Goal: Connect with others: Connect with others

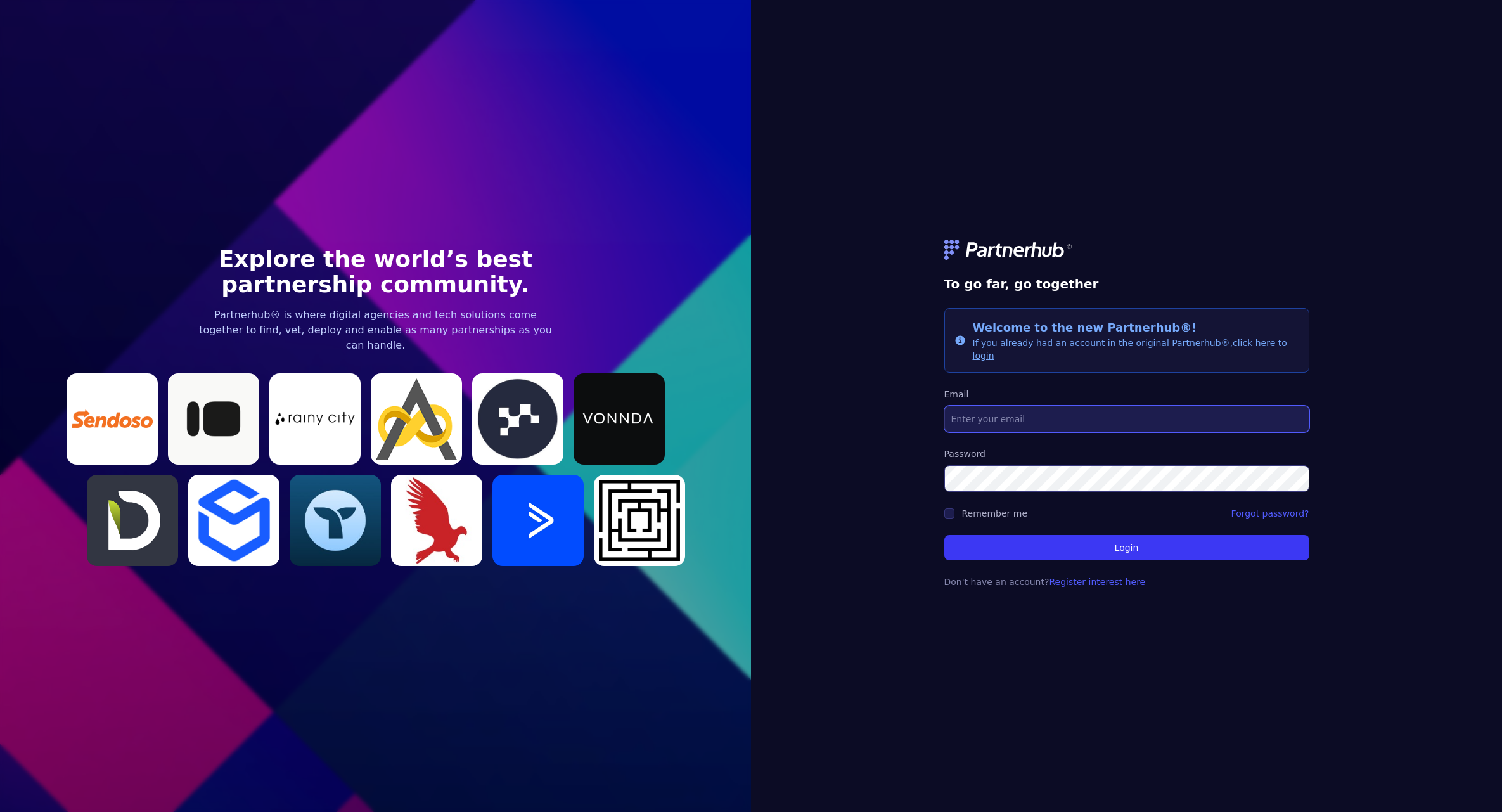
click at [1029, 408] on input "Email" at bounding box center [1127, 419] width 365 height 27
type input "[PERSON_NAME][EMAIL_ADDRESS][DOMAIN_NAME]"
click at [961, 507] on div "Remember me" at bounding box center [986, 513] width 84 height 13
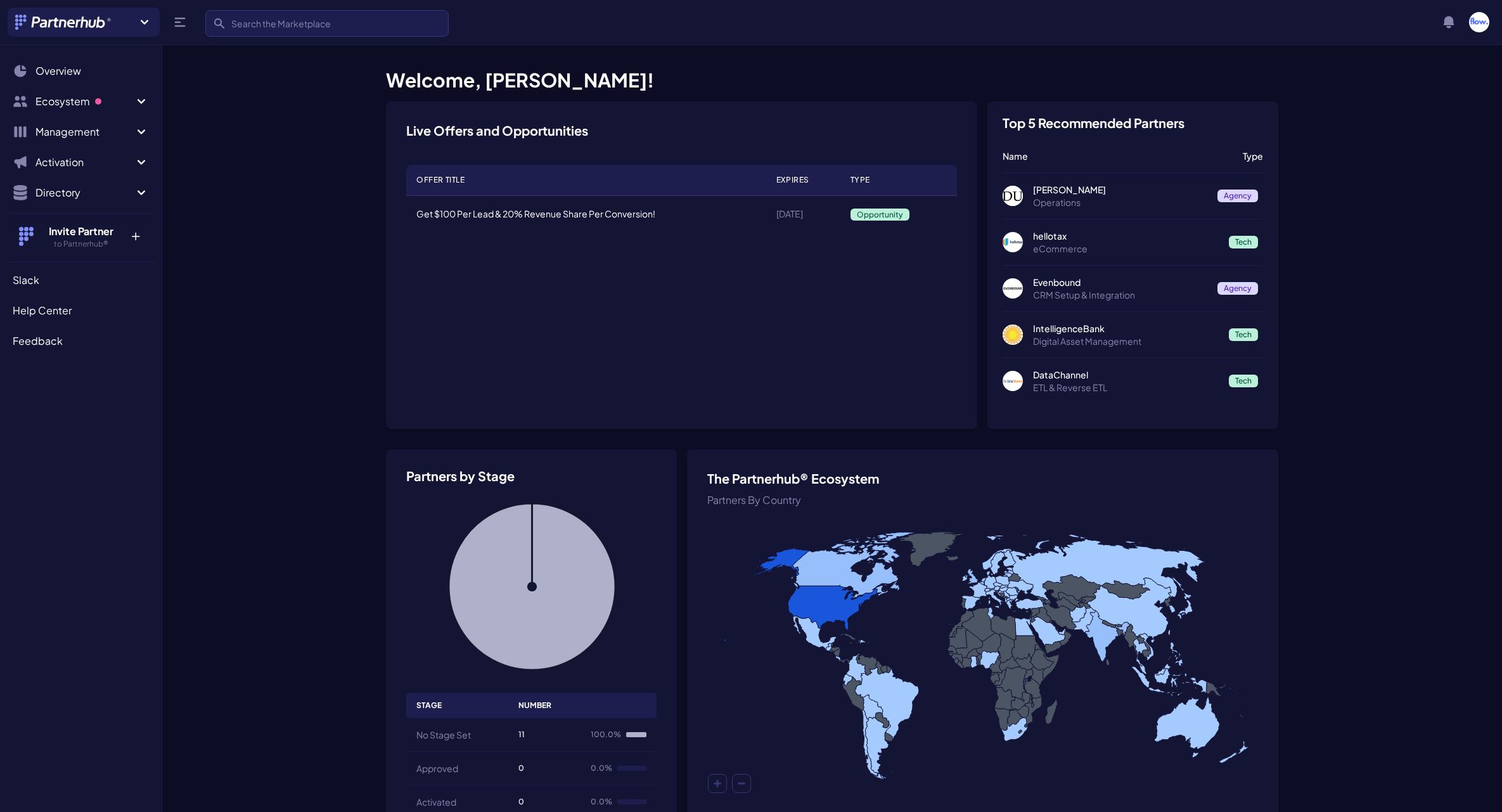
click at [1190, 200] on p "Operations" at bounding box center [1120, 202] width 174 height 13
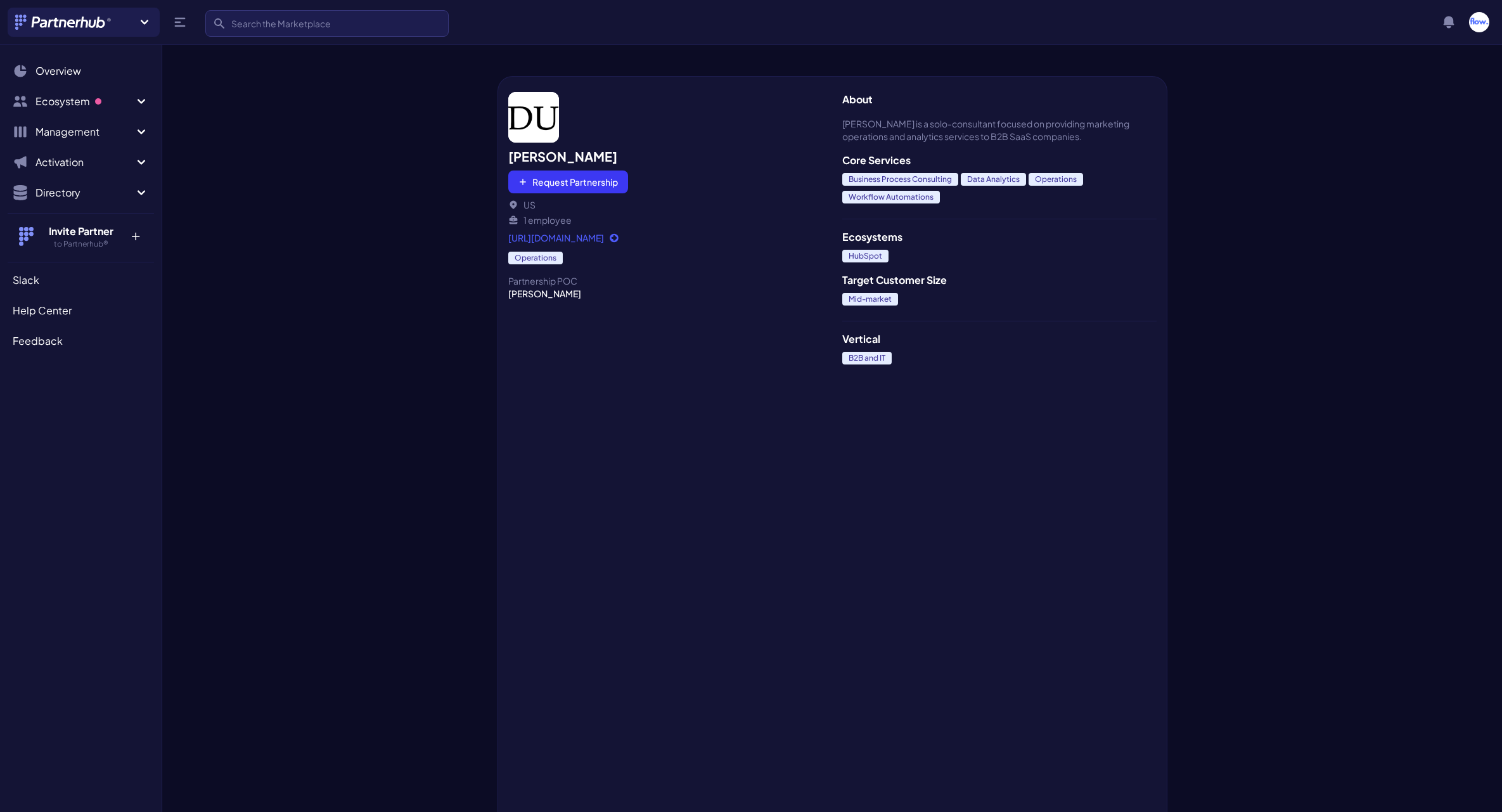
click at [599, 240] on link "https://www.danielleurban.com/" at bounding box center [665, 238] width 315 height 13
click at [575, 182] on button "Request Partnership" at bounding box center [568, 182] width 120 height 23
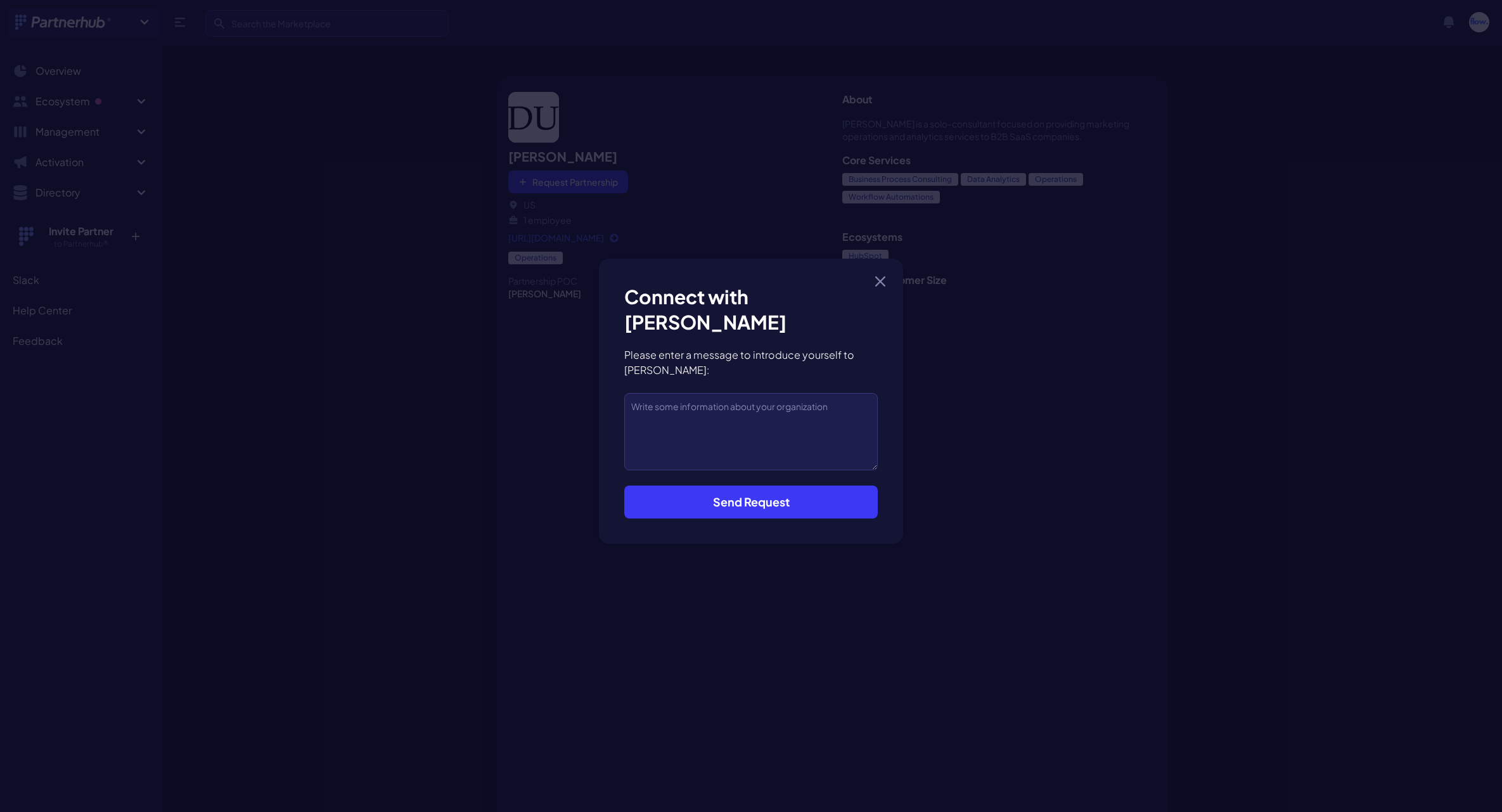
click at [767, 511] on button "Send Request" at bounding box center [750, 502] width 253 height 33
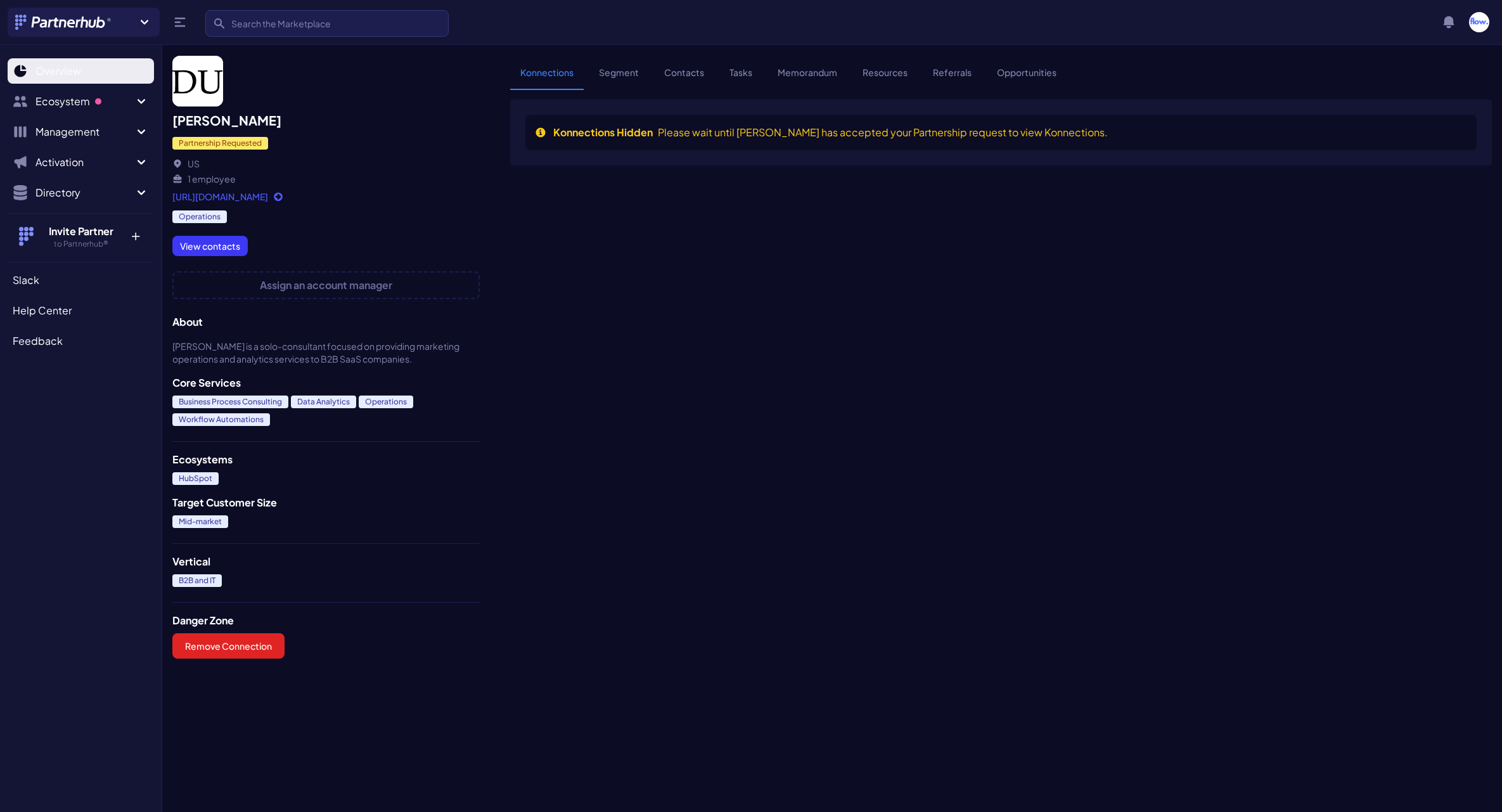
click at [69, 73] on span "Overview" at bounding box center [58, 71] width 46 height 15
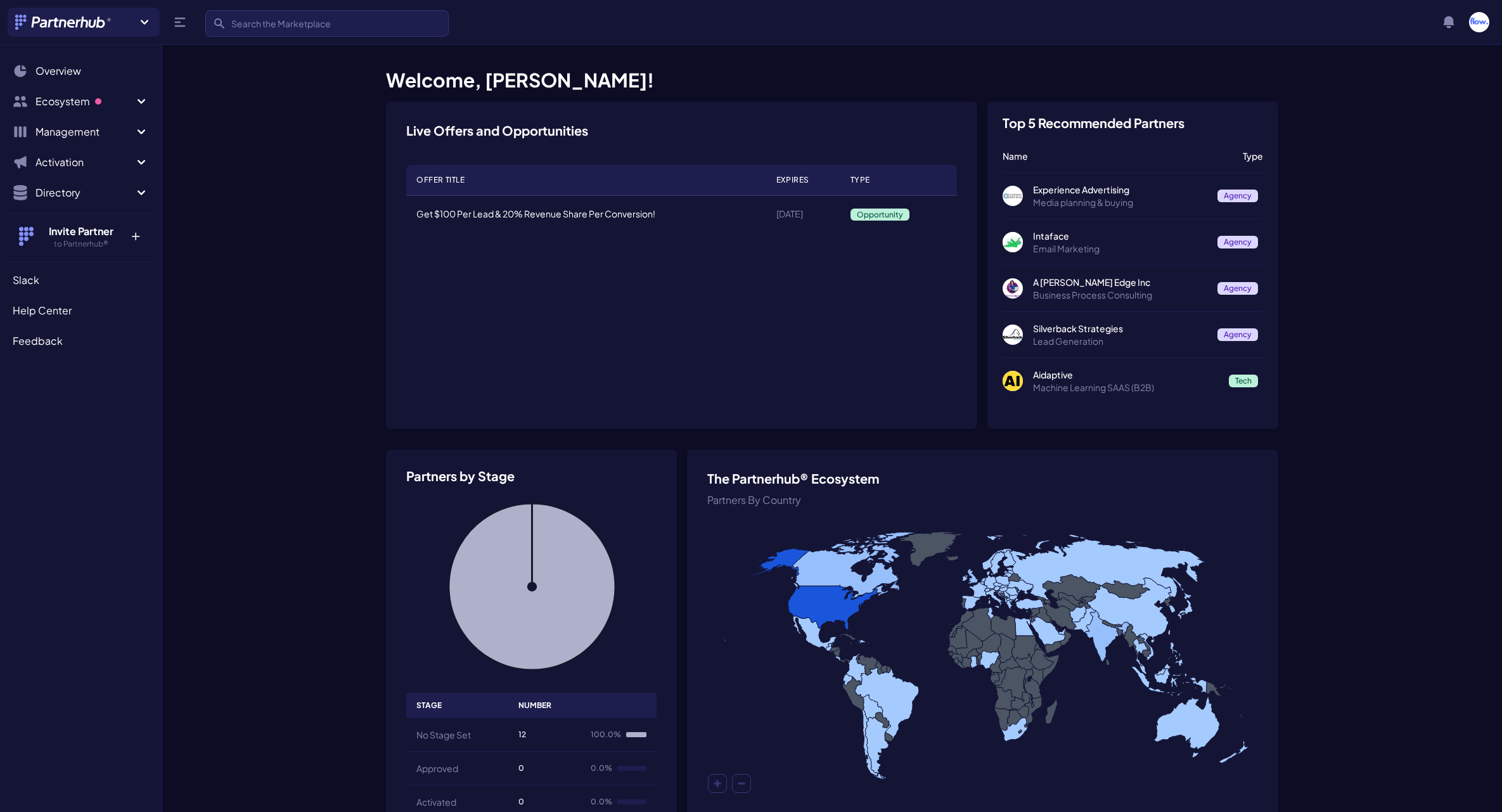
click at [1099, 192] on p "Experience Advertising" at bounding box center [1120, 189] width 174 height 13
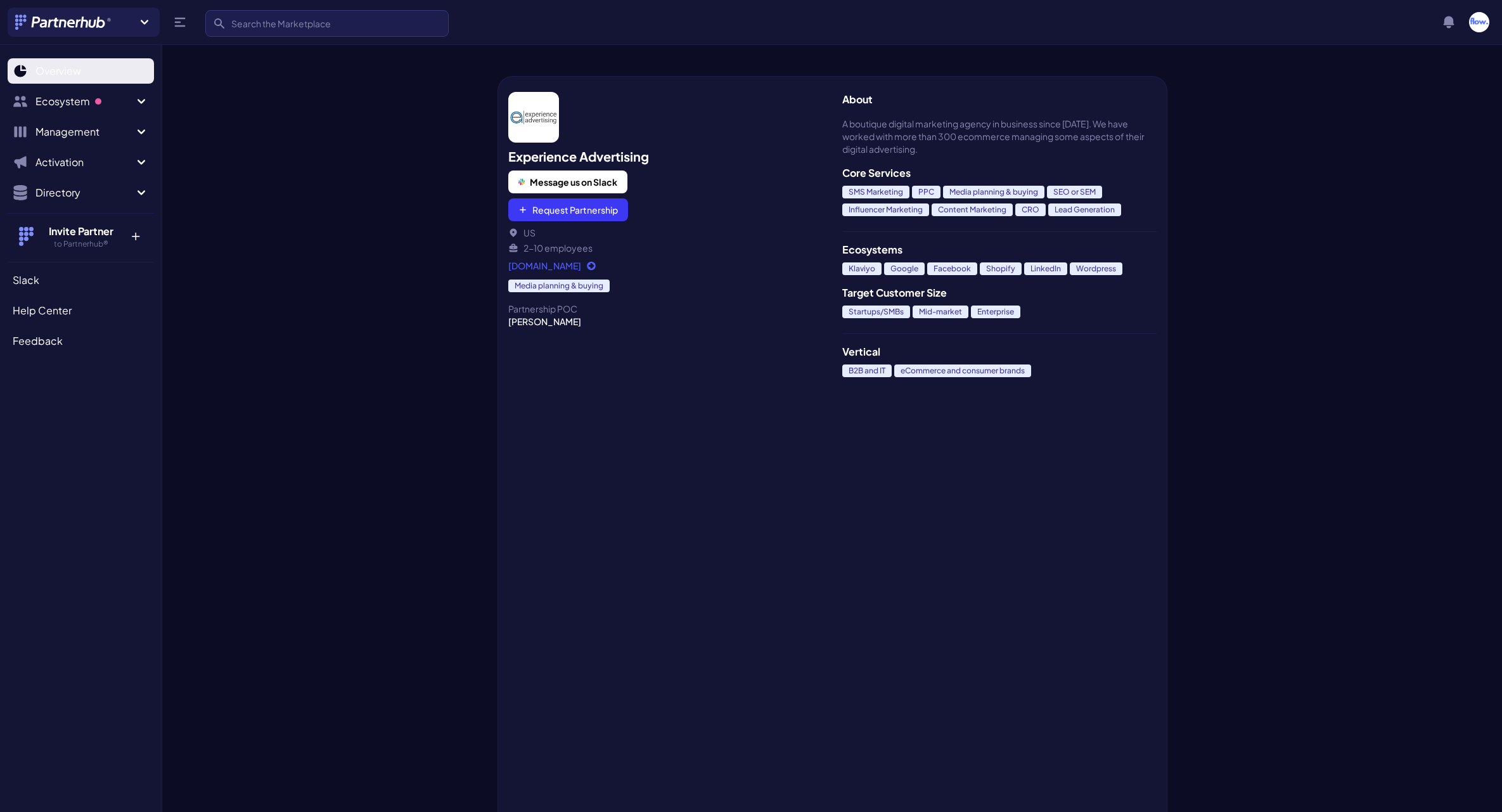
click at [75, 75] on span "Overview" at bounding box center [58, 71] width 46 height 15
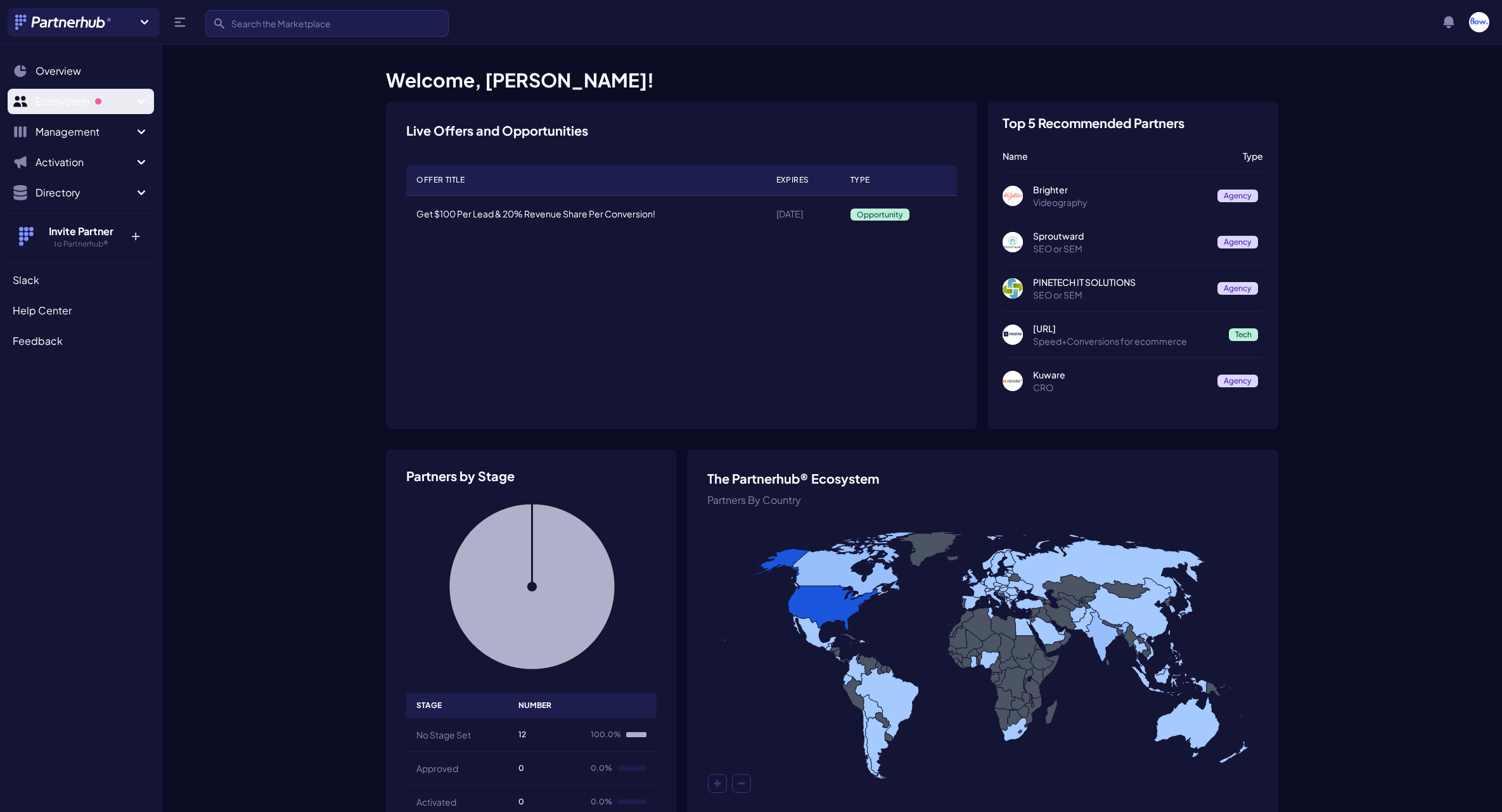
click at [141, 99] on icon "Sidebar" at bounding box center [141, 102] width 15 height 15
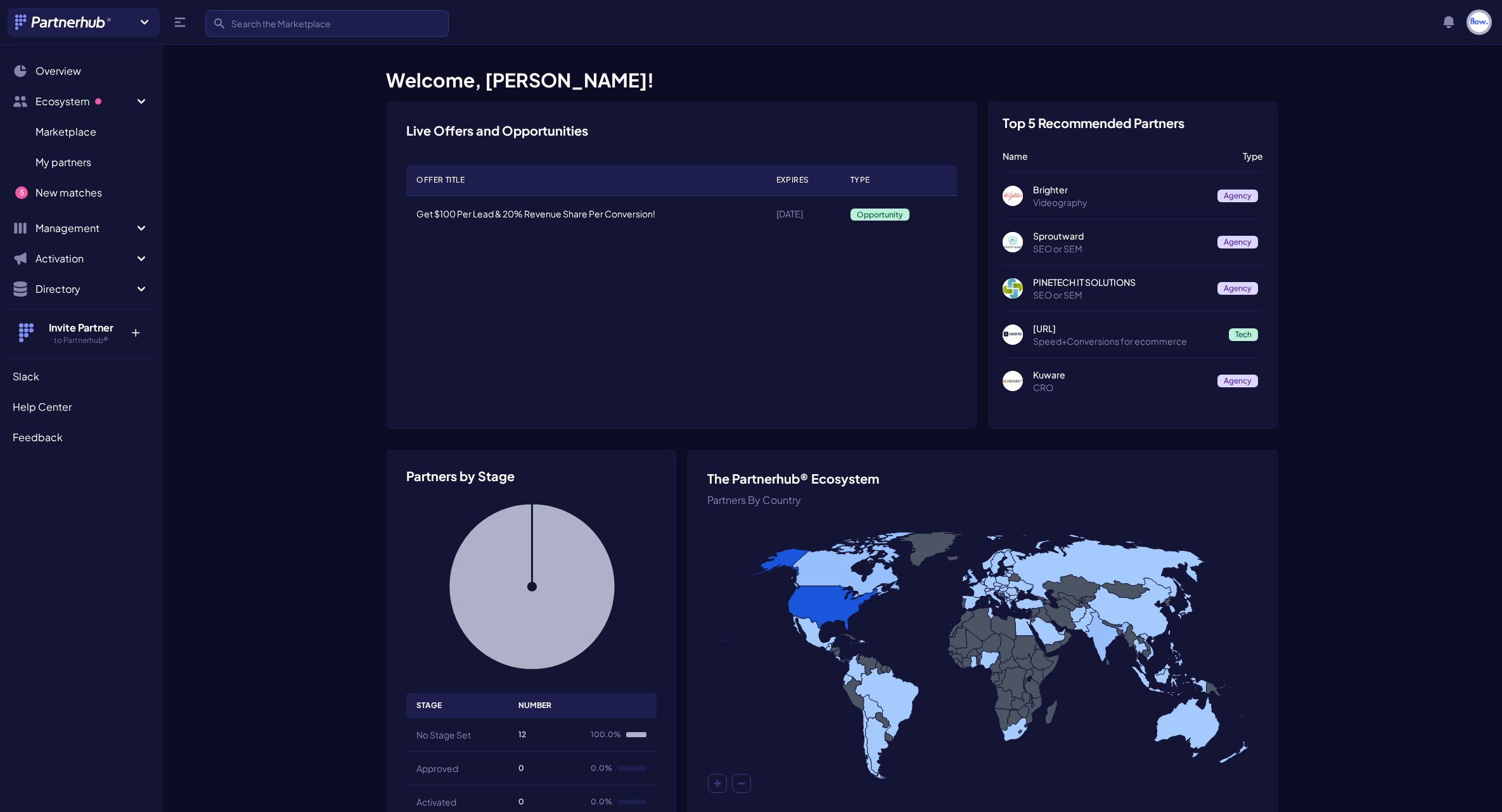
click at [1480, 15] on img "button" at bounding box center [1479, 22] width 20 height 20
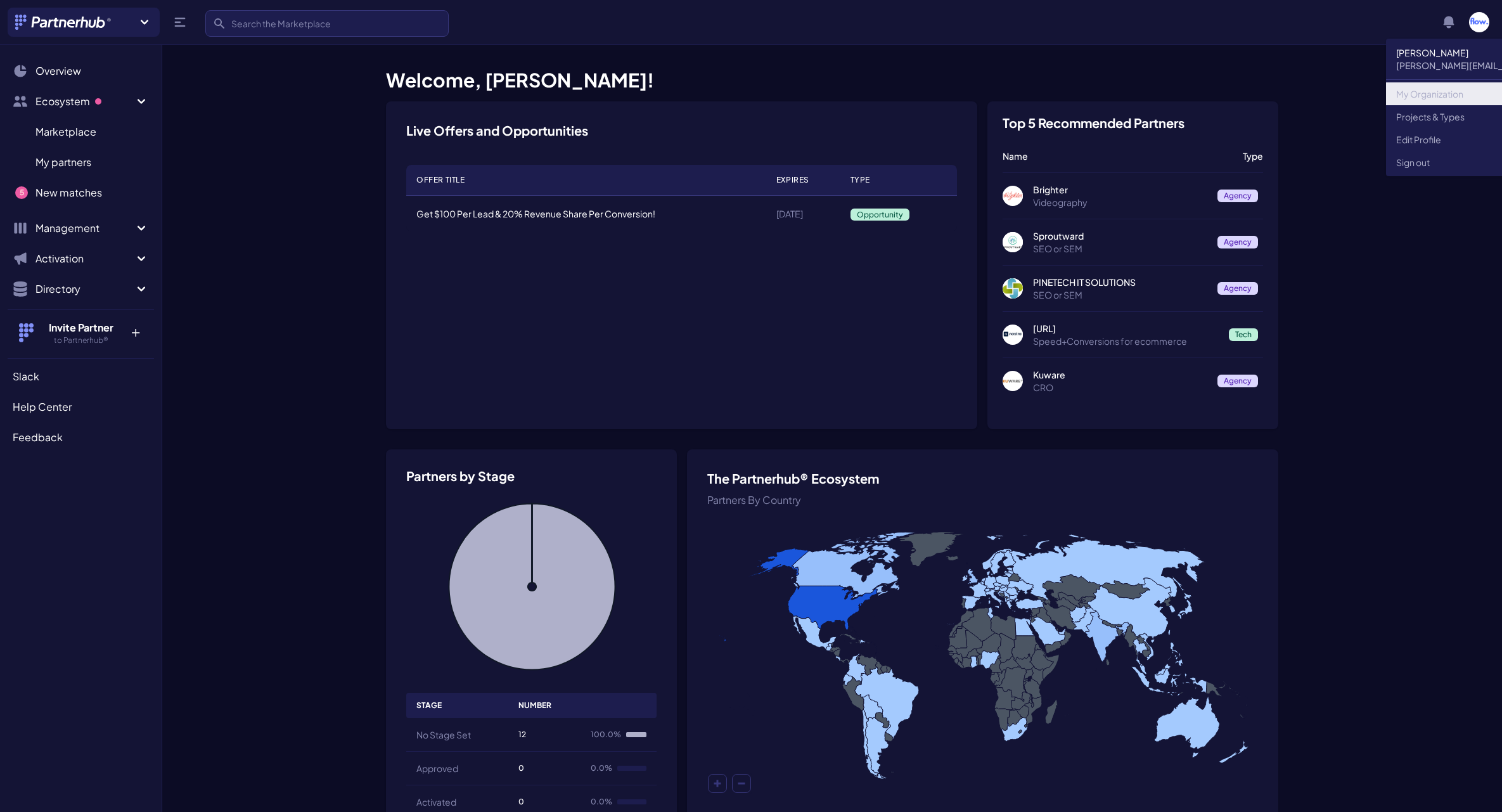
click at [1434, 96] on link "My Organization" at bounding box center [1508, 93] width 244 height 23
click at [628, 359] on div "Live Offers and Opportunities Offer Title Expires Type Get $100 Per Lead & 20% …" at bounding box center [682, 265] width 591 height 328
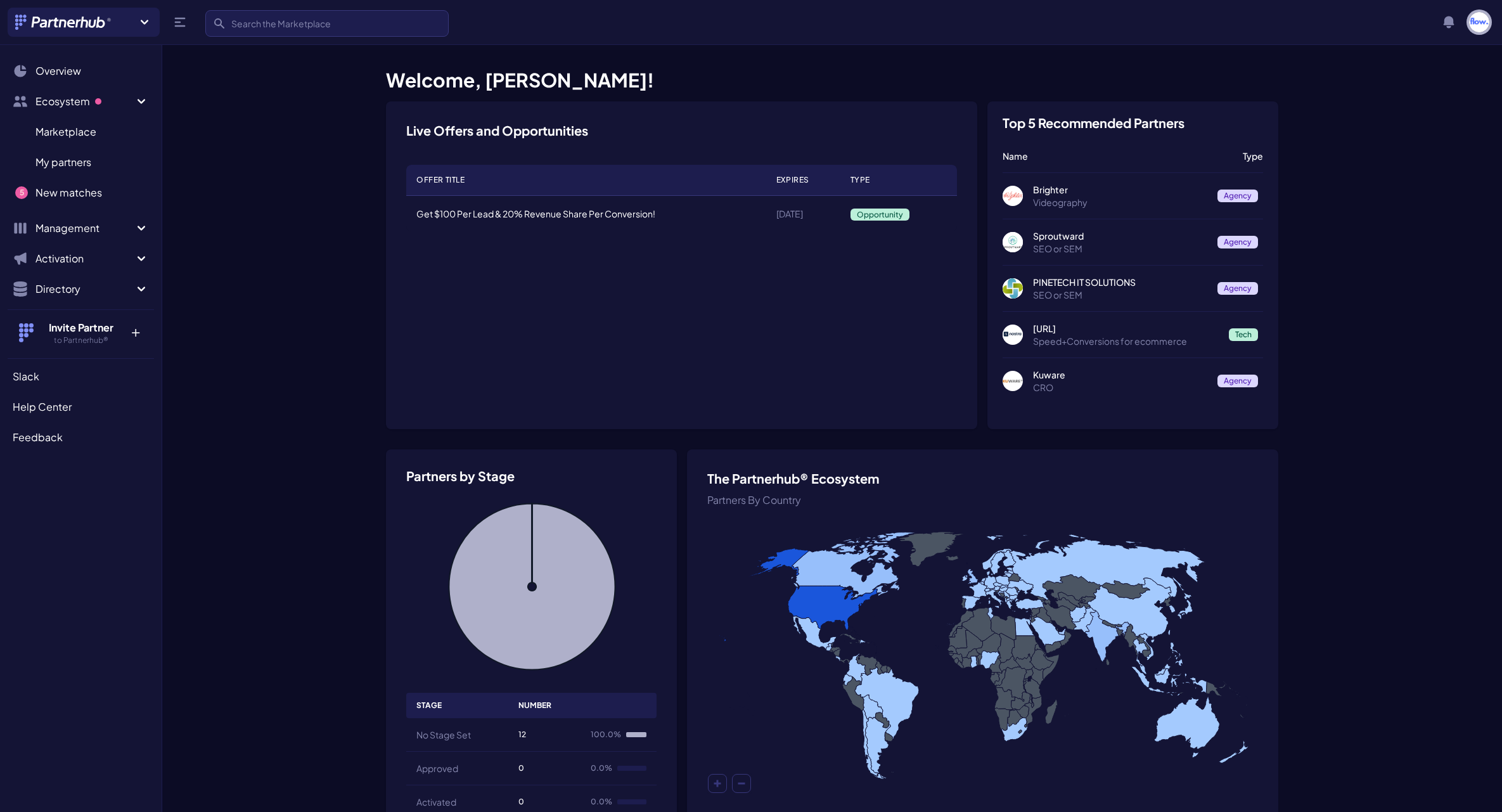
click at [1474, 28] on img "button" at bounding box center [1479, 22] width 20 height 20
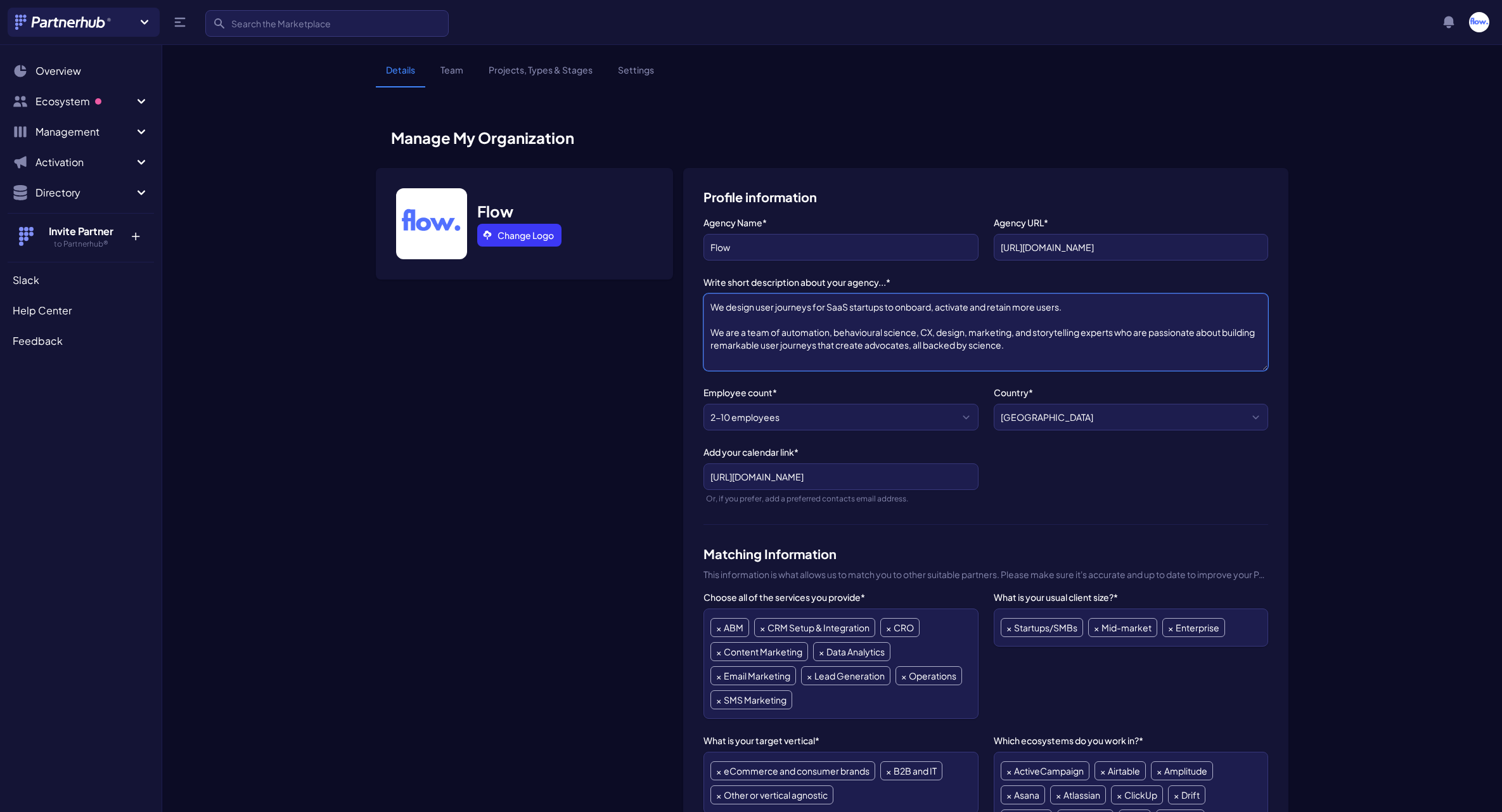
click at [773, 339] on textarea "We design user journeys for SaaS startups to onboard, activate and retain more …" at bounding box center [986, 332] width 565 height 77
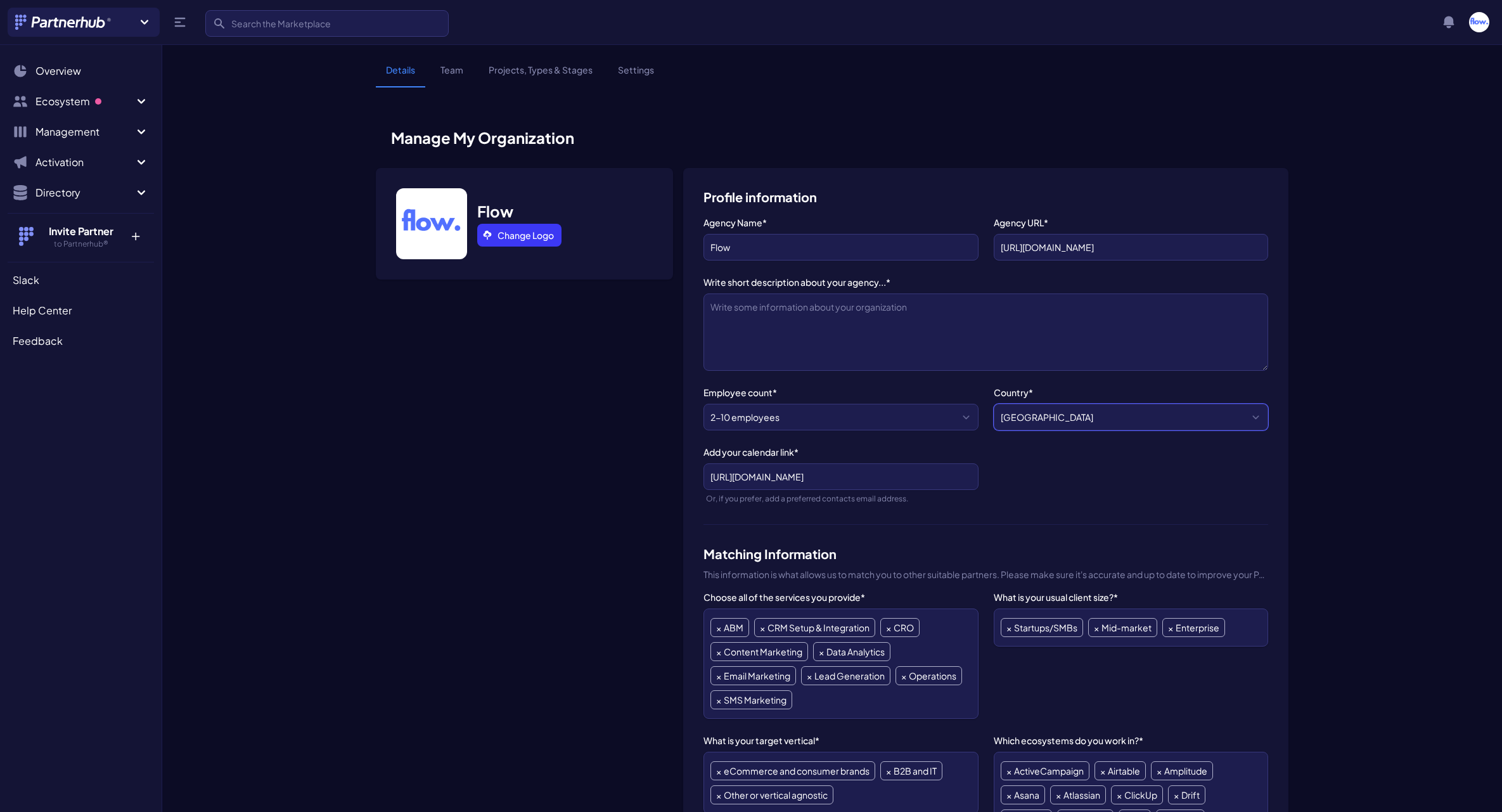
click at [1037, 410] on select "[GEOGRAPHIC_DATA] [GEOGRAPHIC_DATA] [GEOGRAPHIC_DATA] [GEOGRAPHIC_DATA] [GEOGRA…" at bounding box center [1131, 417] width 274 height 27
select select "CA"
click at [994, 403] on select "[GEOGRAPHIC_DATA] [GEOGRAPHIC_DATA] [GEOGRAPHIC_DATA] [GEOGRAPHIC_DATA] [GEOGRA…" at bounding box center [1131, 417] width 274 height 27
click at [865, 474] on input "[URL][DOMAIN_NAME]" at bounding box center [840, 477] width 274 height 27
paste input "[URL][DOMAIN_NAME]"
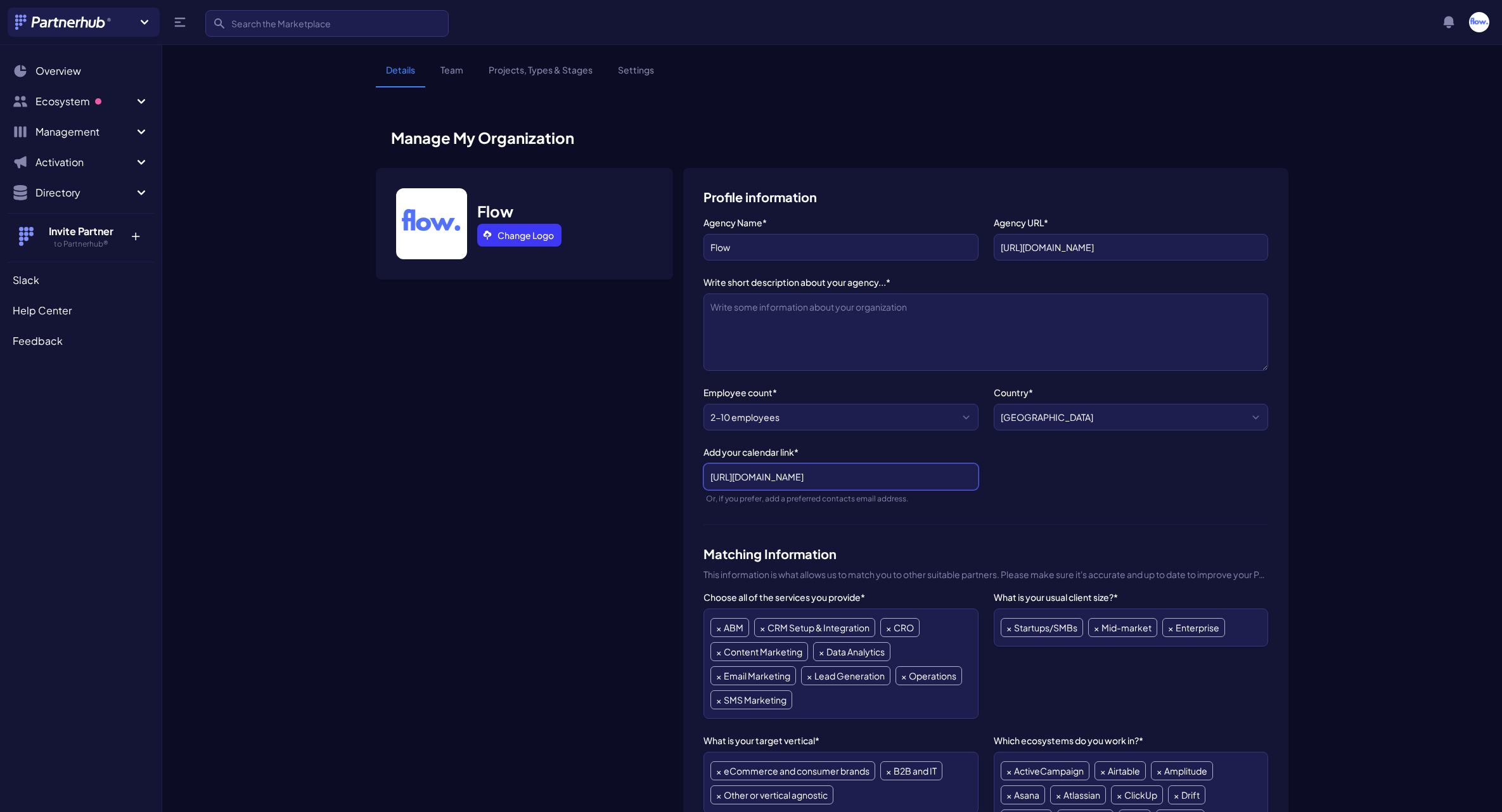
type input "https://meetings-eu1.hubspot.com/meetings/jmcdermott?uuid=04b6acc3-775f-4206-91…"
click at [761, 313] on textarea "We design user journeys for SaaS startups to onboard, activate and retain more …" at bounding box center [986, 332] width 565 height 77
paste textarea "Flow is a SaaS growth consultancy that helps B2B software companies turn data c…"
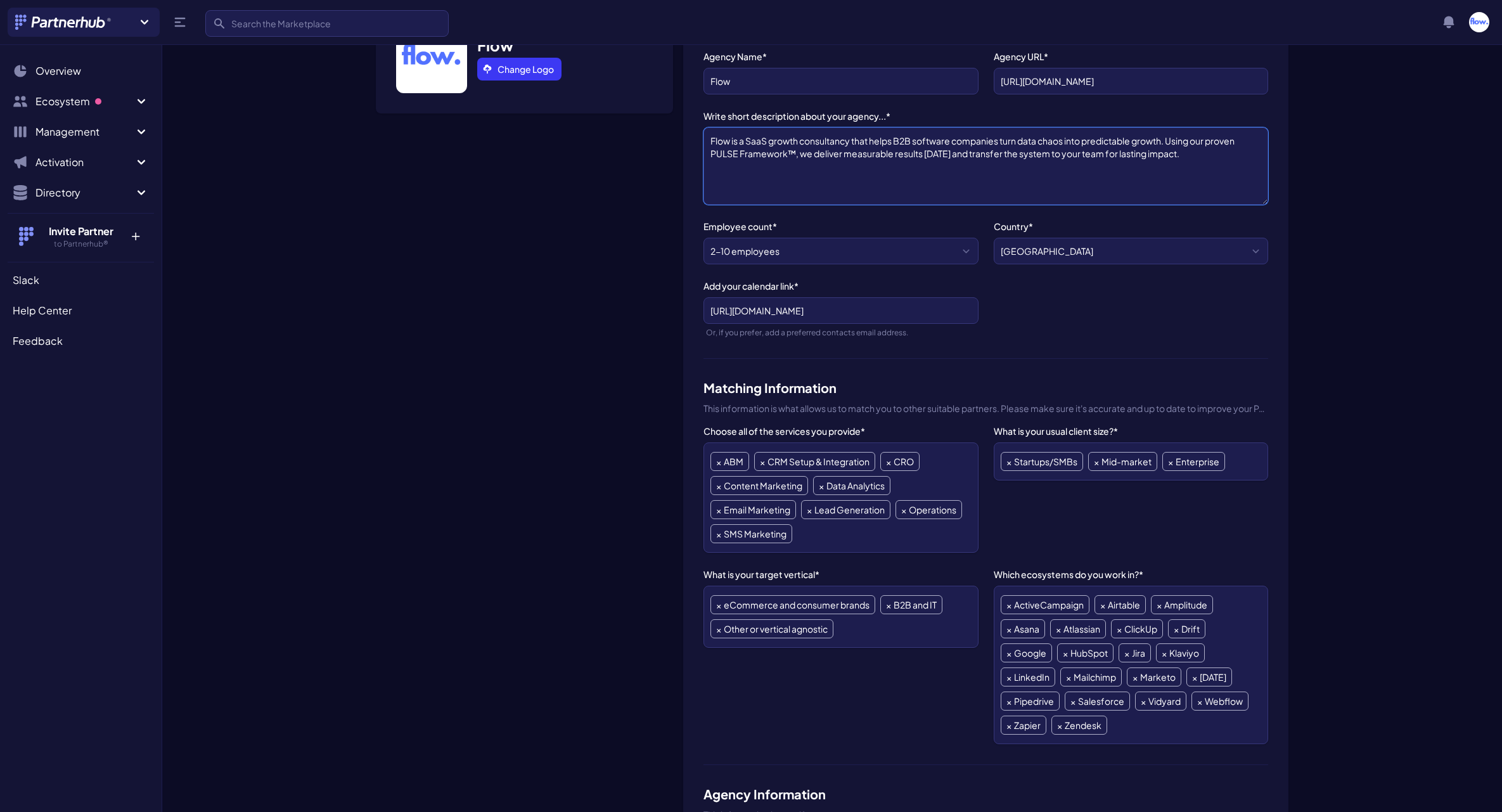
scroll to position [168, 0]
type textarea "Flow is a SaaS growth consultancy that helps B2B software companies turn data c…"
click at [762, 460] on span "×" at bounding box center [762, 459] width 5 height 18
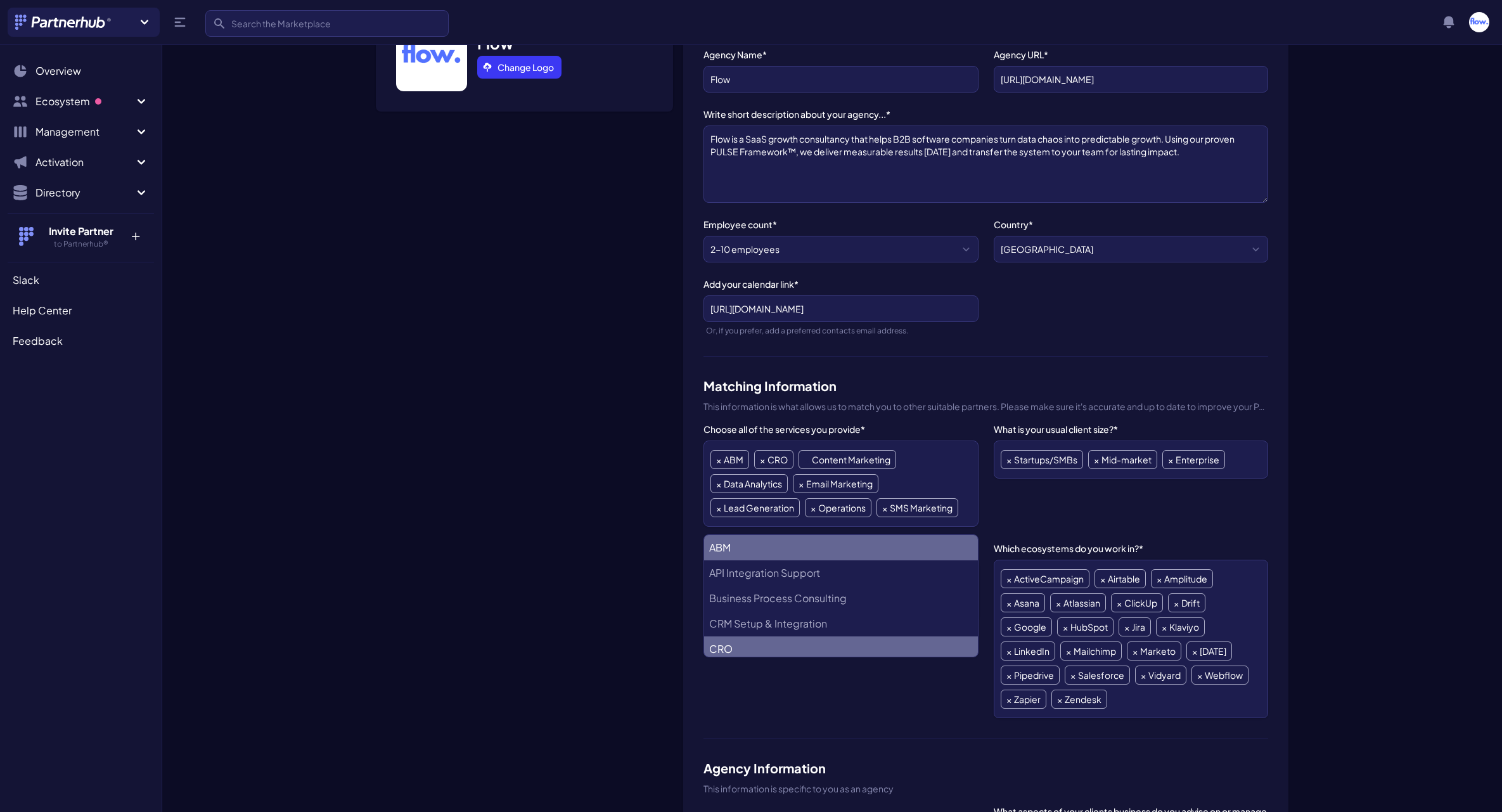
click at [806, 461] on span "×" at bounding box center [806, 459] width 5 height 18
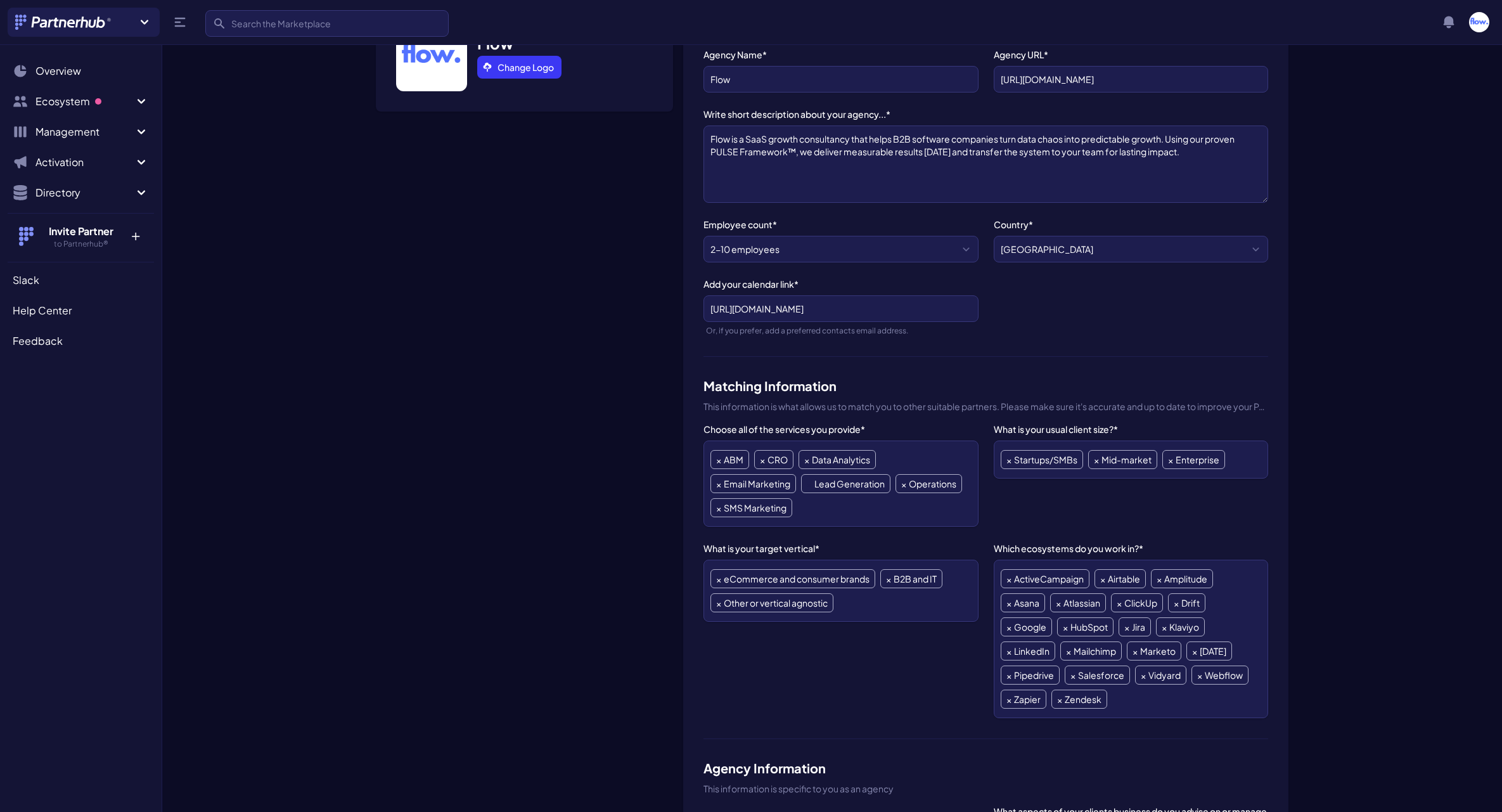
click at [808, 484] on span "×" at bounding box center [809, 483] width 5 height 18
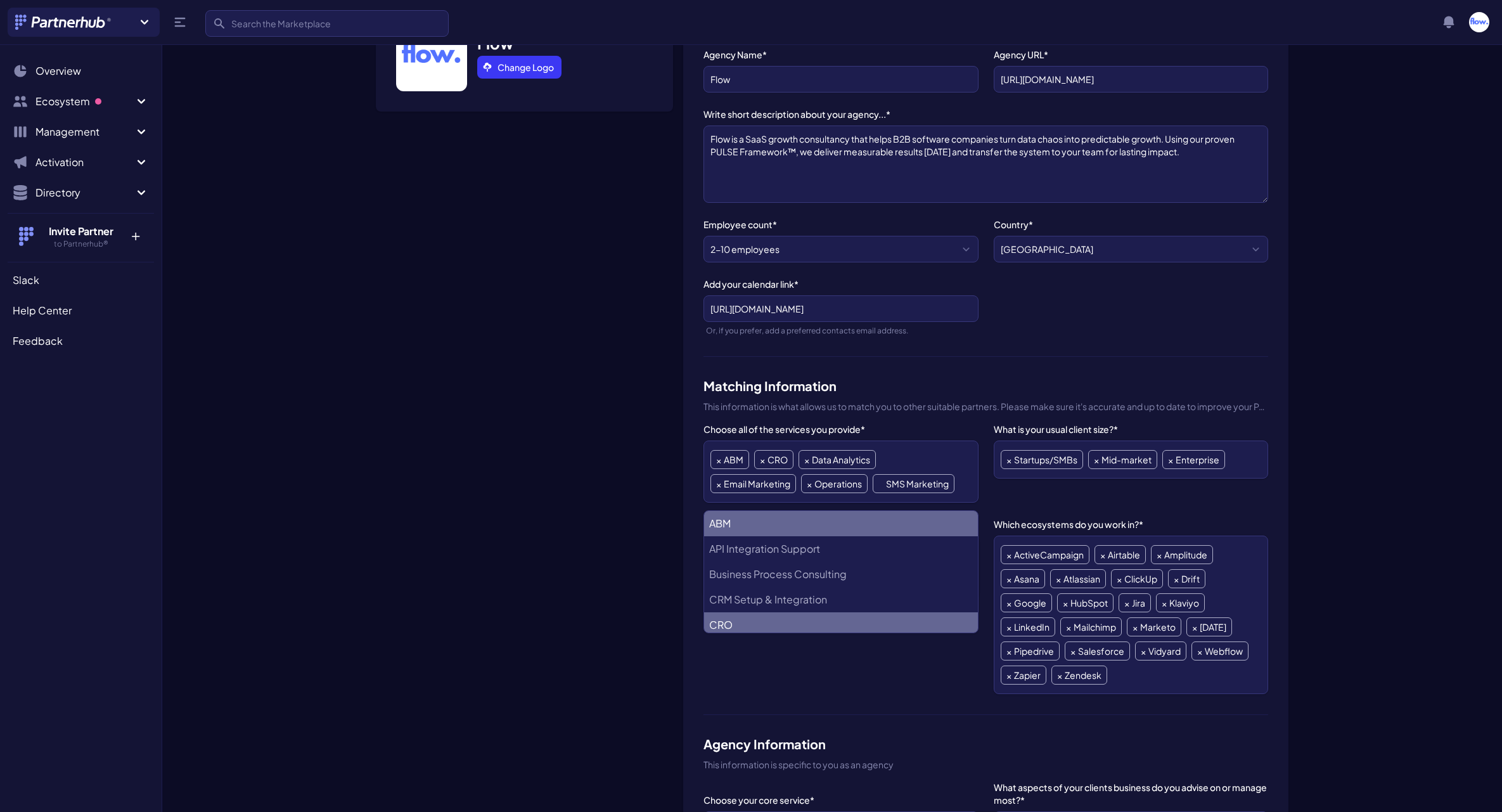
click at [880, 483] on span "×" at bounding box center [881, 483] width 5 height 18
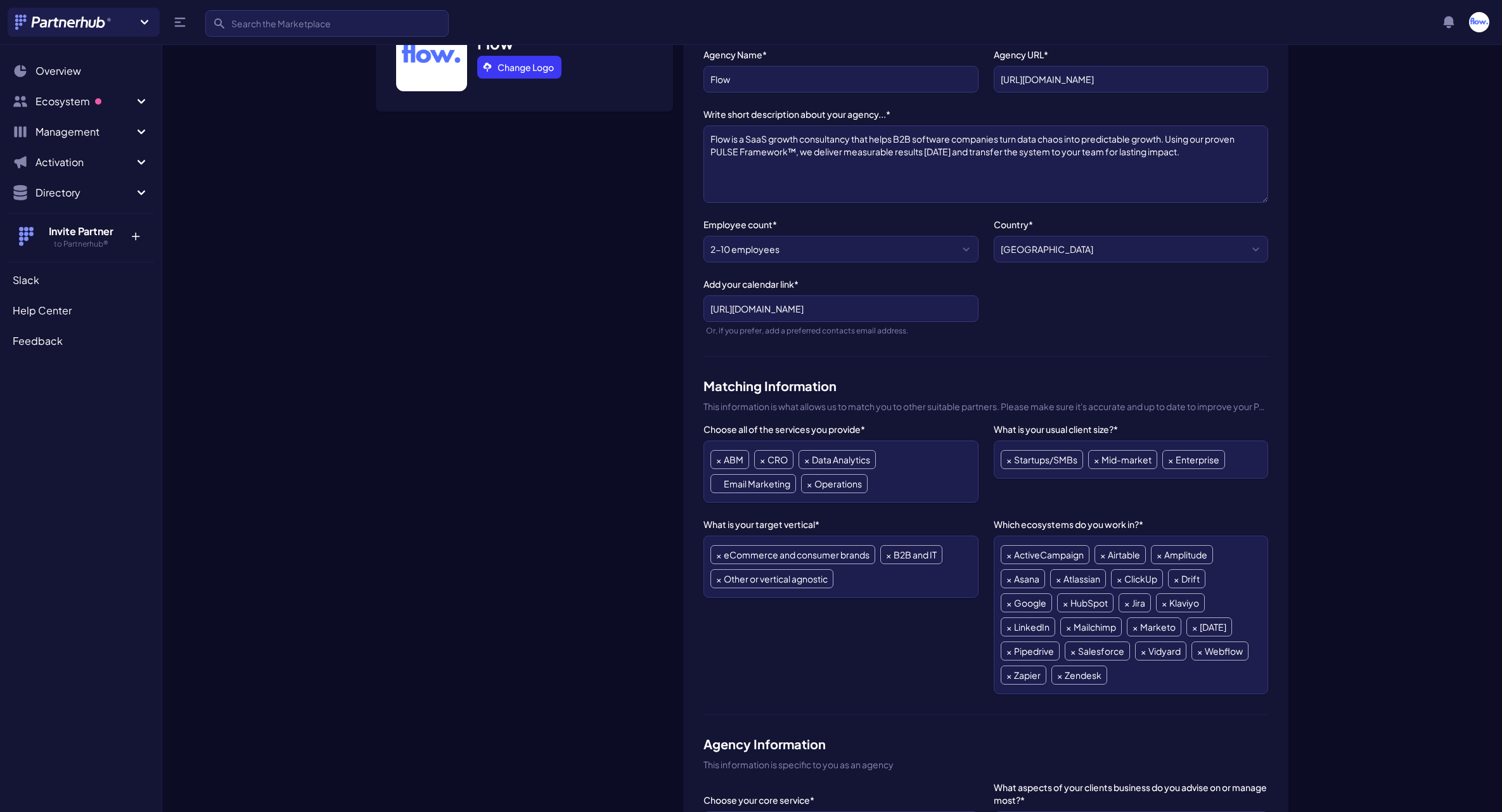
click at [716, 483] on span "×" at bounding box center [718, 483] width 5 height 18
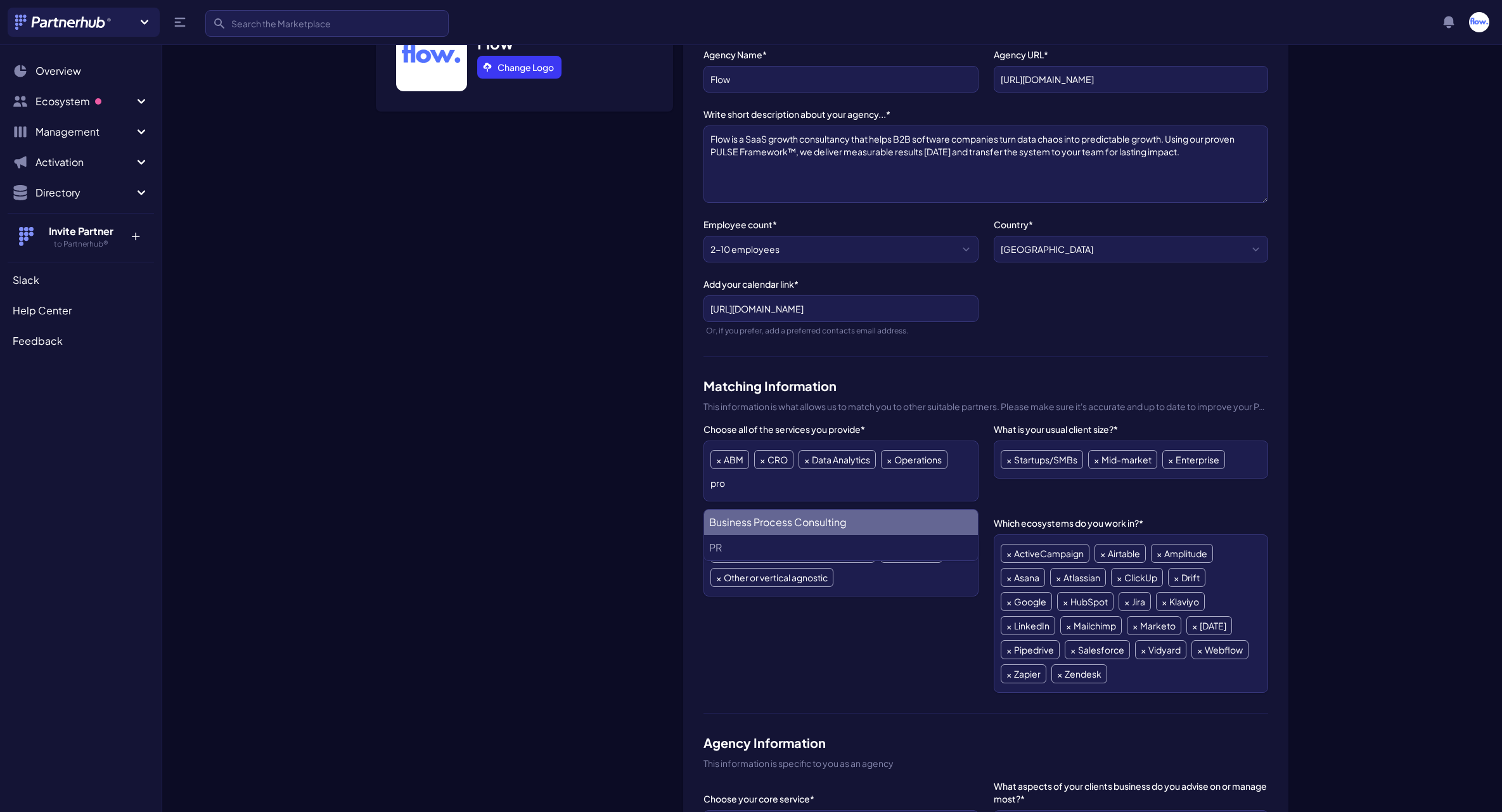
scroll to position [0, 0]
type input "p"
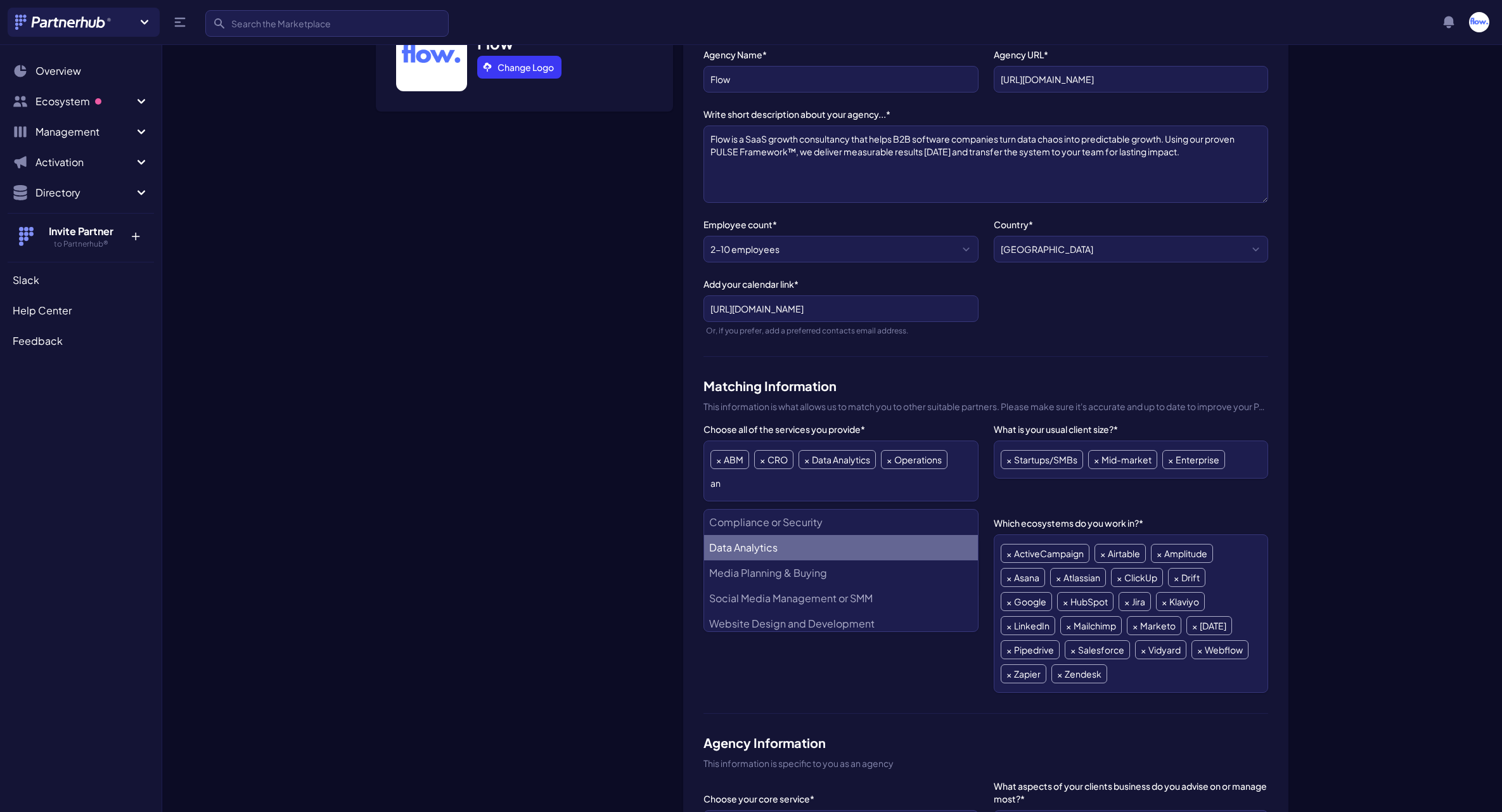
type input "a"
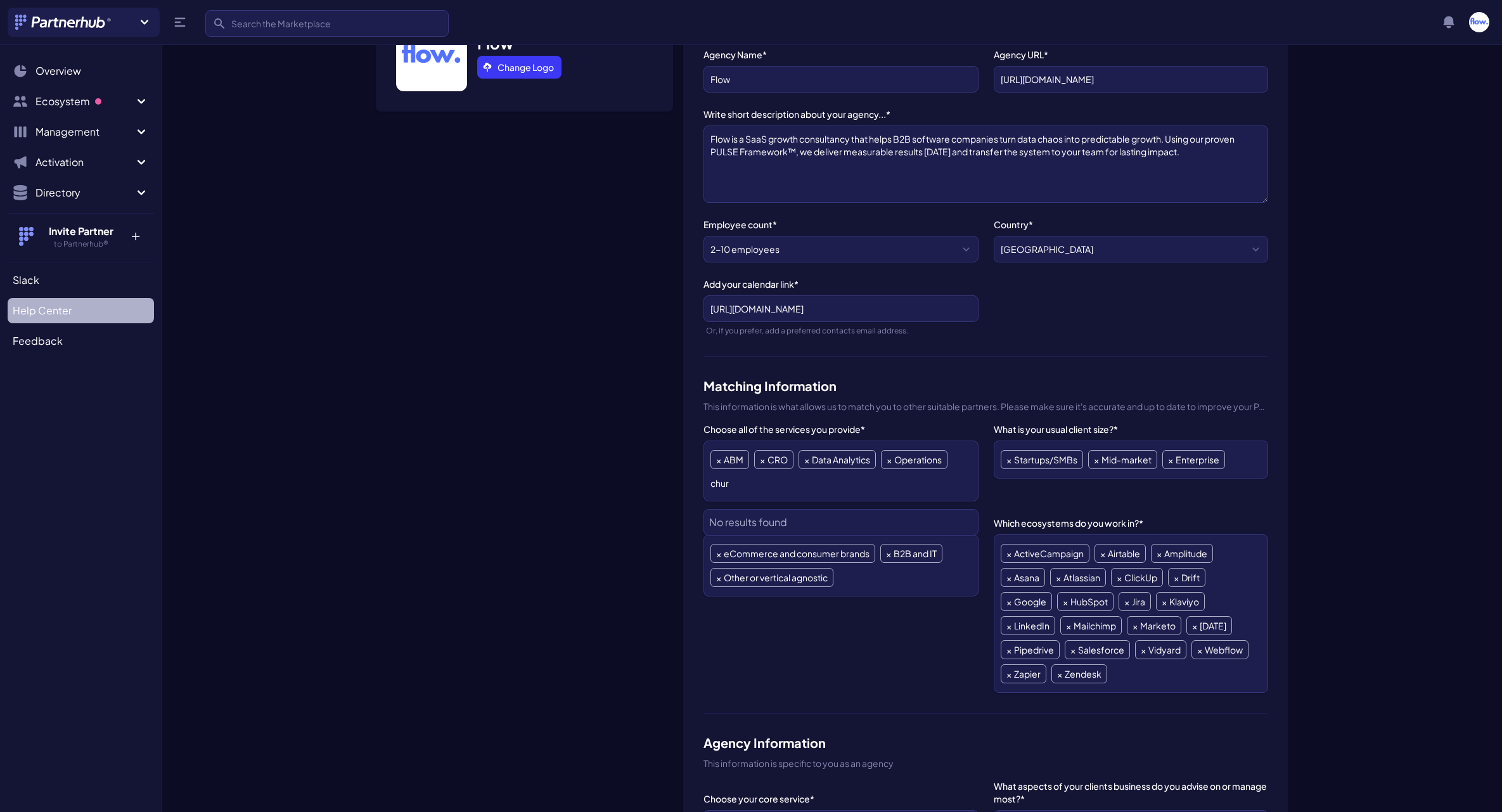
type input "churn"
type input "reten"
type input "t"
type input "s"
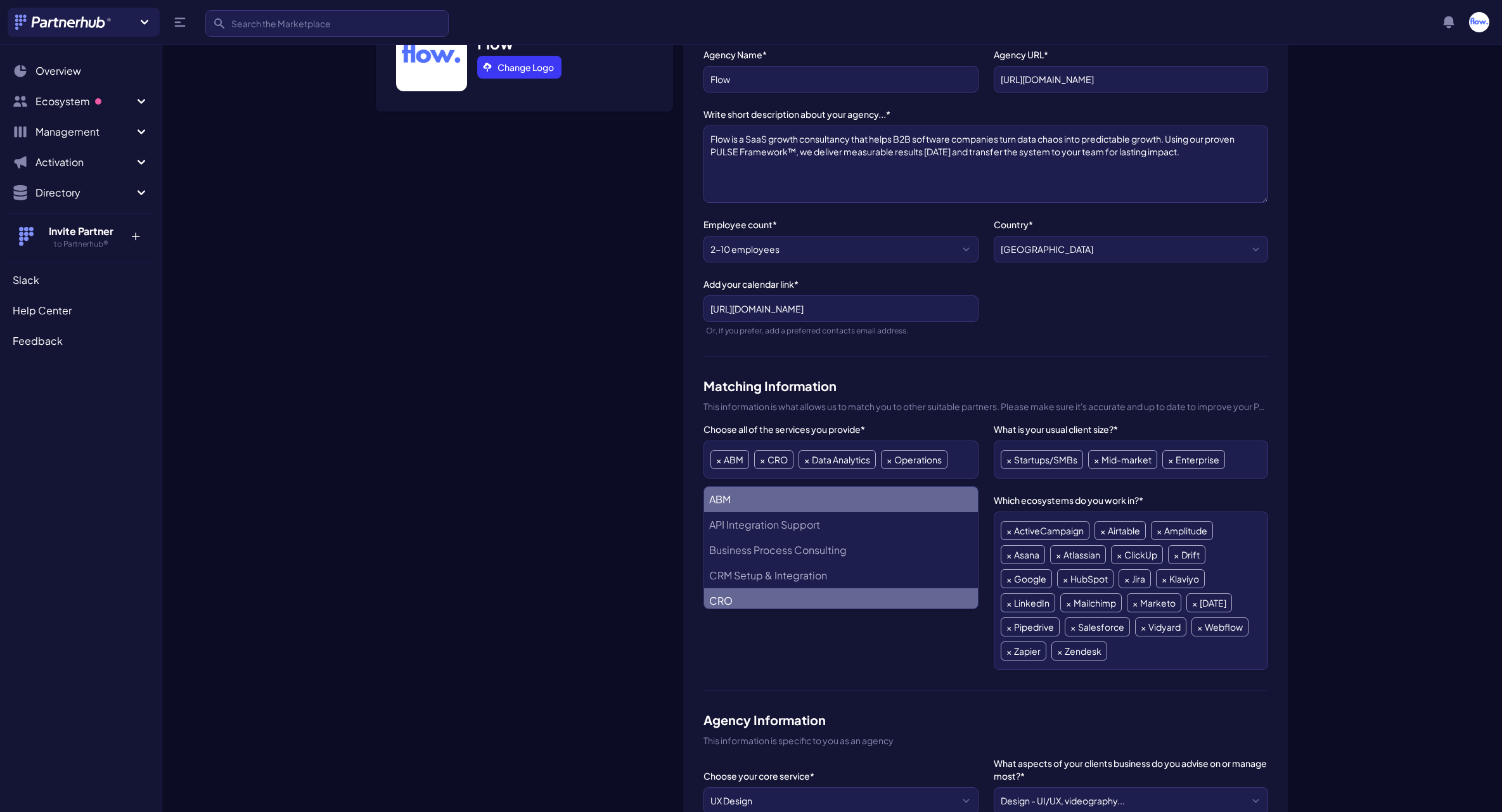
click at [584, 521] on div "Flow Change Logo" at bounding box center [525, 716] width 297 height 1433
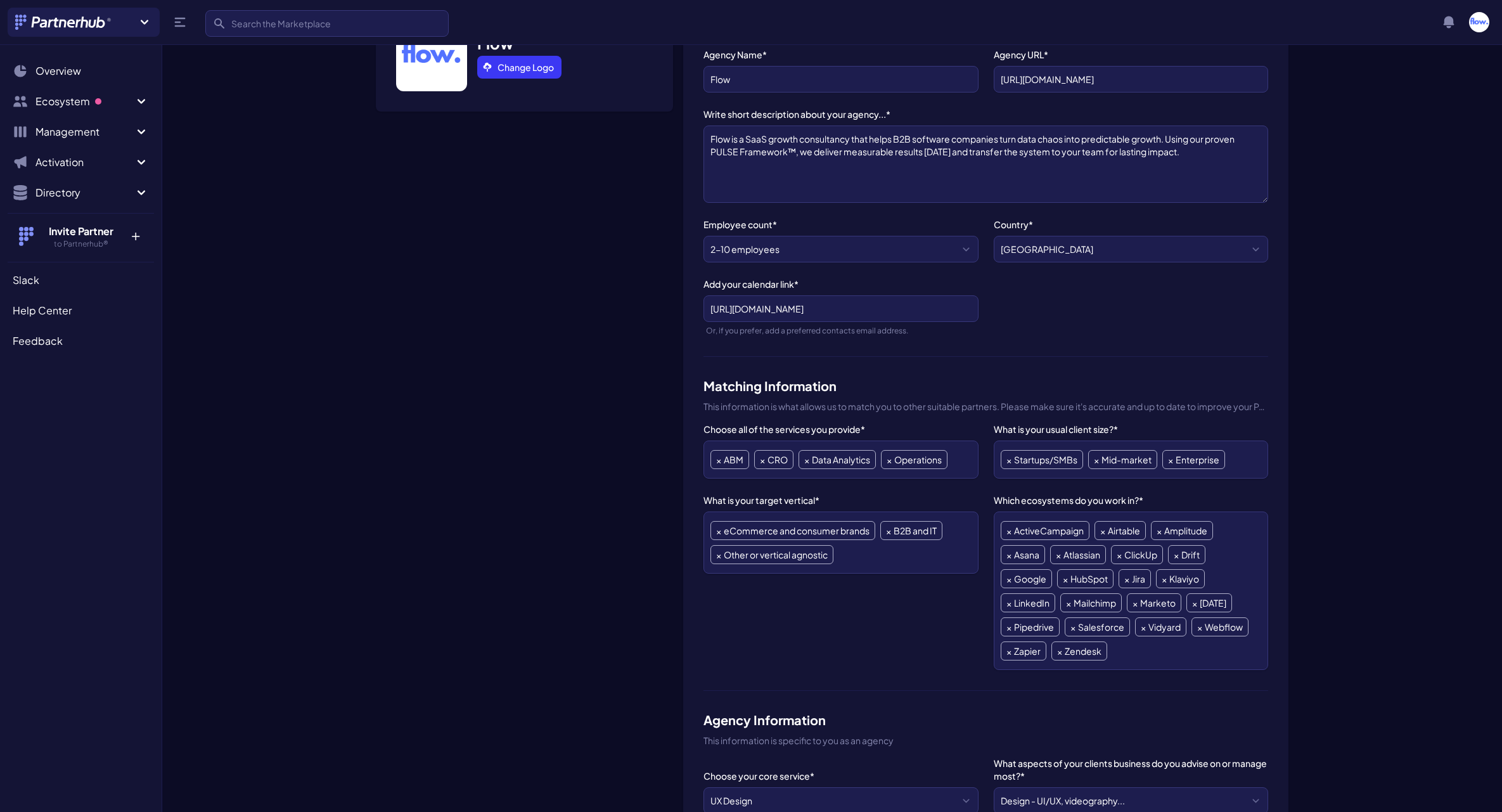
click at [958, 459] on input "search" at bounding box center [956, 459] width 7 height 18
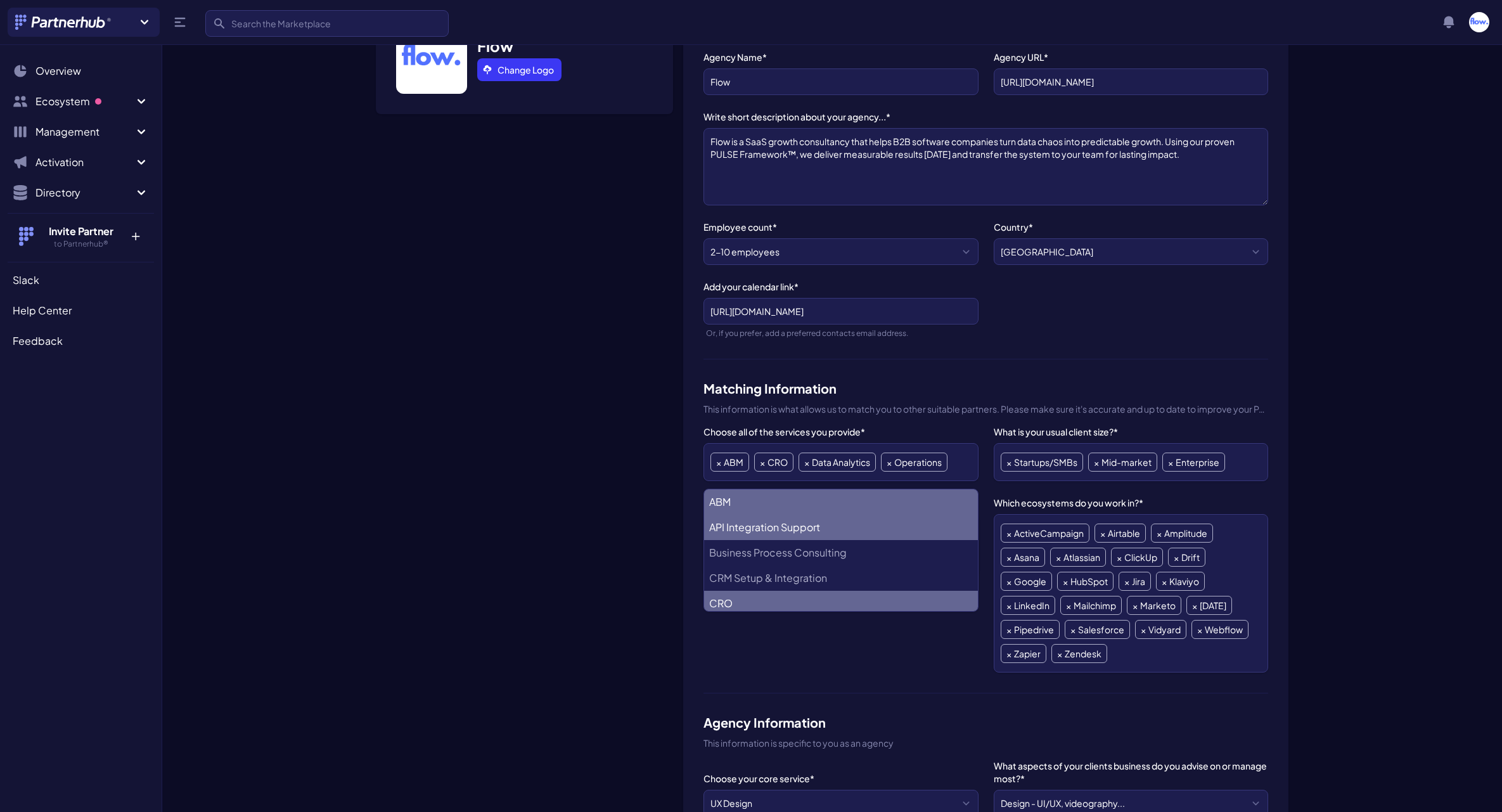
scroll to position [161, 0]
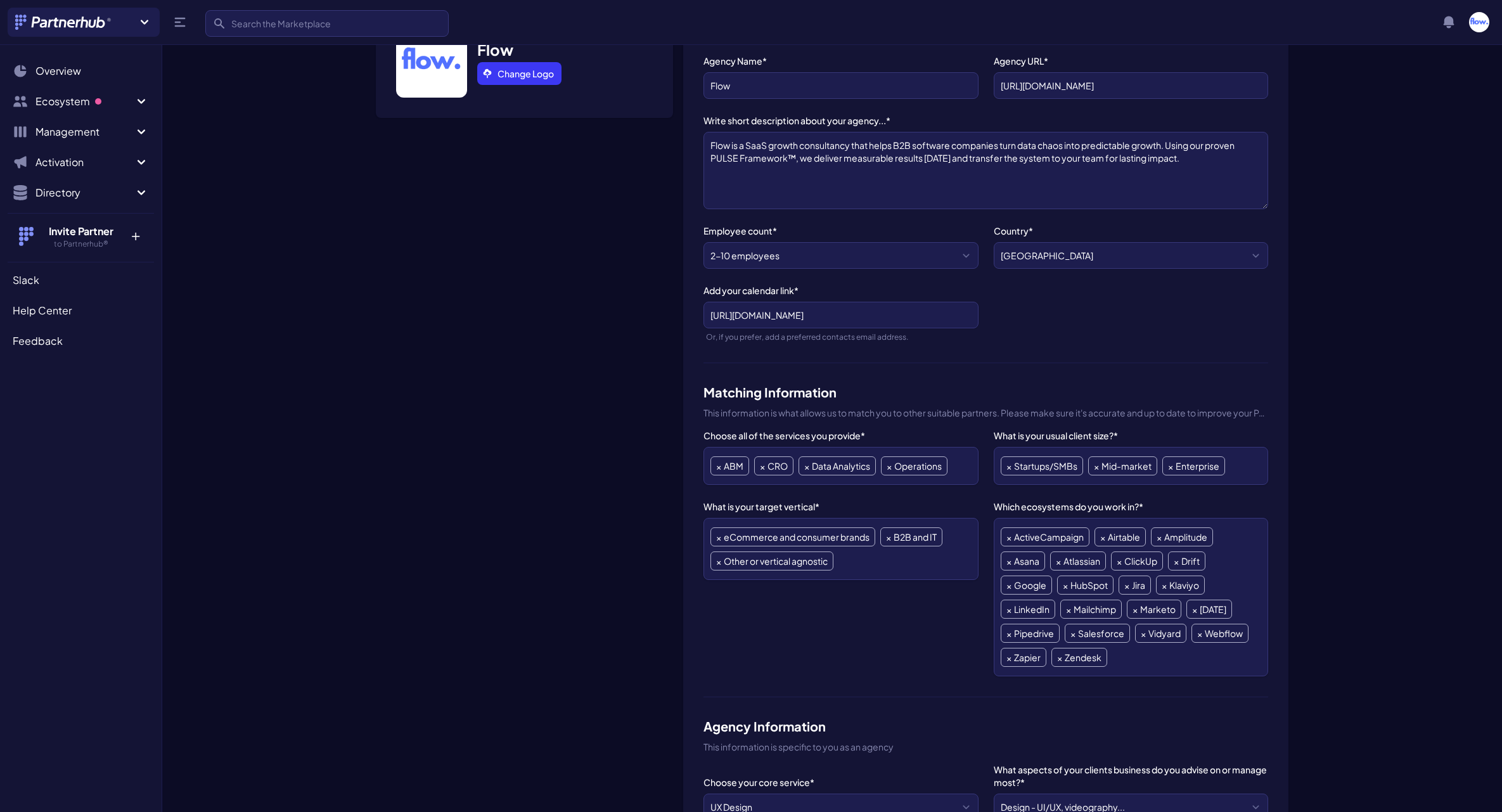
click at [626, 557] on div "Flow Change Logo" at bounding box center [525, 722] width 297 height 1433
click at [958, 465] on input "search" at bounding box center [956, 465] width 7 height 18
click at [575, 554] on div "Flow Change Logo" at bounding box center [525, 722] width 297 height 1433
click at [720, 561] on span "×" at bounding box center [718, 561] width 5 height 18
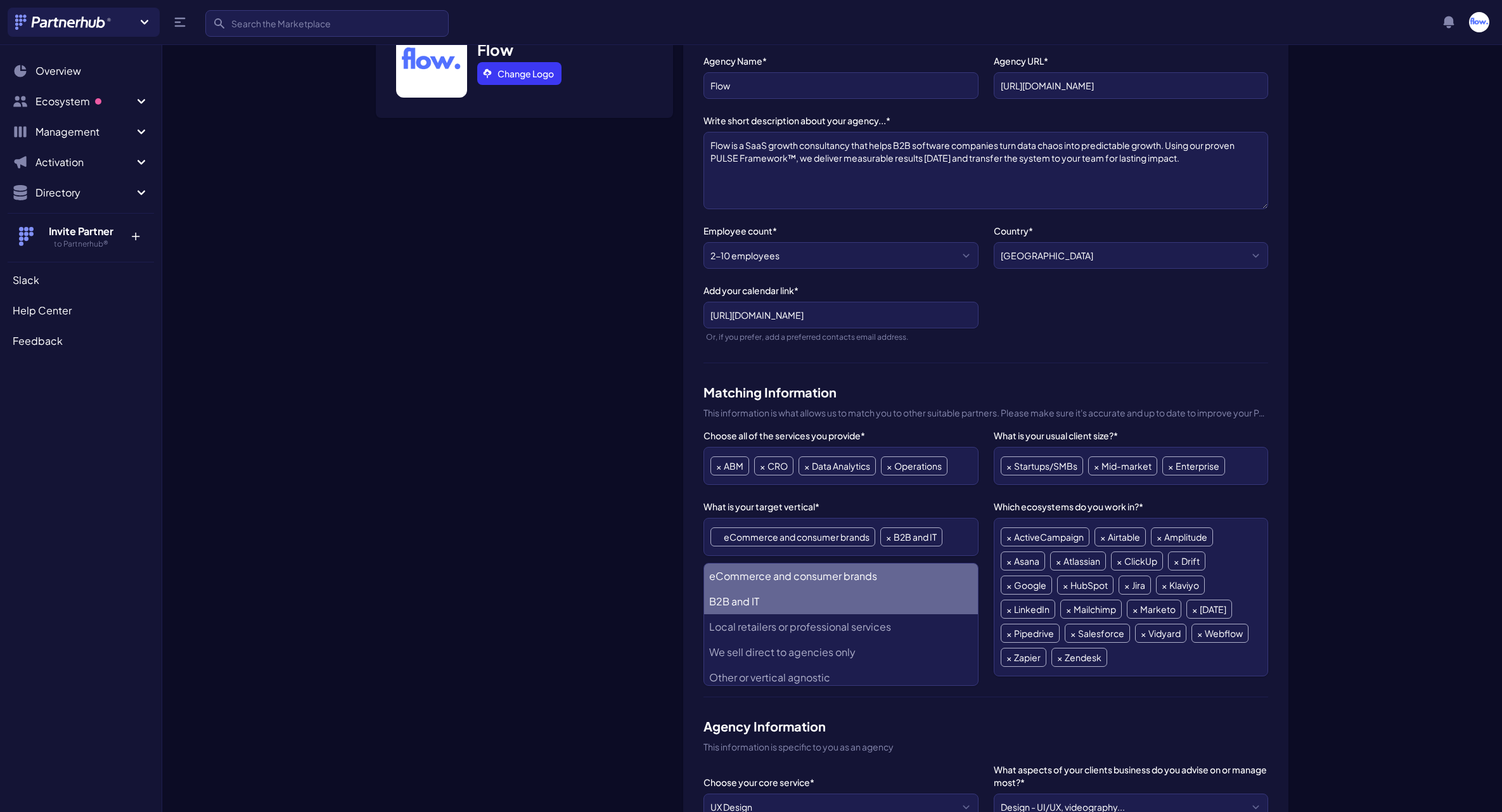
click at [716, 538] on span "×" at bounding box center [718, 537] width 5 height 18
select select "B2B and IT"
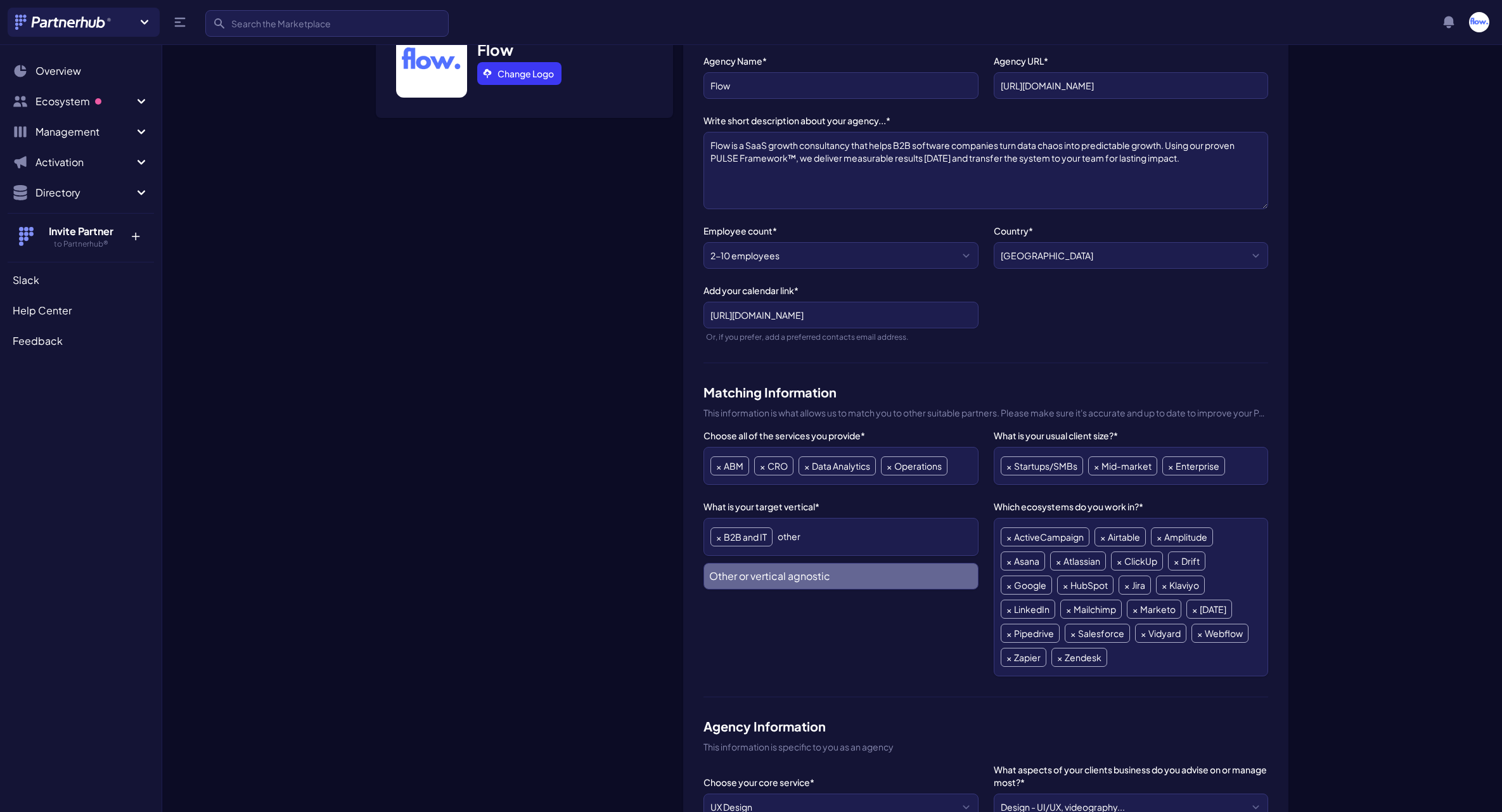
type input "other"
click at [879, 582] on agnostic "Other or vertical agnostic" at bounding box center [841, 576] width 273 height 25
click at [345, 495] on div "Details Team Projects, Types & Stages Settings Manage My Organization Flow Chan…" at bounding box center [832, 671] width 974 height 1537
click at [1172, 468] on span "×" at bounding box center [1170, 466] width 5 height 18
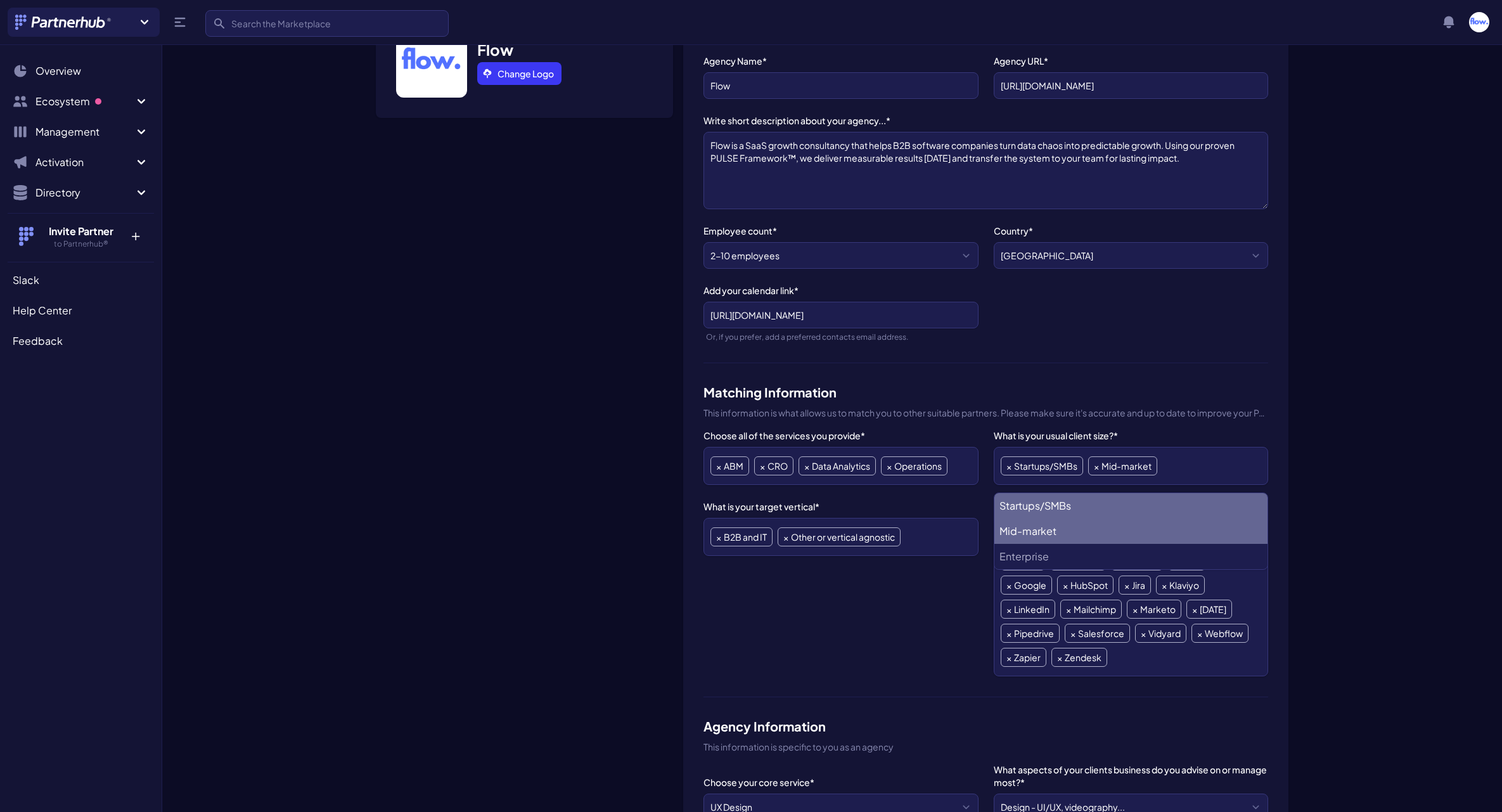
click at [432, 485] on div "Flow Change Logo" at bounding box center [525, 722] width 297 height 1433
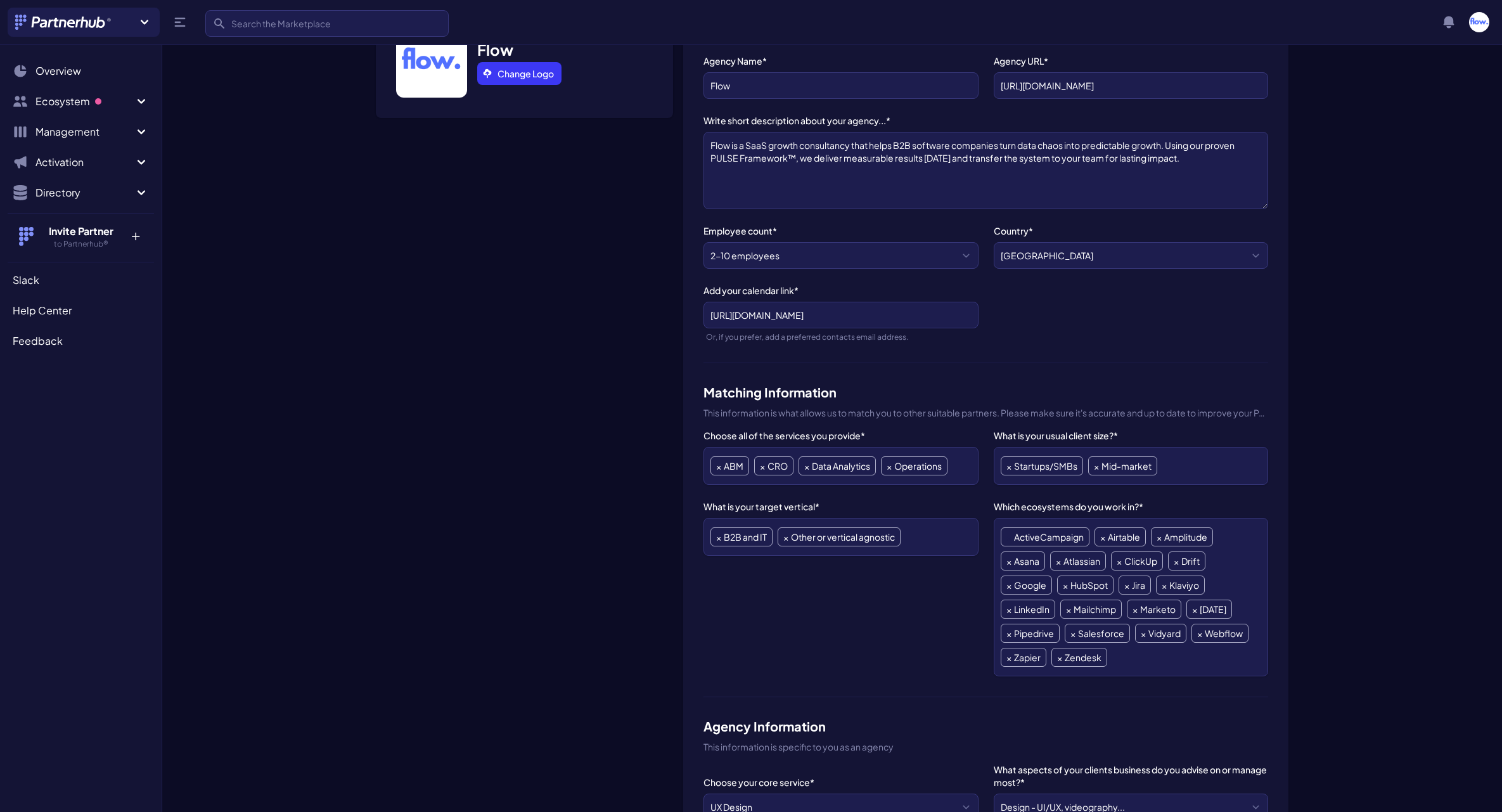
click at [1009, 536] on span "×" at bounding box center [1009, 537] width 5 height 18
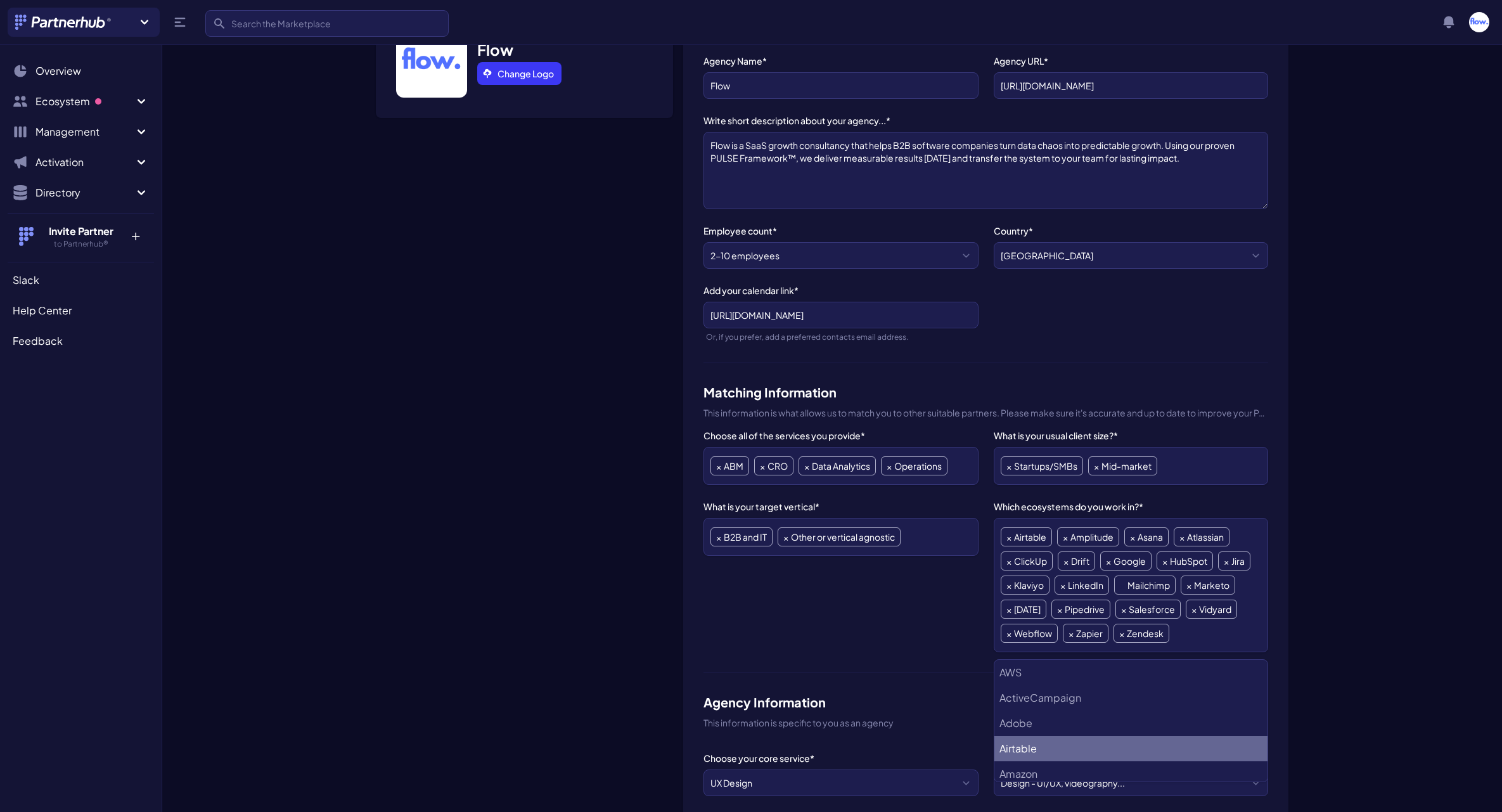
click at [1122, 586] on span "×" at bounding box center [1122, 585] width 5 height 18
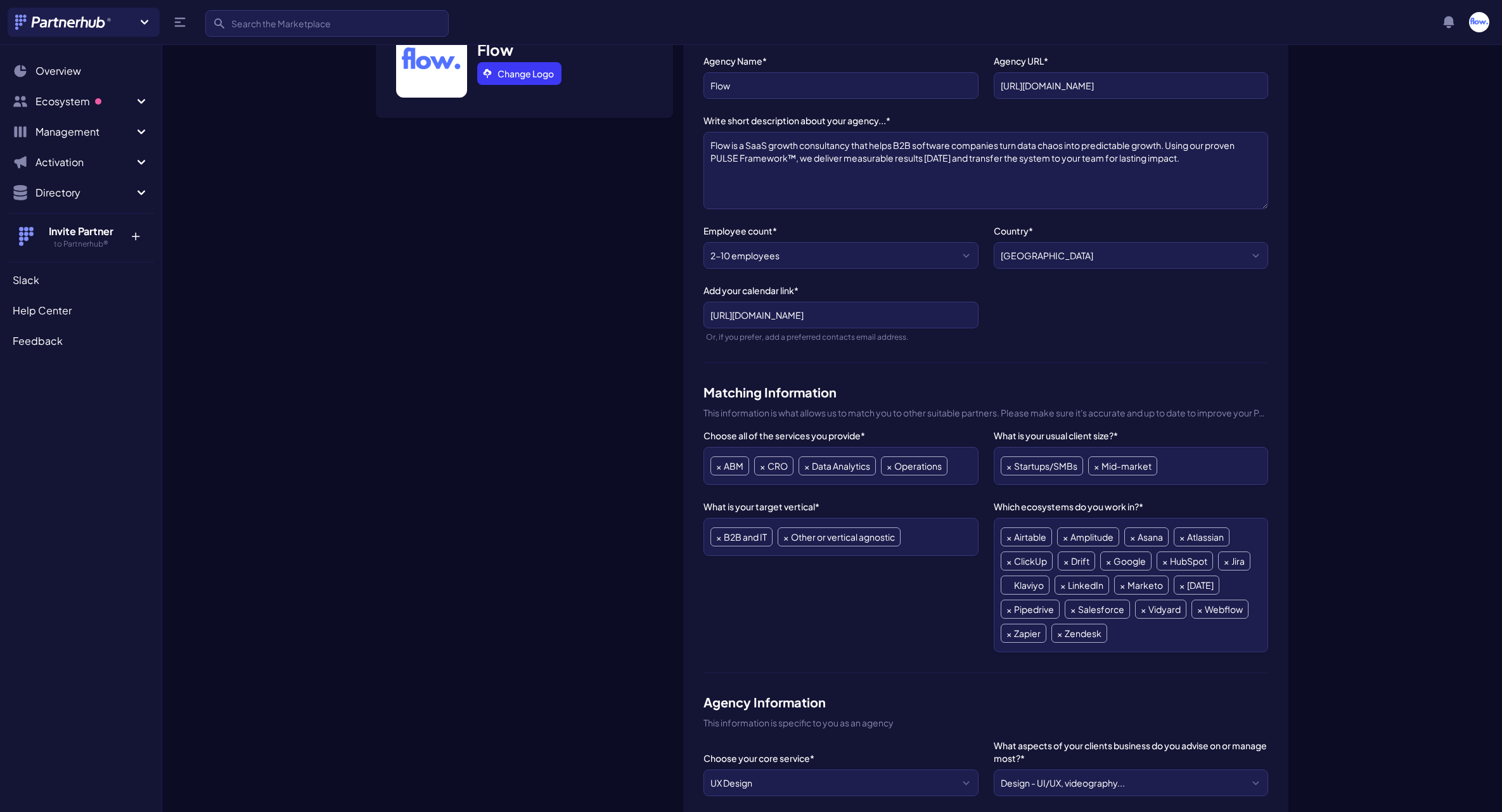
click at [1007, 586] on span "×" at bounding box center [1009, 585] width 5 height 18
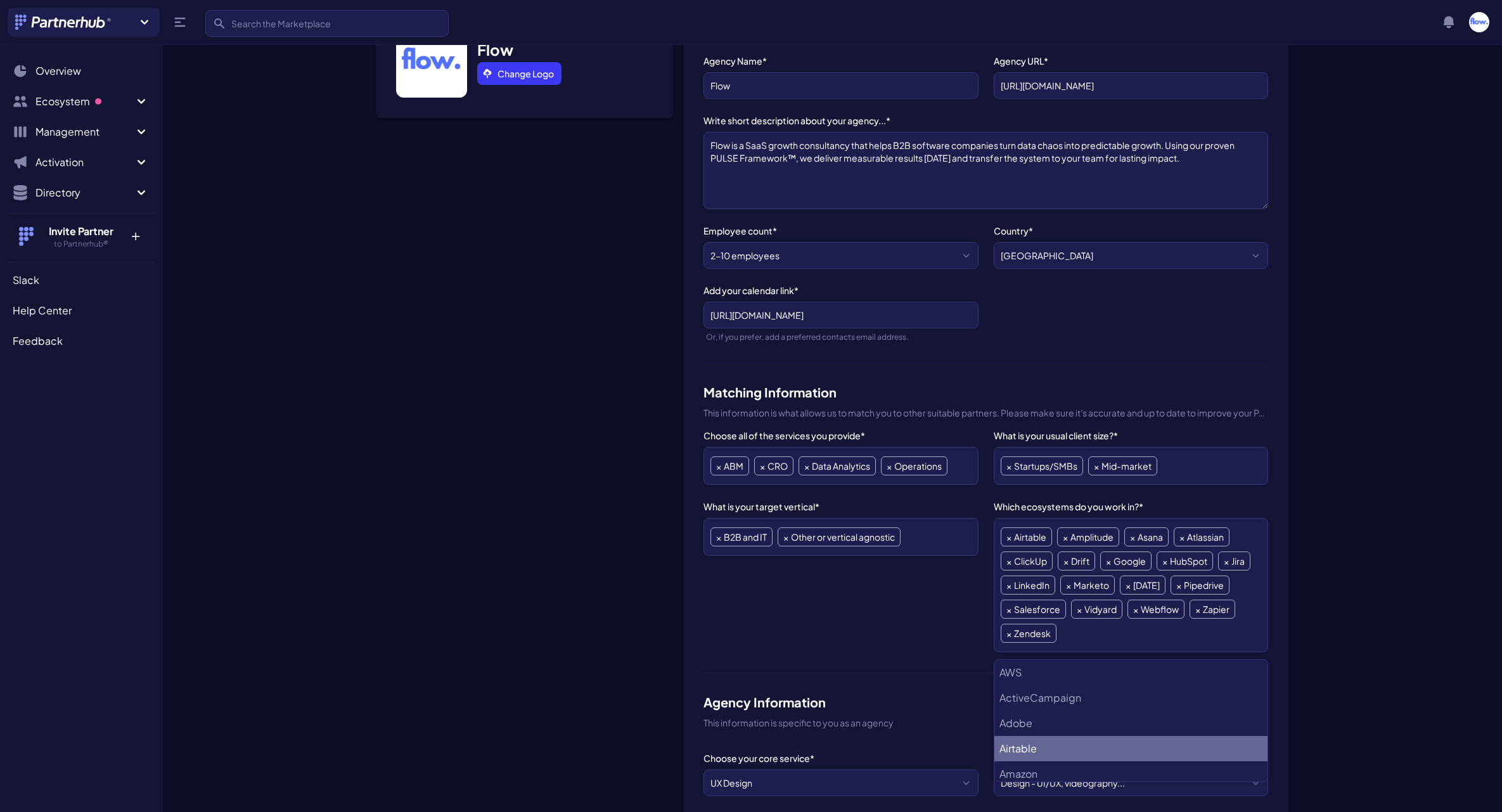
click at [1075, 583] on li "× Marketo" at bounding box center [1087, 584] width 55 height 19
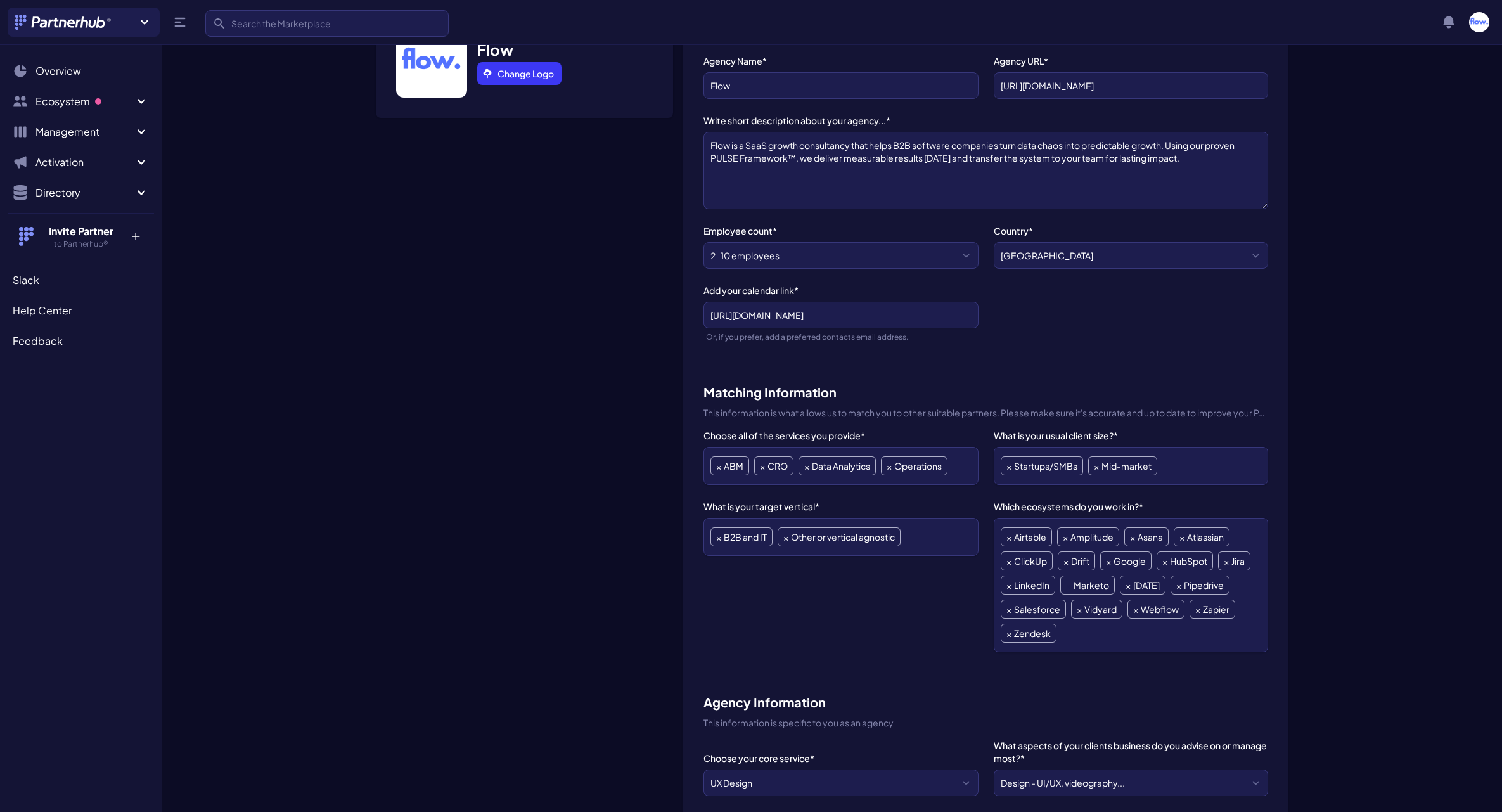
click at [1066, 583] on span "×" at bounding box center [1069, 585] width 5 height 18
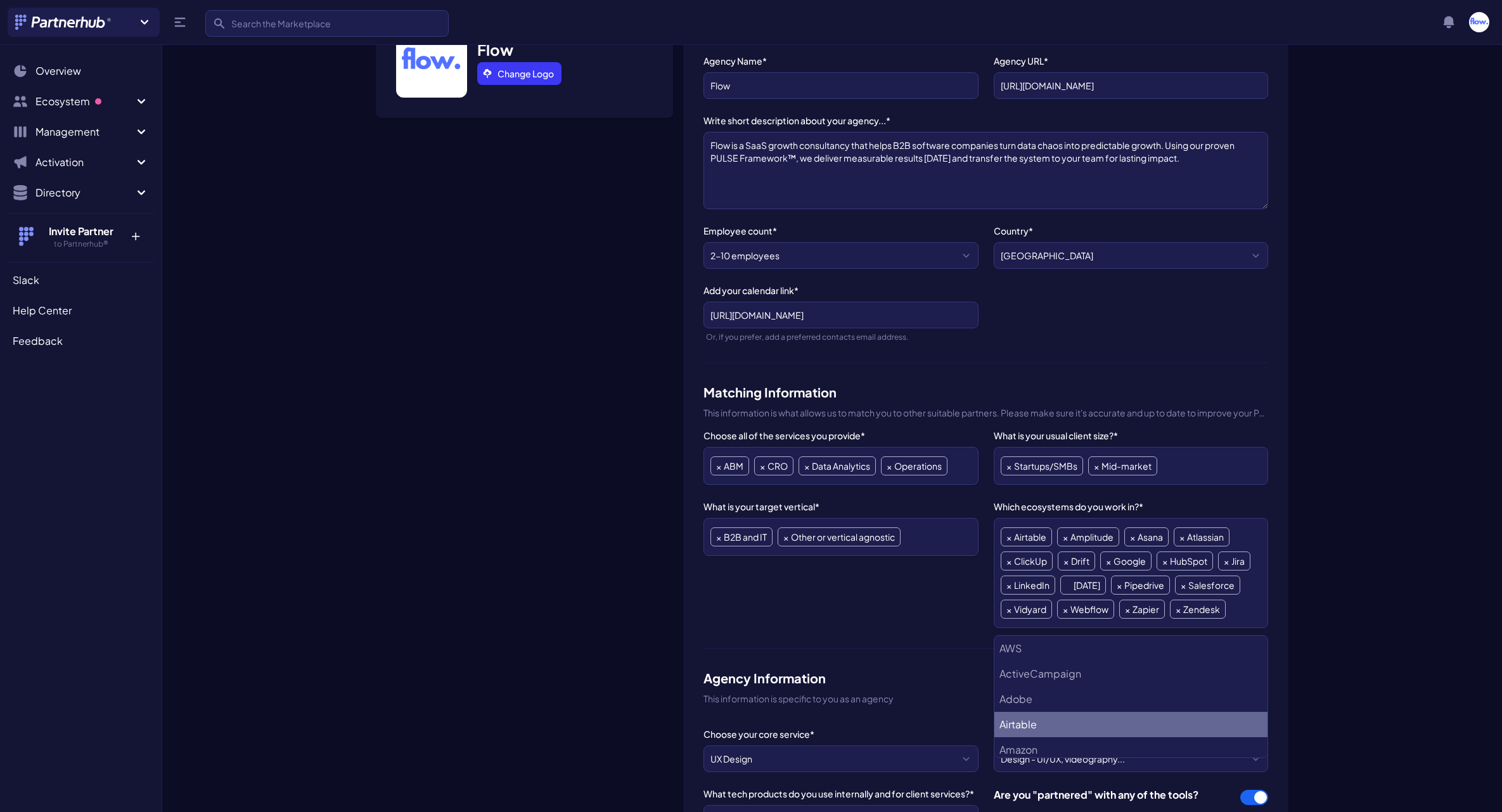
click at [1070, 586] on span "×" at bounding box center [1069, 585] width 5 height 18
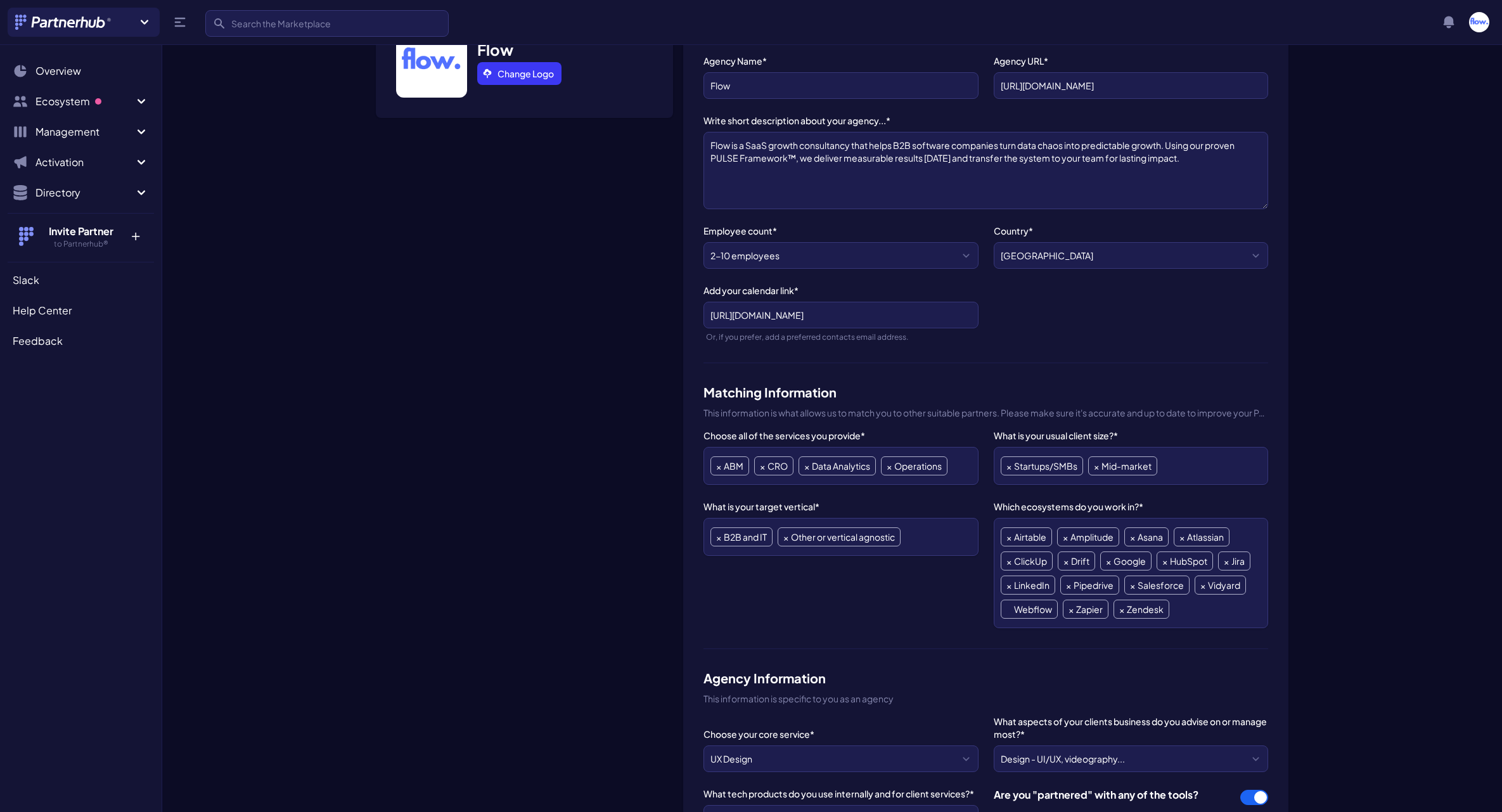
click at [1008, 610] on span "×" at bounding box center [1009, 609] width 5 height 18
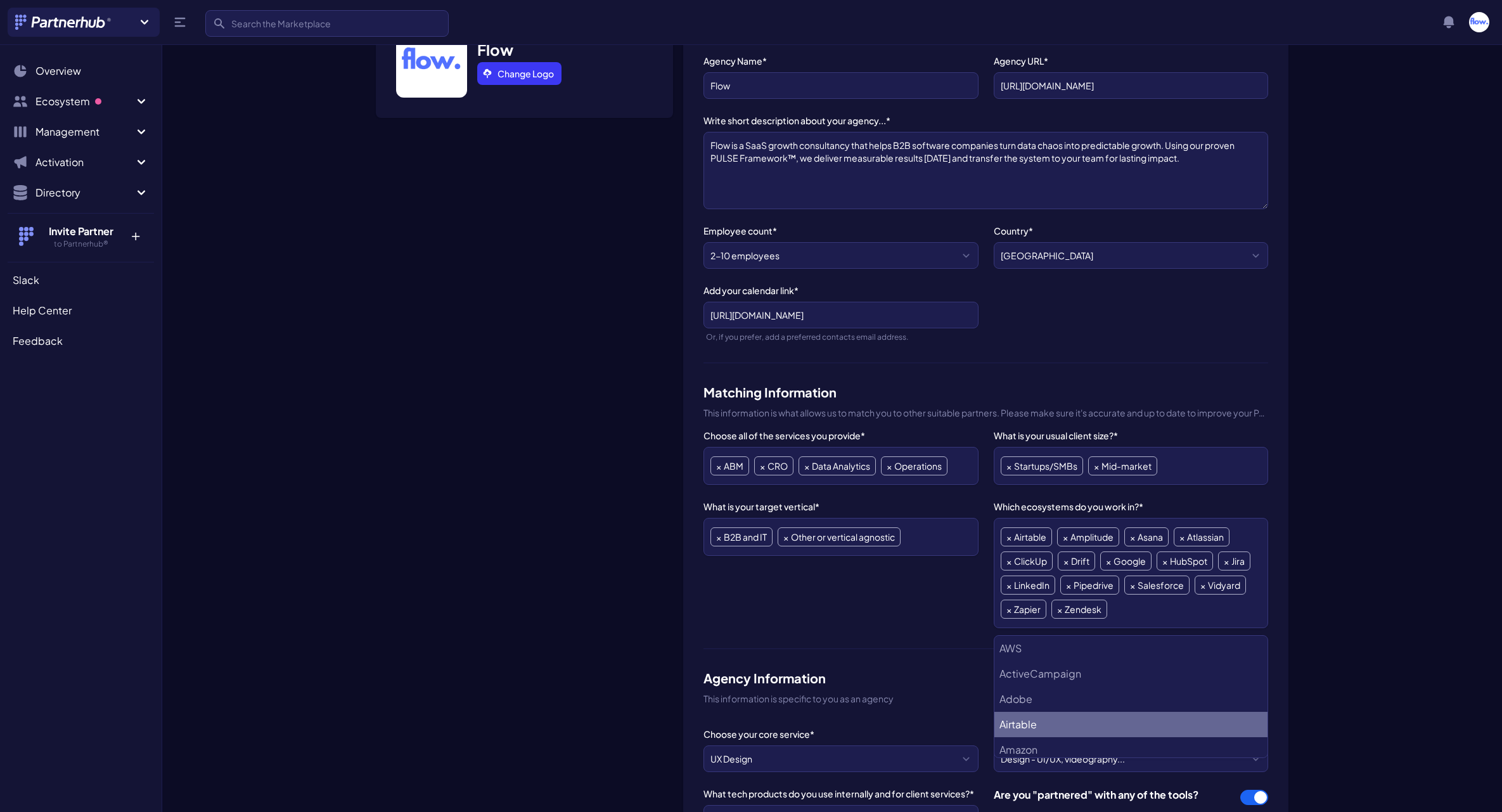
click at [1008, 610] on span "×" at bounding box center [1009, 609] width 5 height 18
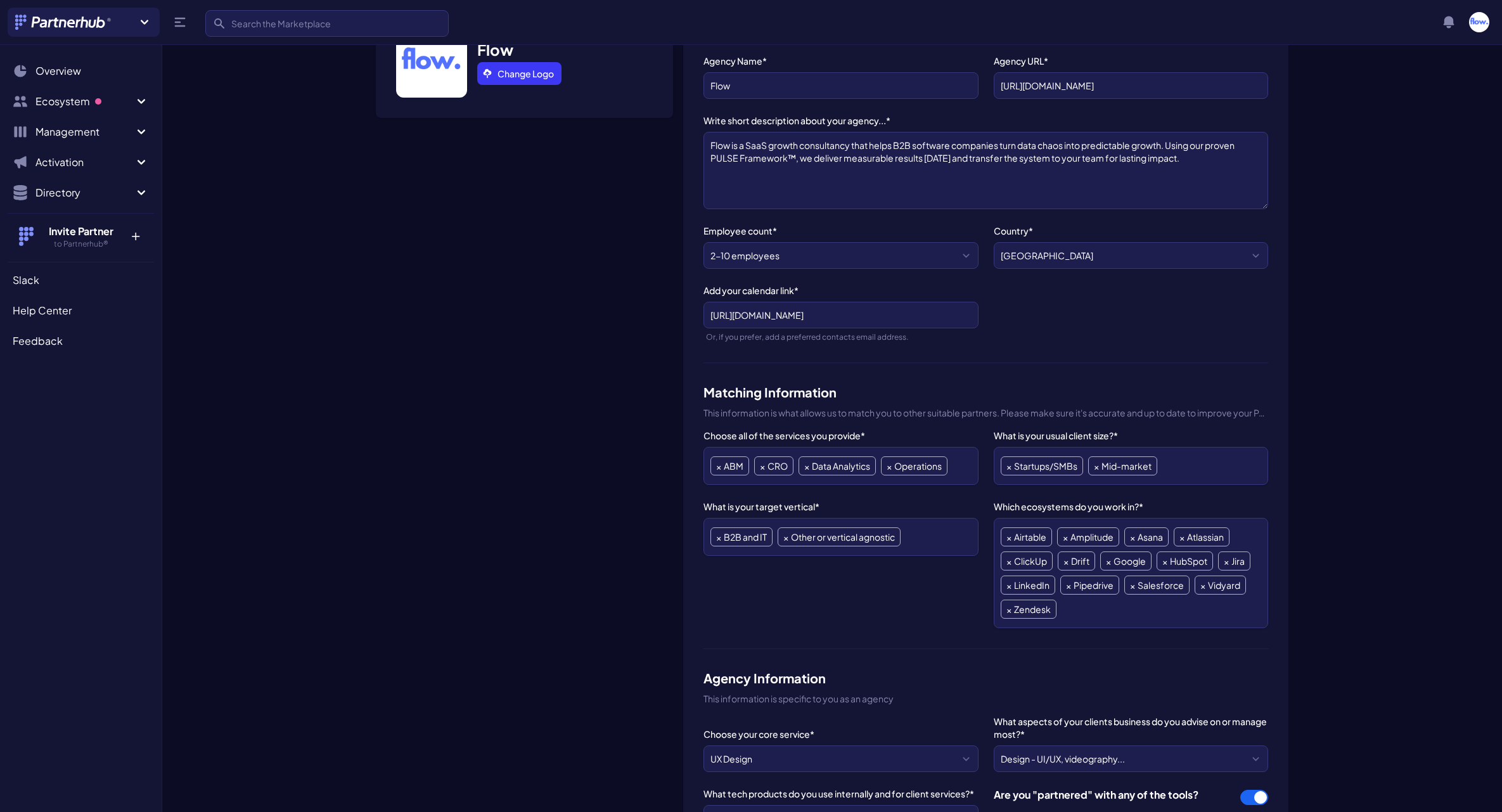
click at [1006, 610] on li "× Zendesk" at bounding box center [1028, 608] width 56 height 19
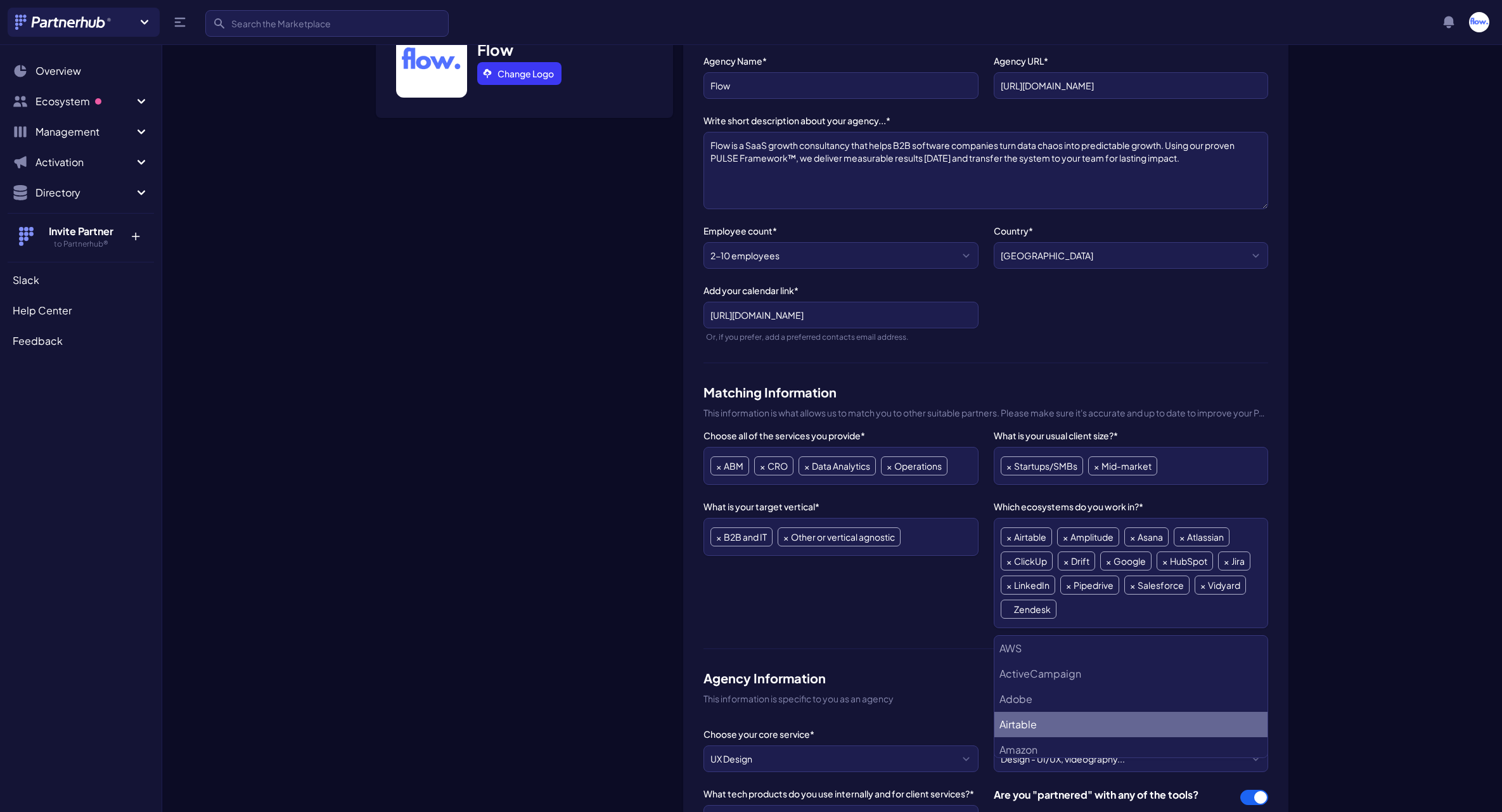
click at [1007, 605] on span "×" at bounding box center [1009, 609] width 5 height 18
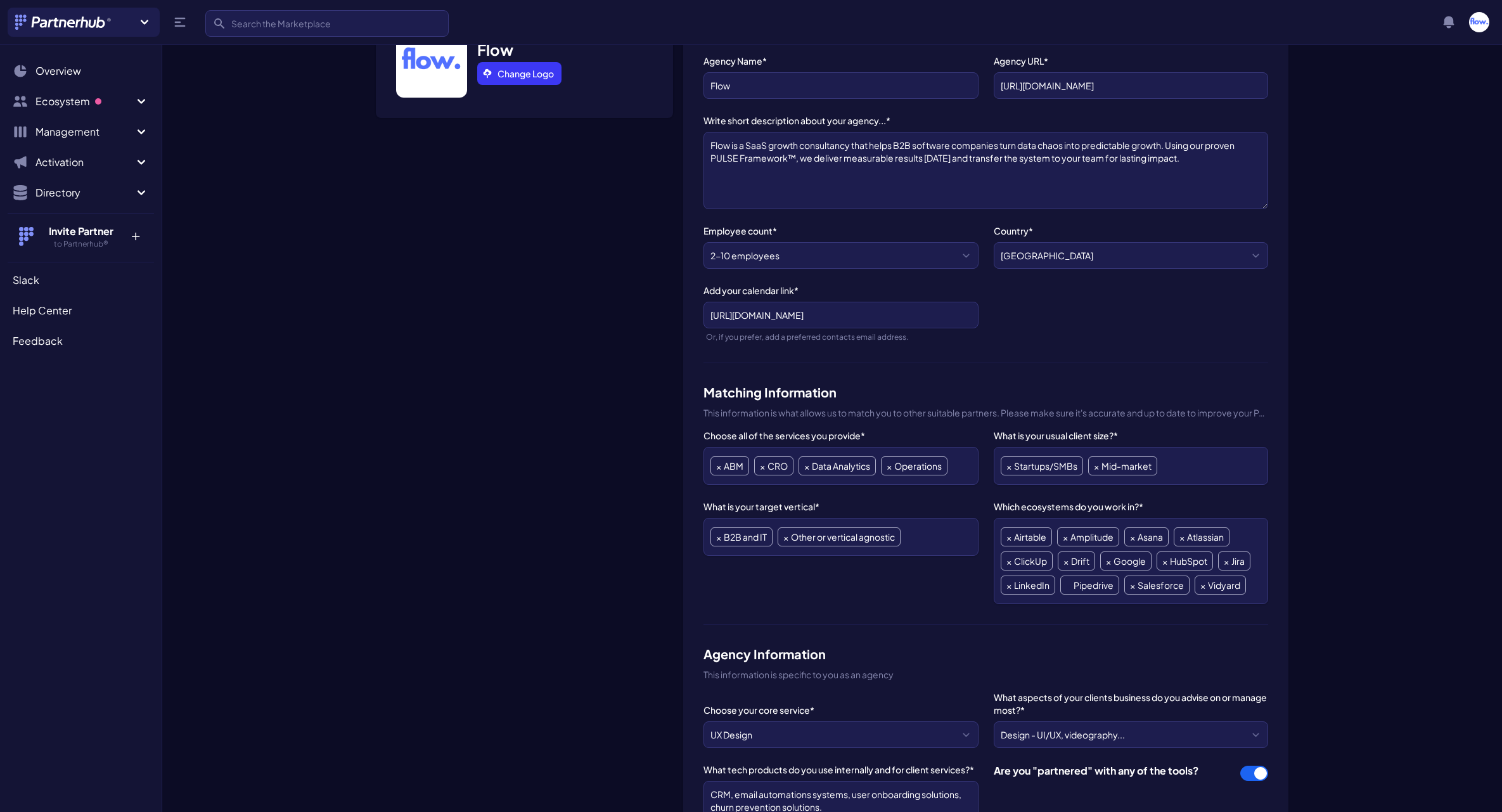
click at [1068, 586] on span "×" at bounding box center [1069, 585] width 5 height 18
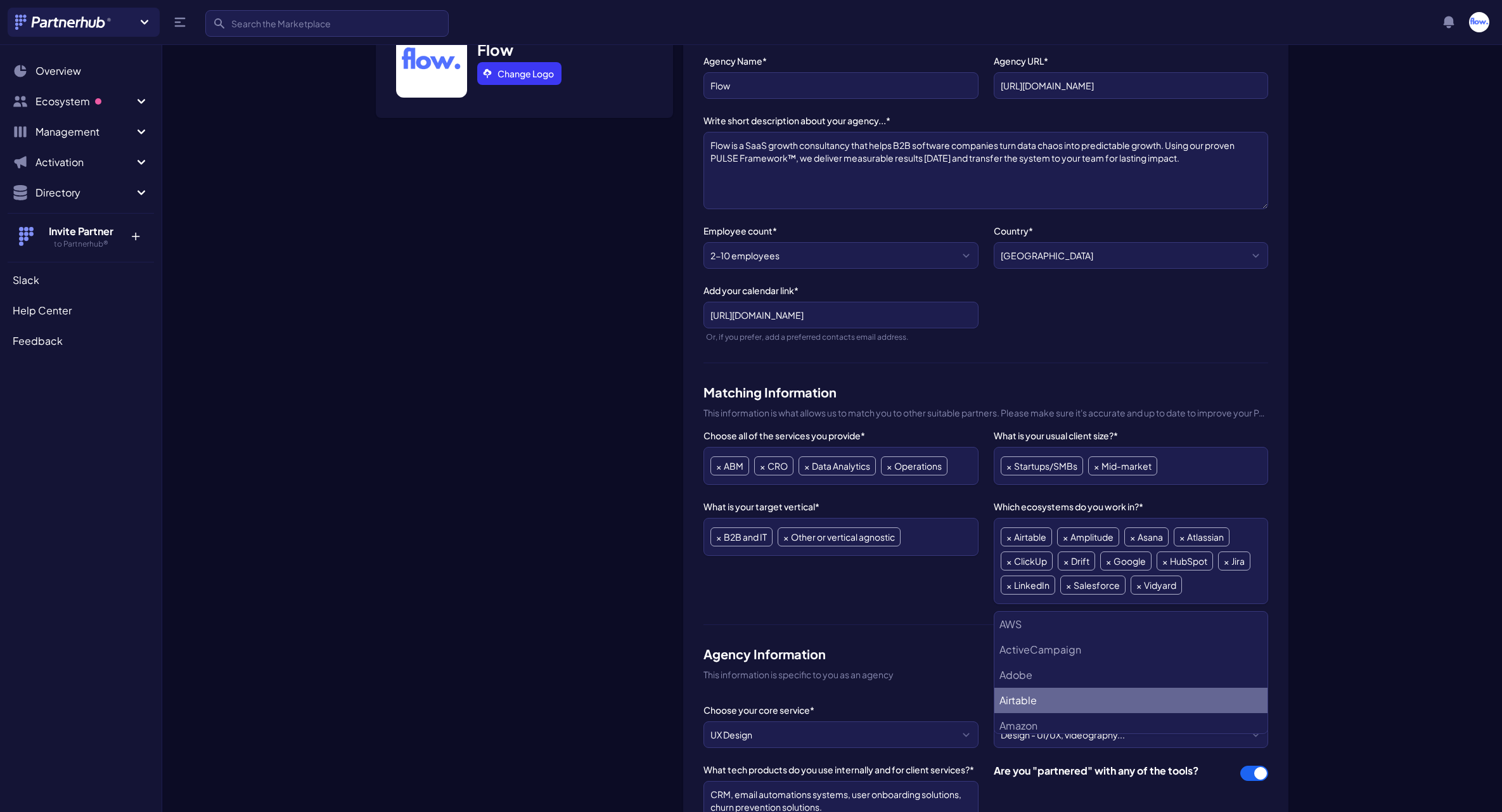
click at [1068, 586] on span "×" at bounding box center [1069, 585] width 5 height 18
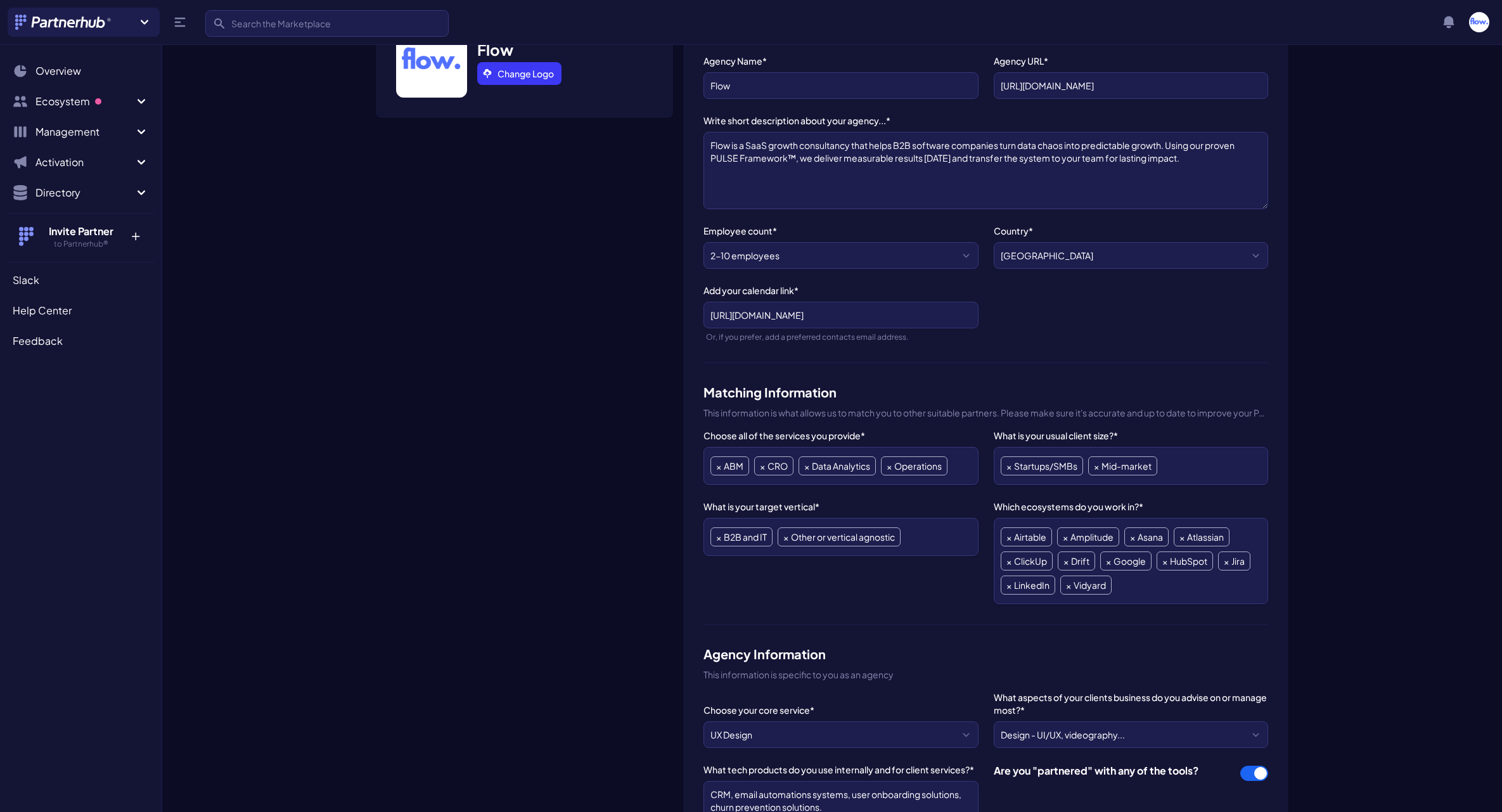
click at [1068, 586] on span "×" at bounding box center [1069, 585] width 5 height 18
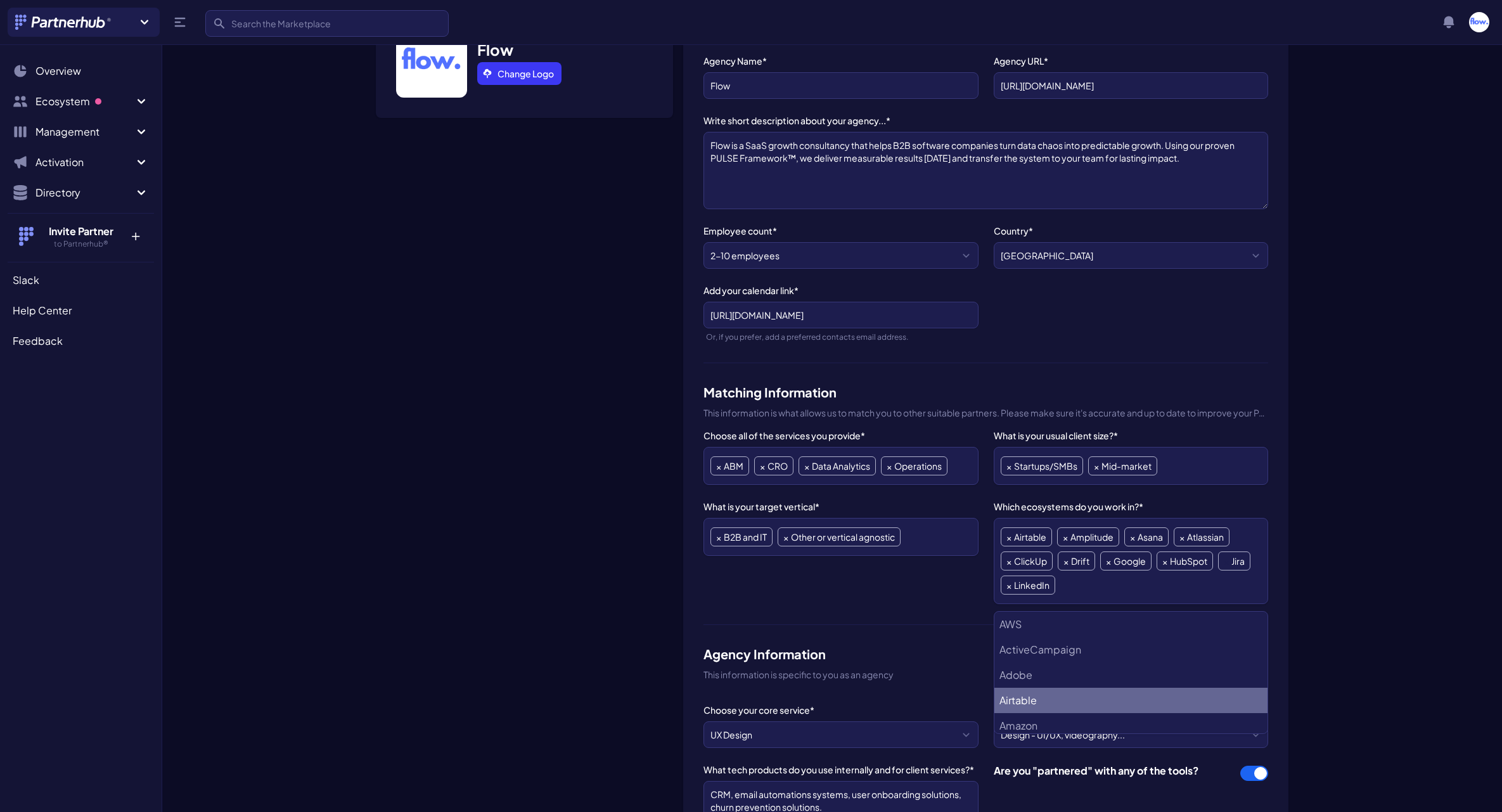
click at [1229, 560] on span "×" at bounding box center [1226, 561] width 5 height 18
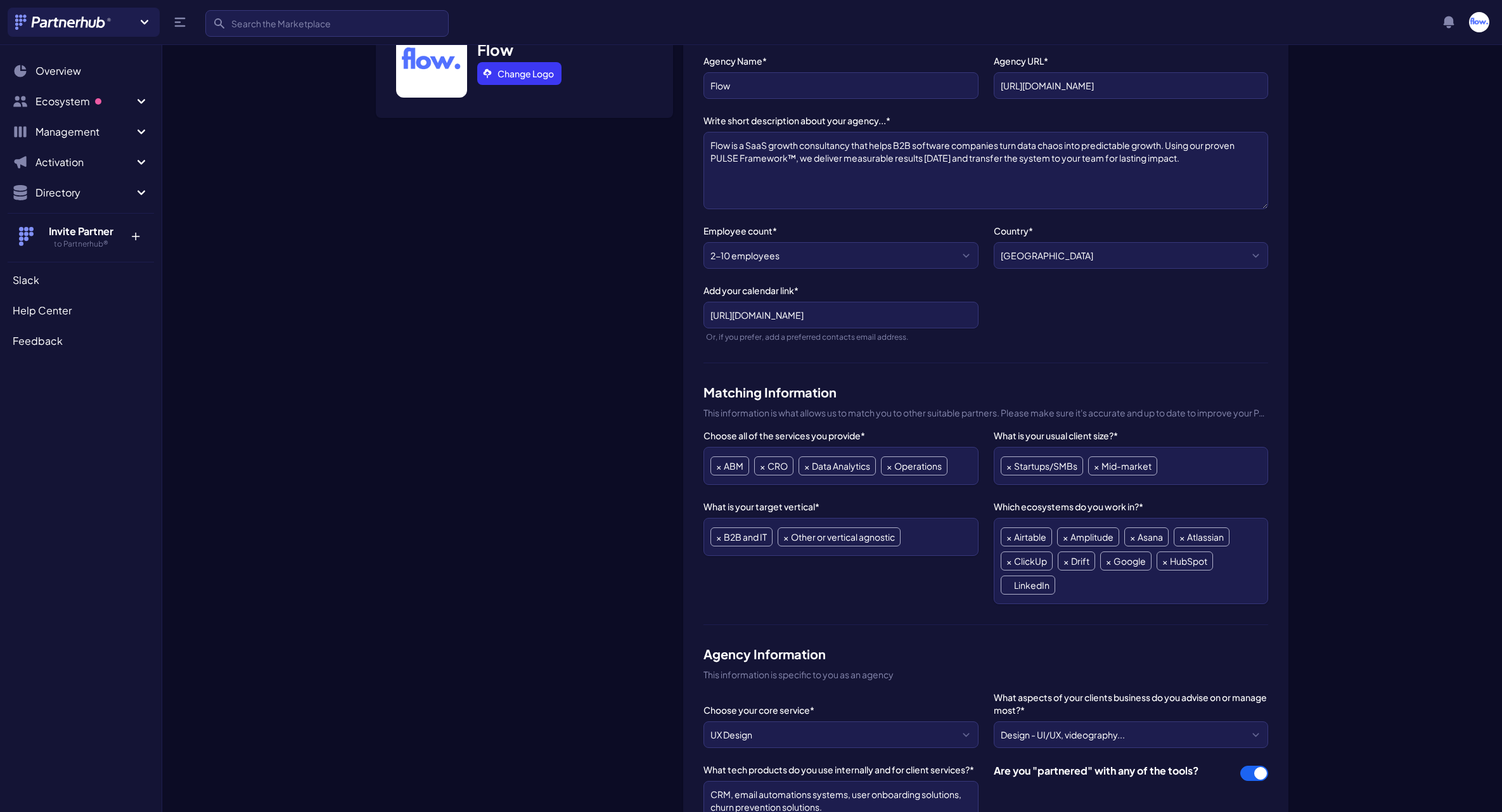
click at [1008, 585] on span "×" at bounding box center [1009, 585] width 5 height 18
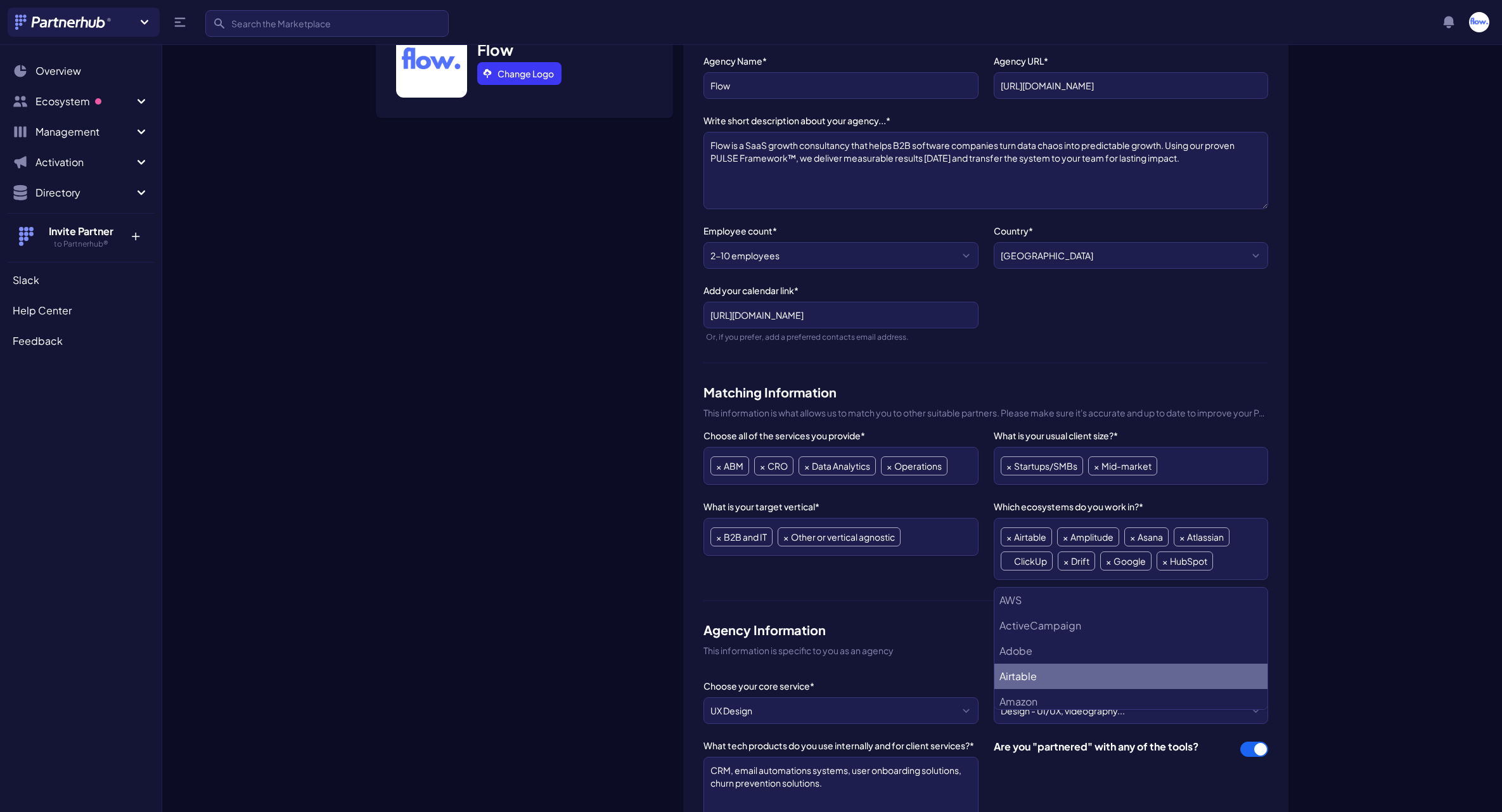
click at [1007, 561] on span "×" at bounding box center [1009, 561] width 5 height 18
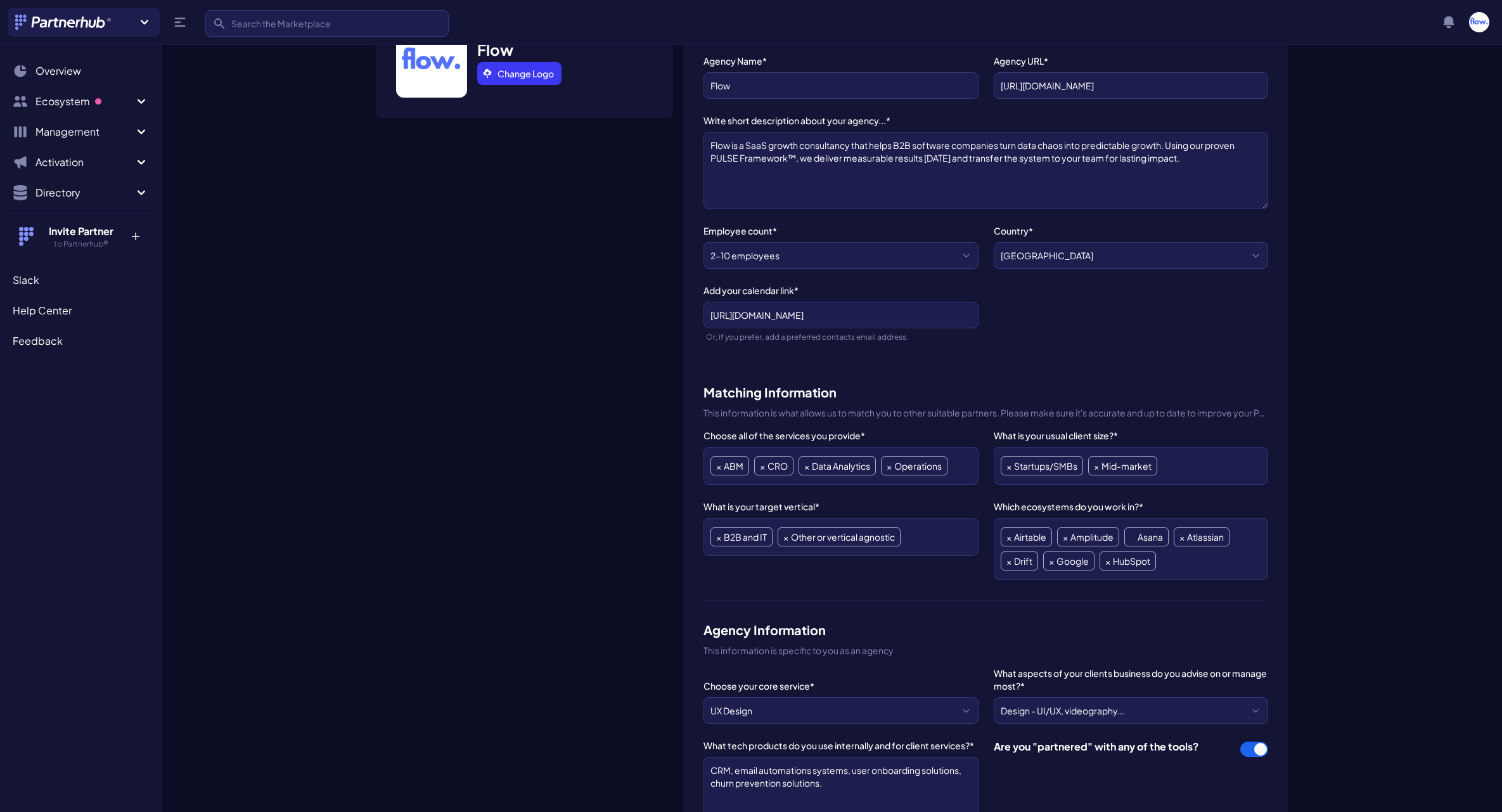
click at [1133, 534] on span "×" at bounding box center [1132, 537] width 5 height 18
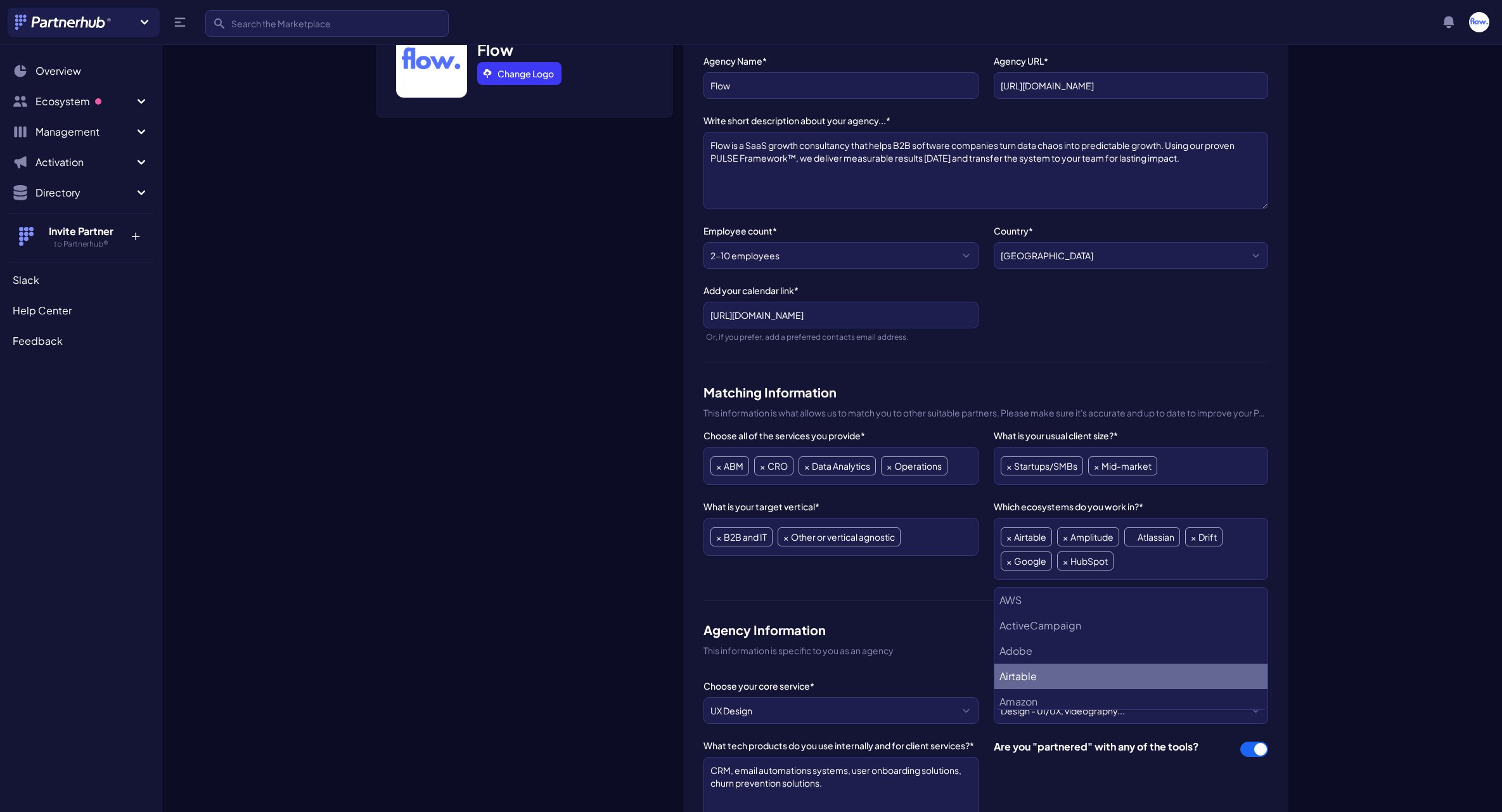
click at [1134, 536] on span "×" at bounding box center [1132, 537] width 5 height 18
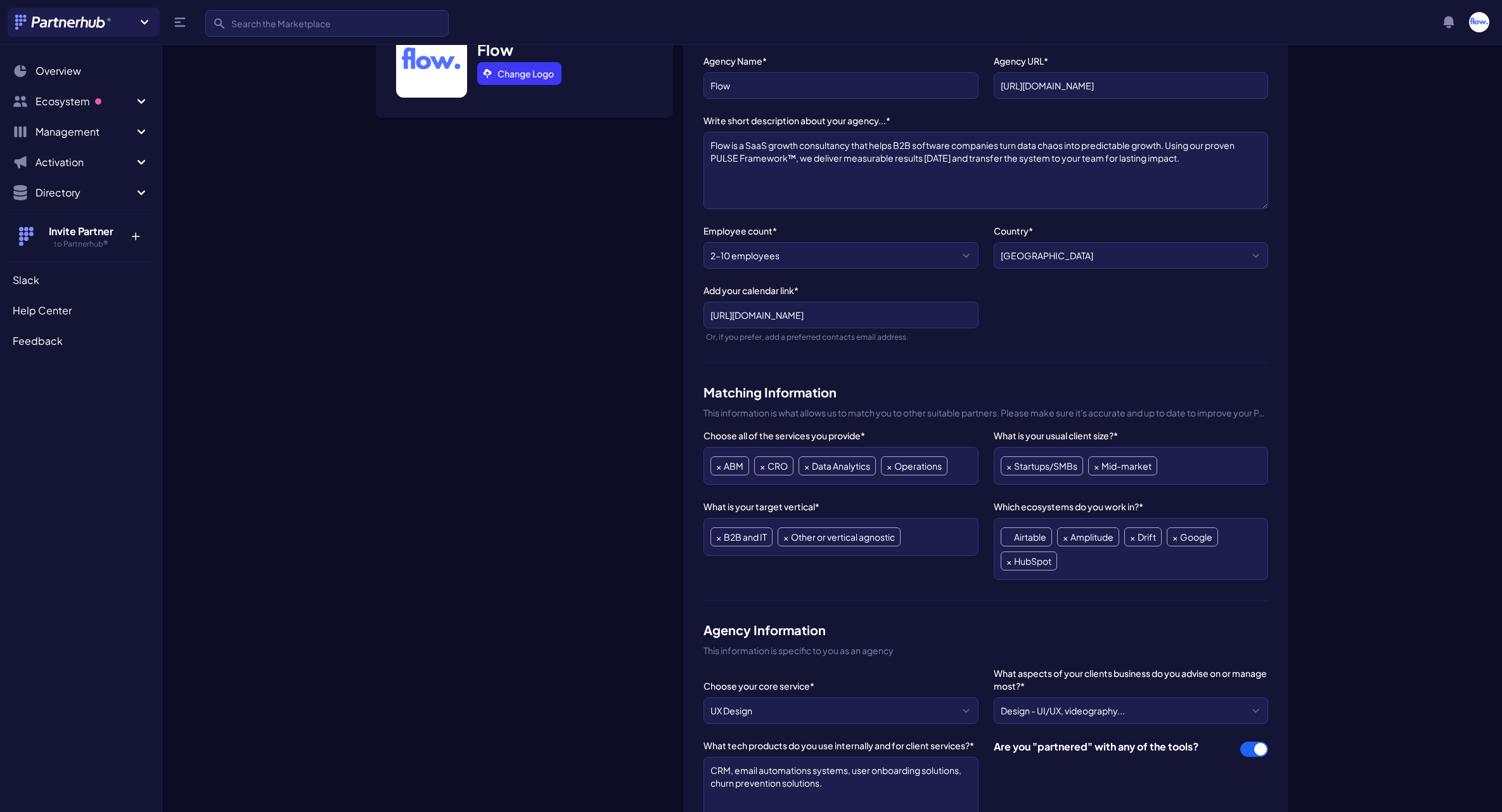
click at [1007, 539] on span "×" at bounding box center [1009, 537] width 5 height 18
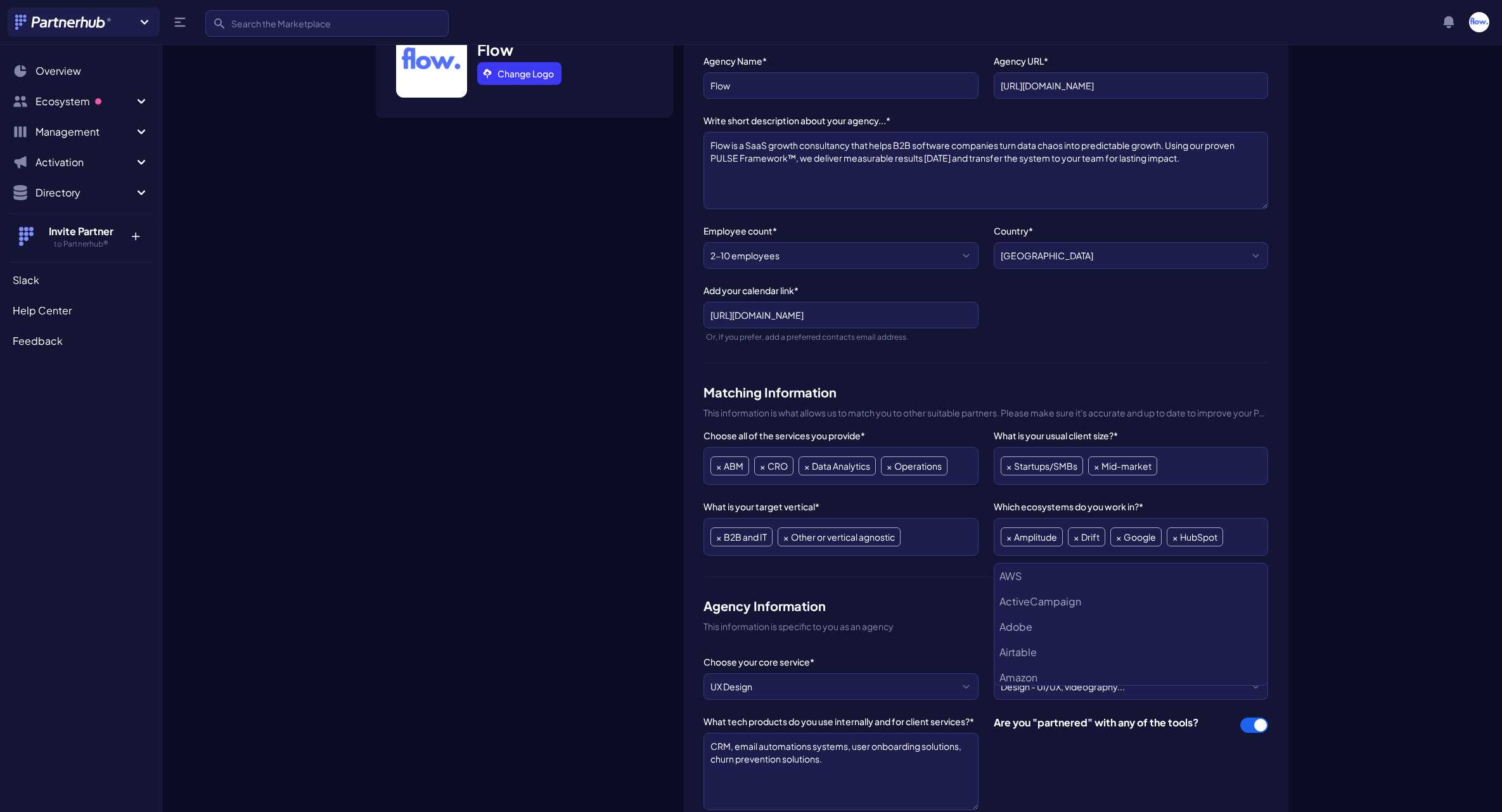
scroll to position [76, 0]
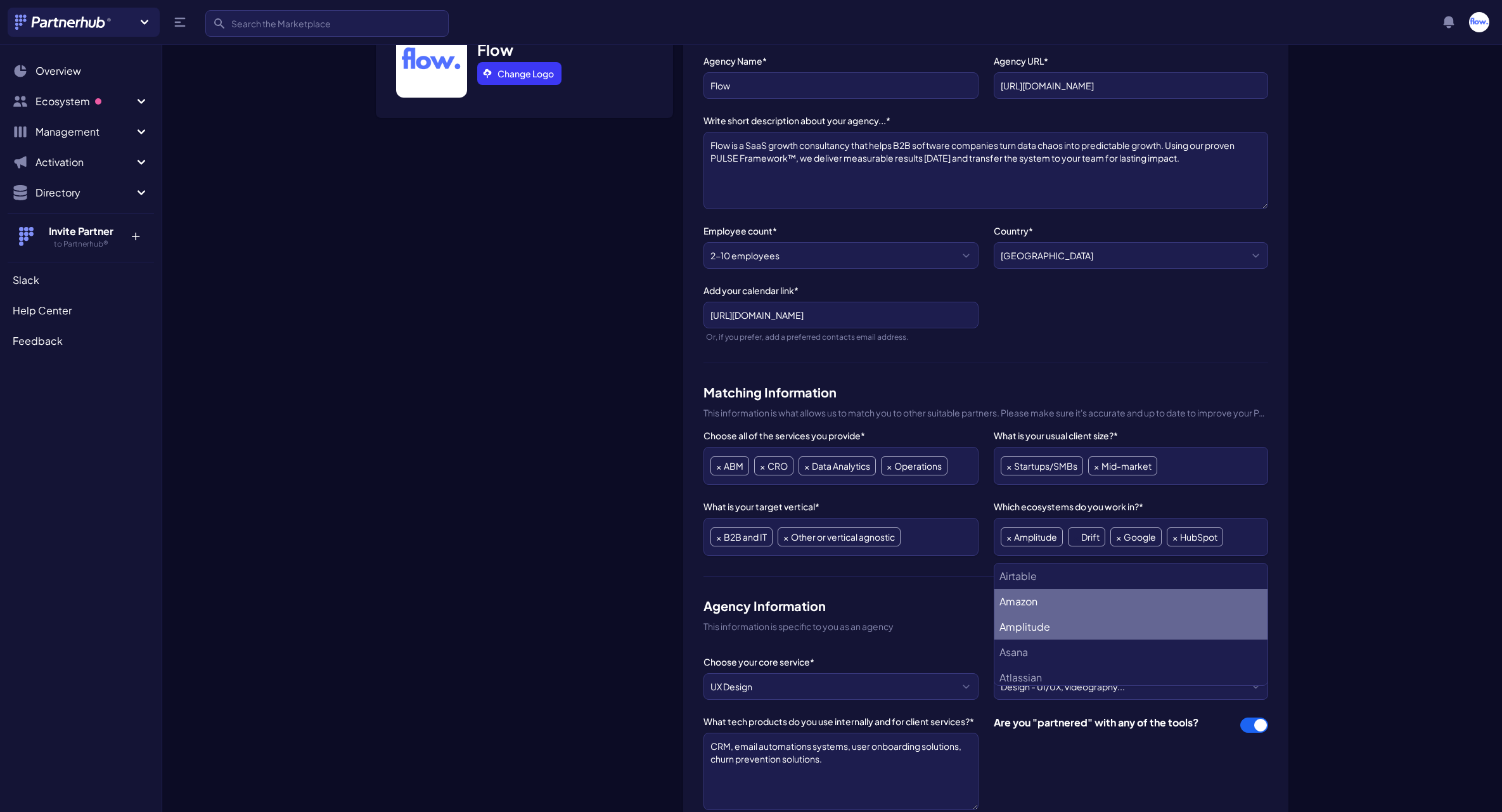
click at [1079, 536] on span "×" at bounding box center [1076, 537] width 5 height 18
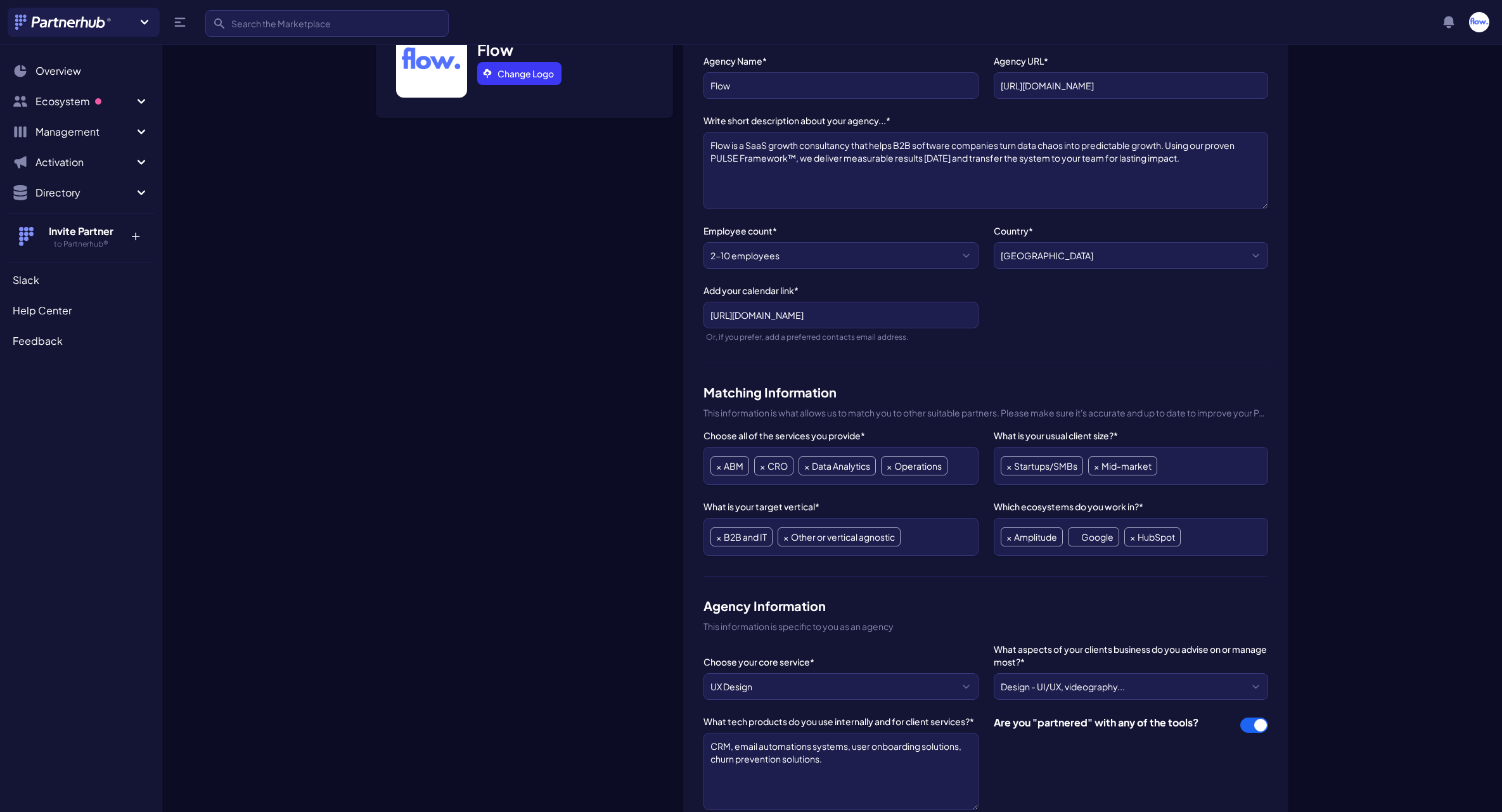
click at [1075, 538] on span "×" at bounding box center [1076, 537] width 5 height 18
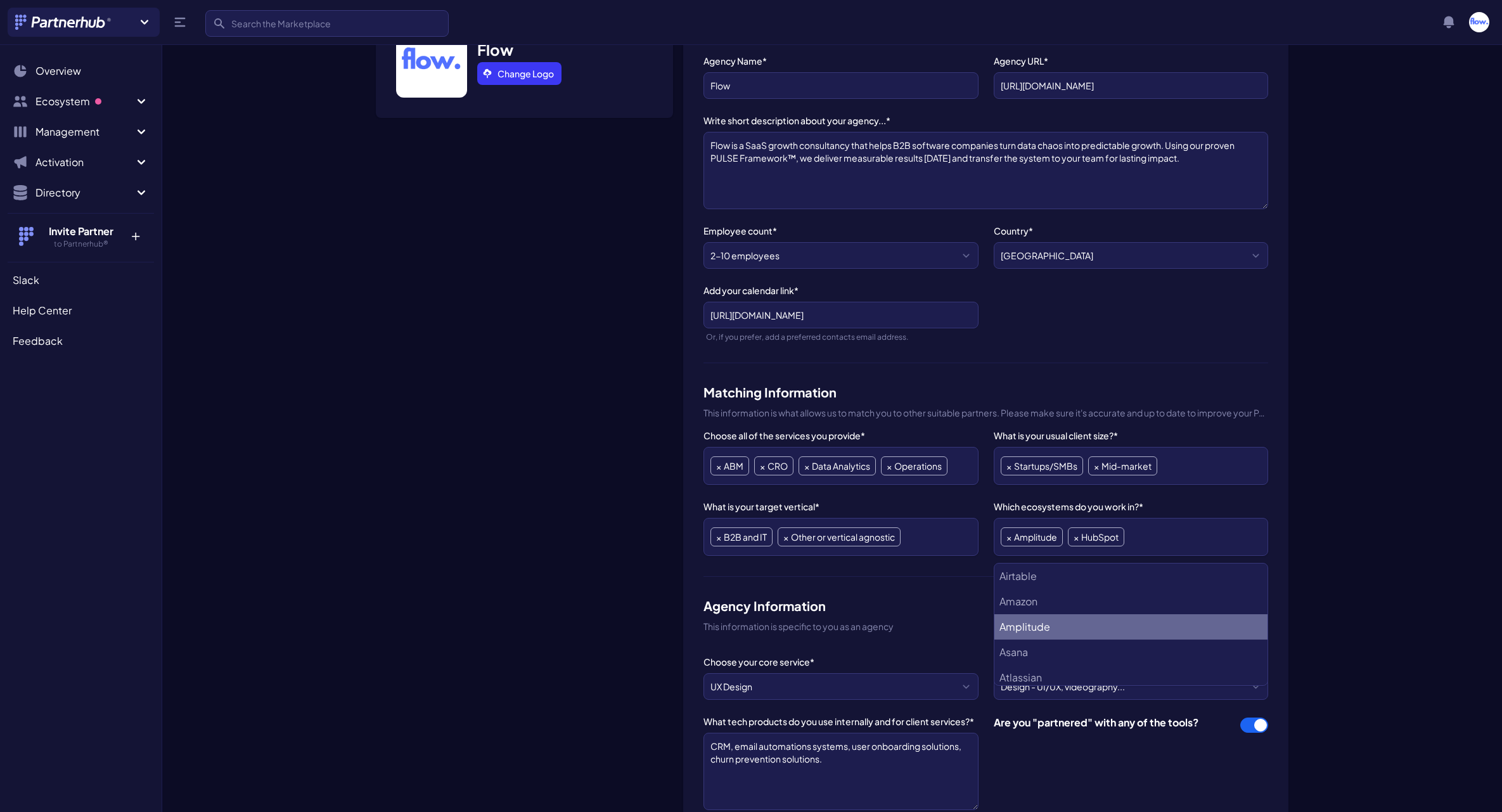
click at [1077, 624] on li "Amplitude" at bounding box center [1131, 627] width 273 height 25
select select "HubSpot"
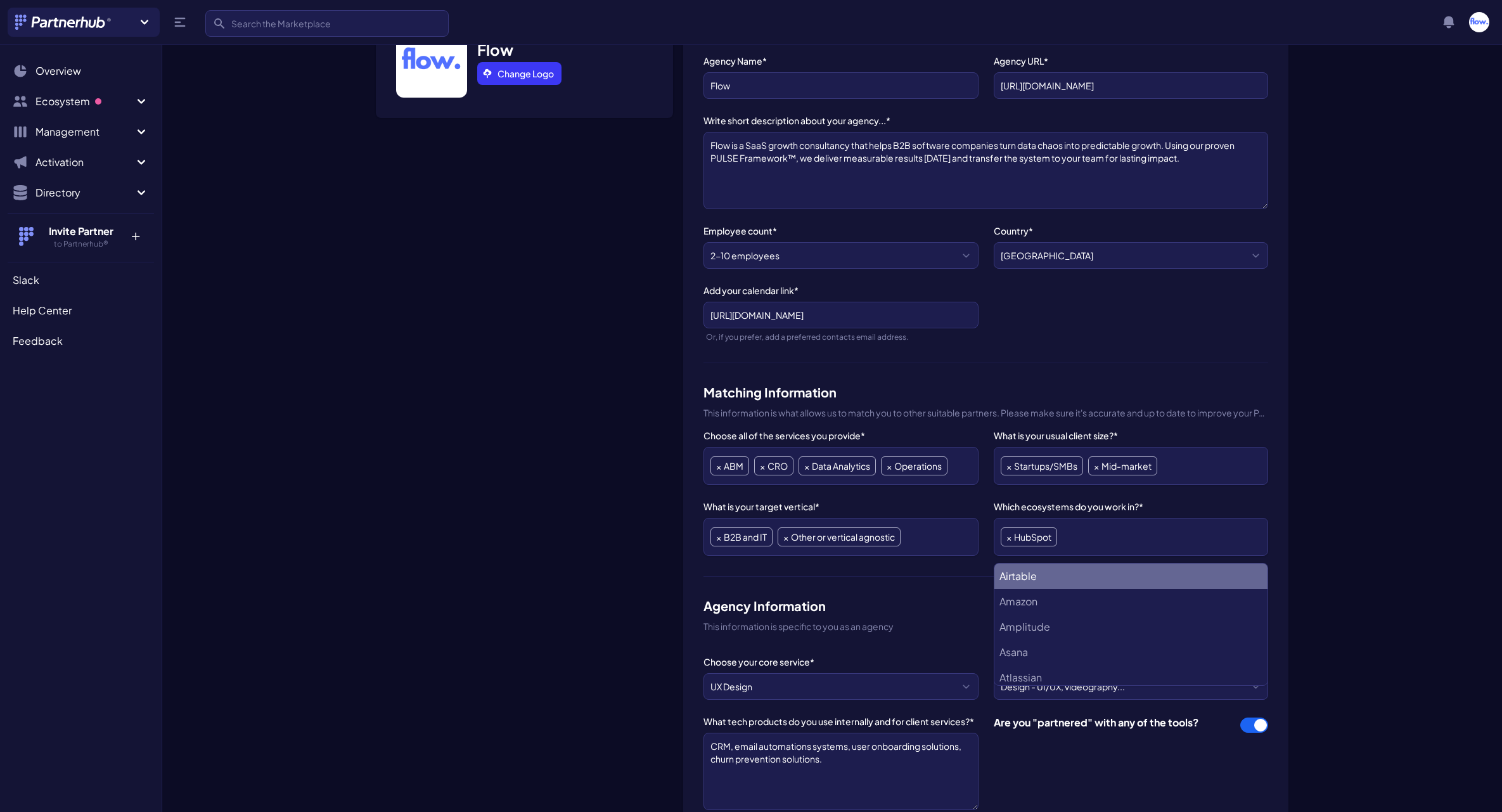
click at [1108, 545] on ul "× HubSpot" at bounding box center [1131, 536] width 261 height 24
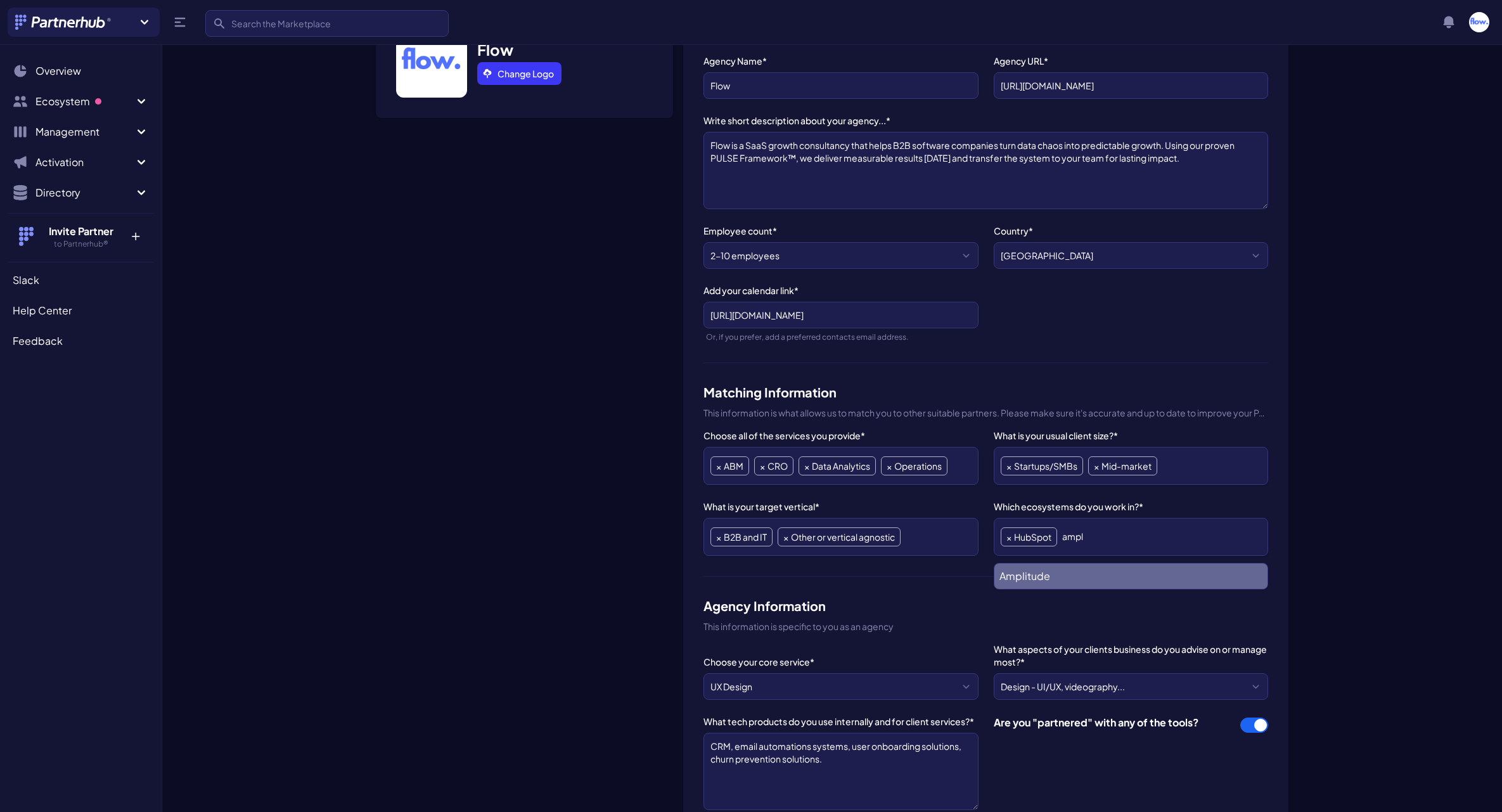
type input "ampl"
select select "Amplitude"
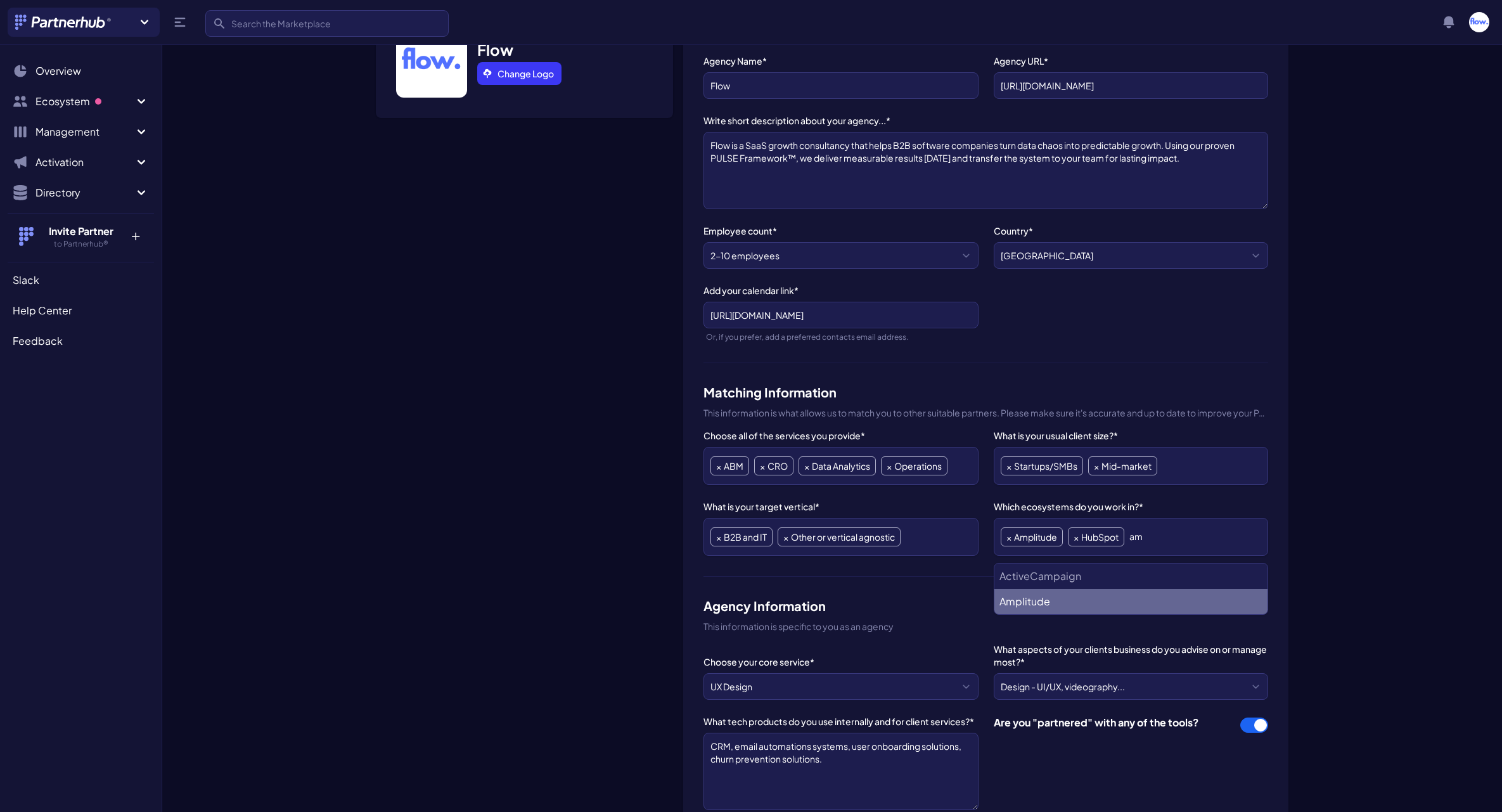
type input "a"
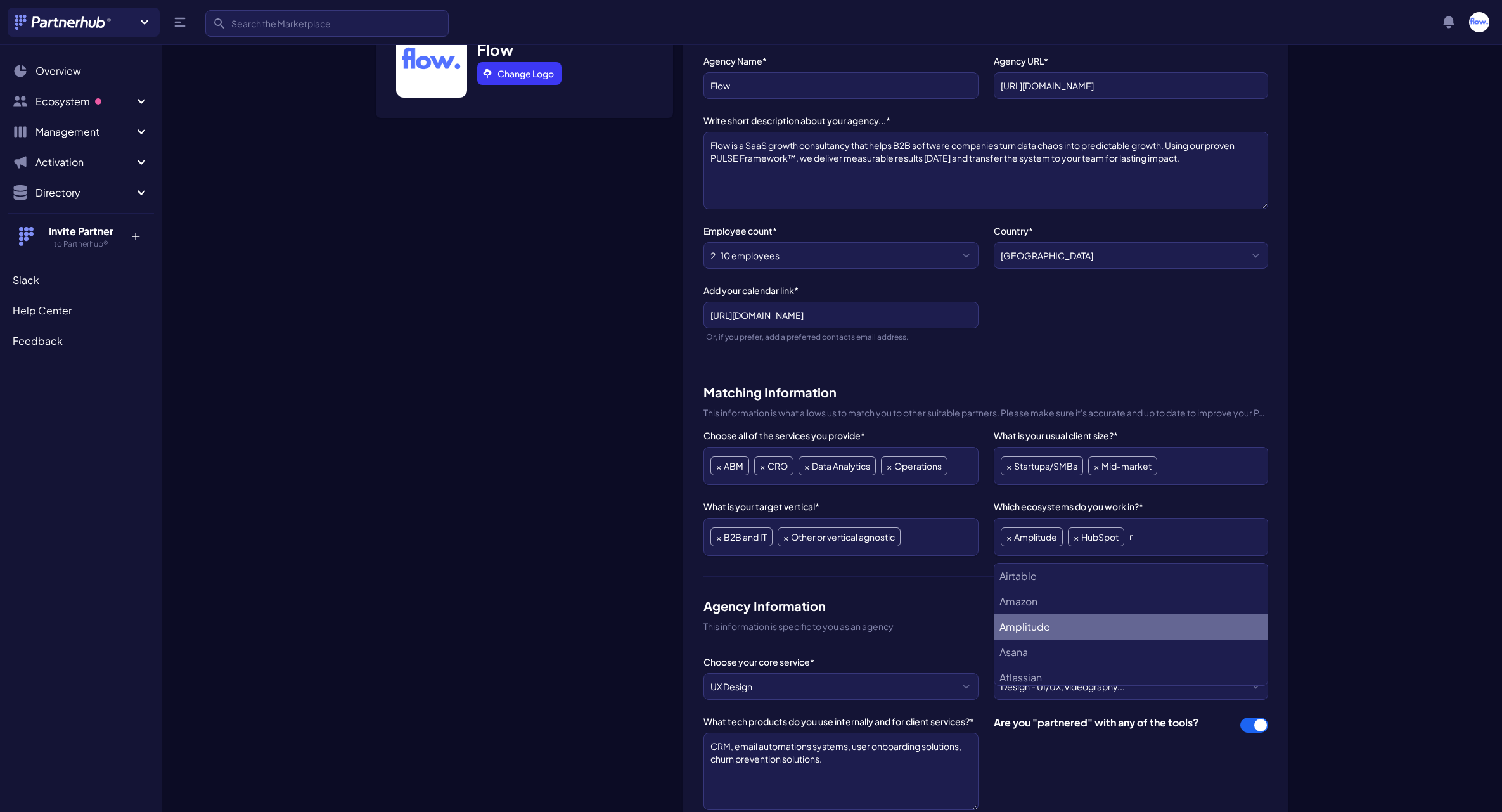
scroll to position [0, 0]
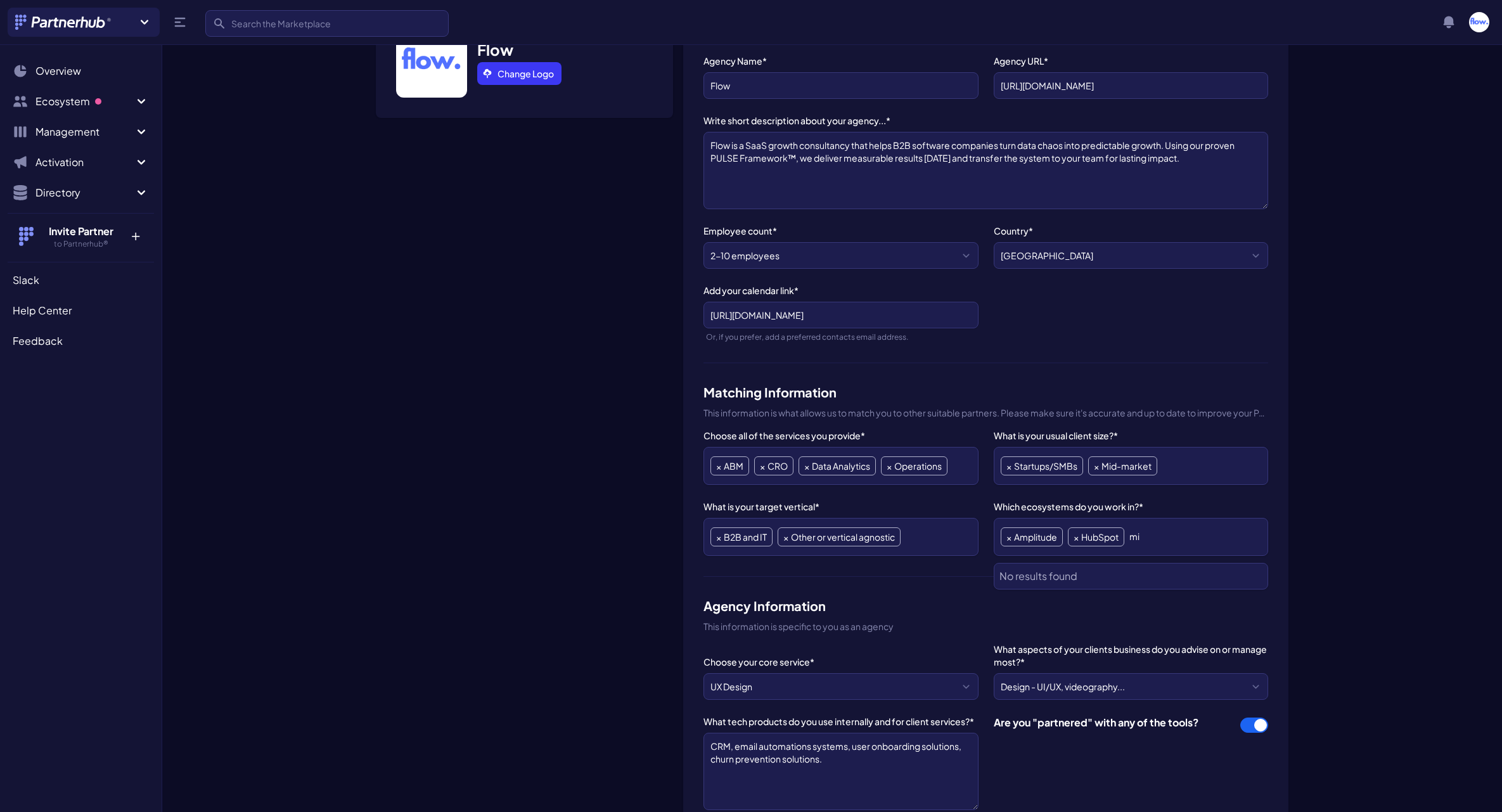
type input "m"
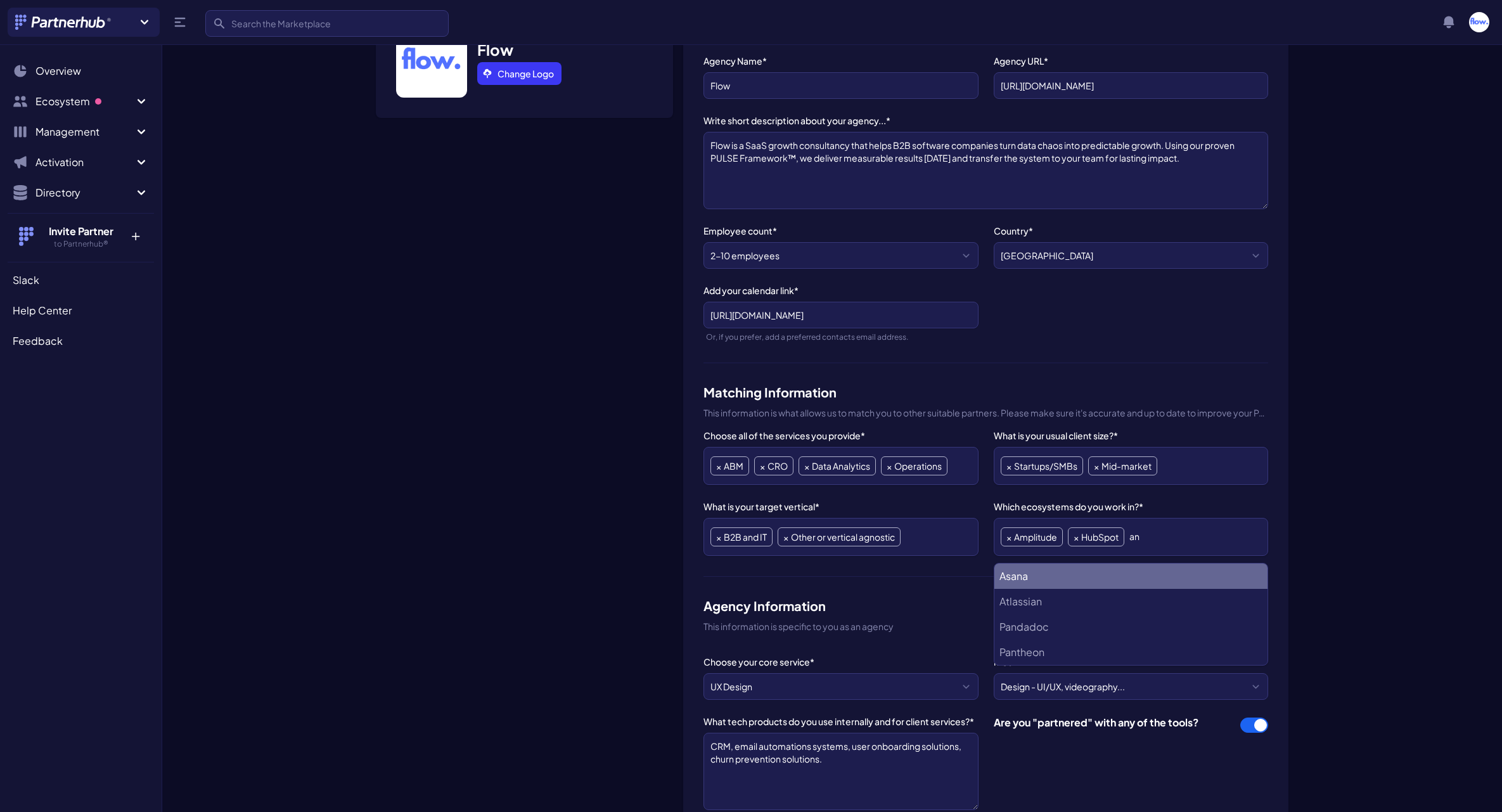
type input "a"
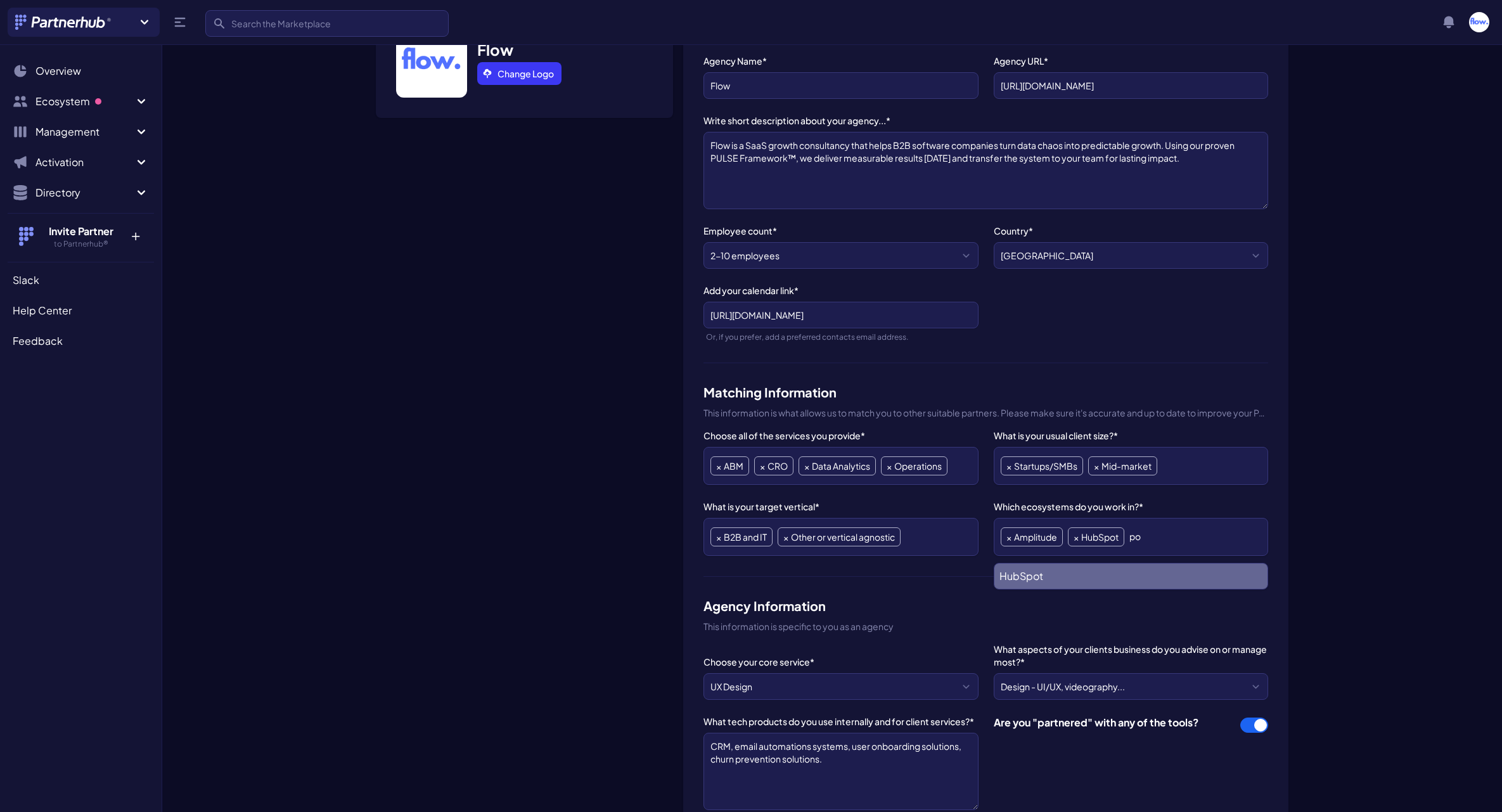
type input "p"
type input "i"
type input "s"
type input "h"
type input "g"
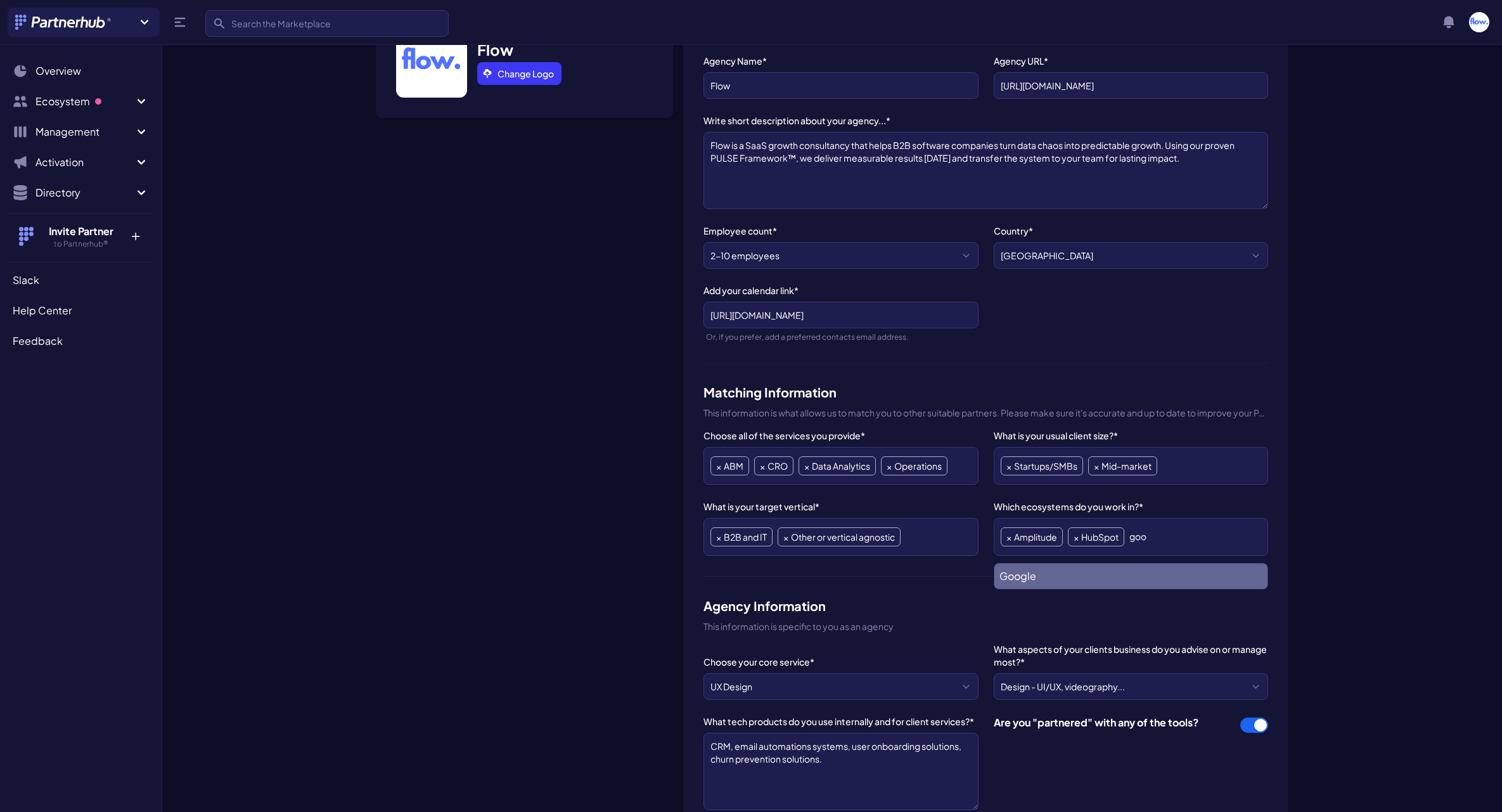
type input "goo"
click at [1077, 575] on li "Google" at bounding box center [1131, 576] width 273 height 25
click at [1416, 527] on section "Details Team Projects, Types & Stages Settings Manage My Organization Flow Chan…" at bounding box center [832, 616] width 1340 height 1429
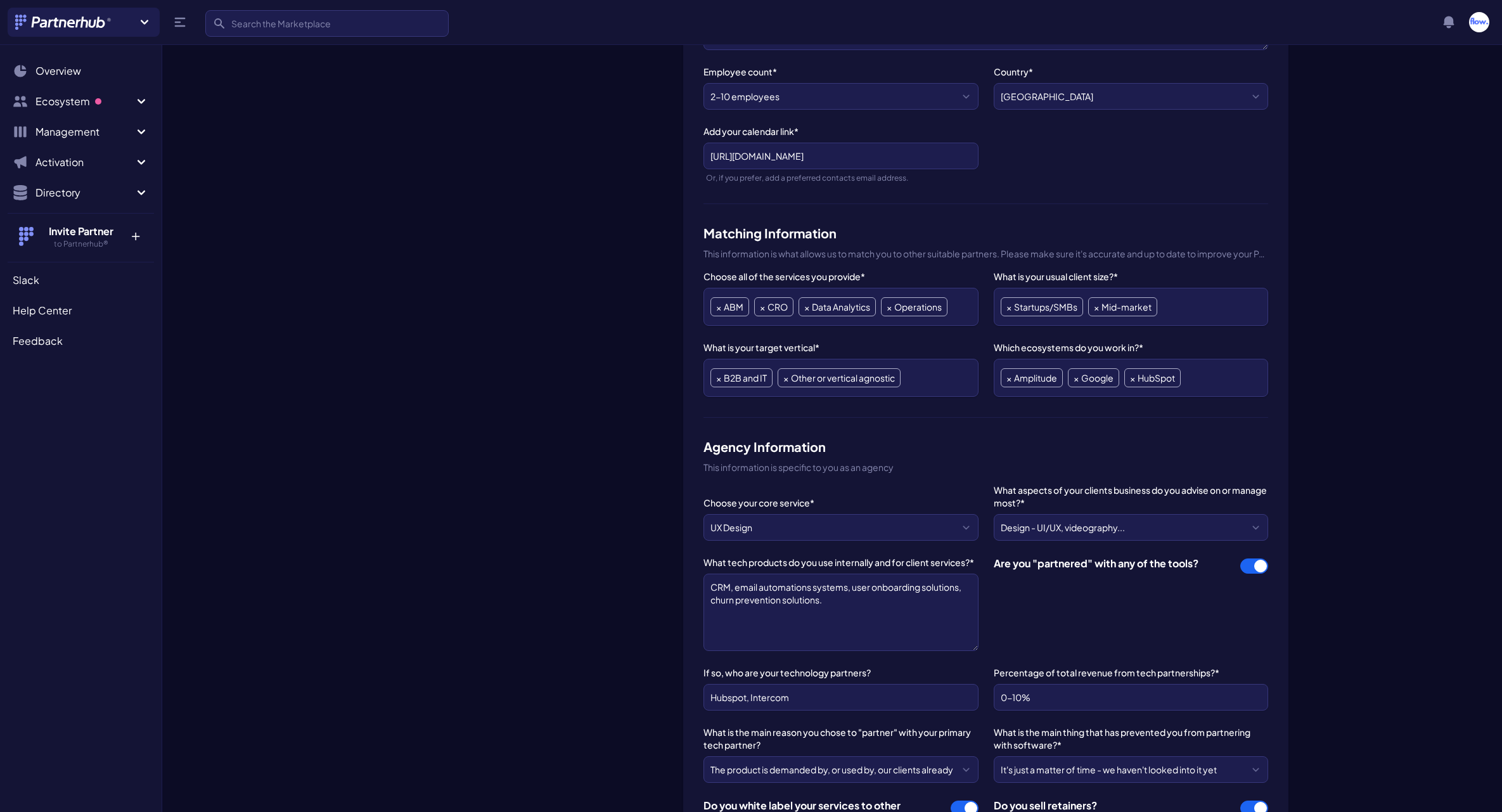
scroll to position [327, 0]
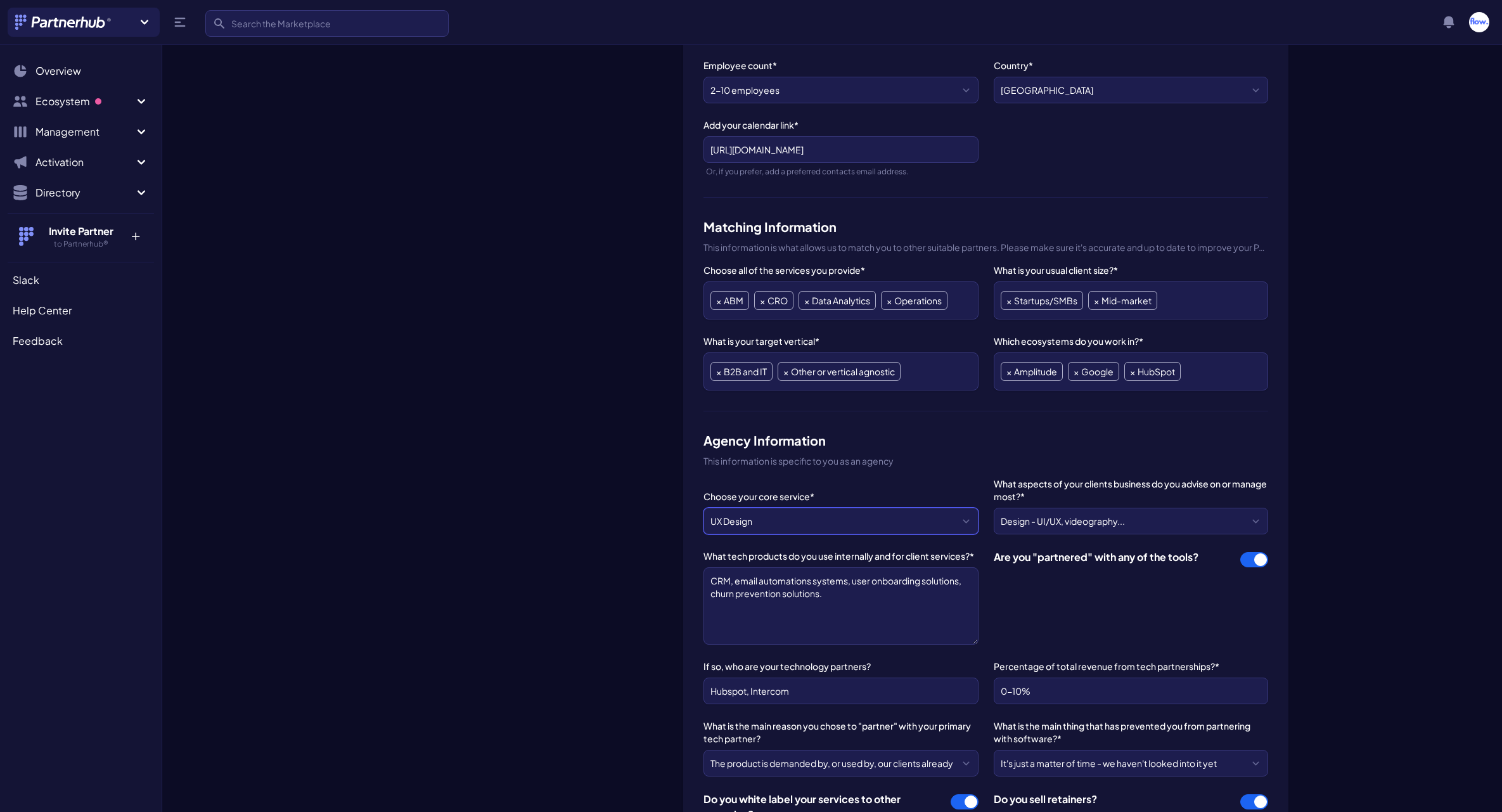
click at [822, 520] on select "--- Please Select --- ABM API Integration Support Business Process Consulting C…" at bounding box center [840, 521] width 274 height 27
click at [866, 521] on select "--- Please Select --- ABM API Integration Support Business Process Consulting C…" at bounding box center [840, 521] width 274 height 27
click at [899, 518] on select "--- Please Select --- ABM API Integration Support Business Process Consulting C…" at bounding box center [840, 521] width 274 height 27
select select "Data Analytics"
click at [703, 507] on select "--- Please Select --- ABM API Integration Support Business Process Consulting C…" at bounding box center [840, 521] width 274 height 27
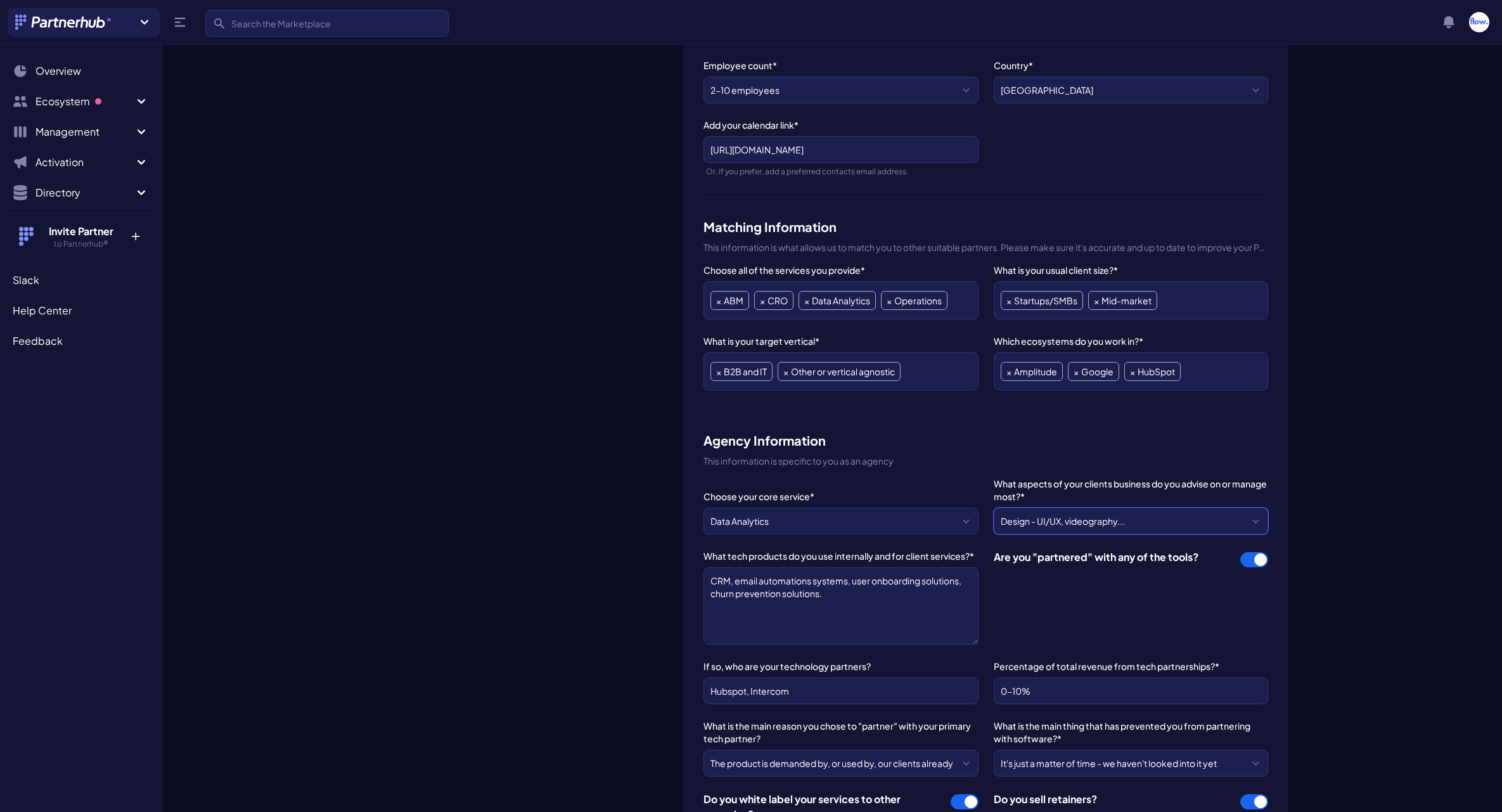
click at [1216, 521] on select "--- Please Select --- BPM - operations, ERP, accounting... Compliance - securit…" at bounding box center [1131, 521] width 274 height 27
click at [1016, 480] on label "What aspects of your clients business do you advise on or manage most?*" at bounding box center [1131, 490] width 274 height 25
click at [1016, 507] on select "--- Please Select --- BPM - operations, ERP, accounting... Compliance - securit…" at bounding box center [1131, 521] width 274 height 27
click at [1016, 480] on label "What aspects of your clients business do you advise on or manage most?*" at bounding box center [1131, 490] width 274 height 25
click at [1016, 507] on select "--- Please Select --- BPM - operations, ERP, accounting... Compliance - securit…" at bounding box center [1131, 521] width 274 height 27
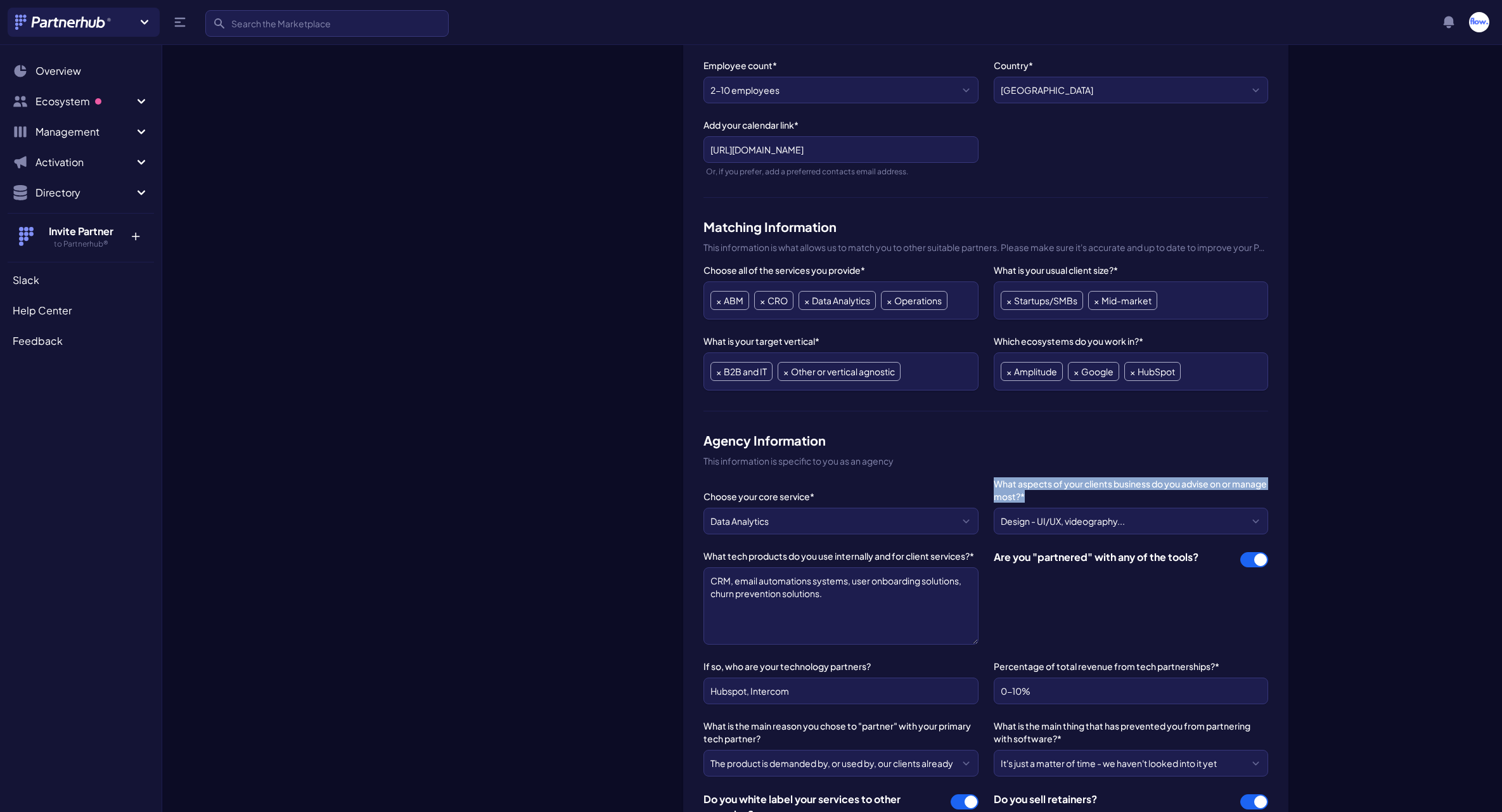
click at [1016, 480] on label "What aspects of your clients business do you advise on or manage most?*" at bounding box center [1131, 490] width 274 height 25
click at [1016, 507] on select "--- Please Select --- BPM - operations, ERP, accounting... Compliance - securit…" at bounding box center [1131, 521] width 274 height 27
copy label "What aspects of your clients business do you advise on or manage most?*"
click at [1143, 520] on select "--- Please Select --- BPM - operations, ERP, accounting... Compliance - securit…" at bounding box center [1131, 521] width 274 height 27
click at [1109, 528] on select "--- Please Select --- BPM - operations, ERP, accounting... Compliance - securit…" at bounding box center [1131, 521] width 274 height 27
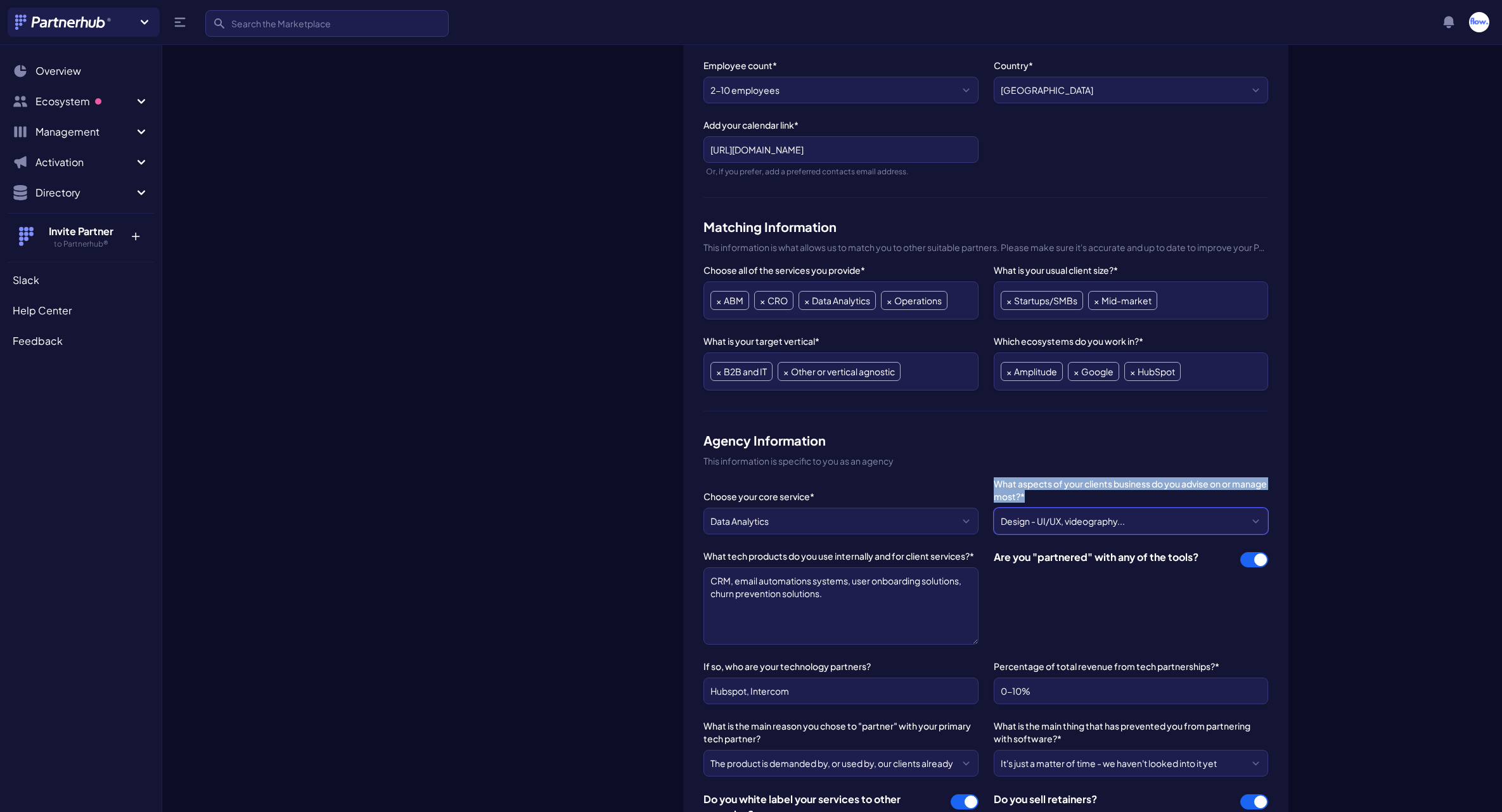
select select "Data analytics - dashboard, BI, warehouse, reporting..."
click at [994, 507] on select "--- Please Select --- BPM - operations, ERP, accounting... Compliance - securit…" at bounding box center [1131, 521] width 274 height 27
click at [1143, 610] on div "Choose your core service* --- Please Select --- ABM API Integration Support Bus…" at bounding box center [986, 660] width 565 height 365
click at [774, 580] on textarea "CRM, email automations systems, user onboarding solutions, churn prevention sol…" at bounding box center [840, 605] width 274 height 77
paste textarea "Analytics platforms (Amplitude, Mixpanel, GA4), experimentation tools, CRM & Re…"
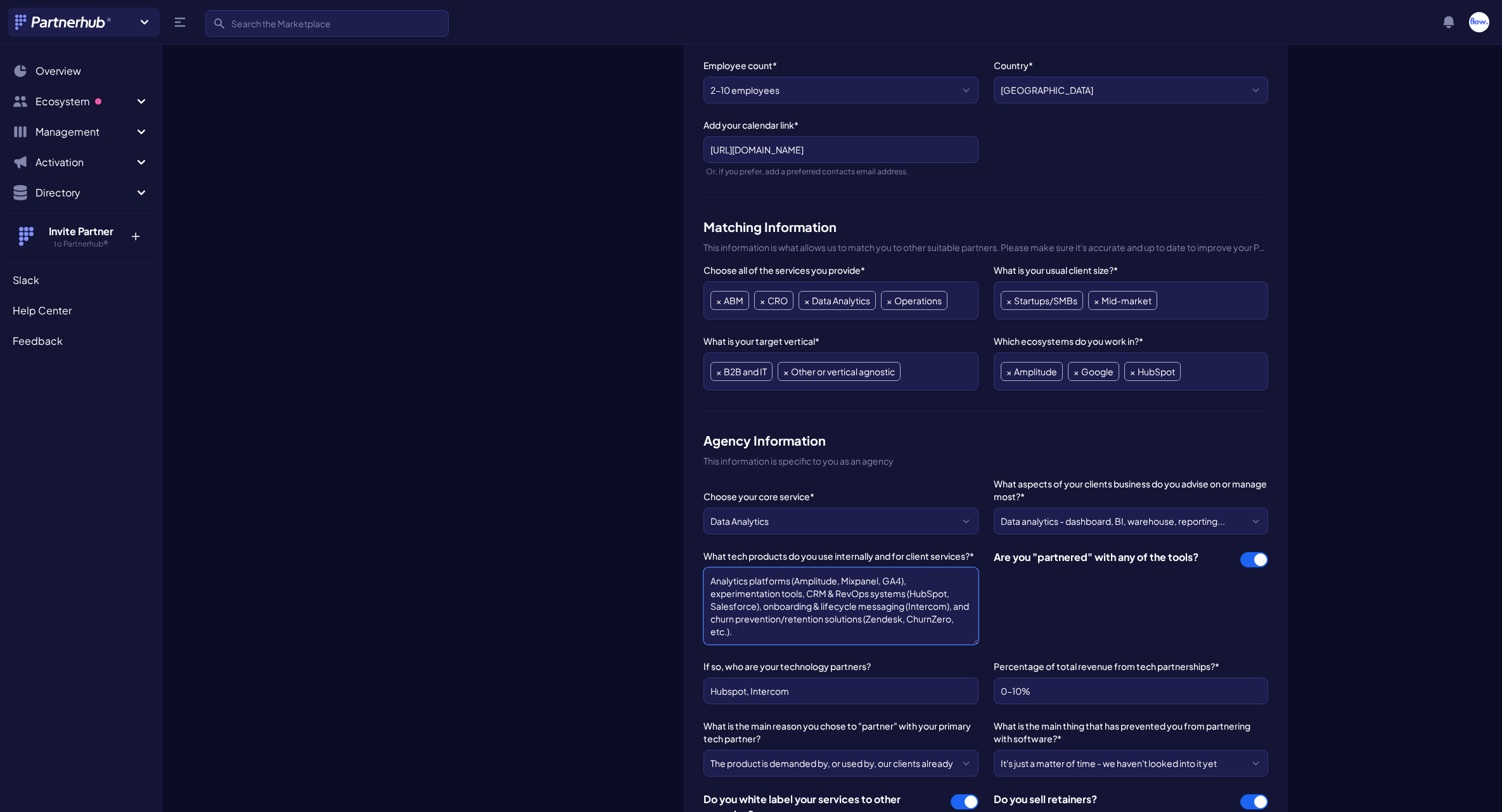
type textarea "Analytics platforms (Amplitude, Mixpanel, GA4), experimentation tools, CRM & Re…"
click at [1061, 633] on div "Choose your core service* --- Please Select --- ABM API Integration Support Bus…" at bounding box center [986, 660] width 565 height 365
click at [809, 695] on input "Hubspot, Intercom" at bounding box center [840, 691] width 274 height 27
paste input "Spot, Intercom, Amplitude, Mixpanel, Salesforce, Zendesk"
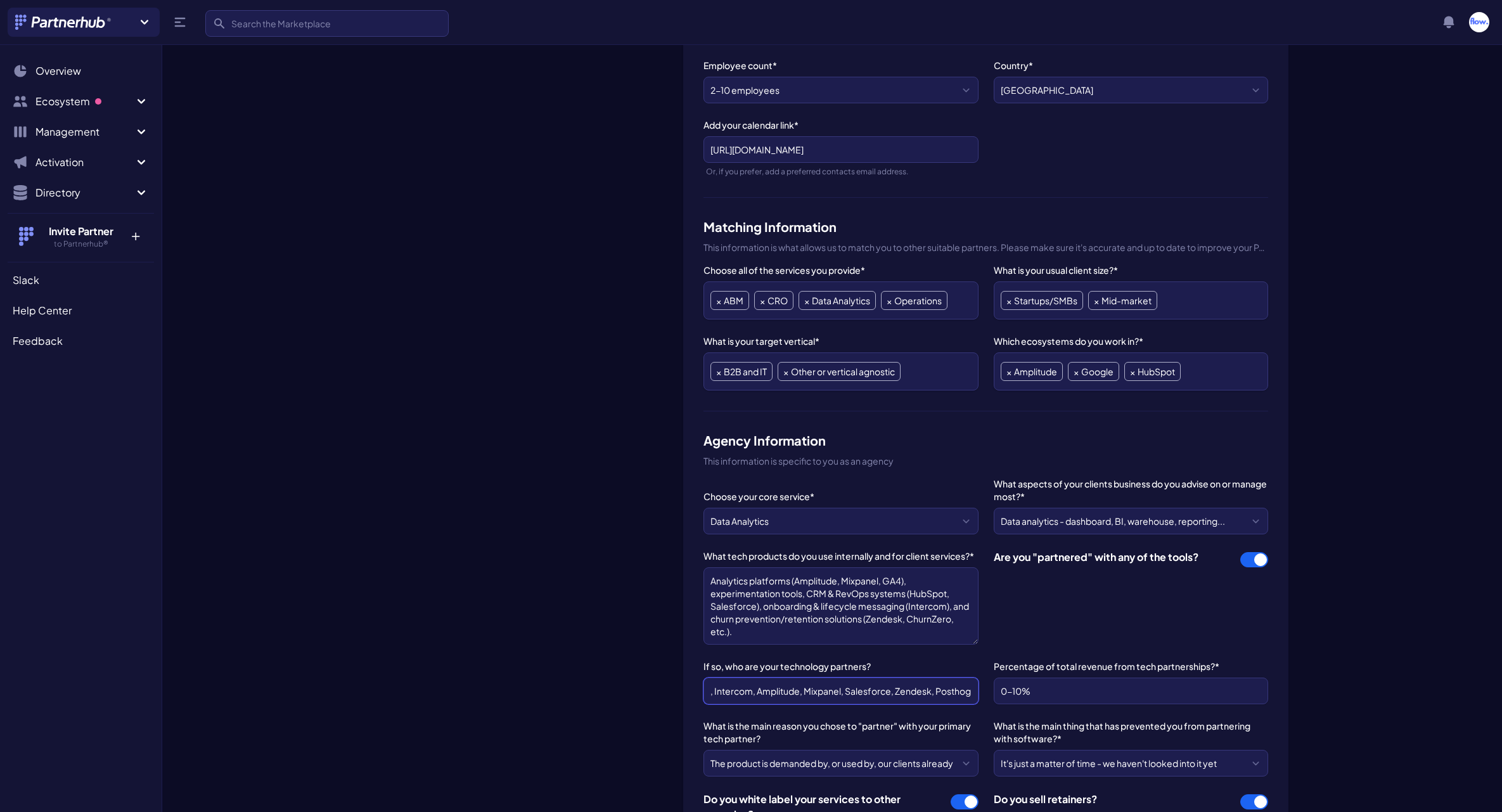
type input "HubSpot, Intercom, Amplitude, Mixpanel, Salesforce, Zendesk, Posthog"
click at [661, 707] on div "Flow Change Logo" at bounding box center [525, 497] width 297 height 1312
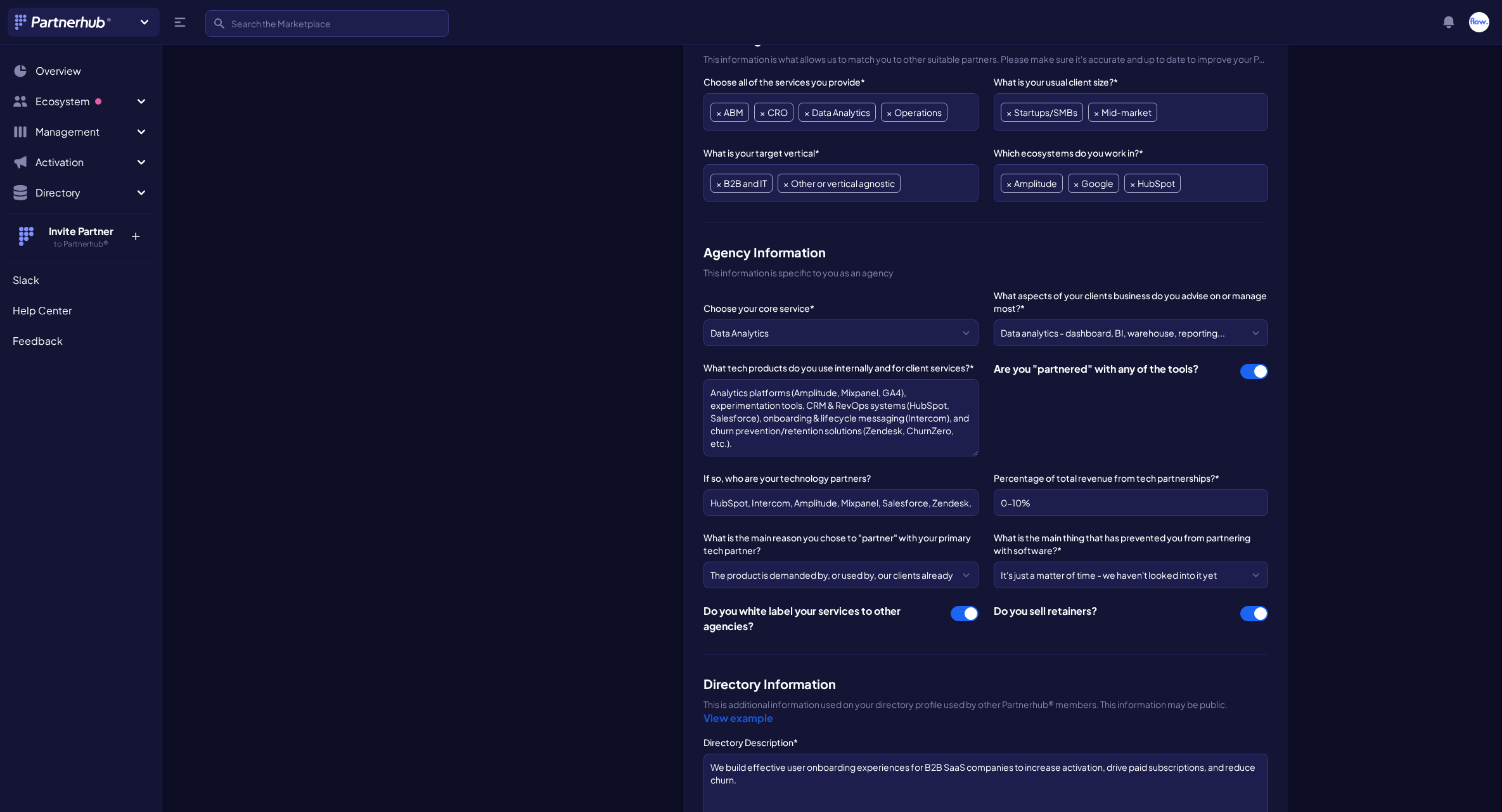
scroll to position [518, 0]
click at [729, 540] on label "What is the main reason you chose to "partner" with your primary tech partner?" at bounding box center [840, 541] width 274 height 25
click at [729, 559] on select "--- Please Select --- We don't have any partners Affiliate fees and commissions…" at bounding box center [840, 572] width 274 height 27
click at [729, 540] on label "What is the main reason you chose to "partner" with your primary tech partner?" at bounding box center [840, 541] width 274 height 25
click at [729, 559] on select "--- Please Select --- We don't have any partners Affiliate fees and commissions…" at bounding box center [840, 572] width 274 height 27
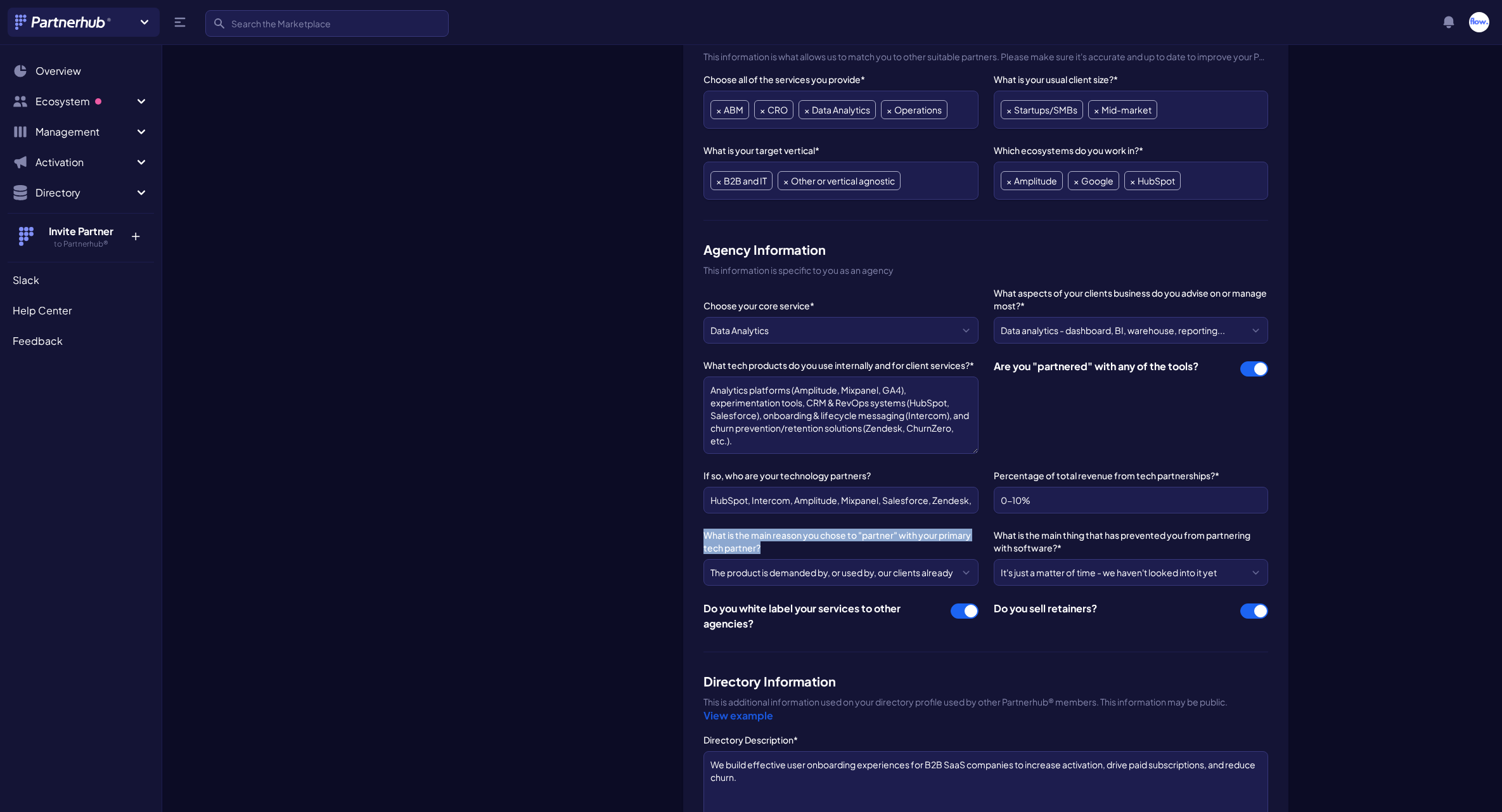
click at [729, 540] on label "What is the main reason you chose to "partner" with your primary tech partner?" at bounding box center [840, 541] width 274 height 25
click at [729, 559] on select "--- Please Select --- We don't have any partners Affiliate fees and commissions…" at bounding box center [840, 572] width 274 height 27
copy label "What is the main reason you chose to "partner" with your primary tech partner?"
click at [761, 570] on select "--- Please Select --- We don't have any partners Affiliate fees and commissions…" at bounding box center [840, 572] width 274 height 27
click at [817, 579] on select "--- Please Select --- We don't have any partners Affiliate fees and commissions…" at bounding box center [840, 572] width 274 height 27
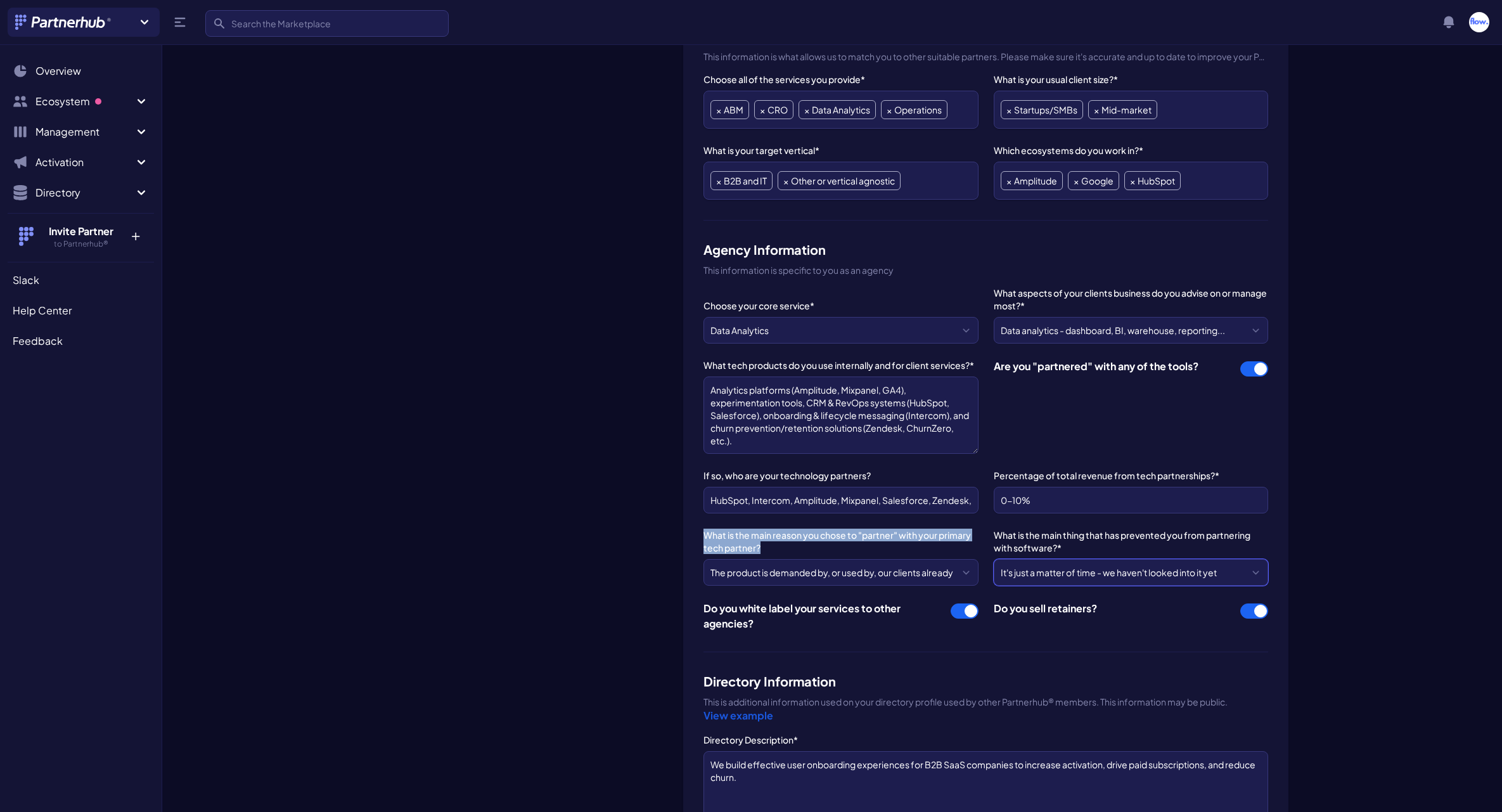
click at [1143, 578] on select "--- Please Select --- I've never been asked or looked into any partner programs…" at bounding box center [1131, 572] width 274 height 27
click at [1038, 543] on label "What is the main thing that has prevented you from partnering with software?*" at bounding box center [1131, 541] width 274 height 25
click at [1038, 559] on select "--- Please Select --- I've never been asked or looked into any partner programs…" at bounding box center [1131, 572] width 274 height 27
click at [1038, 543] on label "What is the main thing that has prevented you from partnering with software?*" at bounding box center [1131, 541] width 274 height 25
click at [1038, 559] on select "--- Please Select --- I've never been asked or looked into any partner programs…" at bounding box center [1131, 572] width 274 height 27
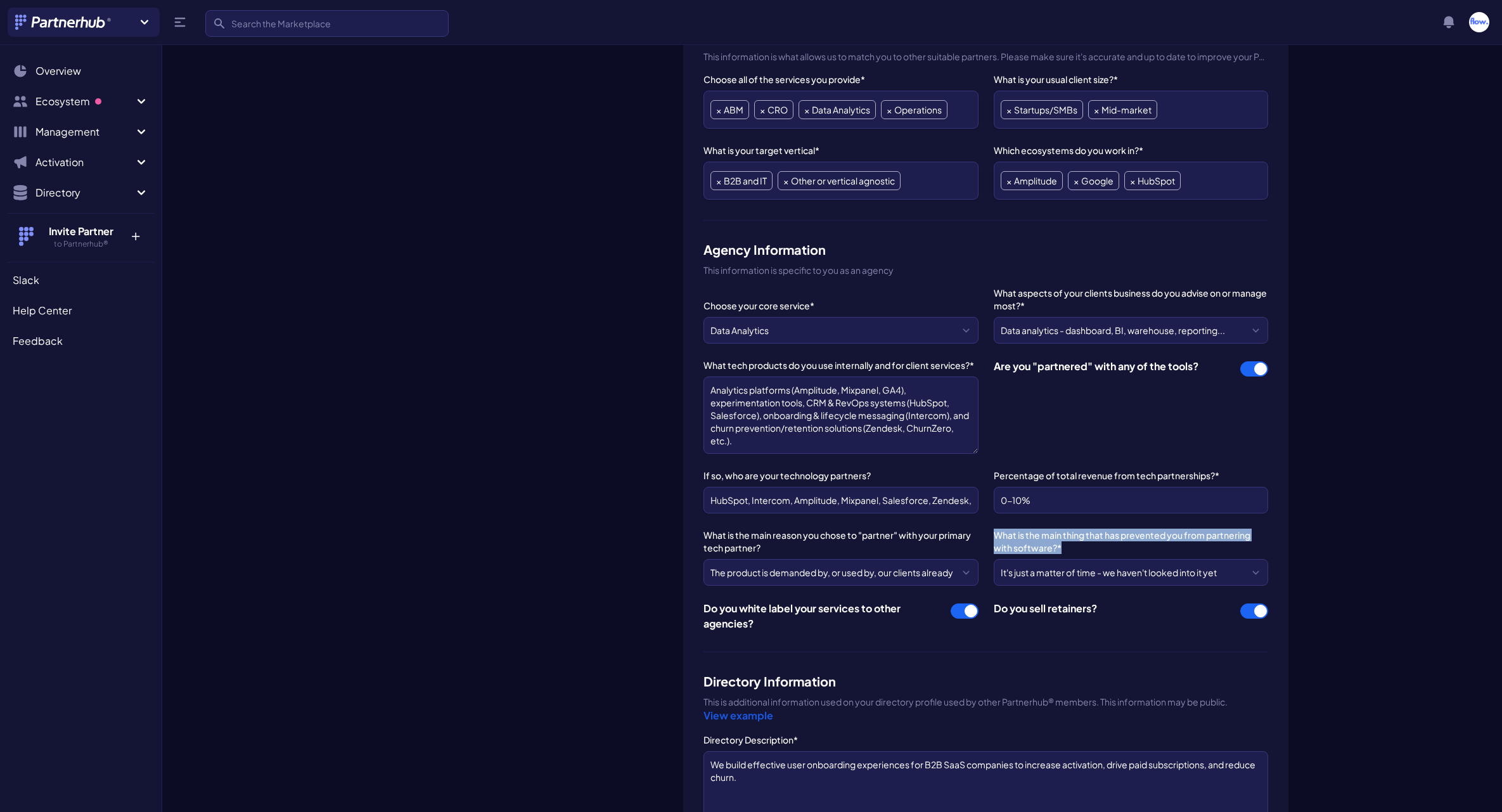
click at [1038, 543] on label "What is the main thing that has prevented you from partnering with software?*" at bounding box center [1131, 541] width 274 height 25
click at [1038, 559] on select "--- Please Select --- I've never been asked or looked into any partner programs…" at bounding box center [1131, 572] width 274 height 27
copy label "What is the main thing that has prevented you from partnering with software?*"
click at [1083, 569] on select "--- Please Select --- I've never been asked or looked into any partner programs…" at bounding box center [1131, 572] width 274 height 27
click at [560, 640] on div "Flow Change Logo" at bounding box center [525, 306] width 297 height 1312
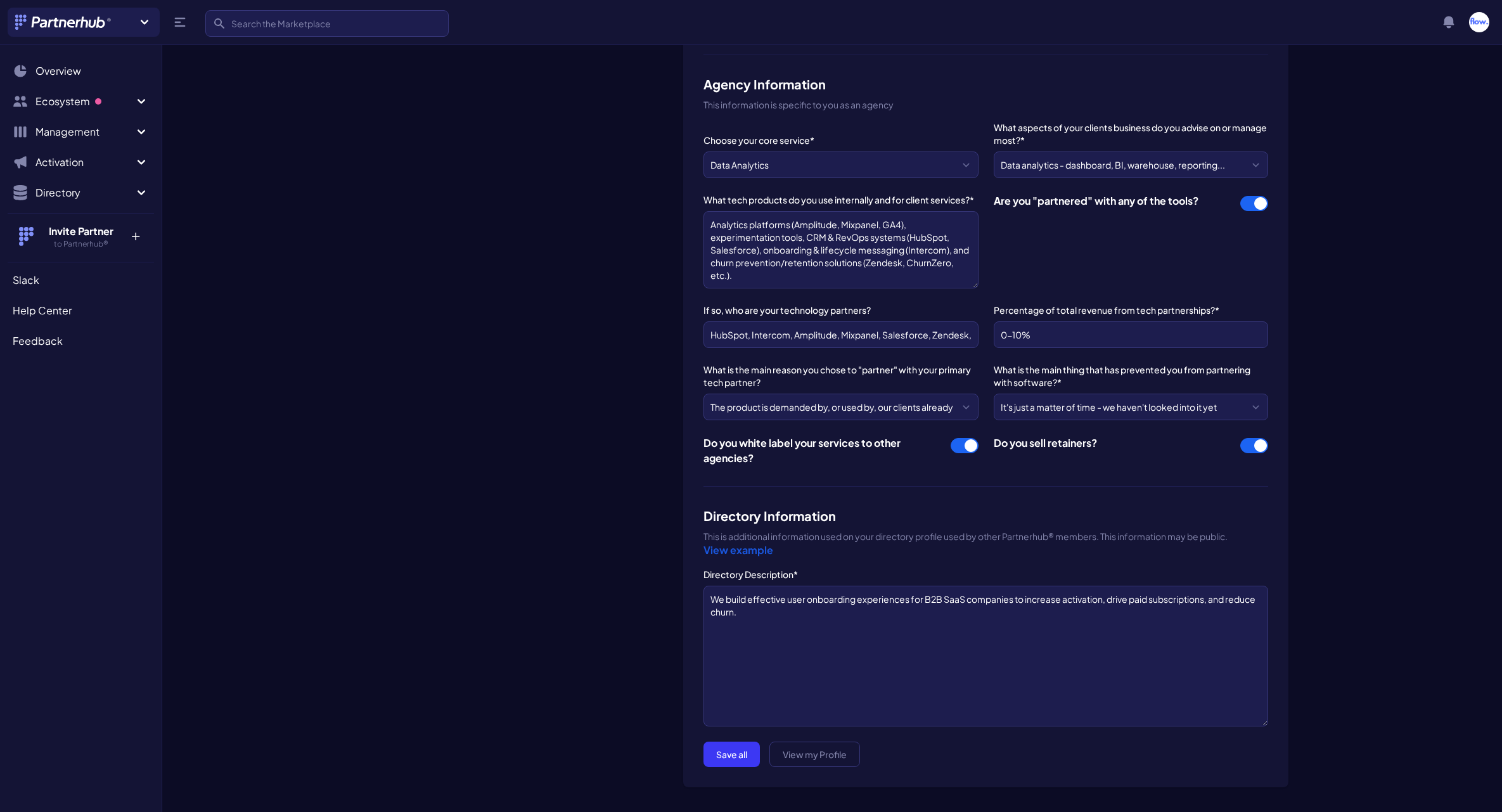
scroll to position [686, 0]
click at [702, 511] on div "Profile information Agency Name* Flow Agency URL* https://www.theuserflow.co/ W…" at bounding box center [986, 133] width 605 height 1302
click at [730, 543] on link "View example" at bounding box center [738, 547] width 69 height 13
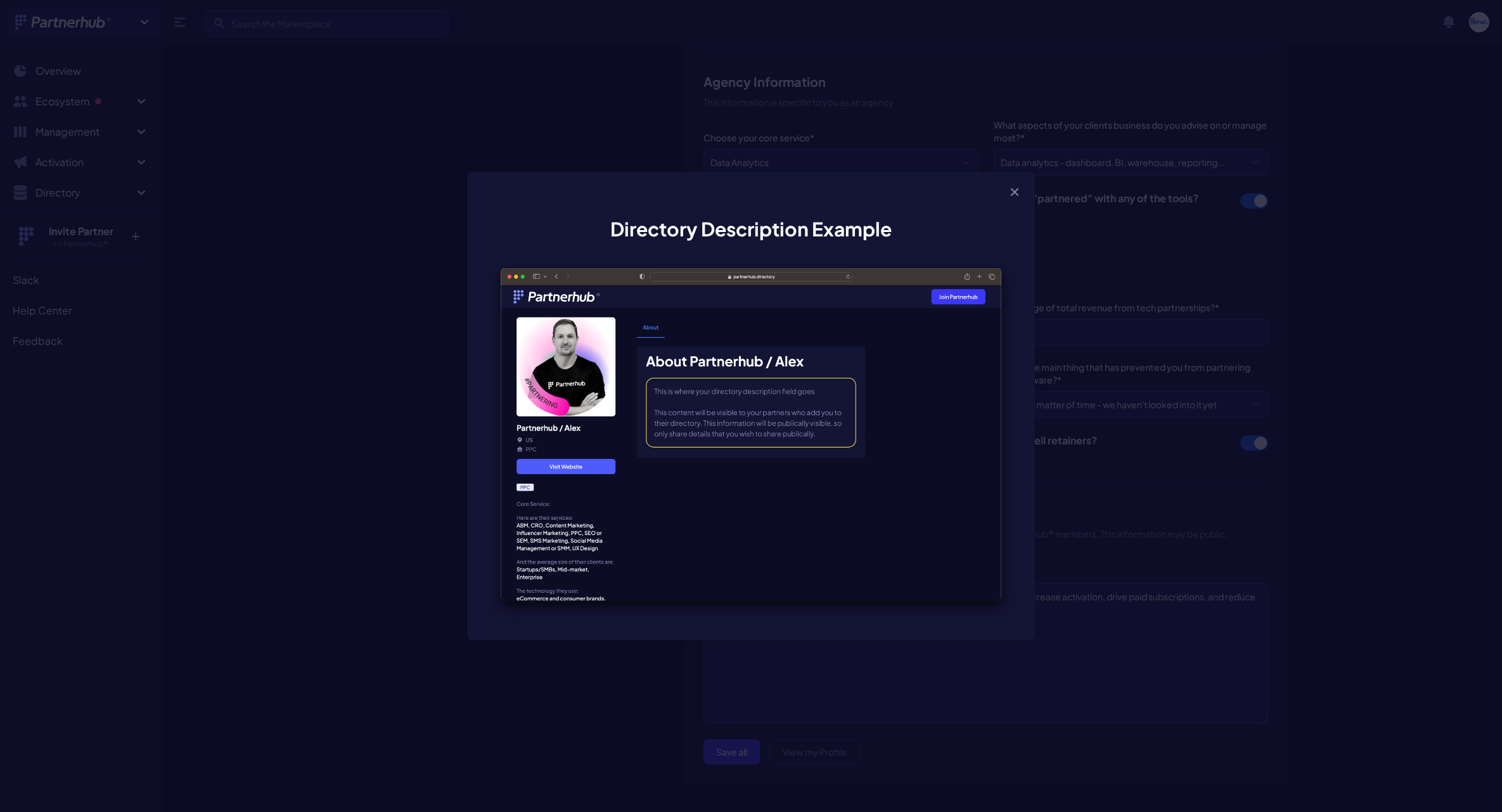
click at [1099, 344] on div "Directory Description Example" at bounding box center [751, 406] width 1502 height 812
click at [1017, 191] on icon "button" at bounding box center [1014, 192] width 13 height 13
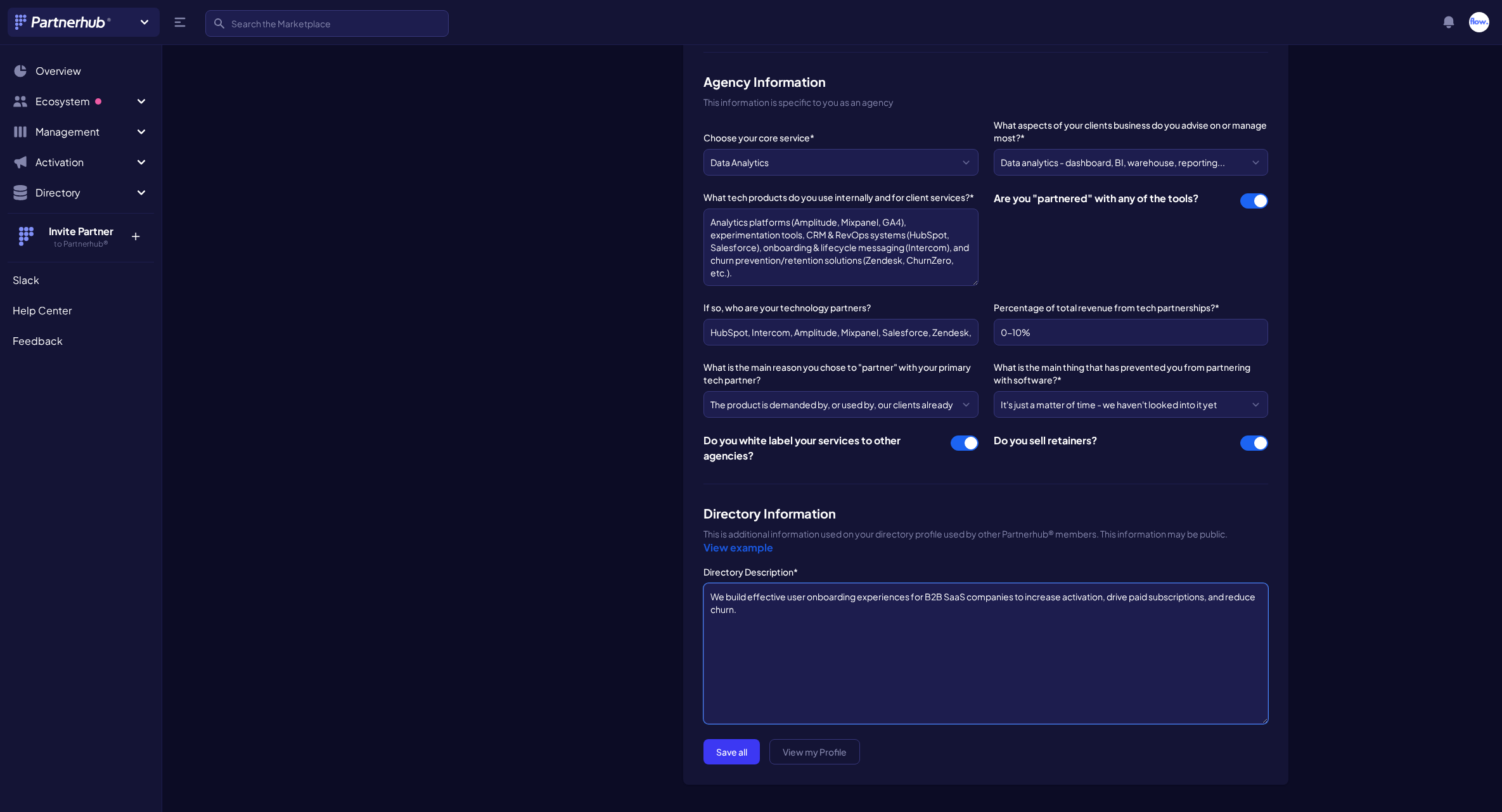
click at [854, 611] on textarea "We build effective user onboarding experiences for B2B SaaS companies to increa…" at bounding box center [986, 653] width 565 height 140
paste textarea "help B2B SaaS companies turn data chaos into predictable growth by building onb…"
type textarea "We help B2B SaaS companies turn data chaos into predictable growth by building …"
paste textarea "We help B2B SaaS companies turn data chaos into predictable growth by building …"
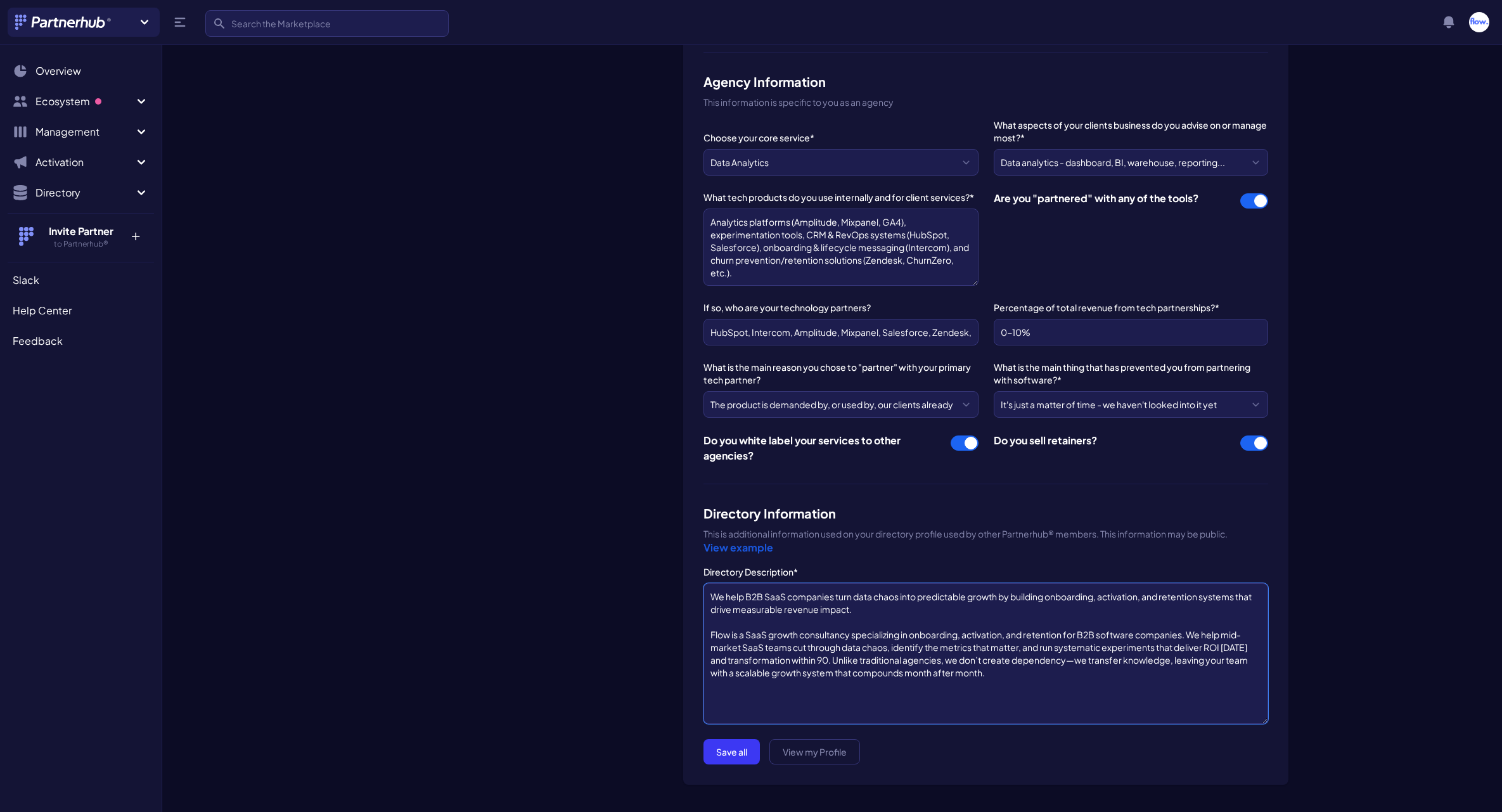
type textarea "We help B2B SaaS companies turn data chaos into predictable growth by building …"
click at [745, 752] on button "Save all" at bounding box center [731, 751] width 56 height 25
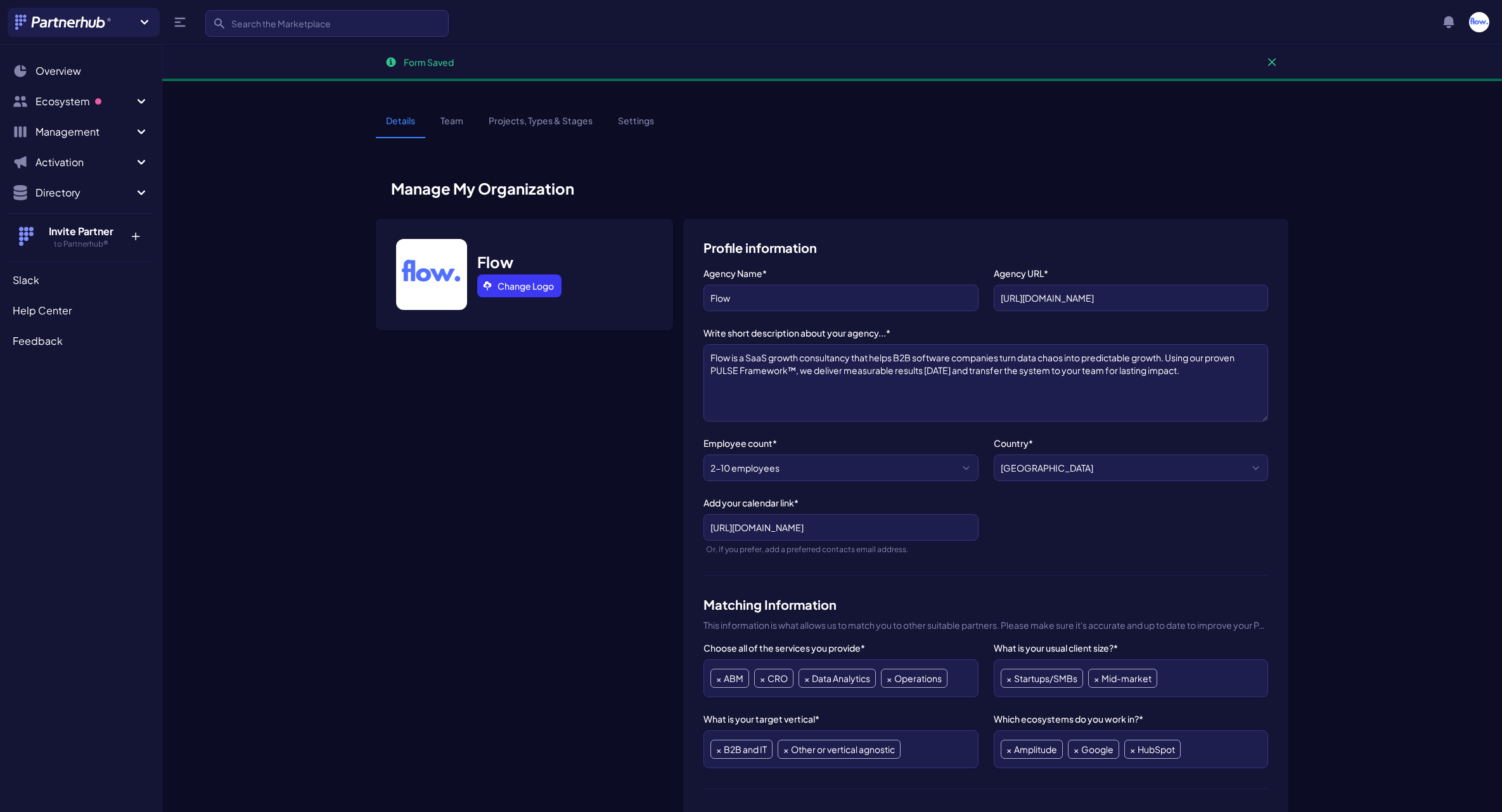
click at [454, 117] on link "Team" at bounding box center [452, 126] width 43 height 24
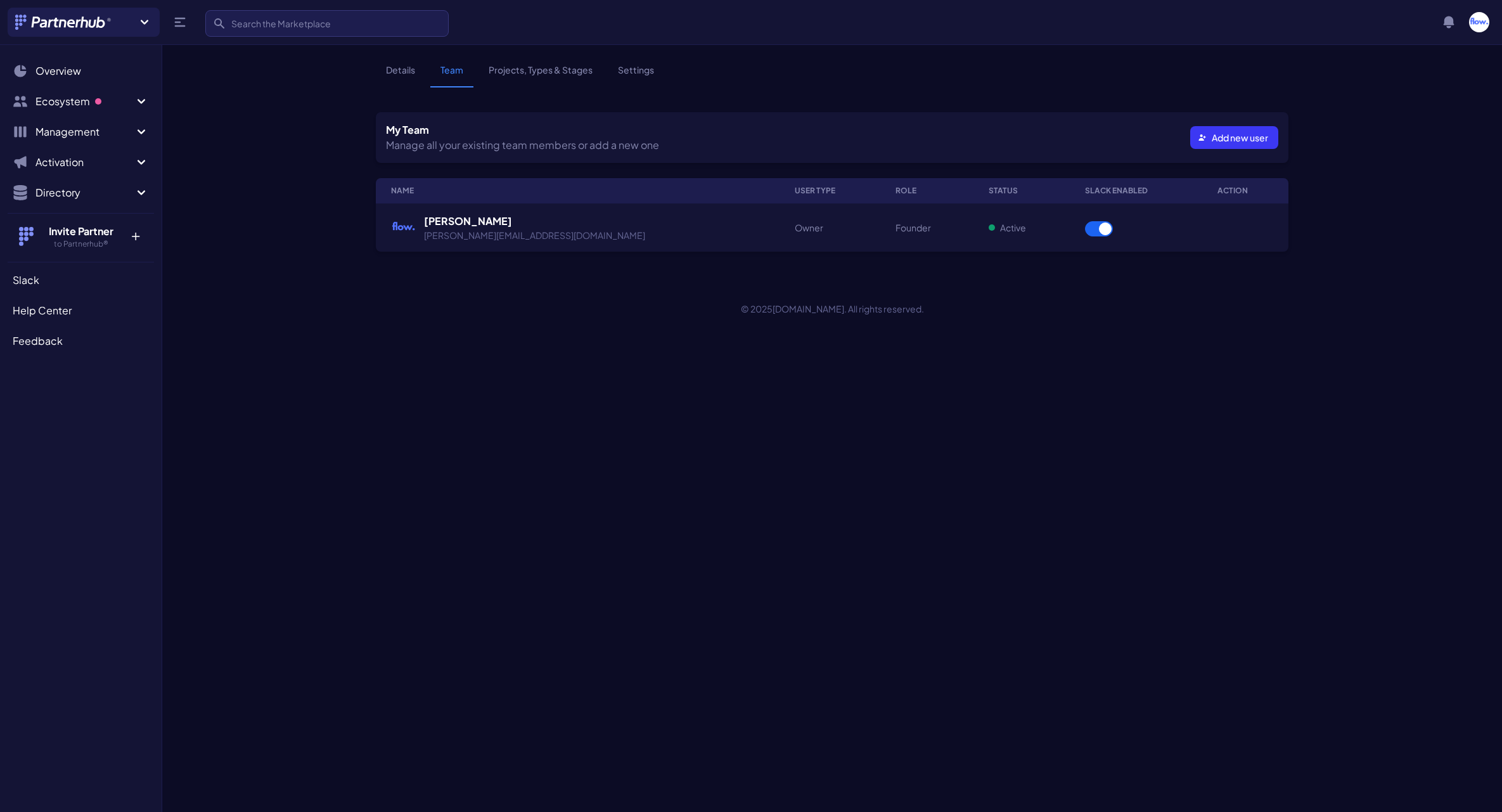
click at [542, 73] on link "Projects, Types & Stages" at bounding box center [540, 75] width 124 height 24
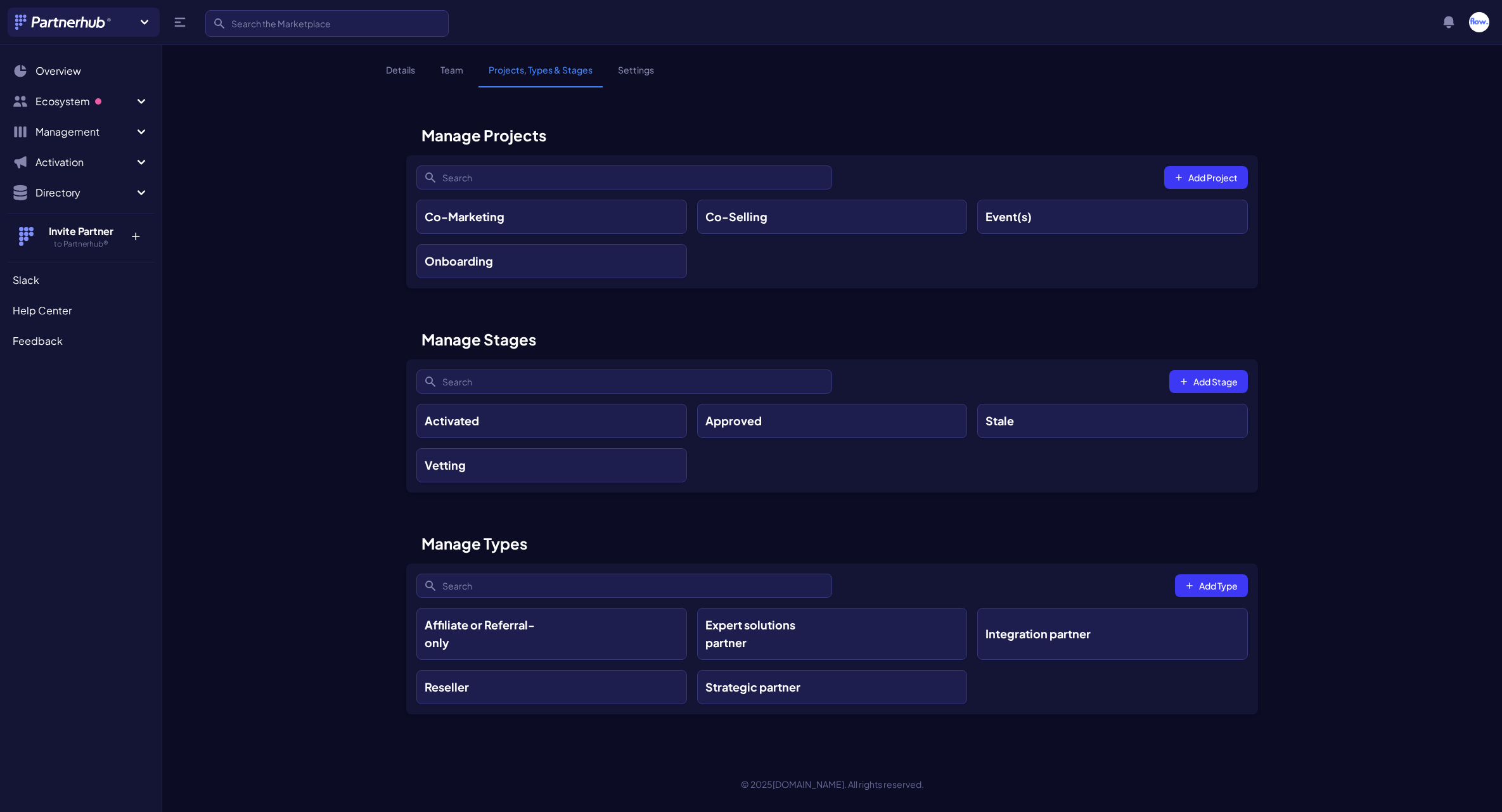
scroll to position [4, 0]
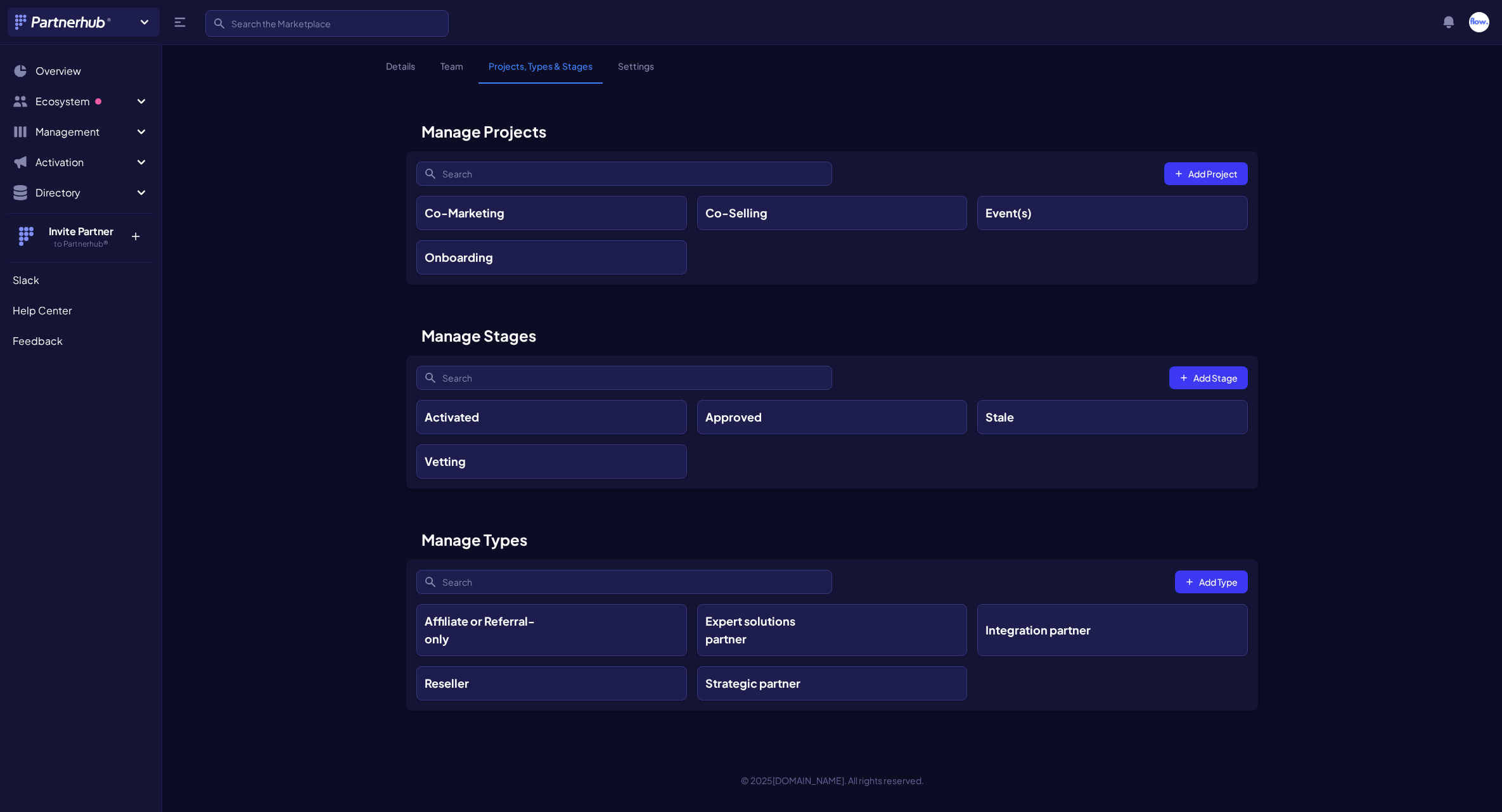
click at [490, 214] on h3 "Co-Marketing" at bounding box center [464, 213] width 80 height 18
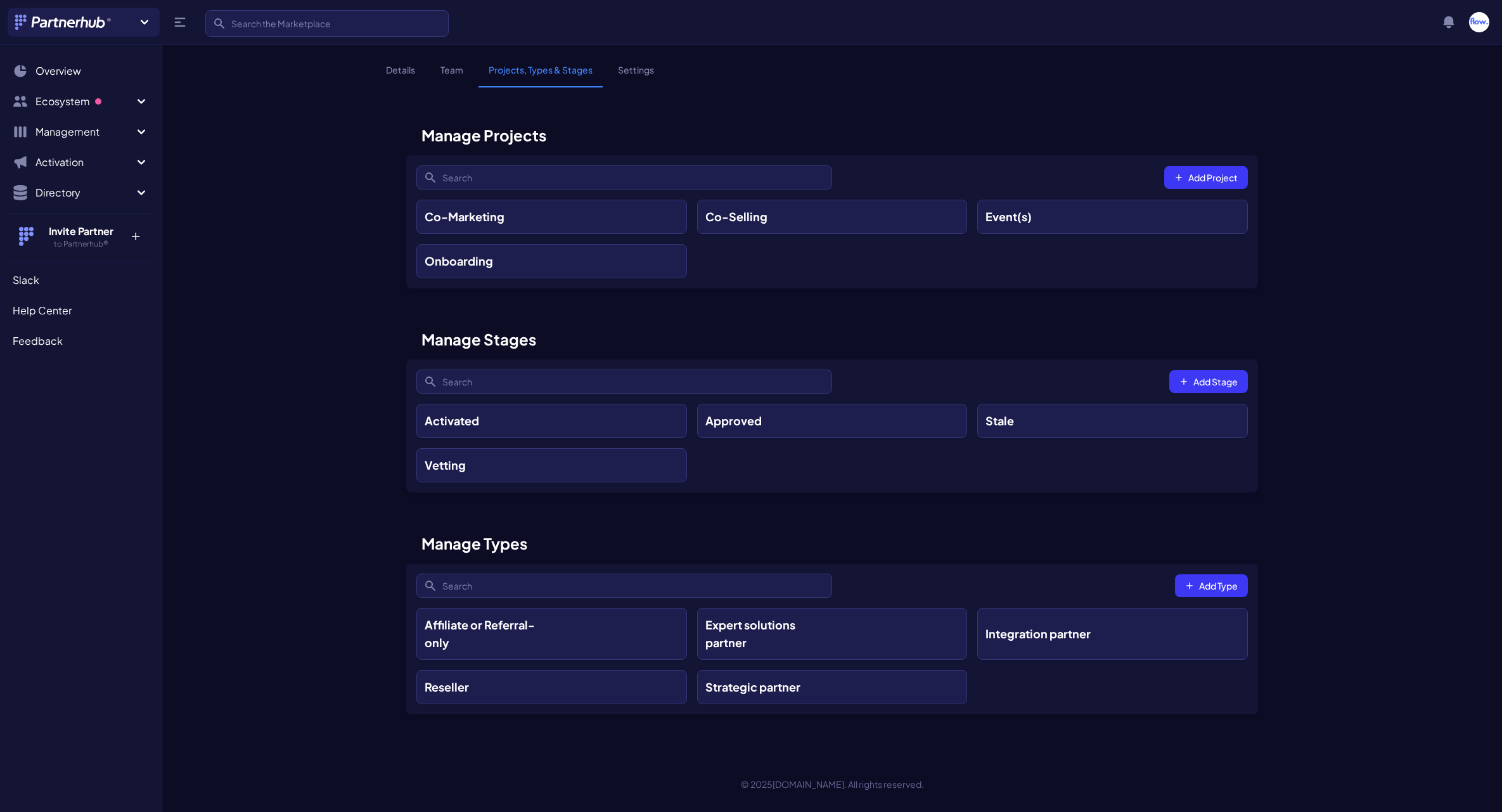
click at [558, 223] on div "Co-Marketing" at bounding box center [507, 217] width 165 height 18
click at [810, 223] on div "Co-Selling" at bounding box center [770, 217] width 129 height 18
click at [1001, 225] on h3 "Event(s)" at bounding box center [1009, 217] width 46 height 18
click at [572, 261] on link "Onboarding" at bounding box center [551, 261] width 271 height 34
click at [1097, 230] on link "Event(s)" at bounding box center [1113, 217] width 271 height 34
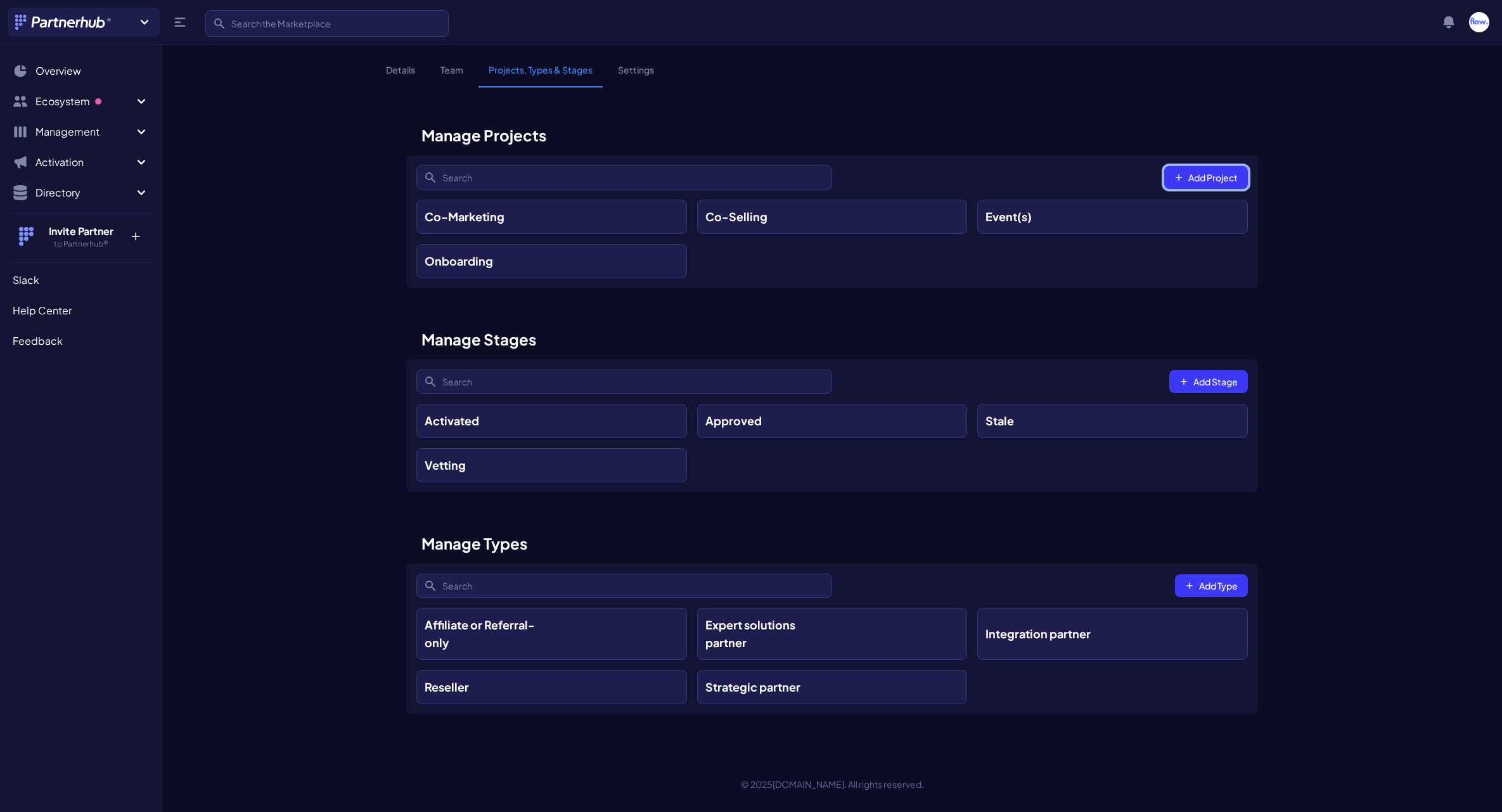
click at [1216, 176] on button "Add Project" at bounding box center [1206, 177] width 84 height 23
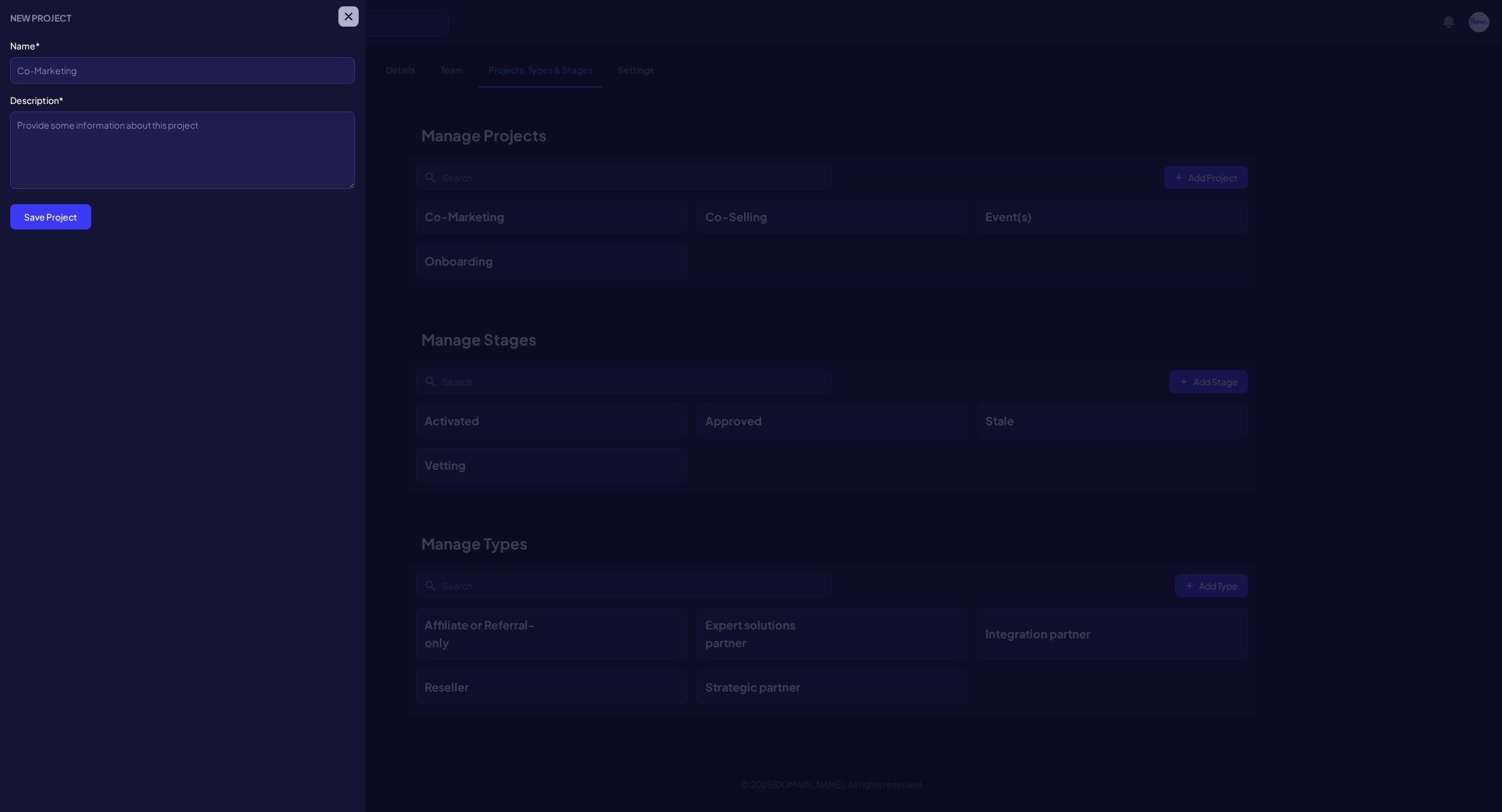
click at [348, 19] on icon "button" at bounding box center [348, 16] width 13 height 13
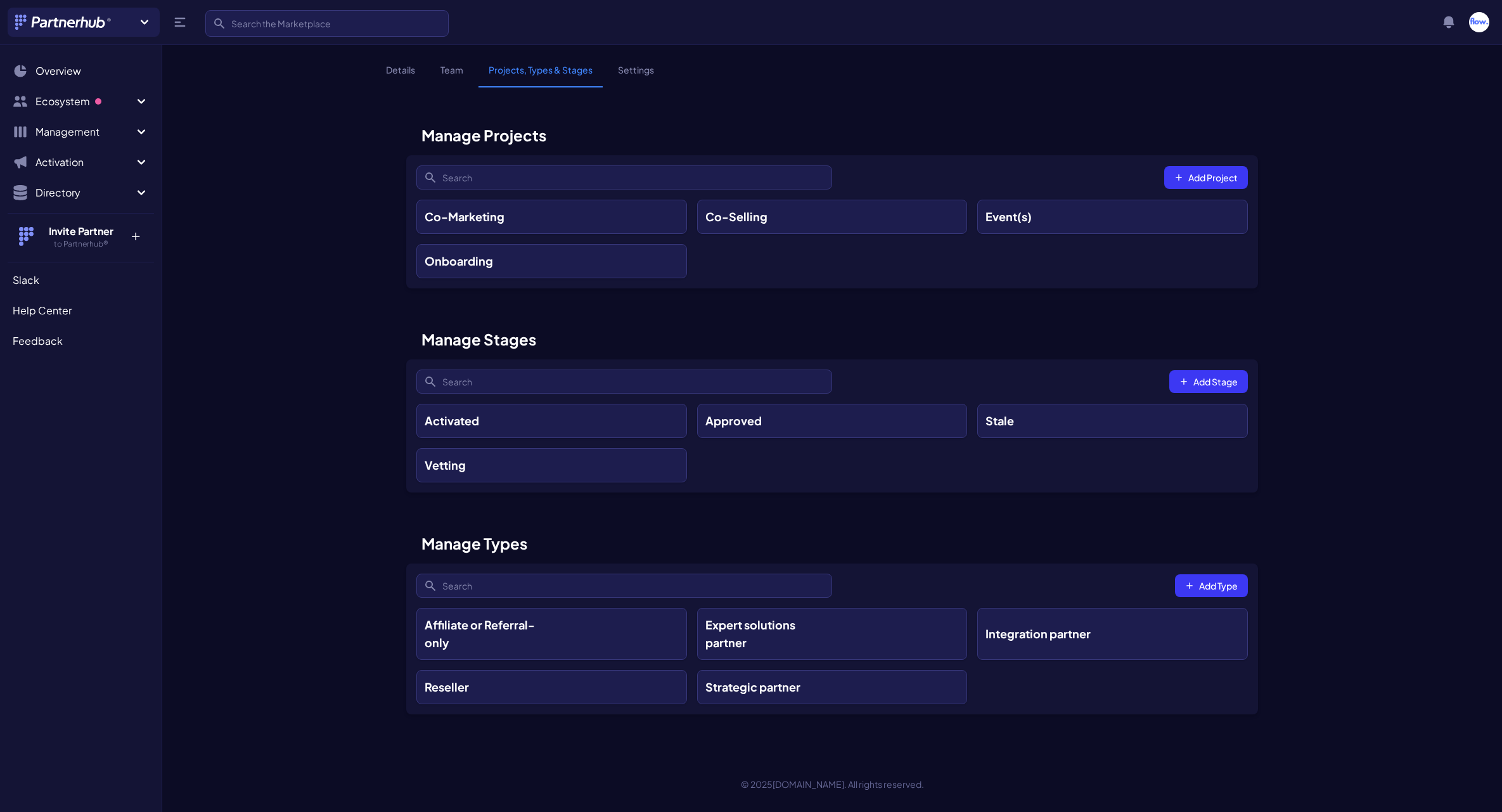
click at [461, 220] on h3 "Co-Marketing" at bounding box center [464, 217] width 80 height 18
click at [590, 267] on link "Onboarding" at bounding box center [551, 261] width 271 height 34
click at [1190, 167] on button "Add Project" at bounding box center [1206, 177] width 84 height 23
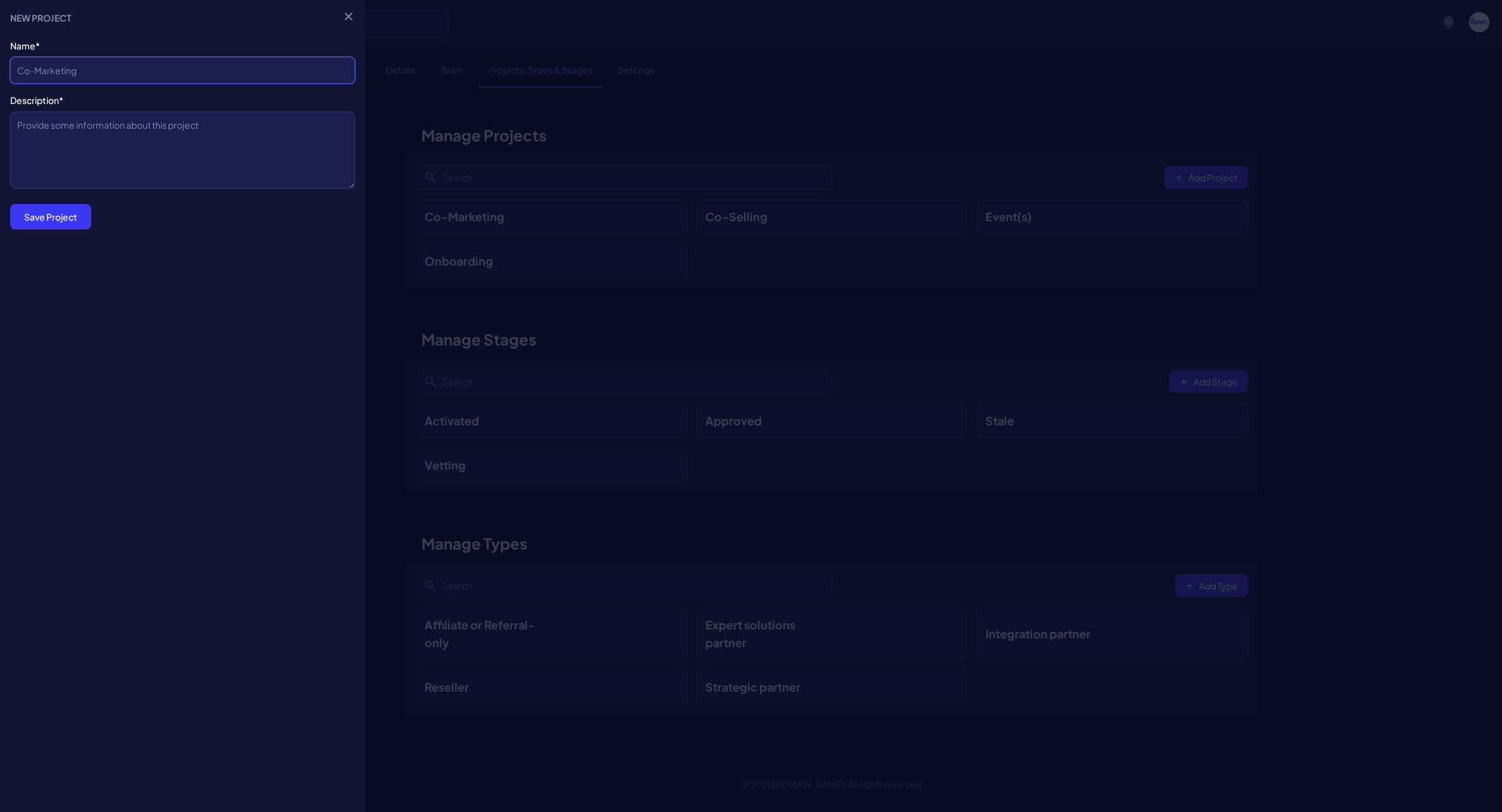
click at [62, 69] on input "Company Name*" at bounding box center [182, 70] width 344 height 27
paste input "Experimentation Programs (LAB)"
type input "Experimentation Programs (LAB)"
click at [119, 158] on textarea "Description*" at bounding box center [182, 149] width 344 height 77
paste textarea "Partner with SaaS companies to run systematic growth experiments through Flow L…"
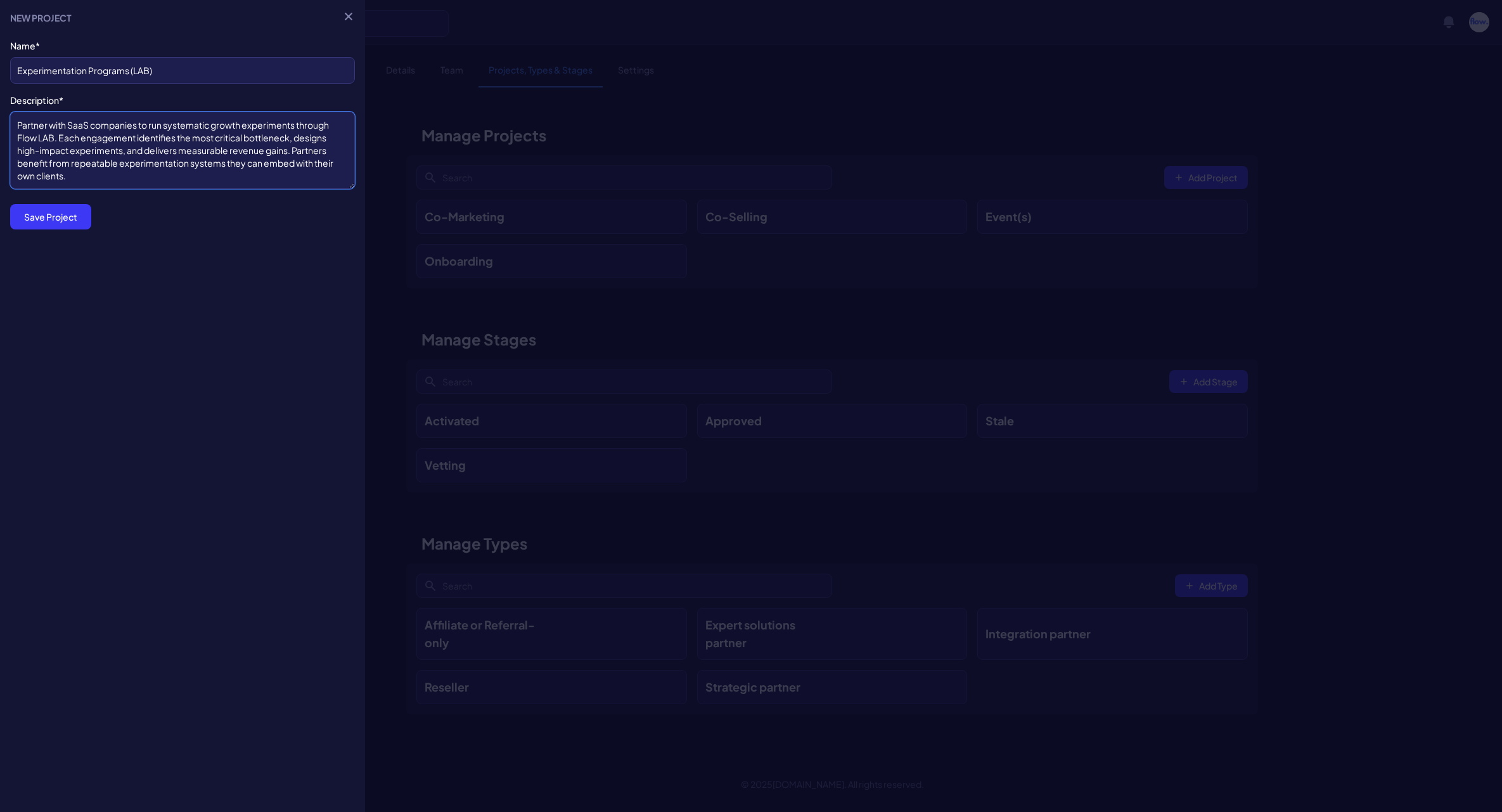
click at [23, 125] on textarea "Partner with SaaS companies to run systematic growth experiments through Flow L…" at bounding box center [182, 149] width 344 height 77
type textarea "Partner with SaaS companies to run systematic growth experiments through Flow L…"
click at [78, 219] on button "Save Project" at bounding box center [51, 217] width 81 height 25
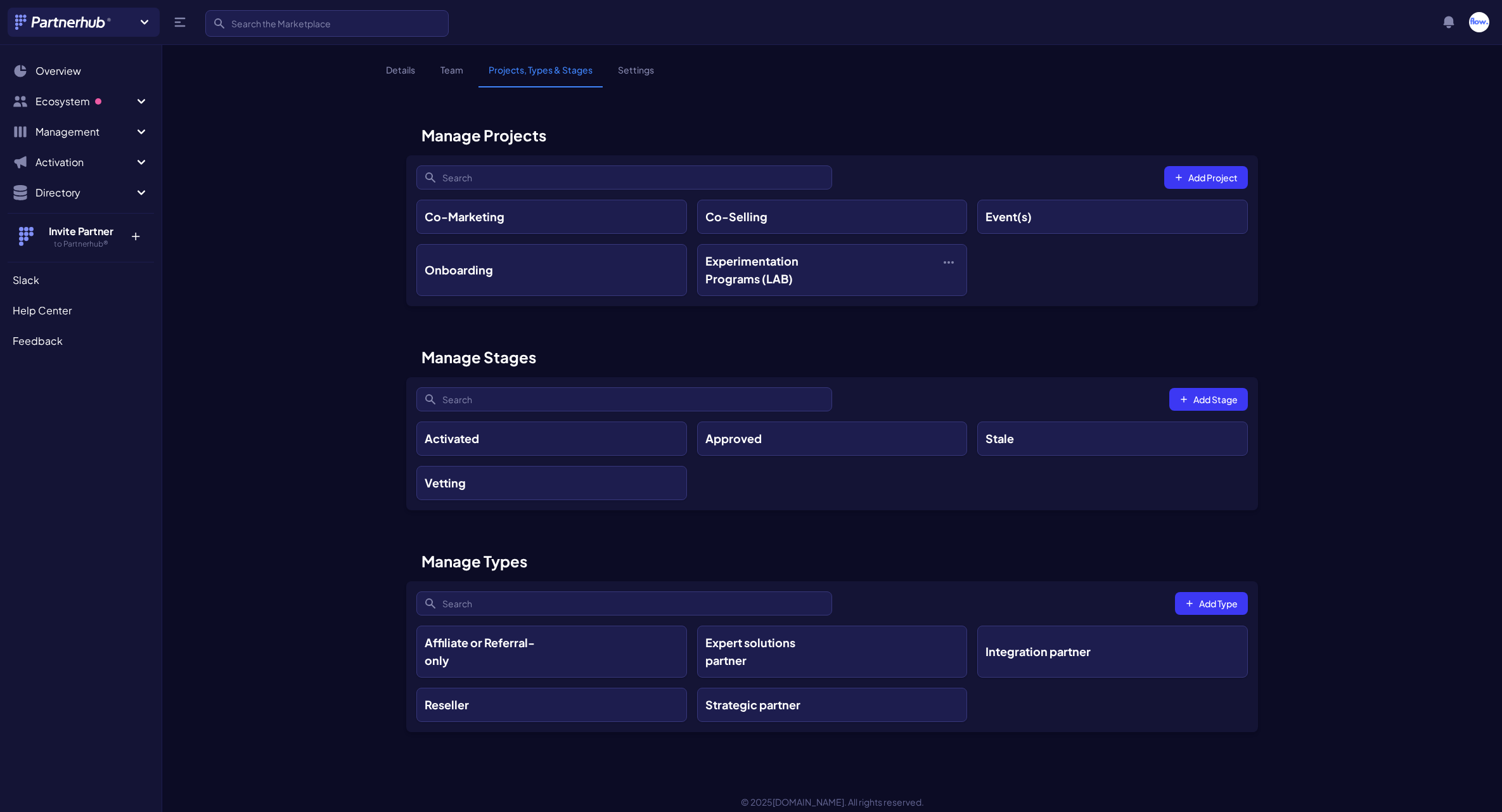
click at [563, 273] on div "Onboarding" at bounding box center [495, 270] width 142 height 18
click at [586, 244] on div "Co-Marketing Co-Selling Event(s) Onboarding Experimentation Programs (LAB)" at bounding box center [832, 252] width 832 height 106
click at [582, 259] on link "Onboarding" at bounding box center [551, 270] width 271 height 52
click at [1034, 208] on div "Event(s)" at bounding box center [1034, 217] width 98 height 18
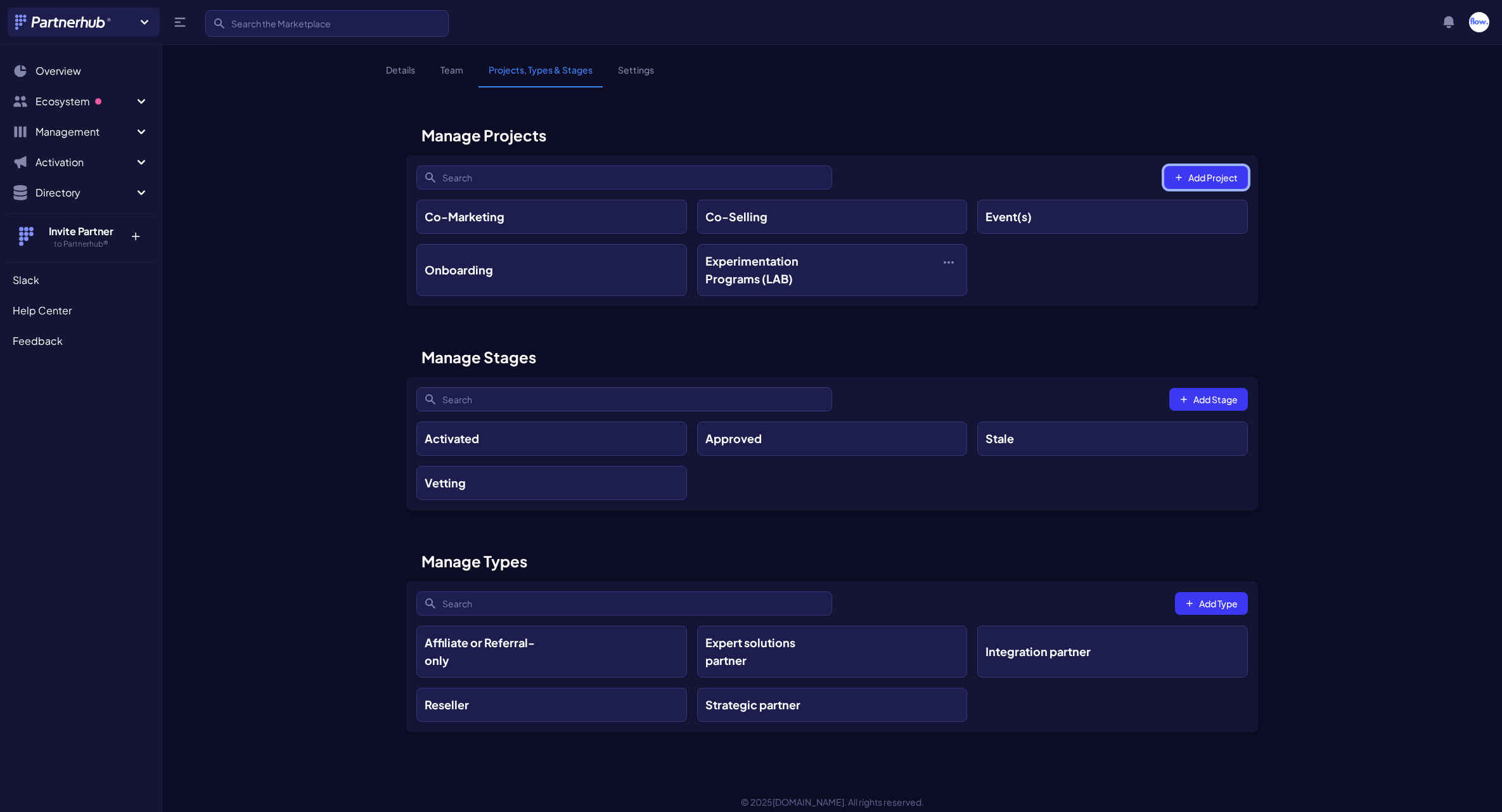
click at [1199, 179] on button "Add Project" at bounding box center [1206, 177] width 84 height 23
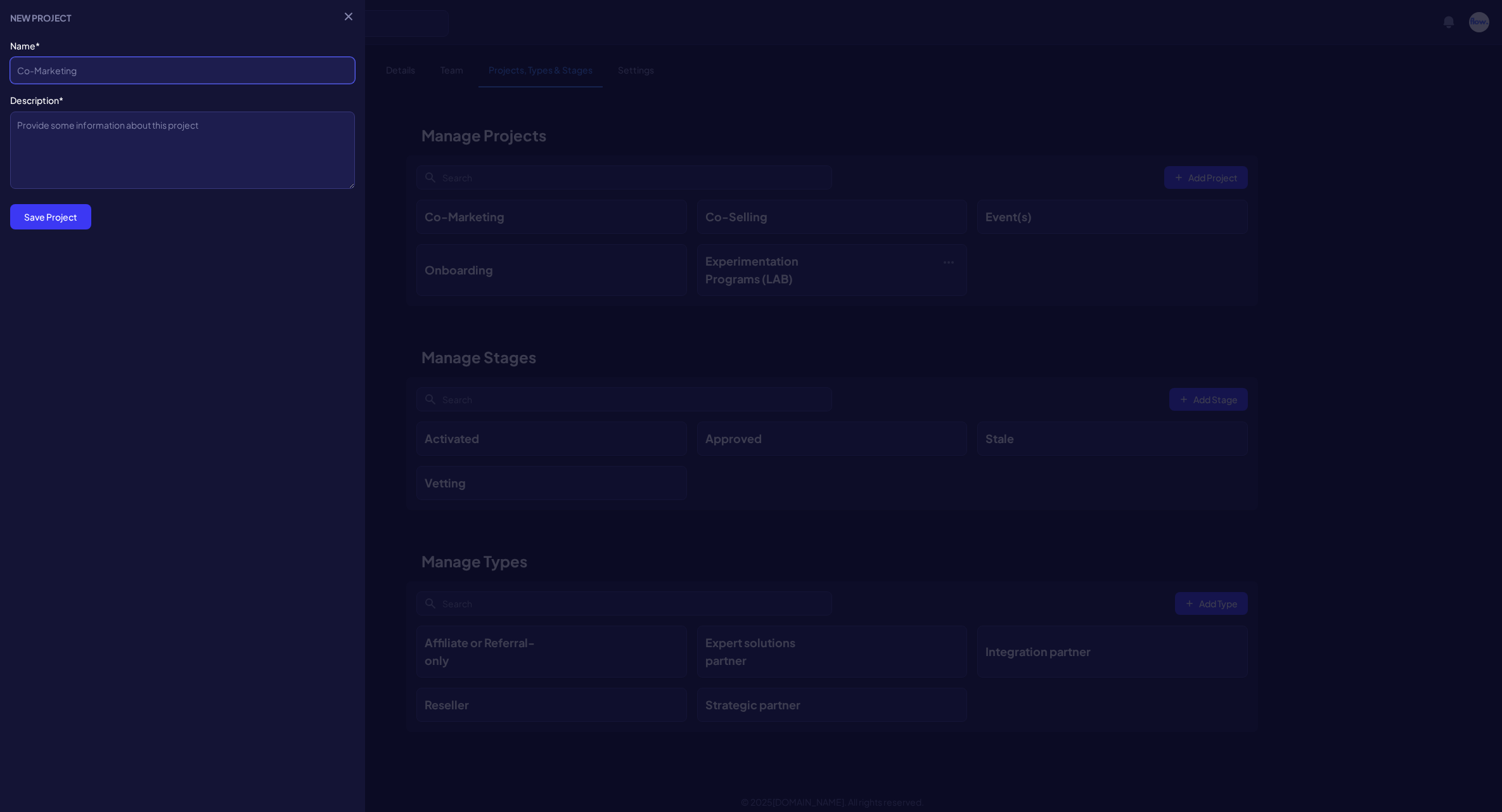
click at [71, 69] on input "Company Name*" at bounding box center [182, 70] width 344 height 27
paste input "Analytics Setup & PULSE Framework™"
type input "Analytics Setup & PULSE Framework™"
click at [137, 156] on textarea "Description*" at bounding box center [182, 149] width 344 height 77
paste textarea "Collaborations focused on implementing the PULSE Framework™ — a 90-day transfor…"
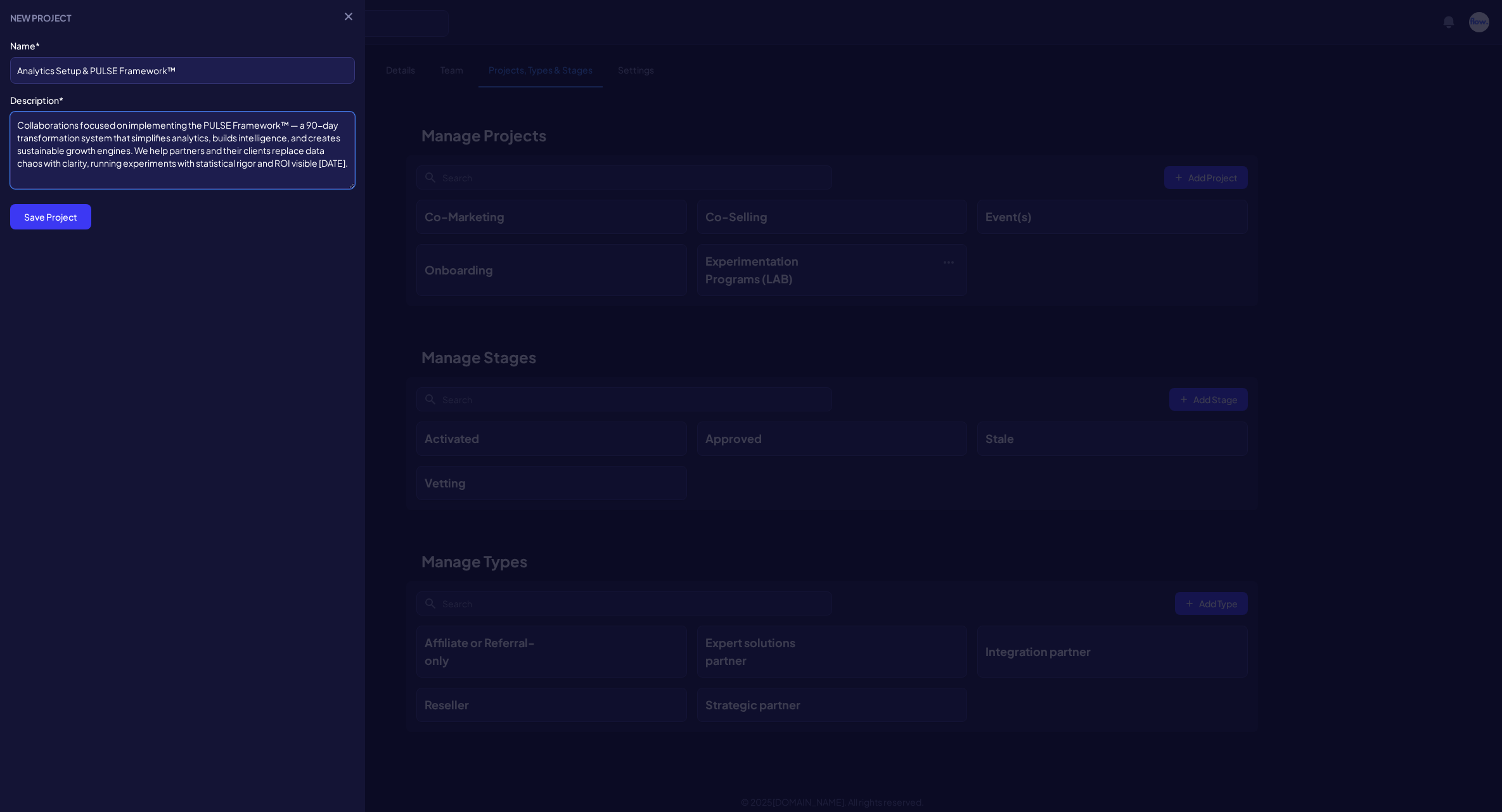
type textarea "Collaborations focused on implementing the PULSE Framework™ — a 90-day transfor…"
click at [53, 223] on button "Save Project" at bounding box center [51, 217] width 81 height 25
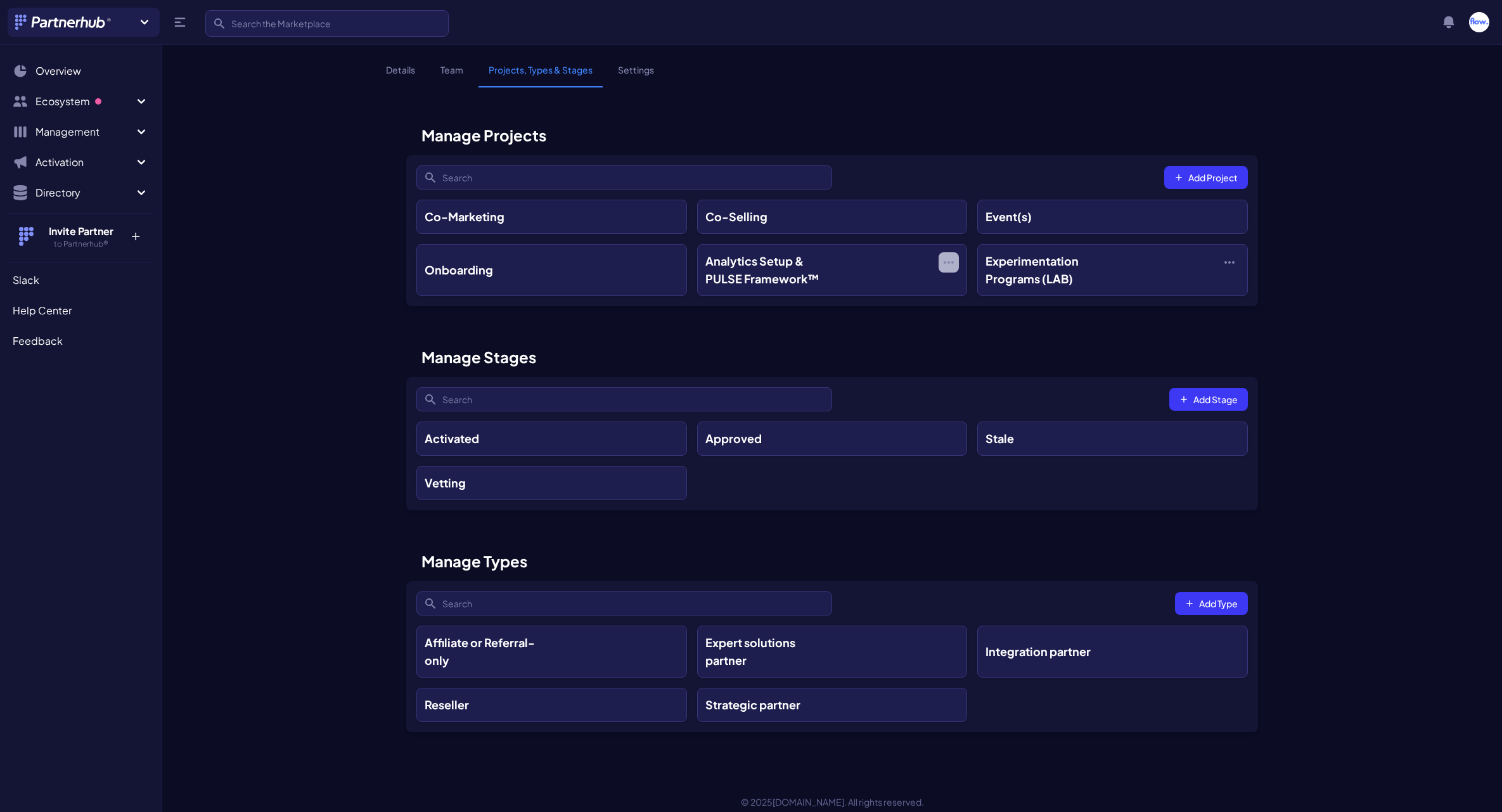
click at [951, 257] on icon "button" at bounding box center [948, 262] width 13 height 13
click at [1092, 204] on link "Event(s)" at bounding box center [1113, 217] width 271 height 34
click at [532, 436] on div "Activated" at bounding box center [481, 438] width 114 height 18
click at [950, 260] on icon "button" at bounding box center [948, 262] width 13 height 13
click at [932, 301] on button "Edit" at bounding box center [948, 293] width 111 height 23
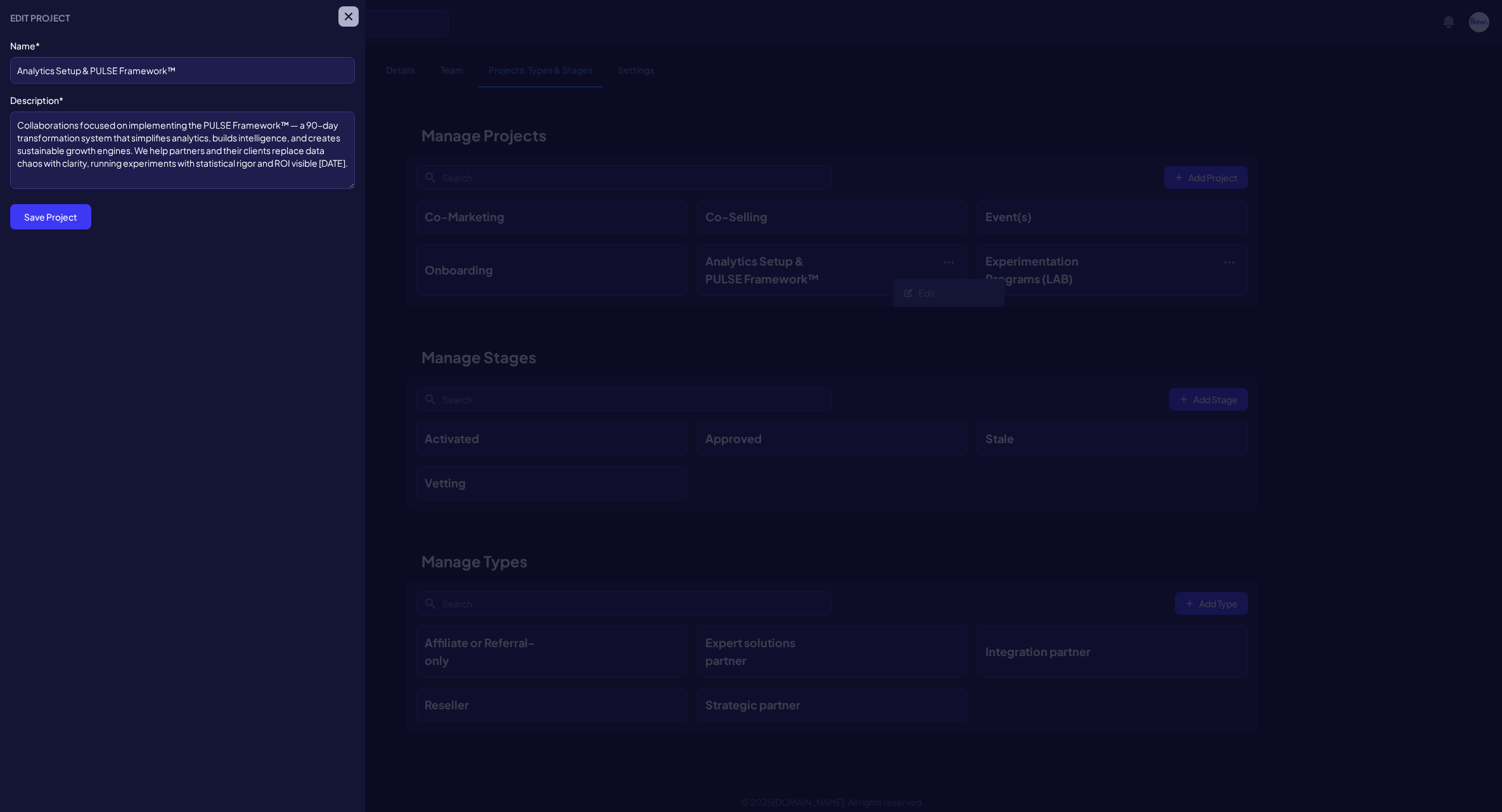
click at [349, 16] on icon "button" at bounding box center [348, 16] width 7 height 7
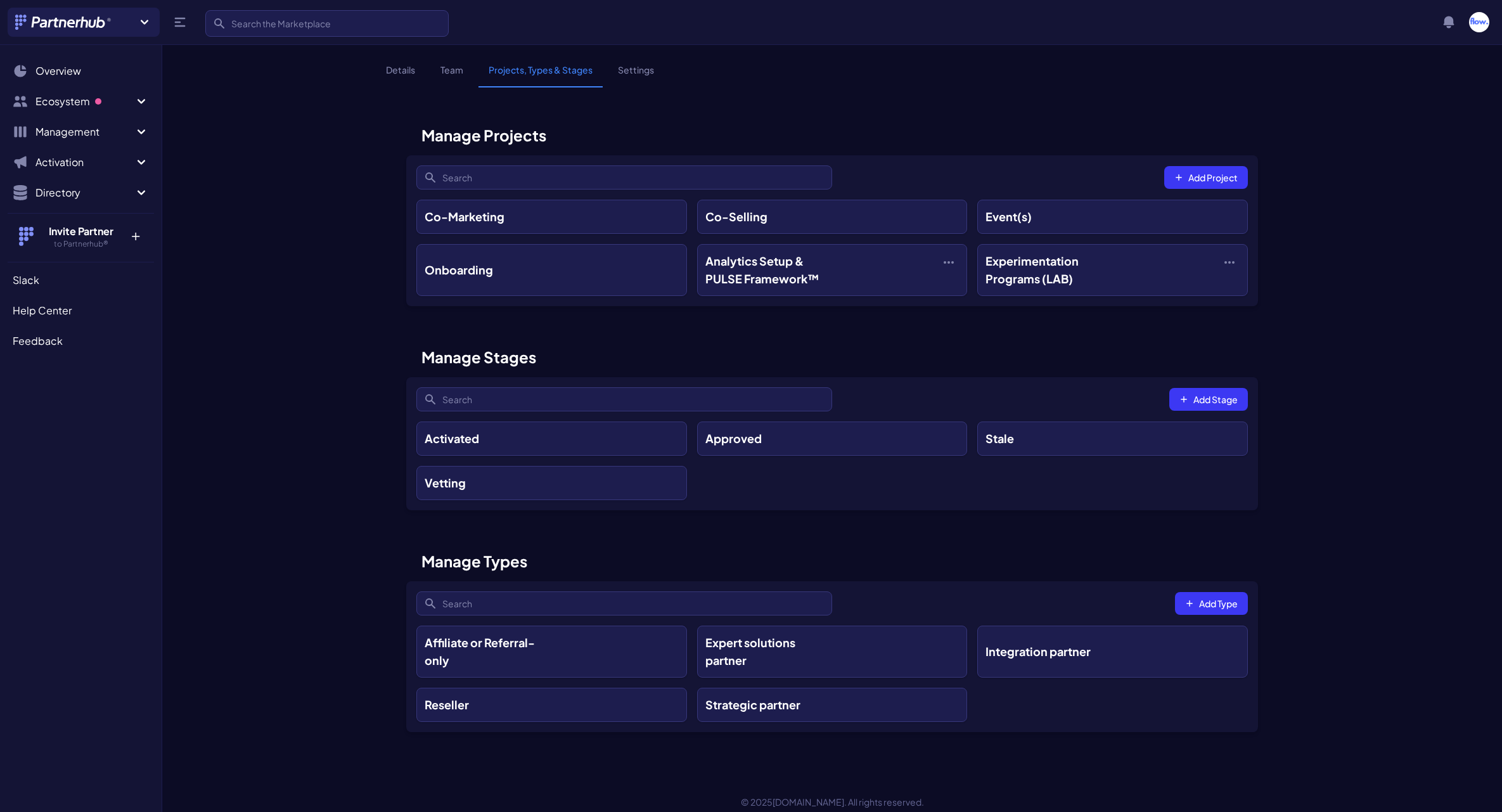
click at [633, 65] on link "Settings" at bounding box center [635, 75] width 56 height 24
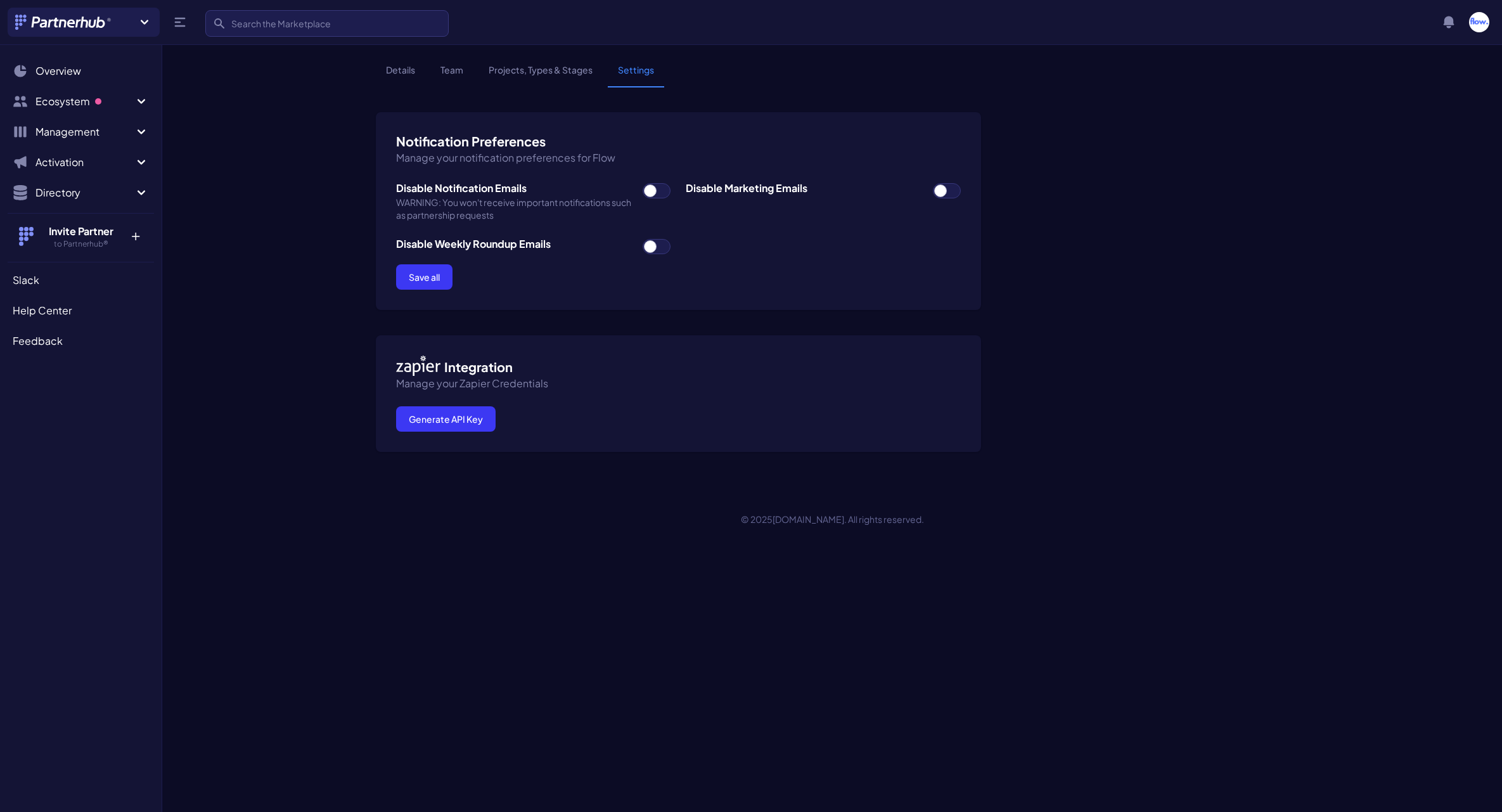
click at [945, 190] on span at bounding box center [947, 190] width 28 height 15
click at [933, 183] on input "checkbox" at bounding box center [933, 182] width 1 height 1
checkbox input "true"
click at [655, 252] on span at bounding box center [656, 247] width 28 height 15
click at [643, 239] on input "checkbox" at bounding box center [642, 238] width 1 height 1
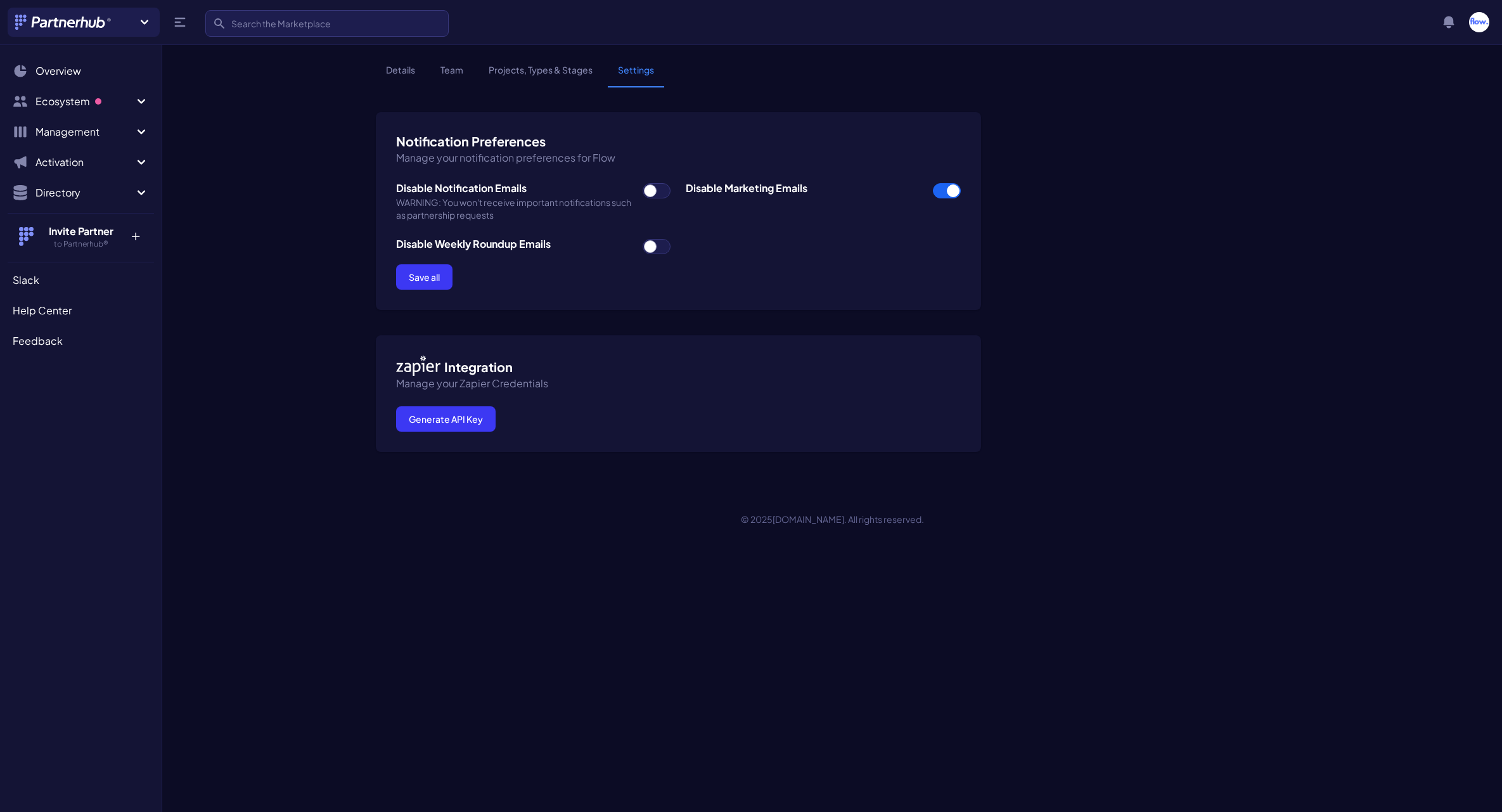
checkbox input "true"
click at [427, 278] on button "Save all" at bounding box center [424, 277] width 56 height 25
click at [410, 275] on button "Save all" at bounding box center [424, 277] width 56 height 25
click at [81, 130] on span "Management" at bounding box center [84, 131] width 98 height 15
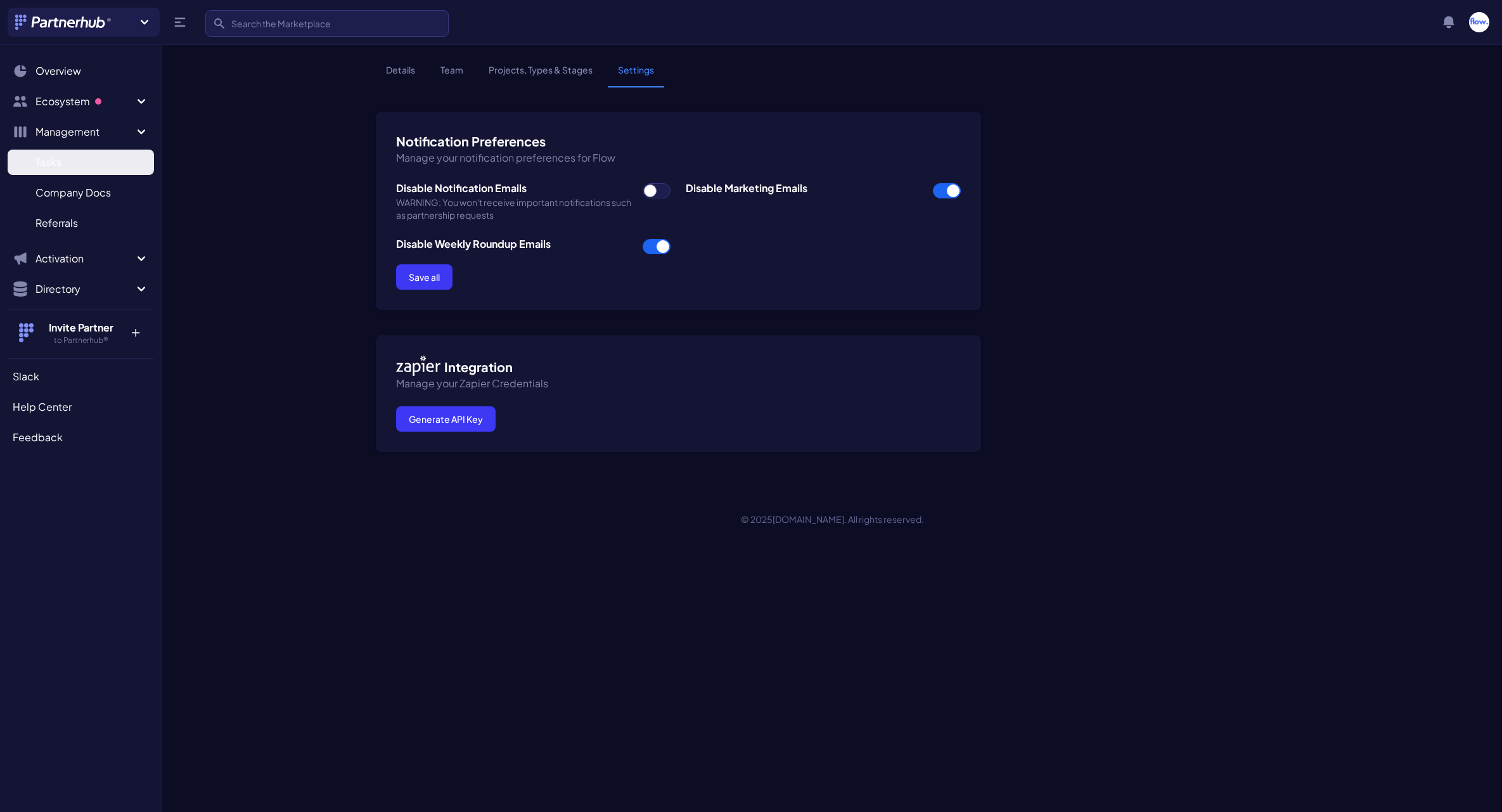
click at [60, 164] on span "Tasks" at bounding box center [48, 162] width 26 height 15
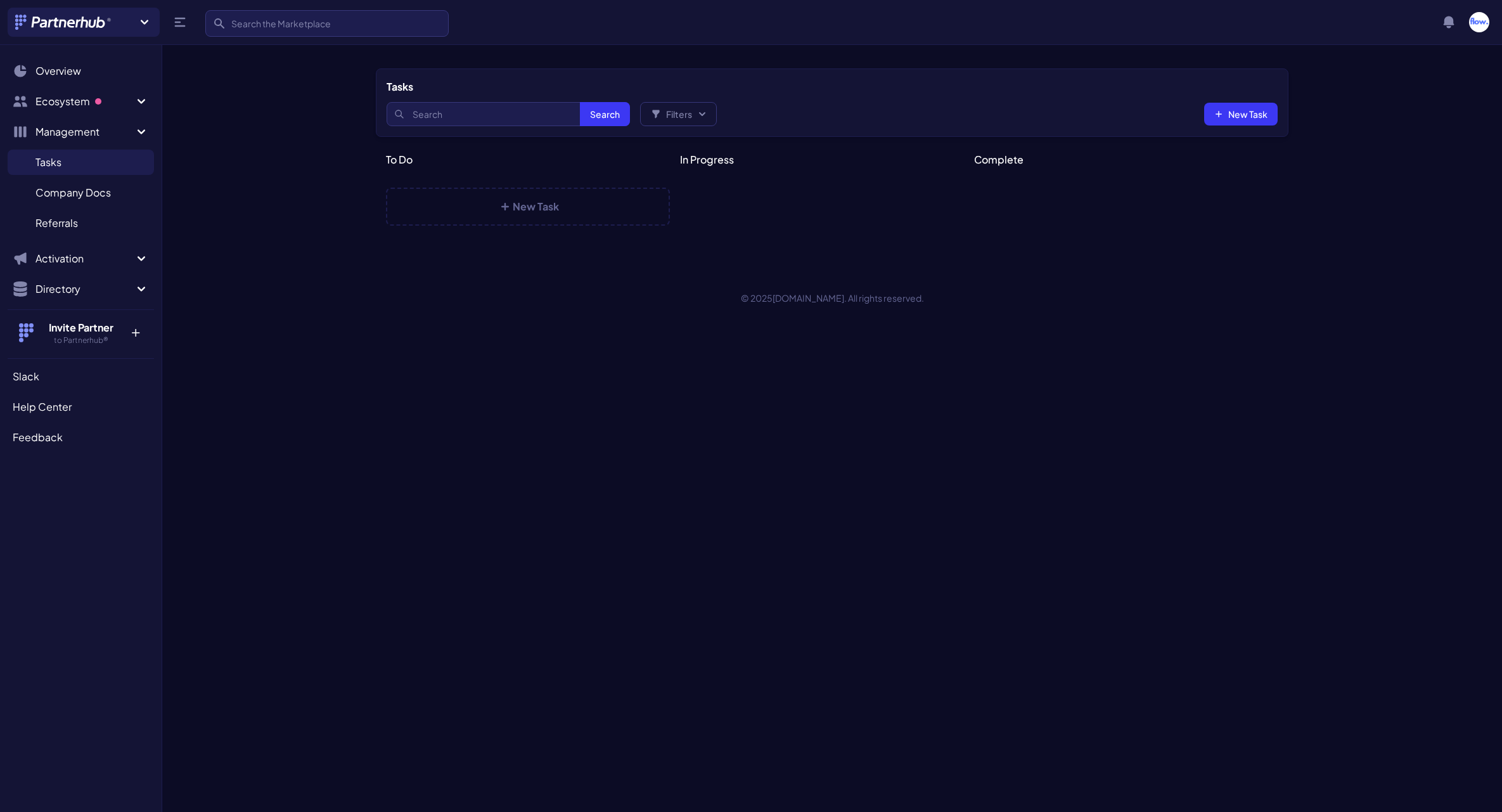
select select
click at [69, 105] on span "Ecosystem" at bounding box center [84, 102] width 98 height 15
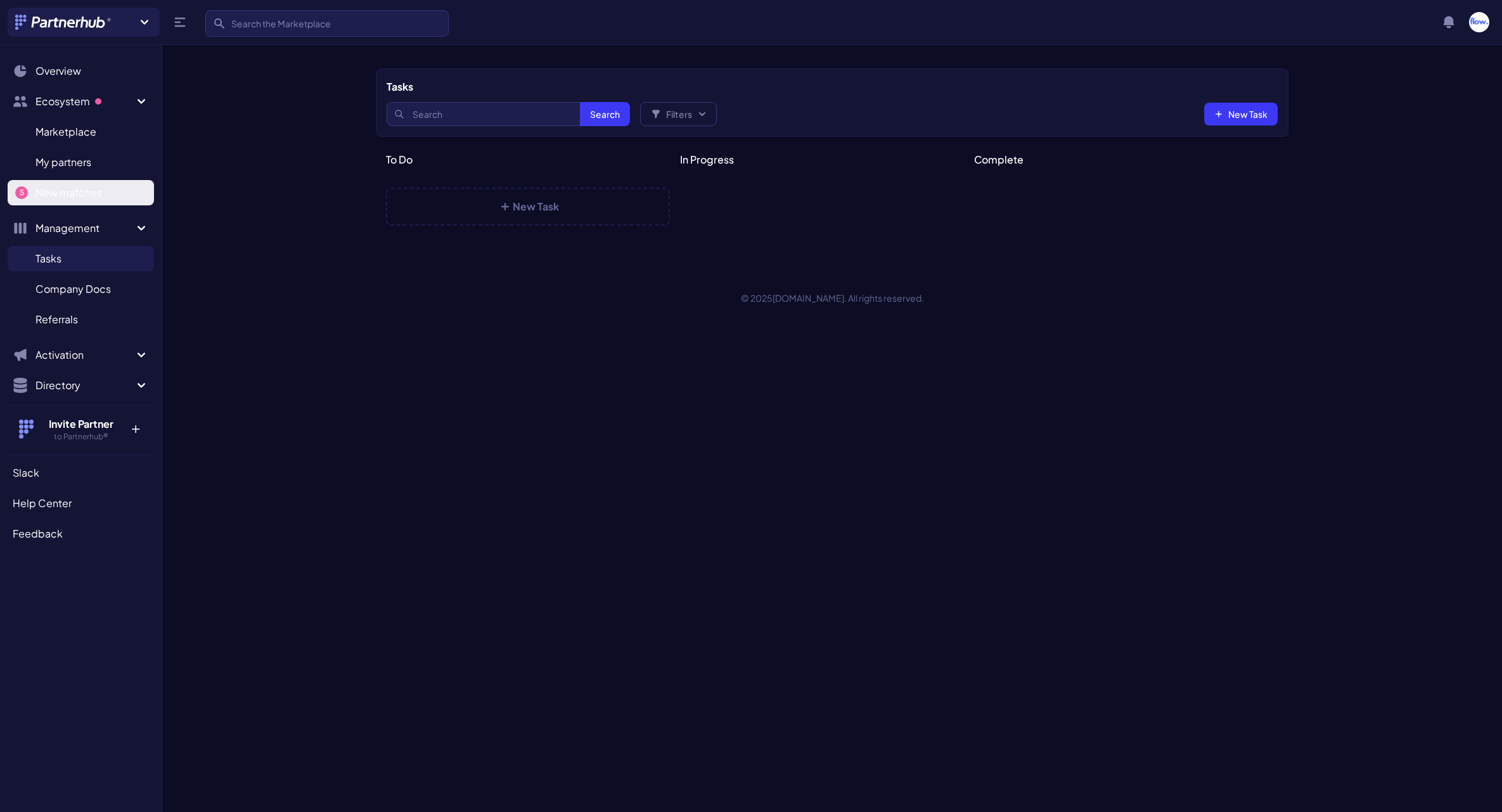
click at [61, 185] on link "New matches N" at bounding box center [81, 193] width 146 height 25
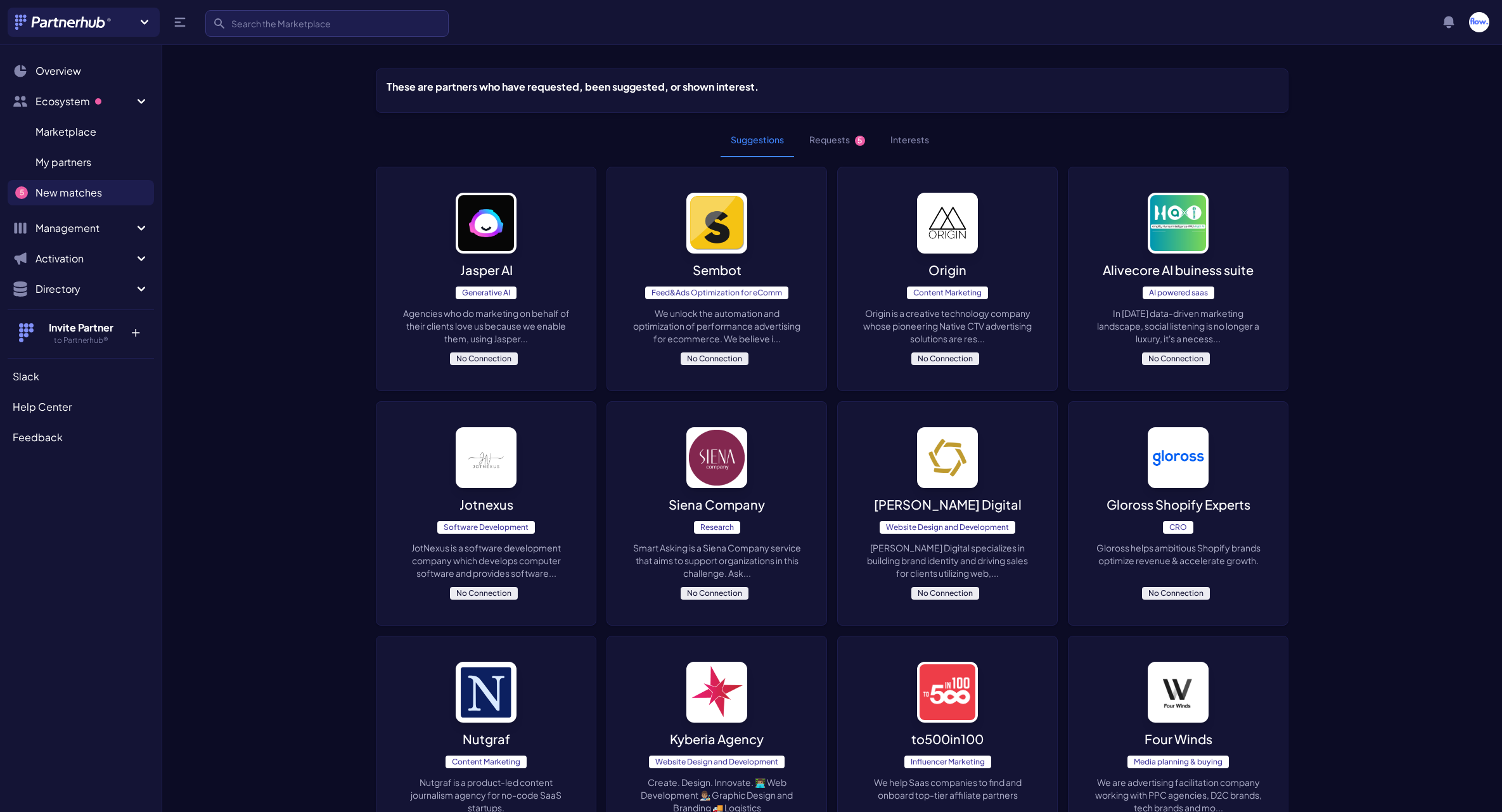
click at [829, 143] on button "Requests 5" at bounding box center [838, 140] width 76 height 34
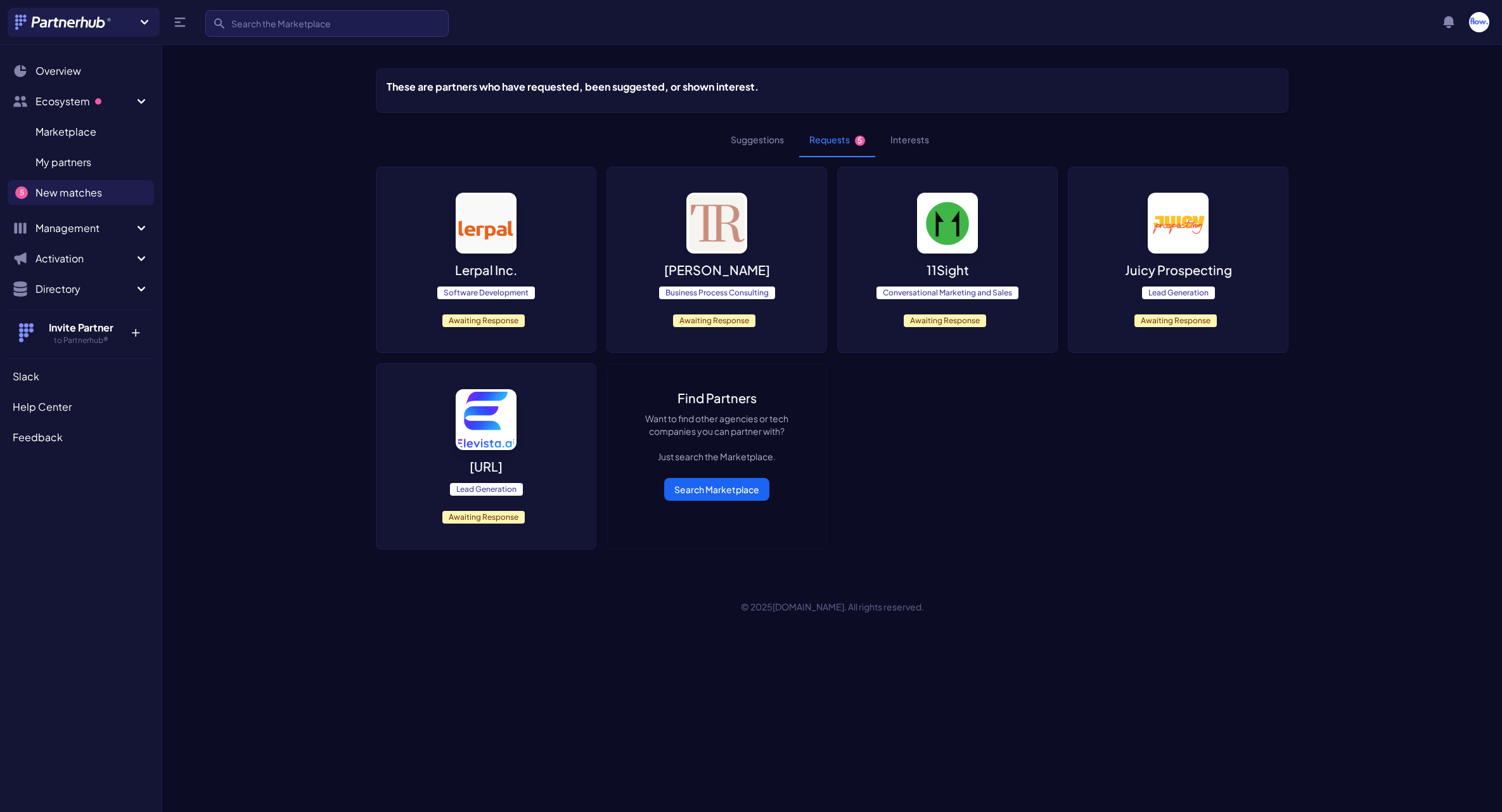
click at [534, 251] on div "Lerpal Inc. Software Development Awaiting Response" at bounding box center [486, 260] width 219 height 185
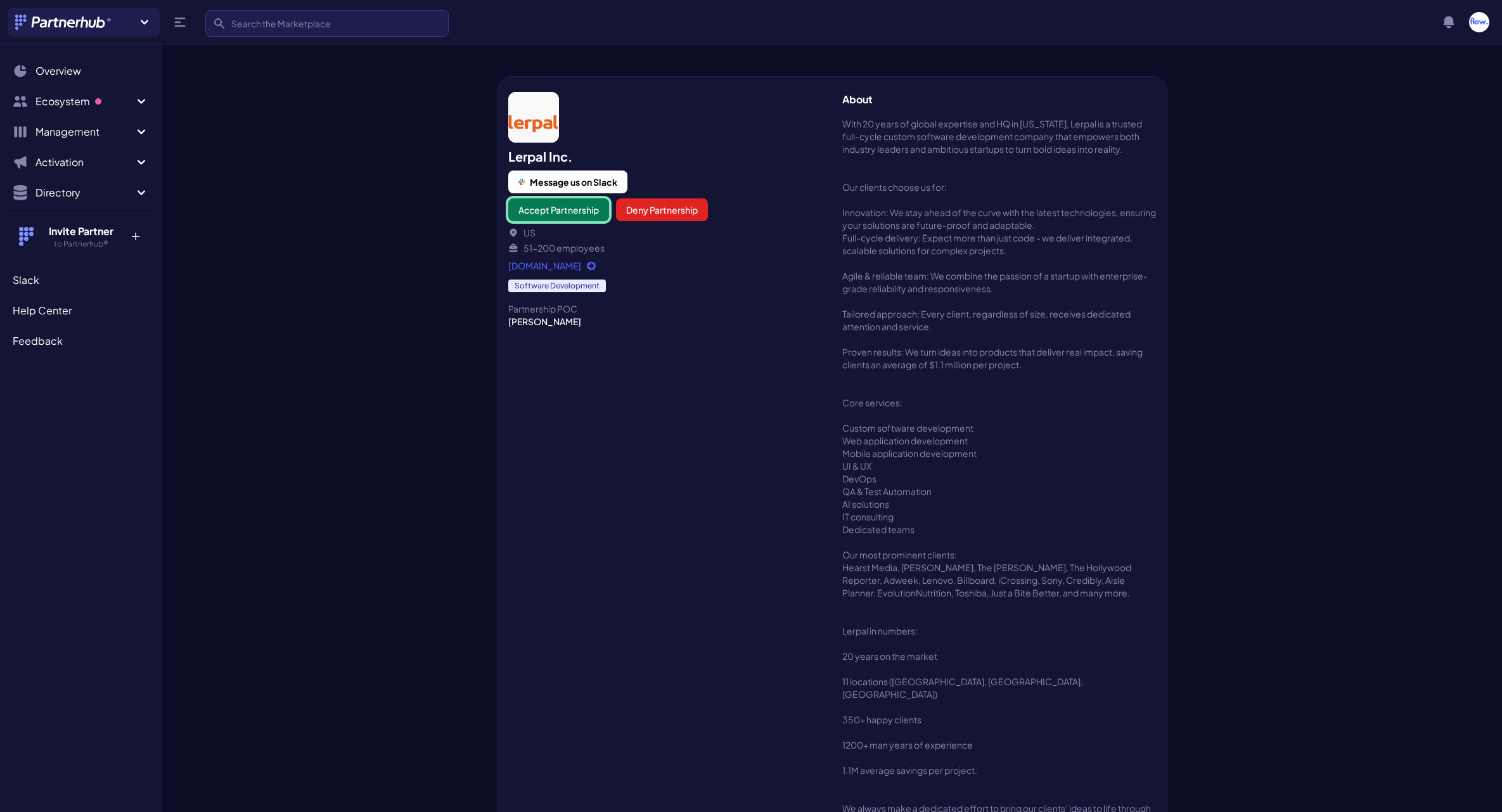
click at [592, 211] on button "Accept Partnership" at bounding box center [558, 209] width 101 height 23
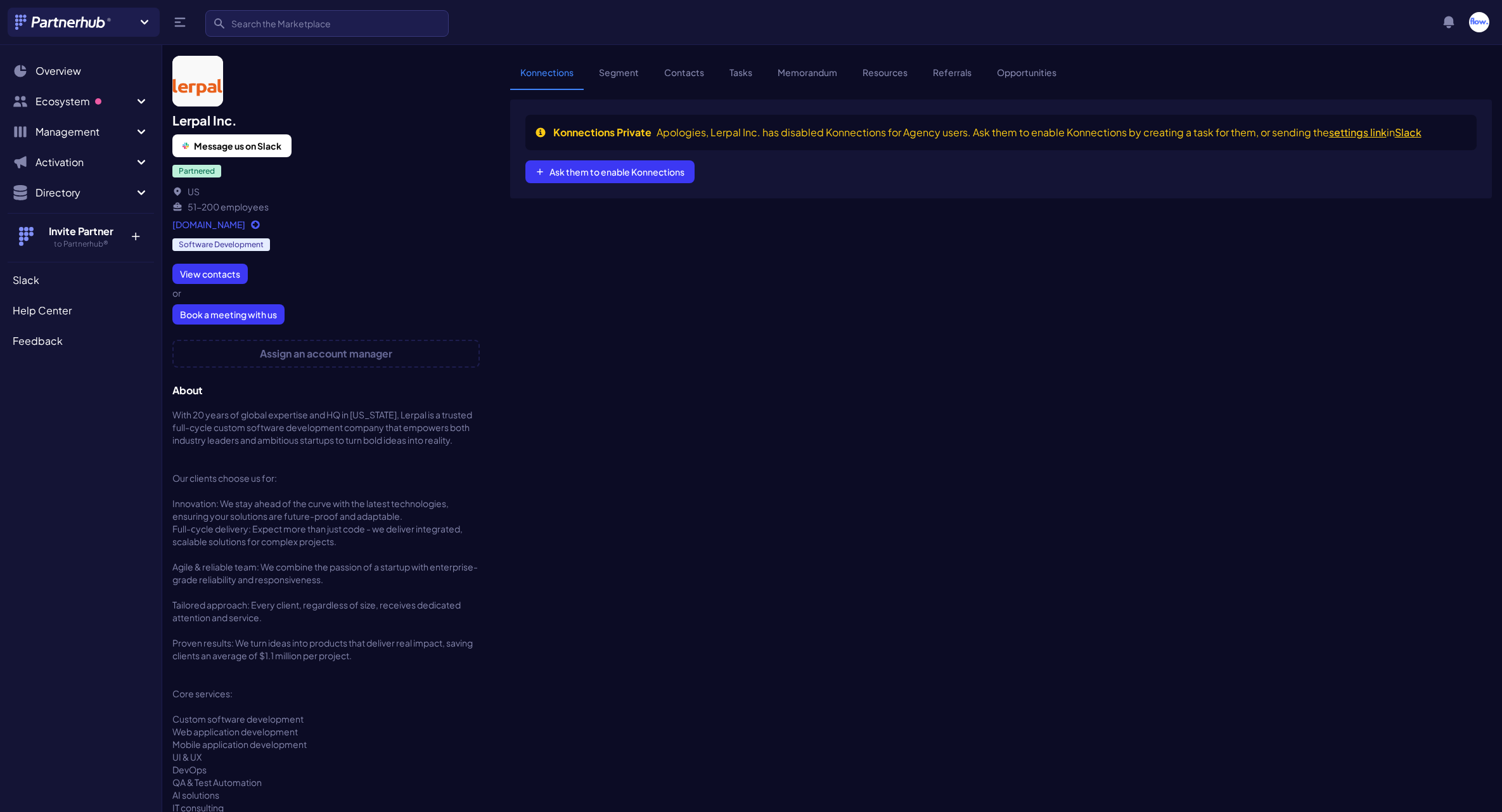
click at [622, 81] on link "Segment" at bounding box center [619, 78] width 61 height 24
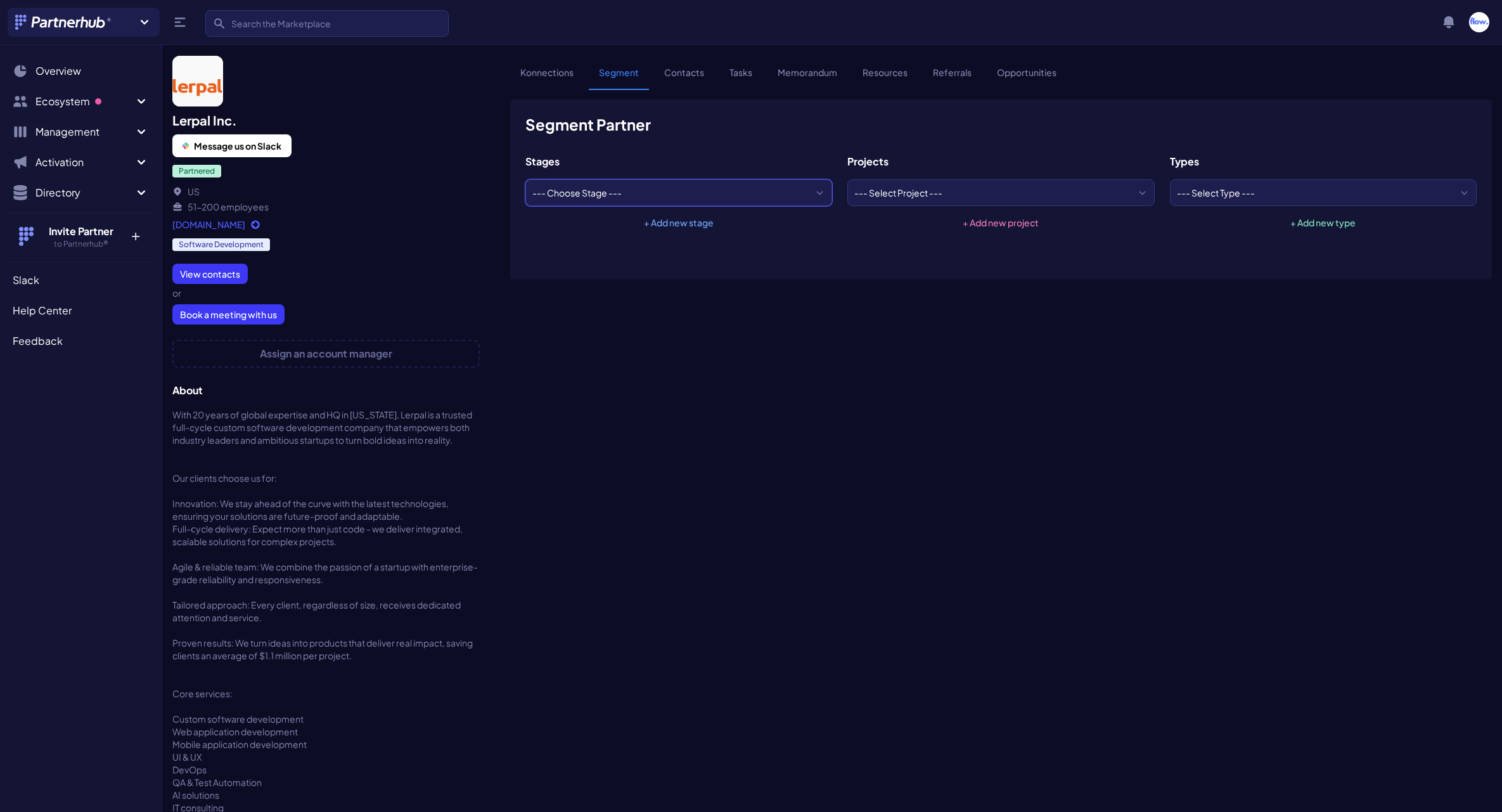
click at [605, 193] on select "--- Choose Stage --- Activated Approved Stale Vetting" at bounding box center [679, 193] width 307 height 27
click at [679, 74] on link "Contacts" at bounding box center [684, 78] width 61 height 24
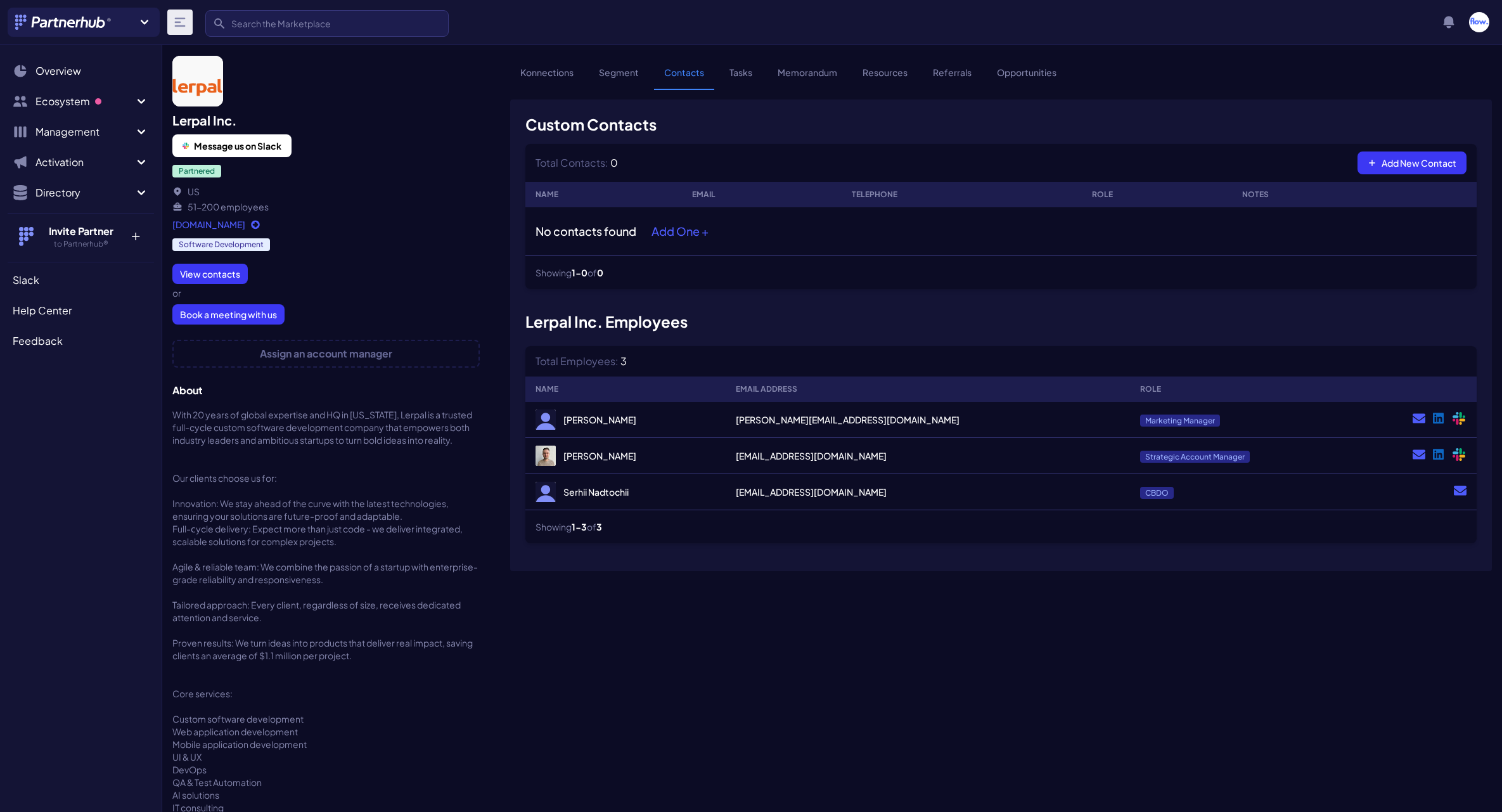
click at [171, 28] on button at bounding box center [180, 22] width 25 height 25
click at [29, 65] on link "Overview" at bounding box center [81, 71] width 146 height 25
click at [61, 106] on span "Ecosystem" at bounding box center [84, 102] width 98 height 15
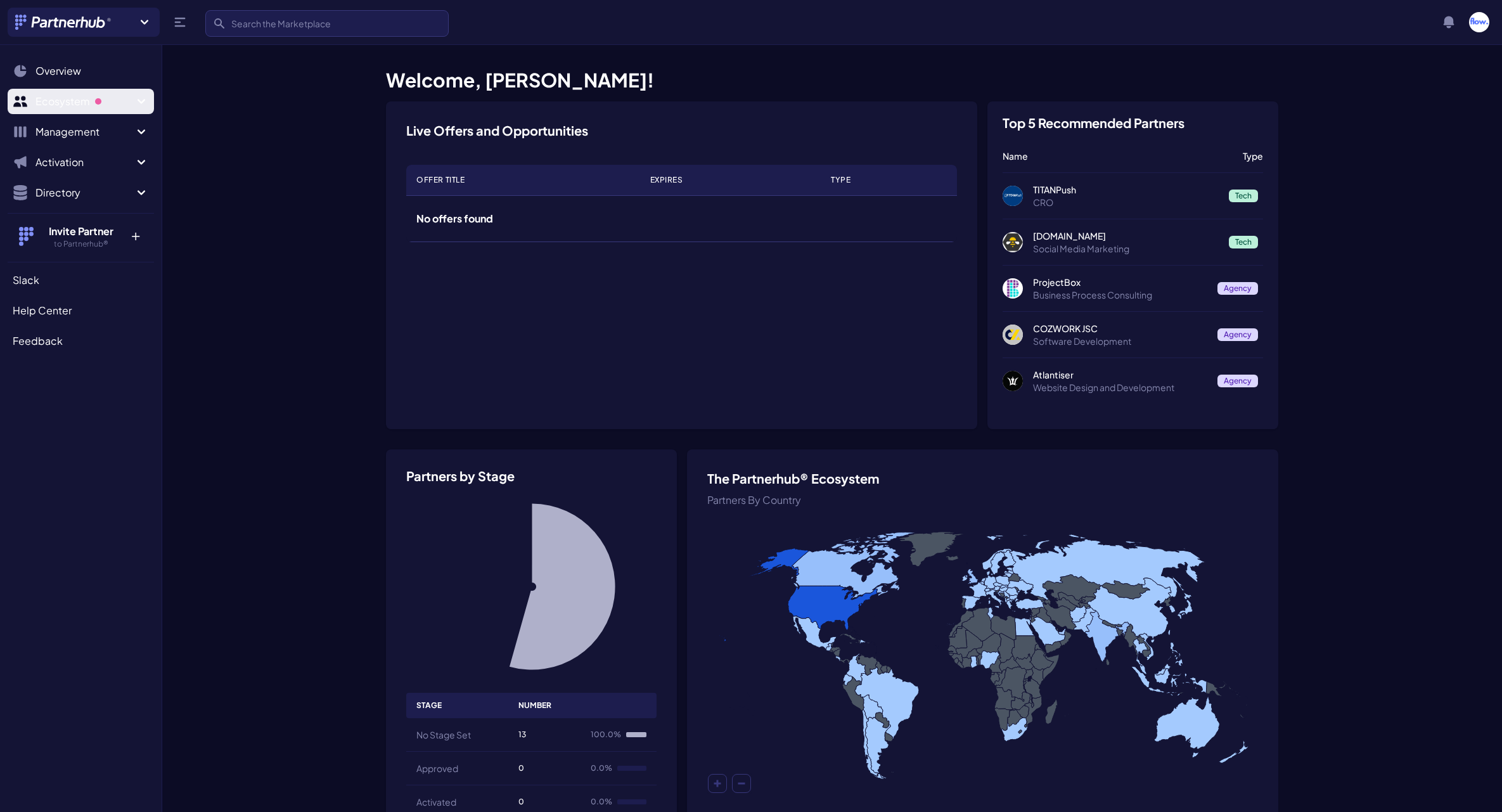
click at [70, 100] on span "Ecosystem" at bounding box center [84, 102] width 98 height 15
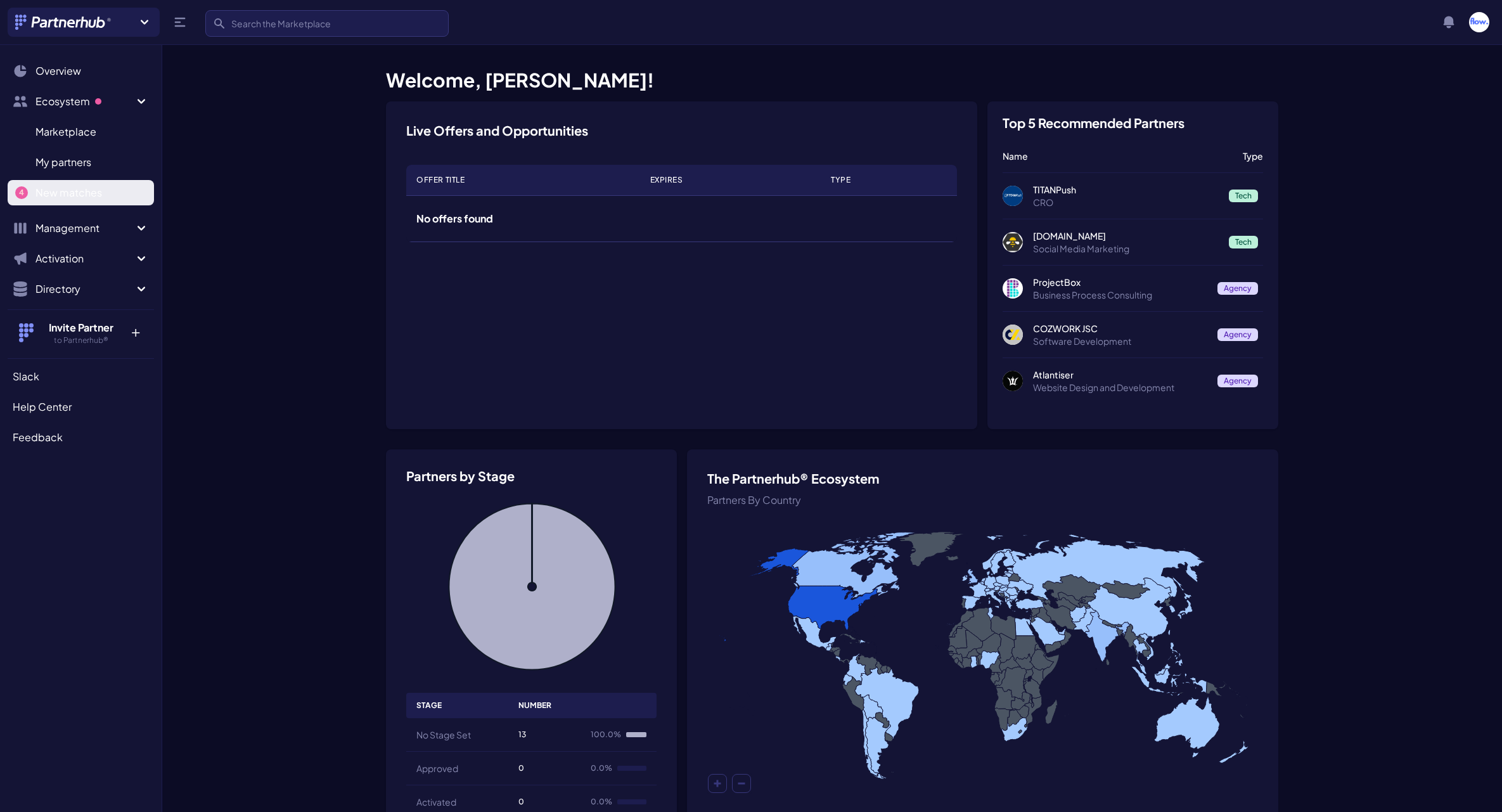
click at [72, 194] on span "New matches" at bounding box center [68, 193] width 67 height 15
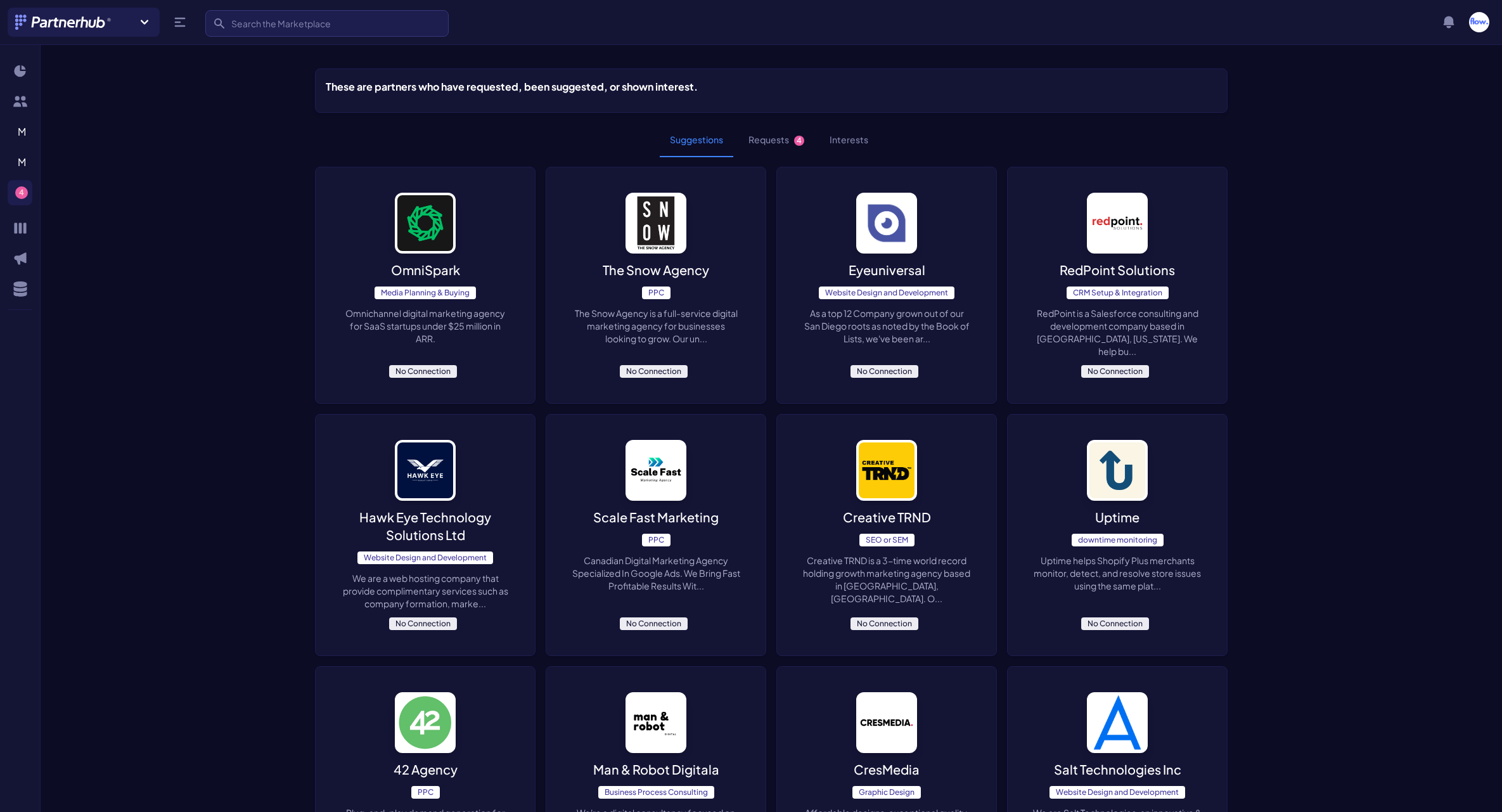
click at [769, 136] on button "Requests 4" at bounding box center [776, 140] width 76 height 34
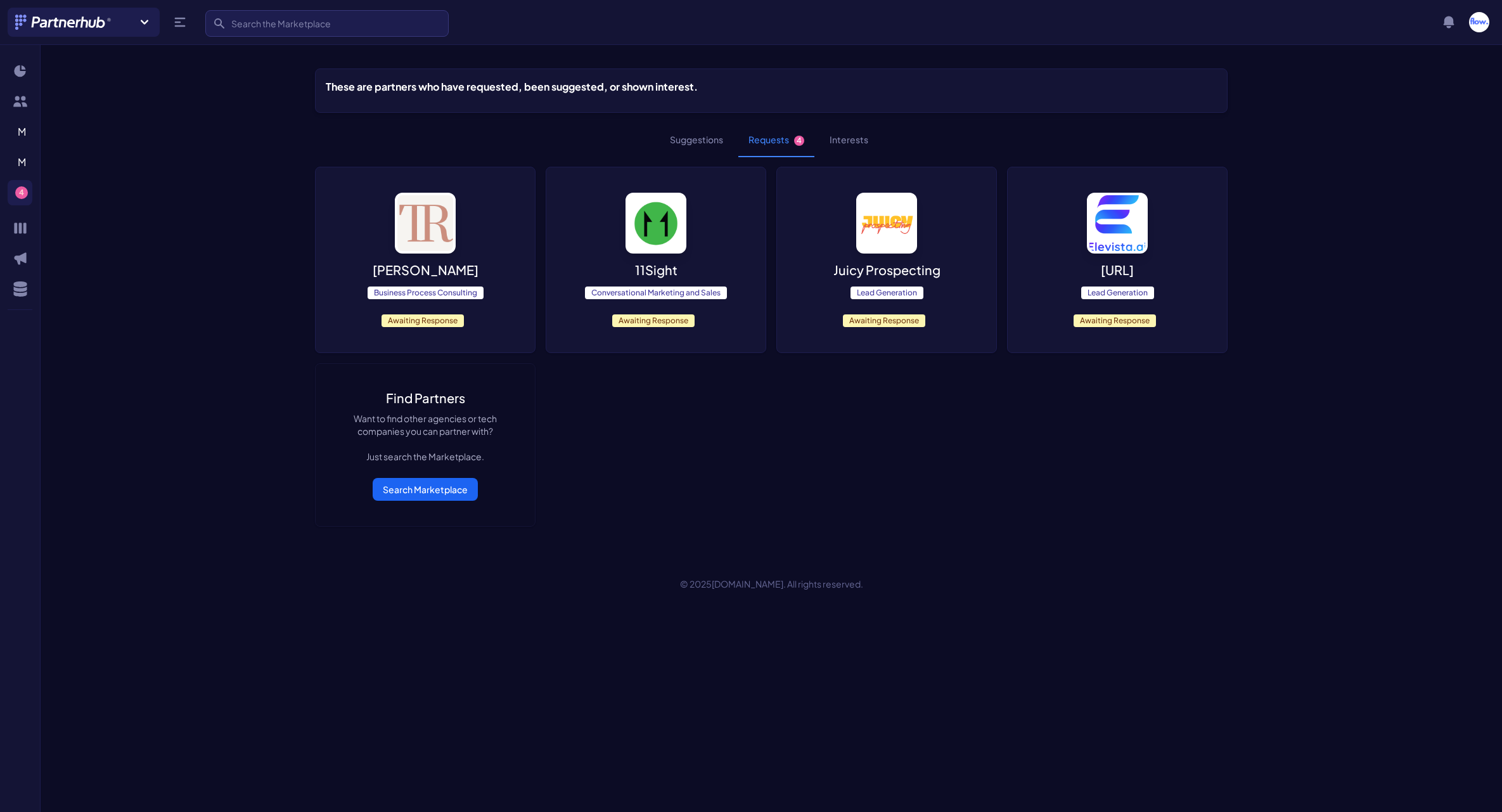
click at [463, 242] on div "[PERSON_NAME] Business Process Consulting Awaiting Response" at bounding box center [424, 260] width 219 height 185
click at [935, 236] on div "Juicy Prospecting Lead Generation Awaiting Response" at bounding box center [886, 260] width 219 height 185
click at [1127, 222] on img at bounding box center [1117, 223] width 61 height 61
click at [433, 204] on img at bounding box center [424, 223] width 61 height 61
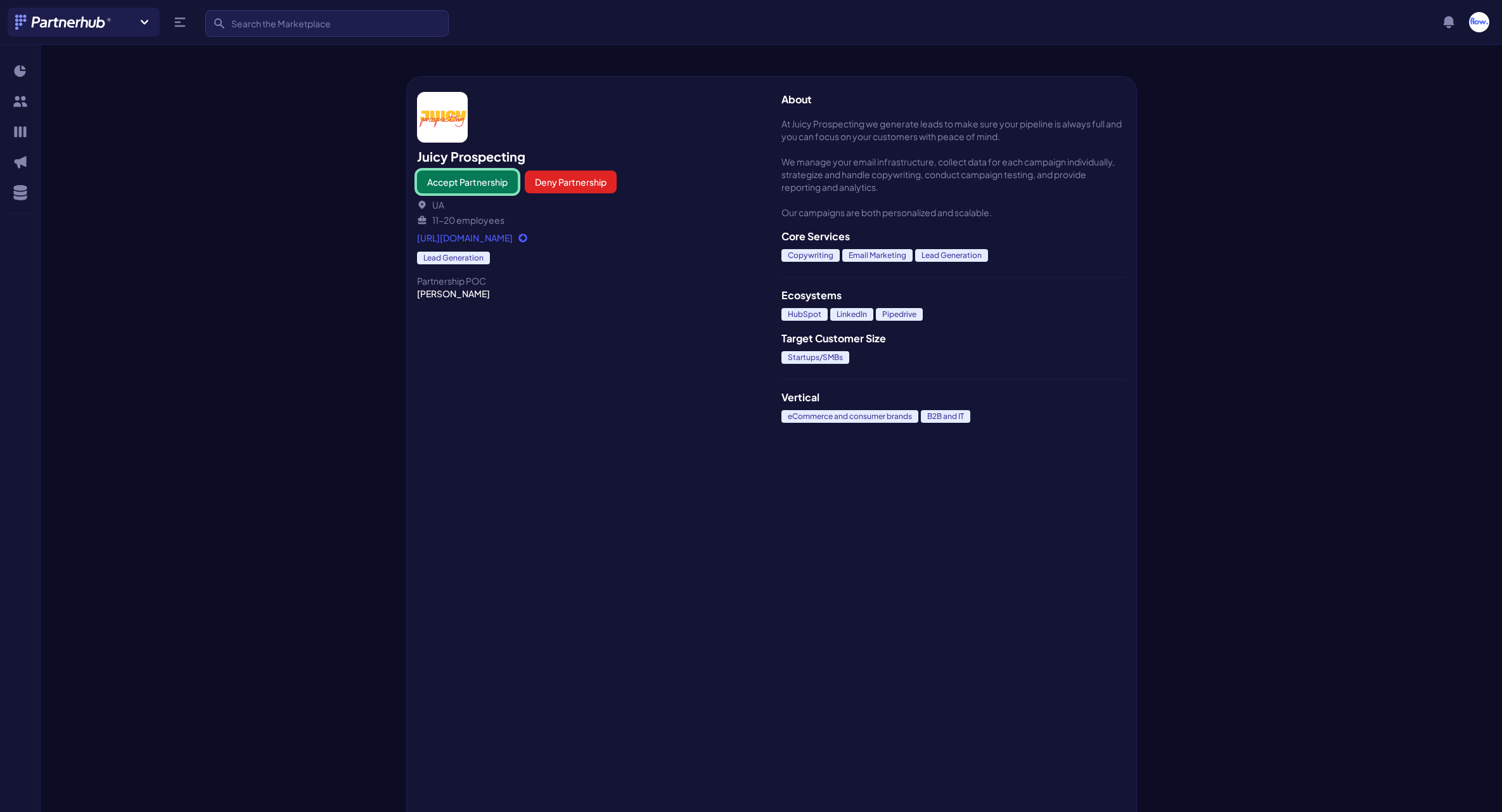
click at [473, 180] on button "Accept Partnership" at bounding box center [467, 182] width 101 height 23
click at [495, 238] on link "https://juicyprospecting.com/" at bounding box center [589, 232] width 344 height 13
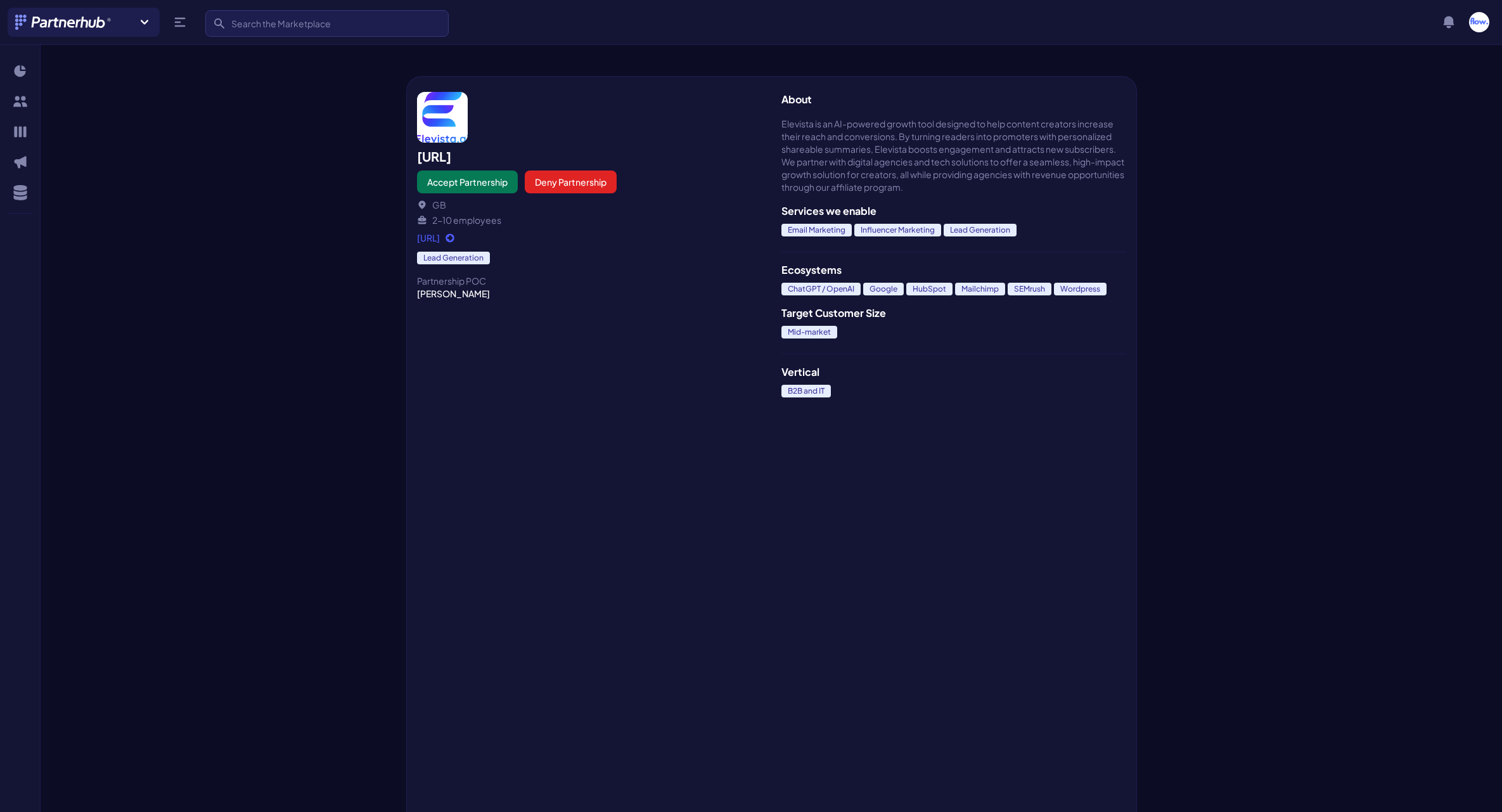
click at [469, 239] on link "[URL]" at bounding box center [589, 238] width 344 height 13
click at [461, 187] on button "Accept Partnership" at bounding box center [467, 182] width 101 height 23
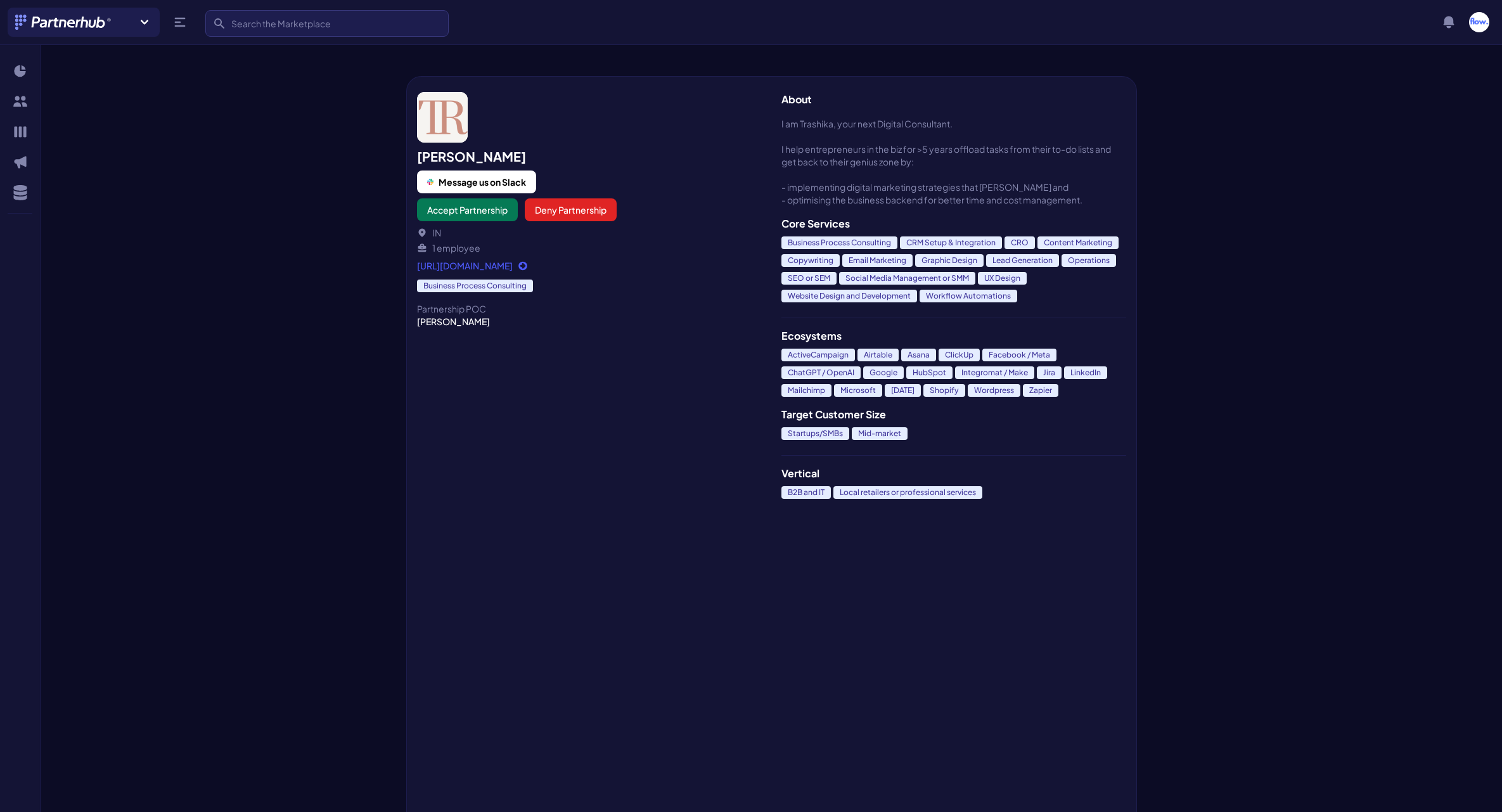
click at [472, 264] on link "[URL][DOMAIN_NAME]" at bounding box center [589, 265] width 344 height 13
click at [450, 211] on button "Accept Partnership" at bounding box center [467, 209] width 101 height 23
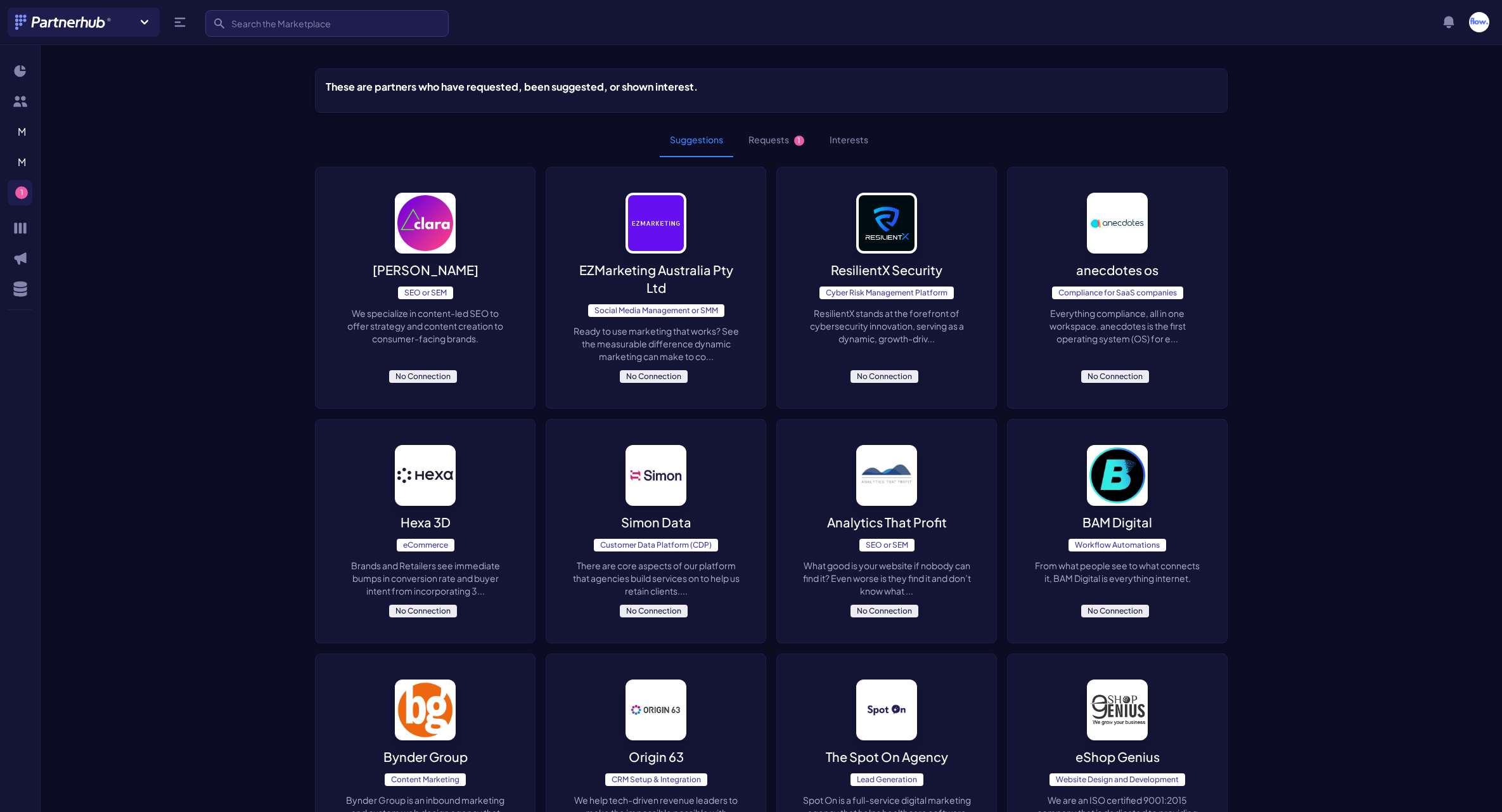
click at [782, 144] on button "Requests 1" at bounding box center [776, 140] width 76 height 34
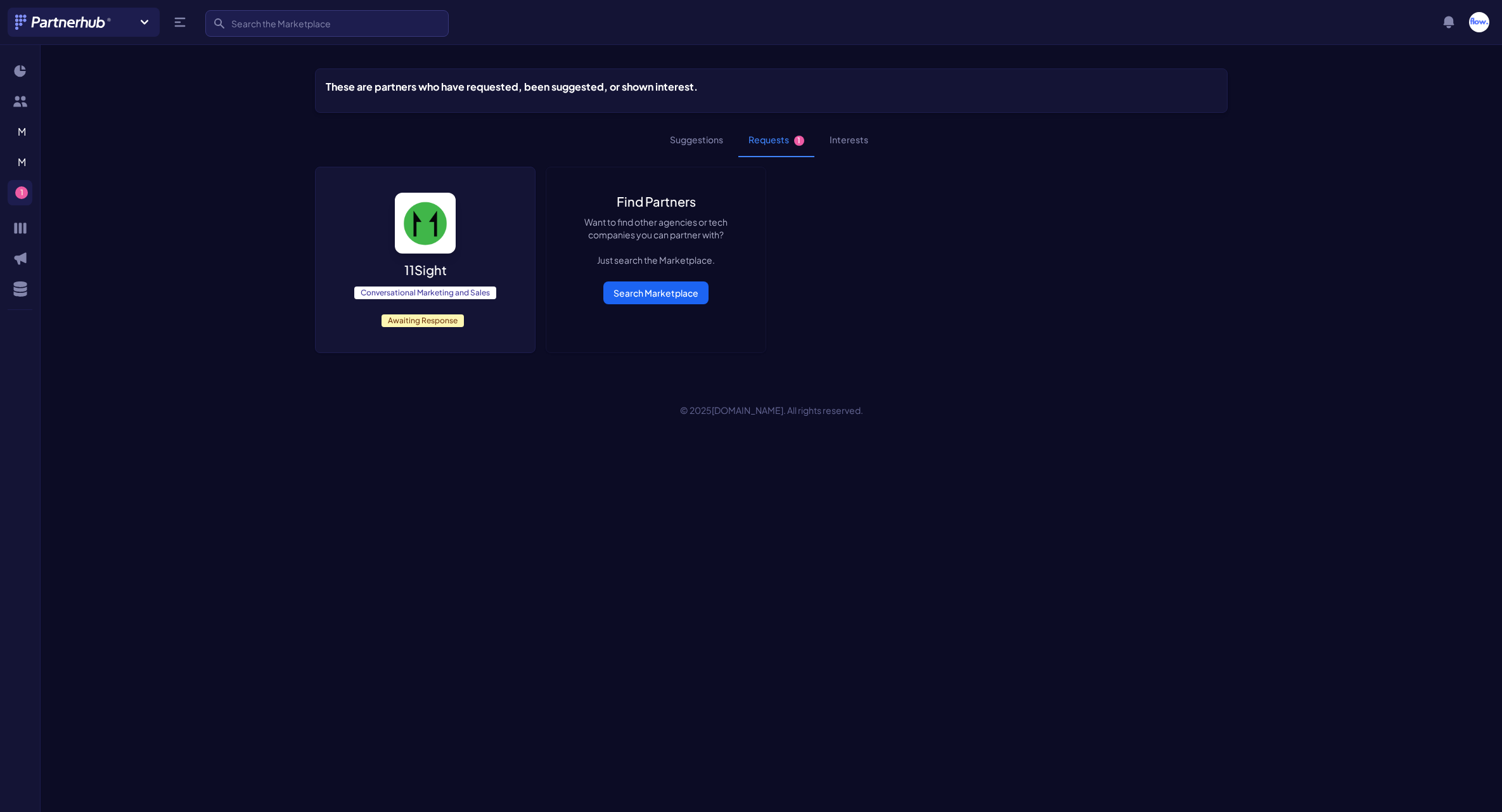
click at [472, 257] on div "11Sight Conversational Marketing and Sales Awaiting Response" at bounding box center [424, 260] width 219 height 185
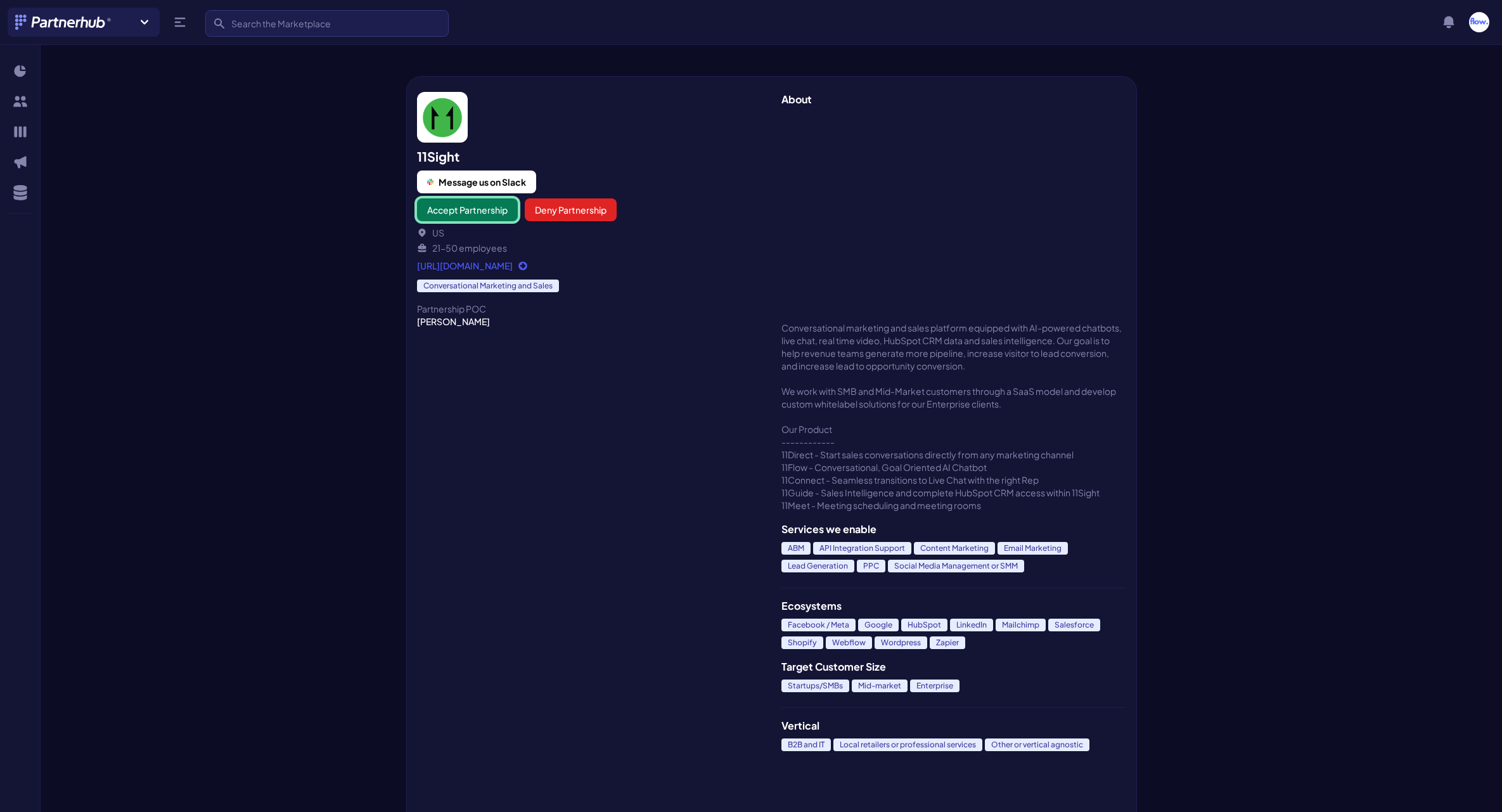
click at [467, 219] on button "Accept Partnership" at bounding box center [467, 209] width 101 height 23
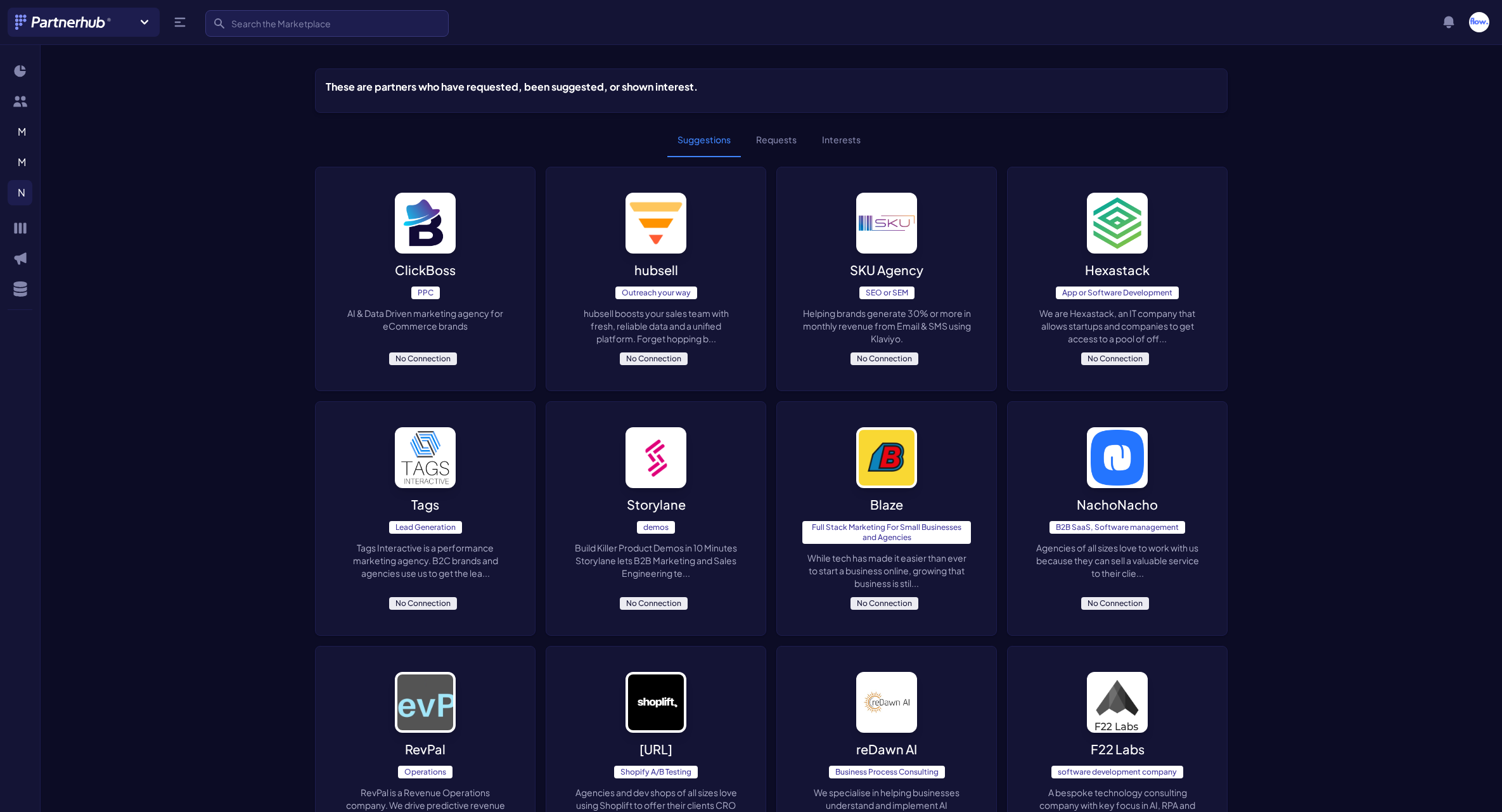
click at [923, 592] on div "Blaze Full Stack Marketing For Small Businesses and Agencies While tech has mad…" at bounding box center [886, 518] width 219 height 233
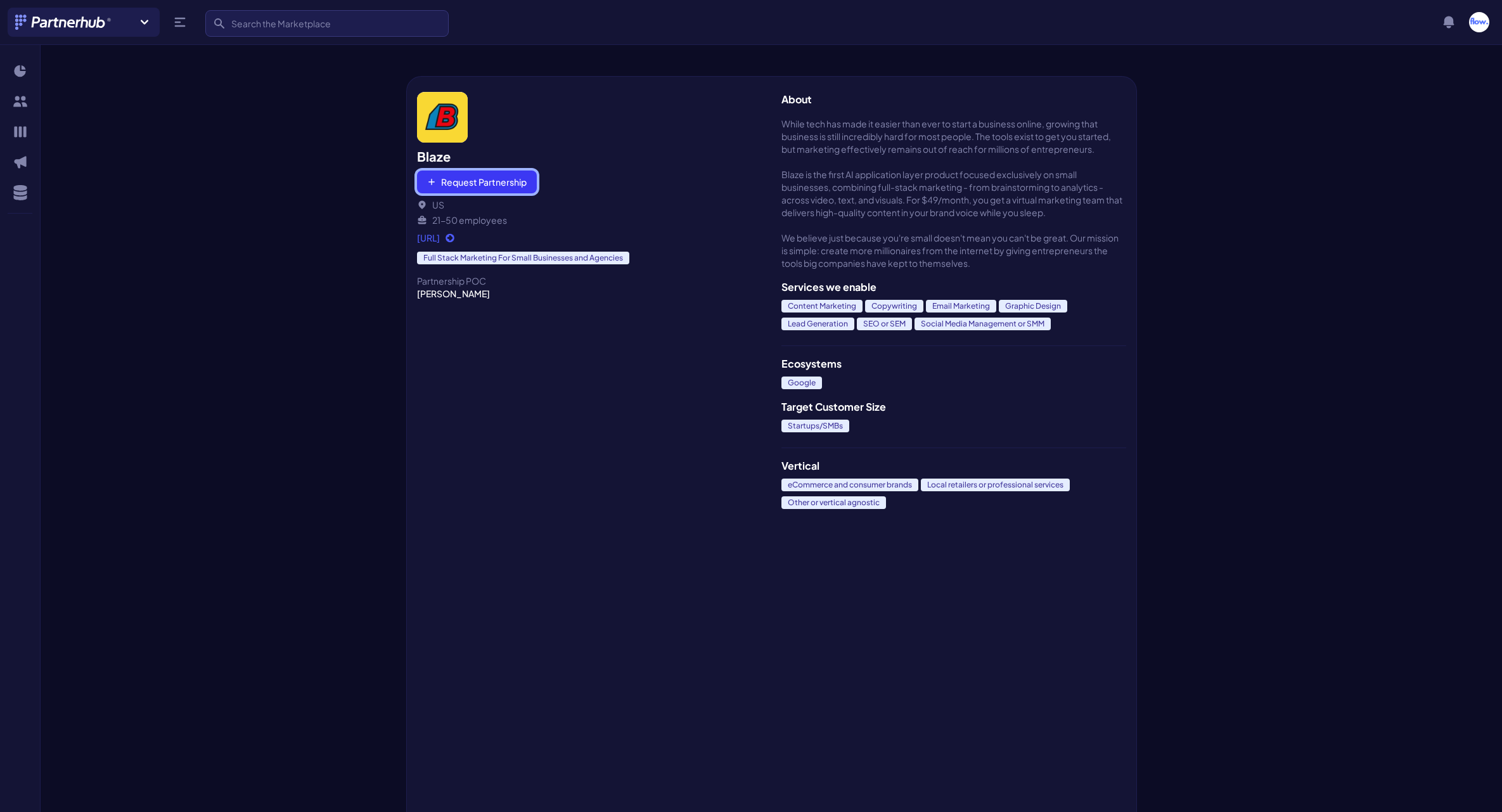
click at [478, 179] on button "Request Partnership" at bounding box center [477, 182] width 120 height 23
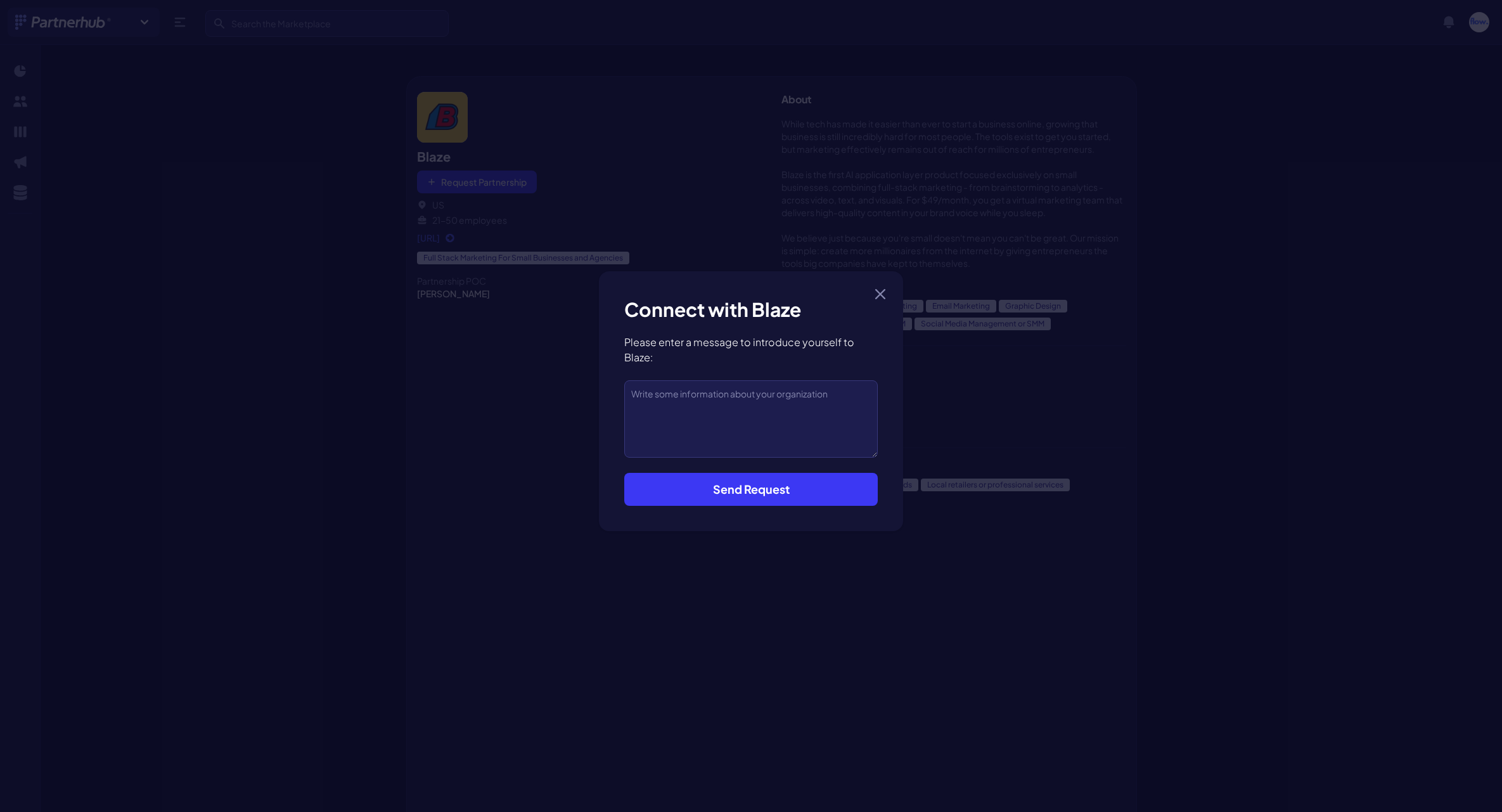
click at [744, 494] on button "Send Request" at bounding box center [750, 489] width 253 height 33
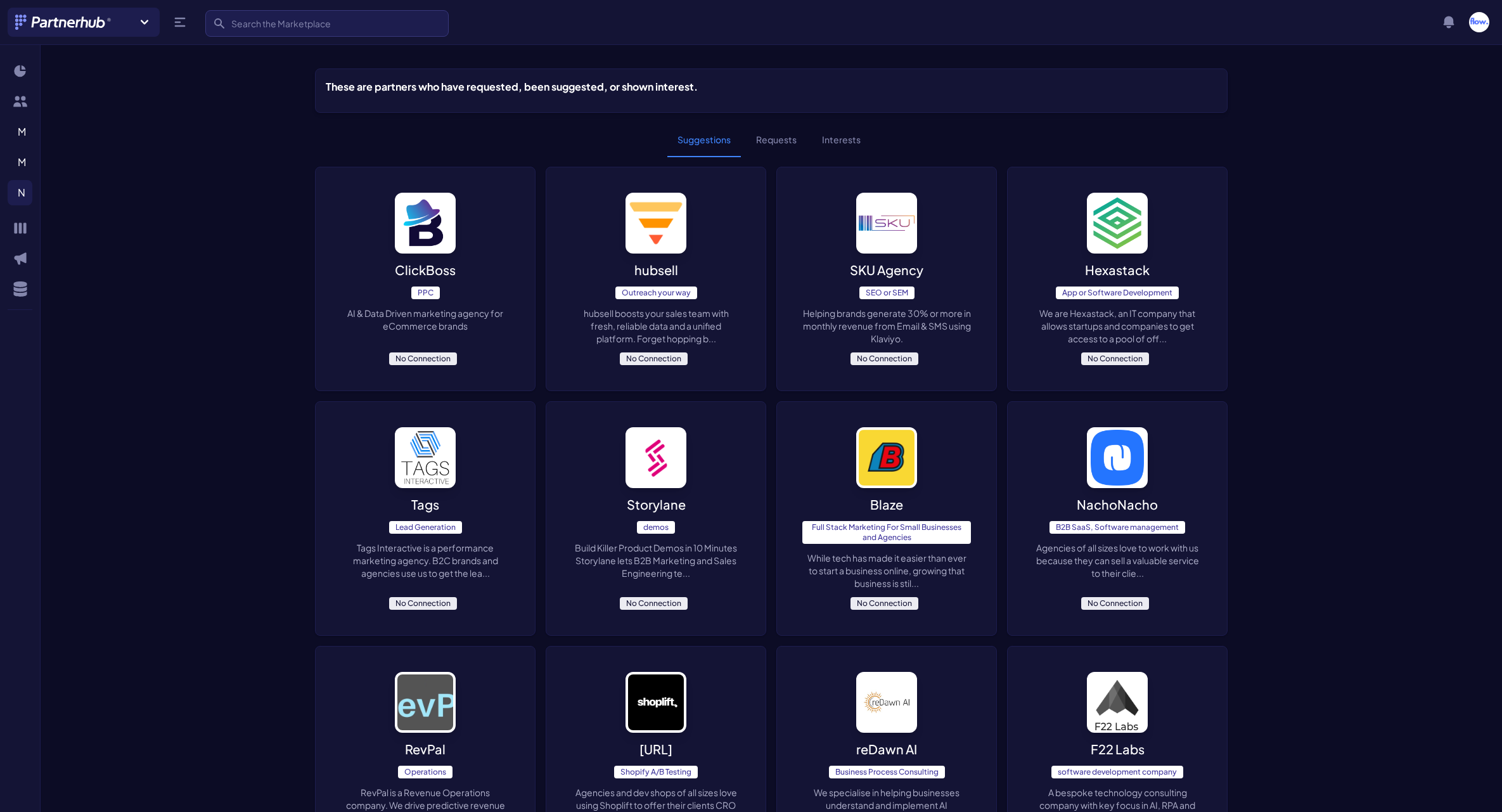
click at [702, 483] on div "Storylane demos Build Killer Product Demos in 10 Minutes Storylane lets B2B Mar…" at bounding box center [655, 518] width 219 height 233
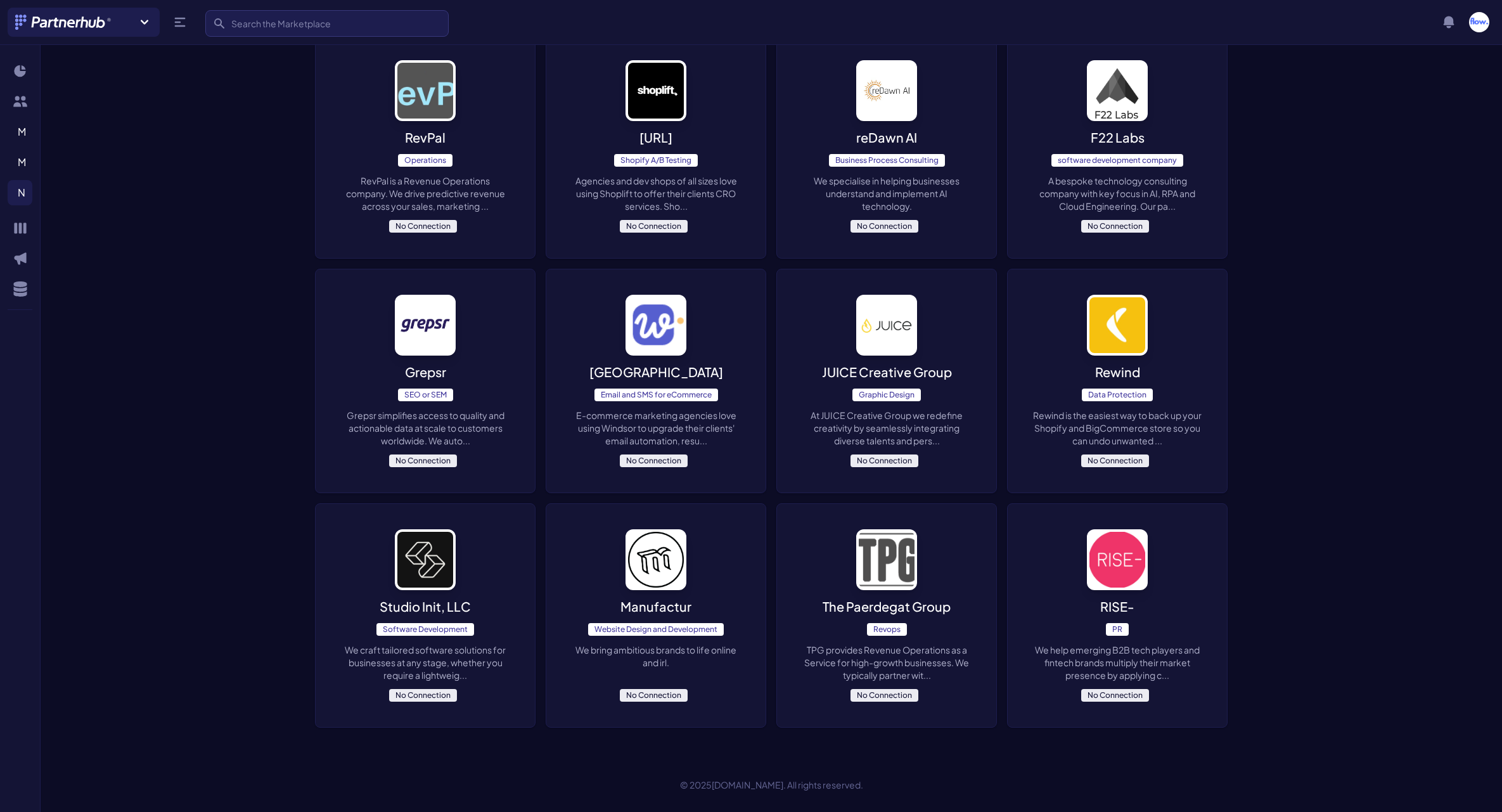
scroll to position [616, 0]
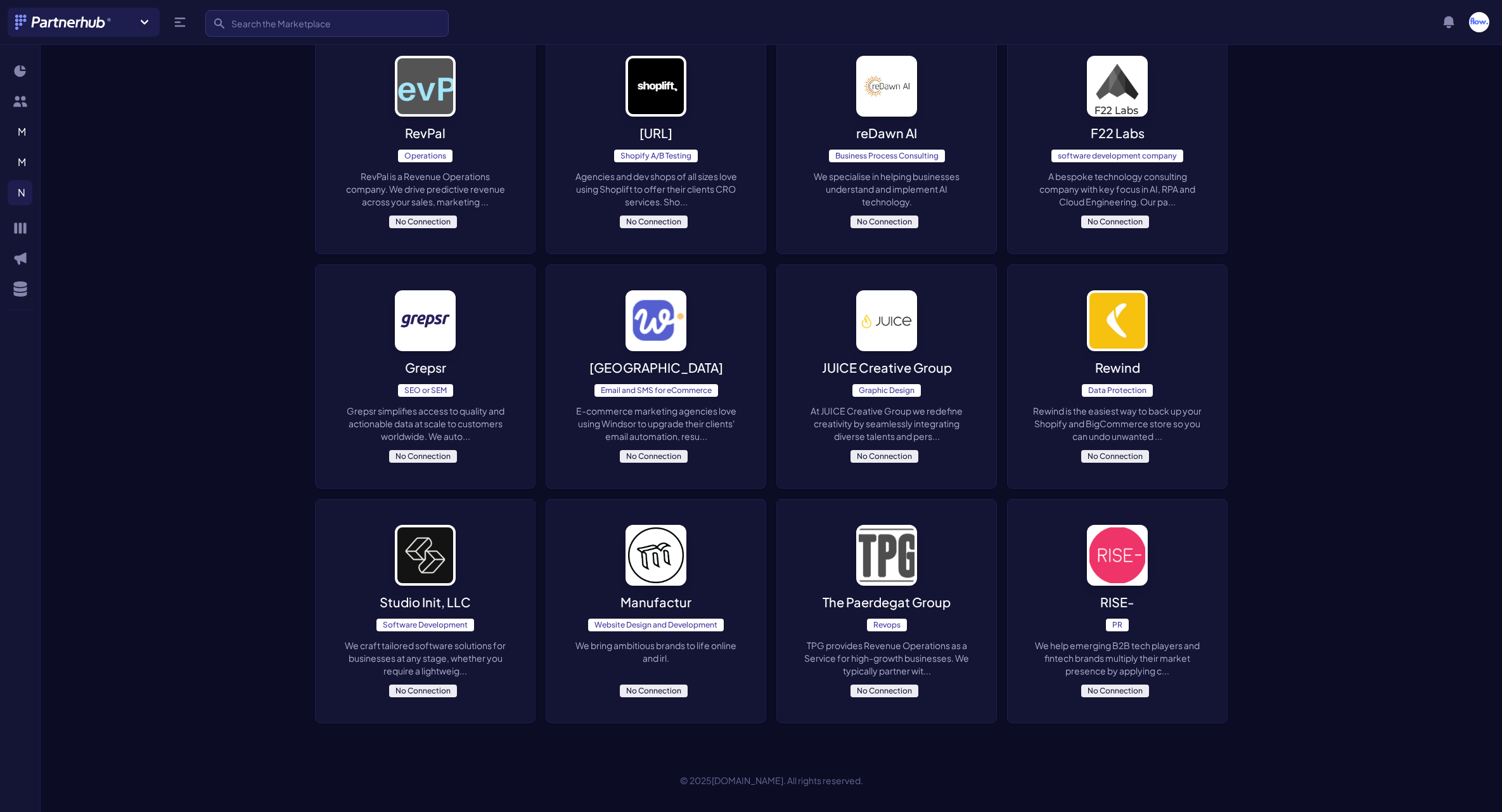
click at [1063, 571] on div "RISE- PR We help emerging B2B tech players and fintech brands multiply their ma…" at bounding box center [1117, 610] width 219 height 223
click at [944, 570] on div "The Paerdegat Group Revops TPG provides Revenue Operations as a Service for hig…" at bounding box center [886, 610] width 219 height 223
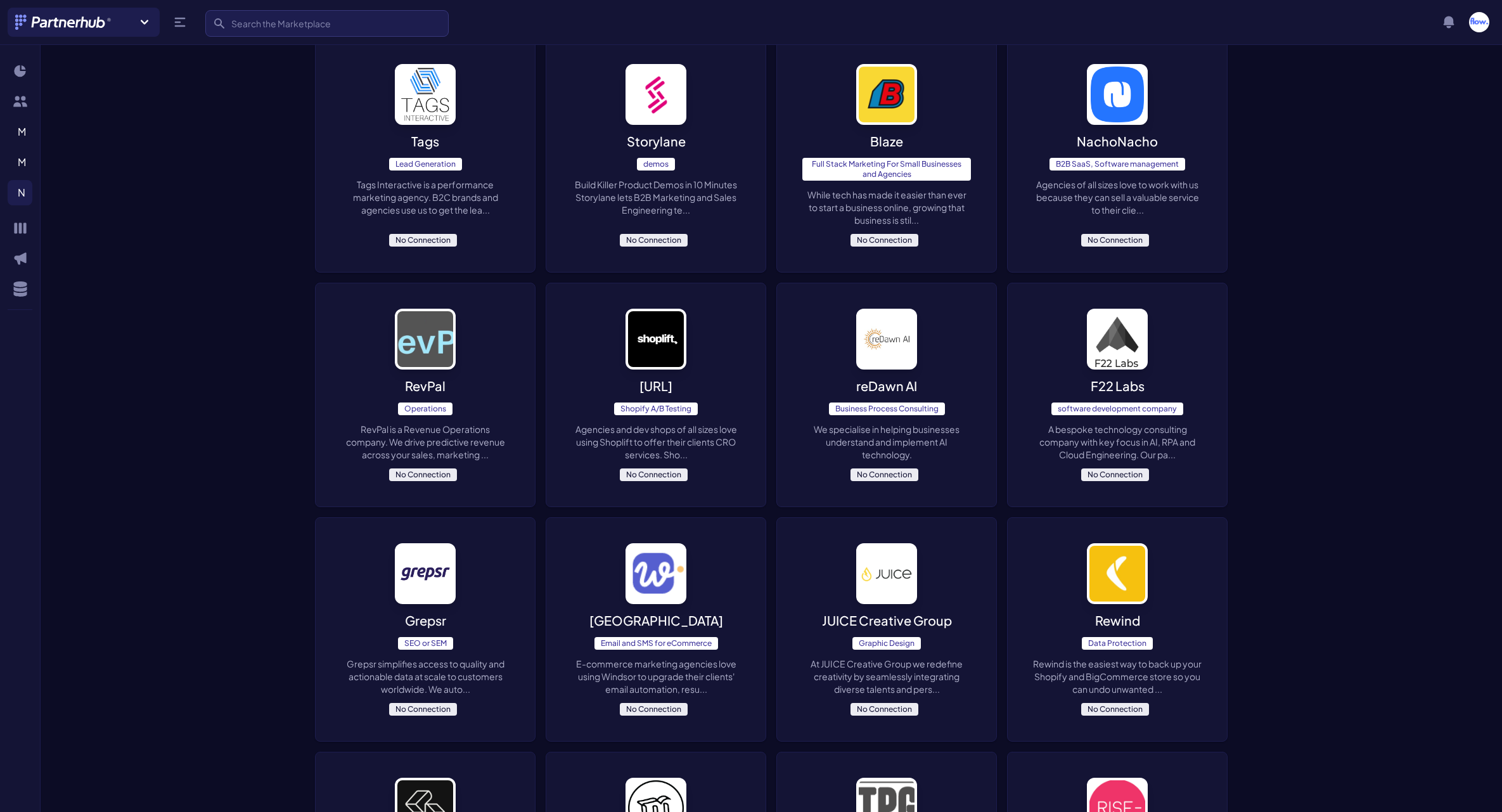
scroll to position [359, 0]
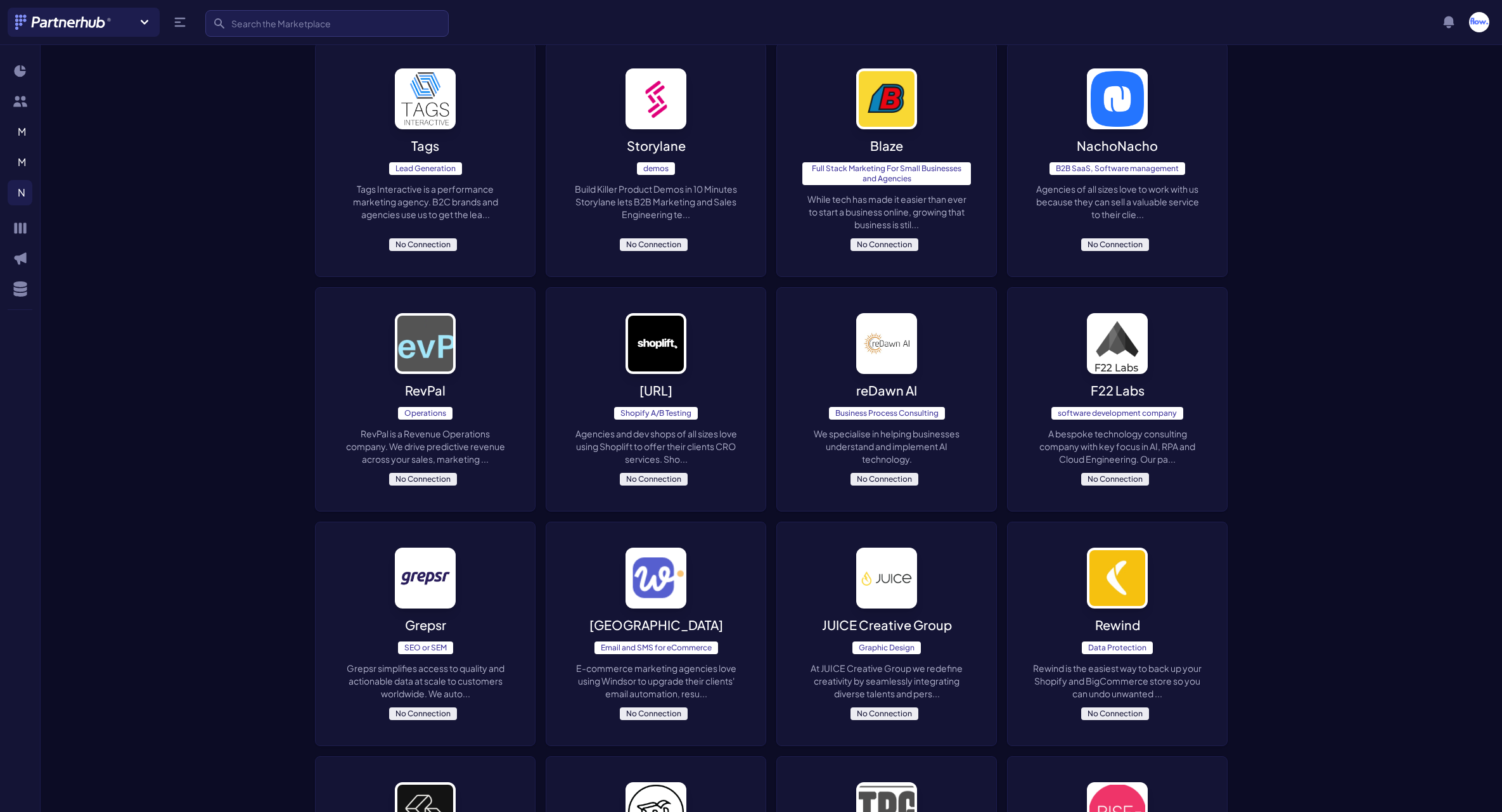
click at [1046, 376] on div "F22 Labs software development company A bespoke technology consulting company w…" at bounding box center [1117, 399] width 219 height 223
click at [931, 365] on div "reDawn AI Business Process Consulting We specialise in helping businesses under…" at bounding box center [886, 399] width 219 height 223
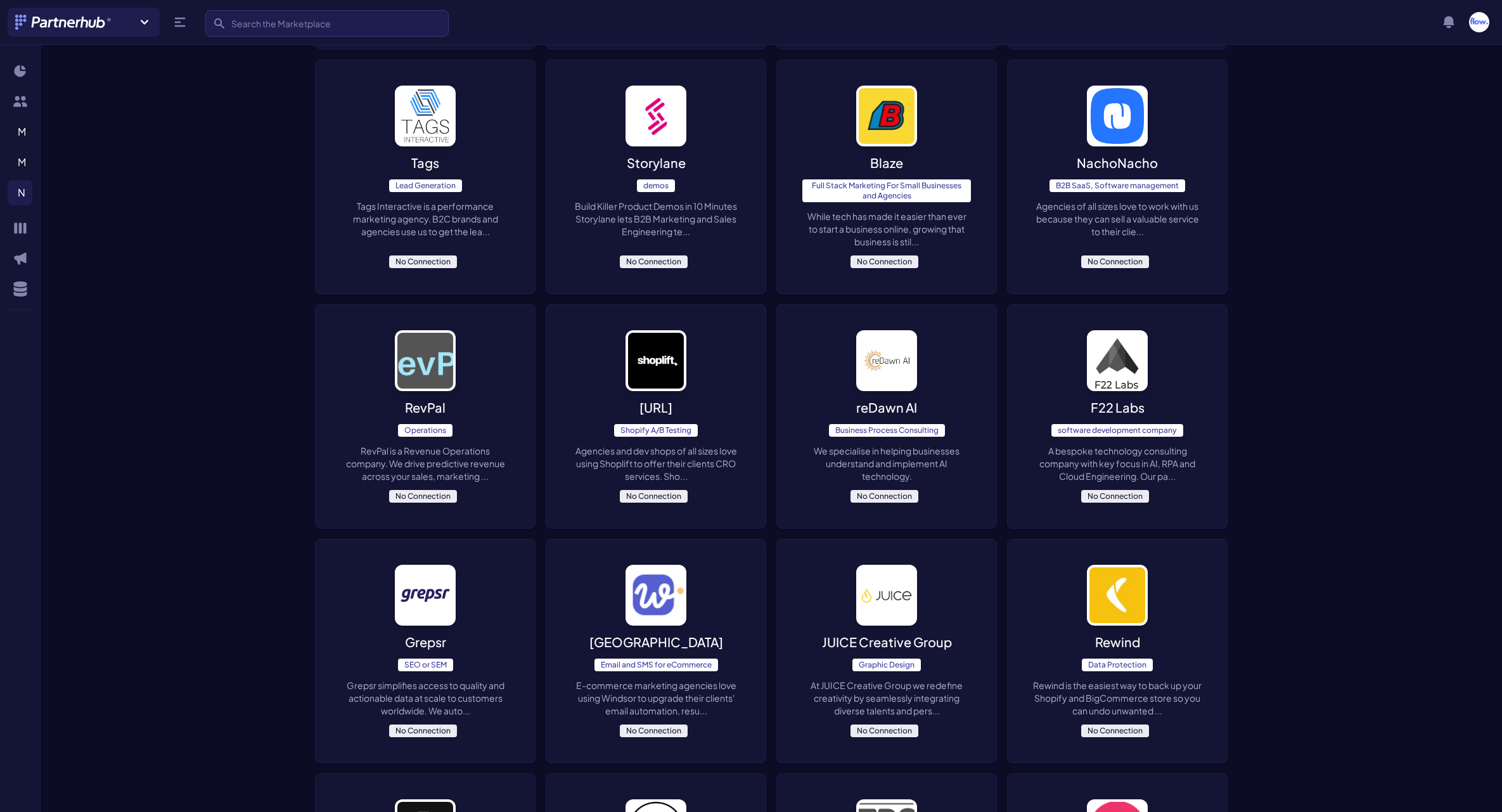
click at [497, 388] on div "RevPal Operations RevPal is a Revenue Operations company. We drive predictive r…" at bounding box center [424, 416] width 219 height 223
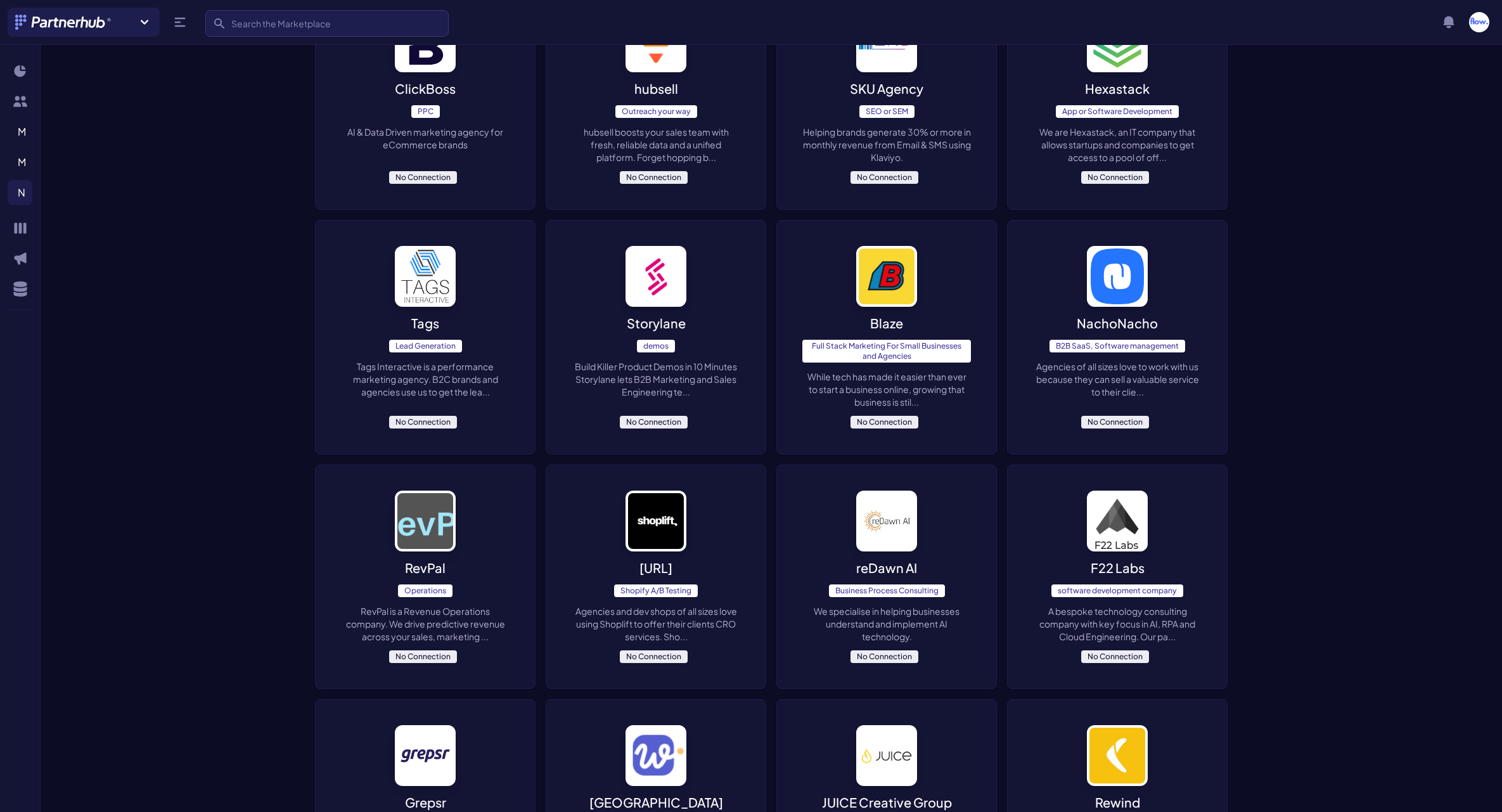
scroll to position [180, 0]
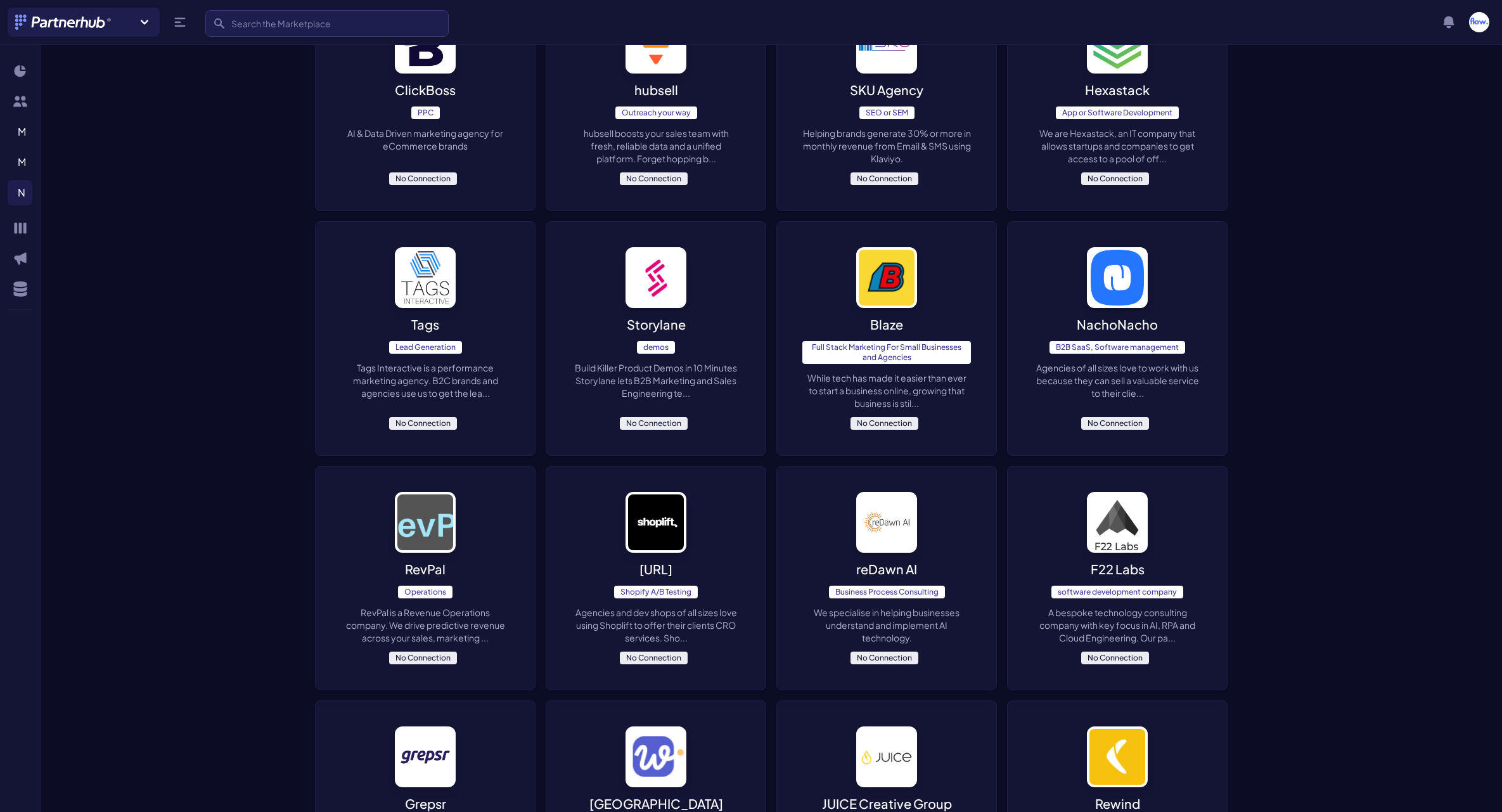
click at [1040, 282] on div "NachoNacho B2B SaaS, Software management Agencies of all sizes love to work wit…" at bounding box center [1117, 338] width 219 height 233
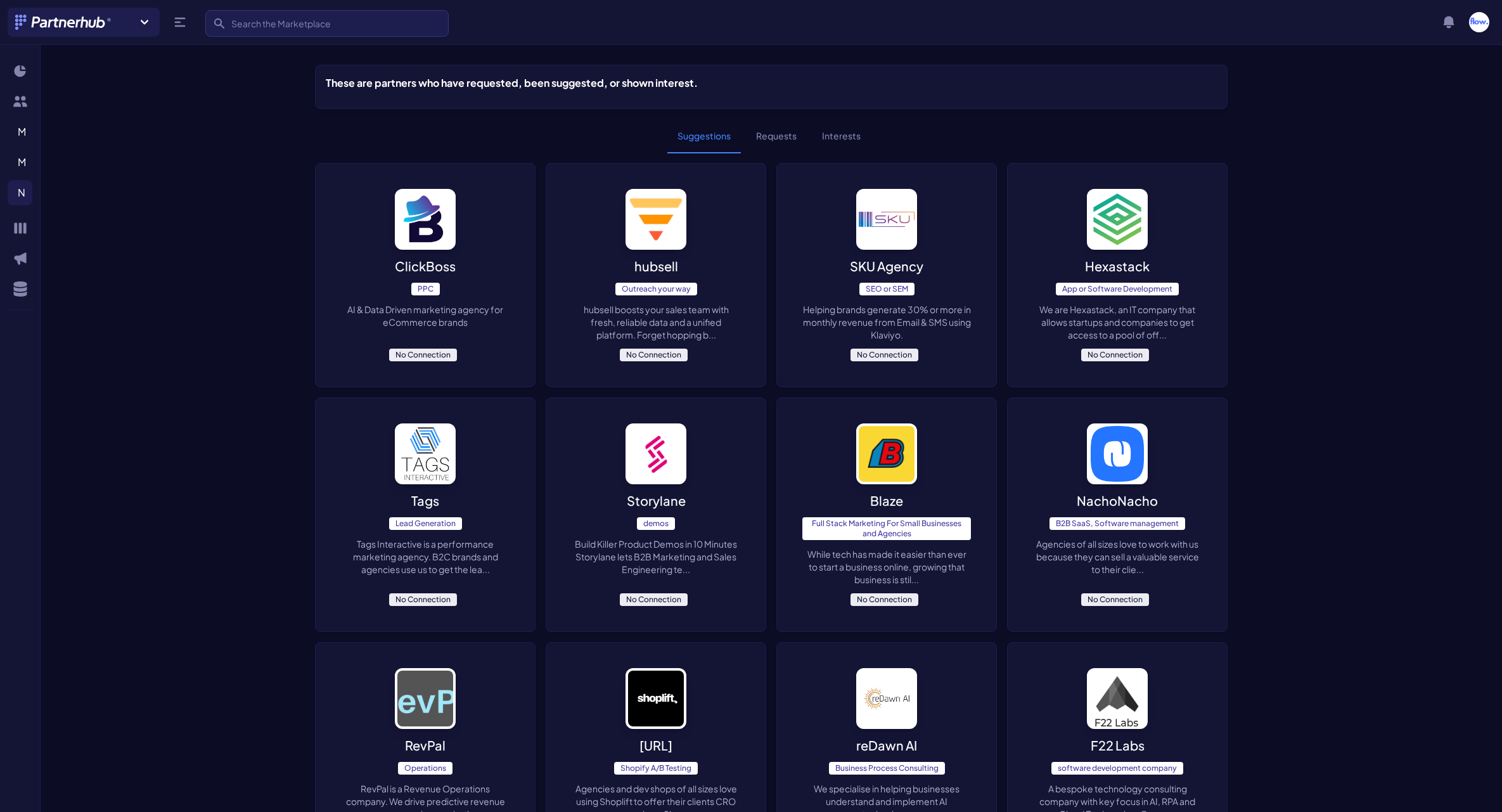
scroll to position [3, 0]
click at [708, 237] on div "hubsell Outreach your way hubsell boosts your sales team with fresh, reliable d…" at bounding box center [655, 276] width 219 height 223
click at [938, 217] on div "SKU Agency SEO or SEM Helping brands generate 30% or more in monthly revenue fr…" at bounding box center [886, 276] width 219 height 223
click at [1042, 240] on div "Hexastack App or Software Development We are Hexastack, an IT company that allo…" at bounding box center [1117, 276] width 219 height 223
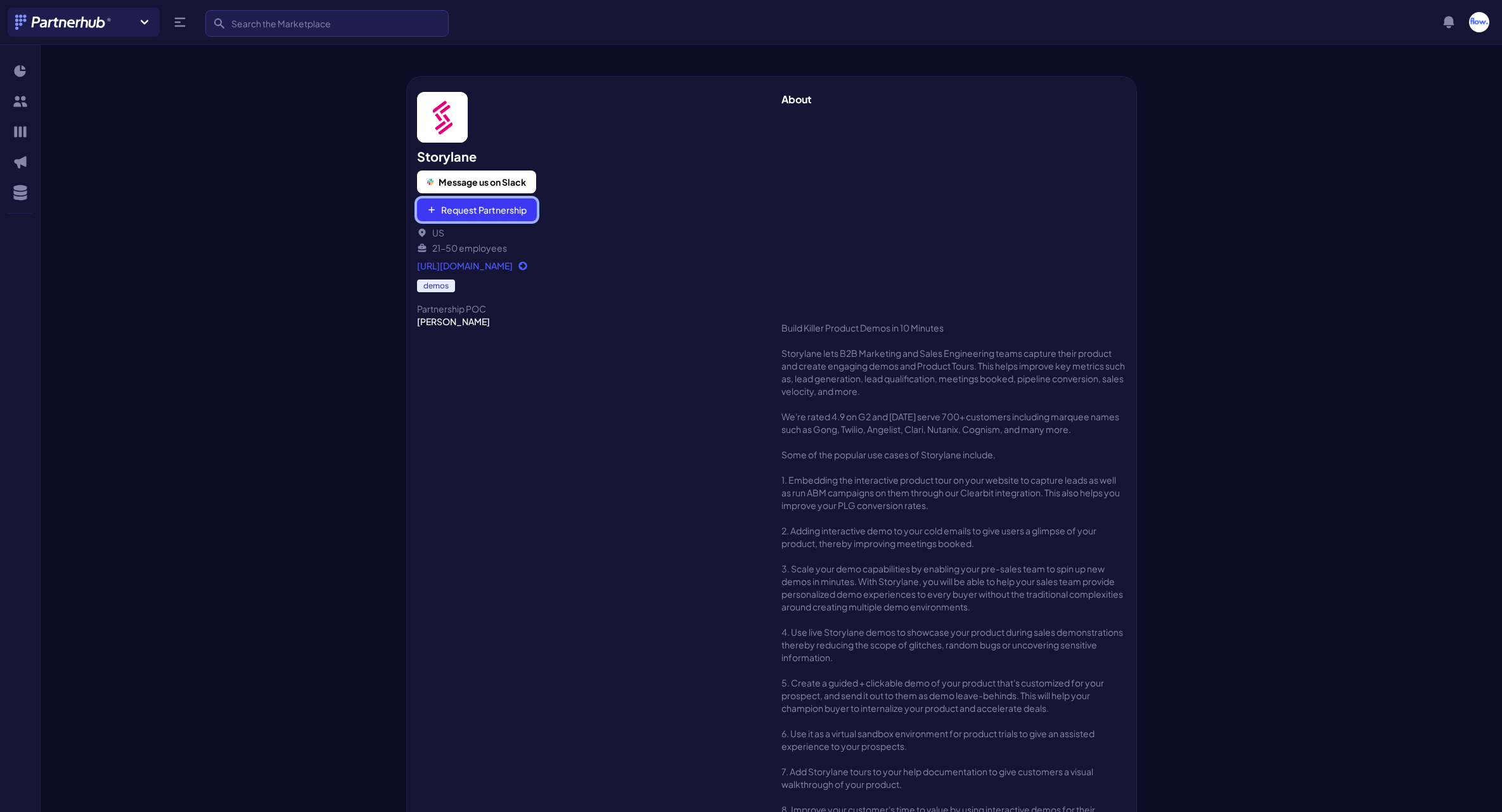
click at [482, 205] on button "Request Partnership" at bounding box center [477, 209] width 120 height 23
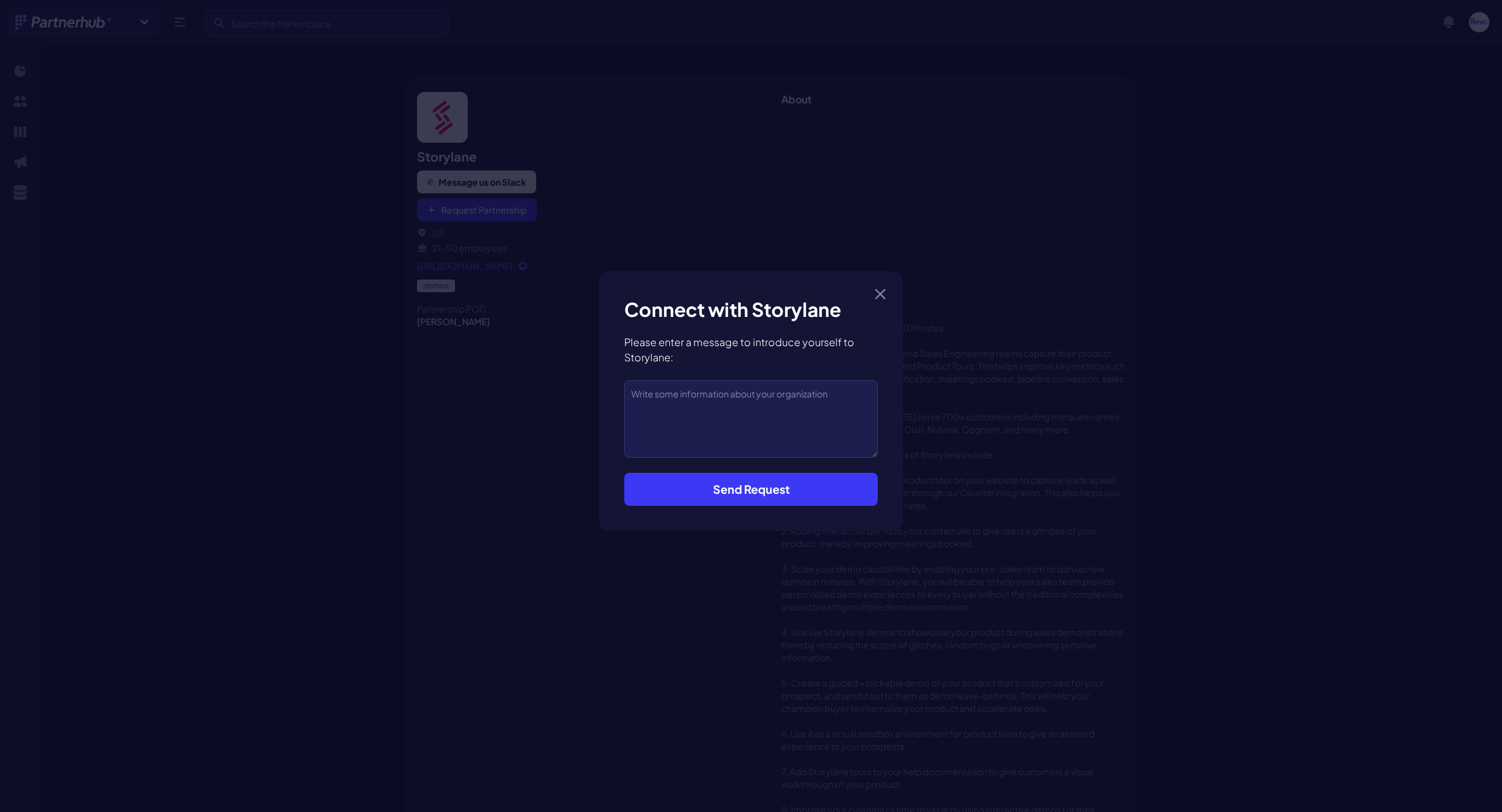
click at [767, 490] on button "Send Request" at bounding box center [750, 489] width 253 height 33
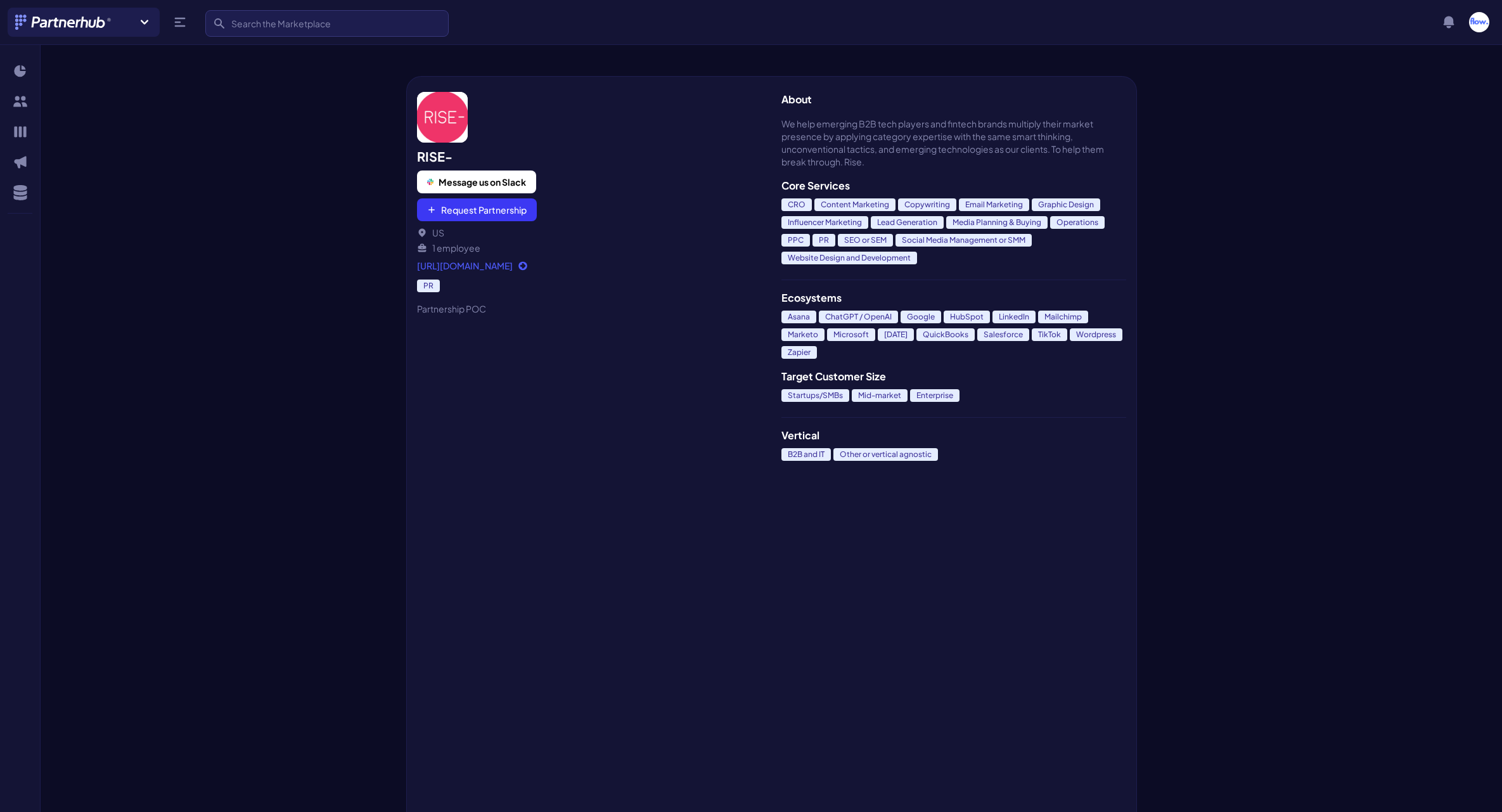
click at [479, 221] on div "RISE- Message us on Slack Request Partnership US 1 employee" at bounding box center [589, 201] width 344 height 106
click at [479, 216] on button "Request Partnership" at bounding box center [477, 209] width 120 height 23
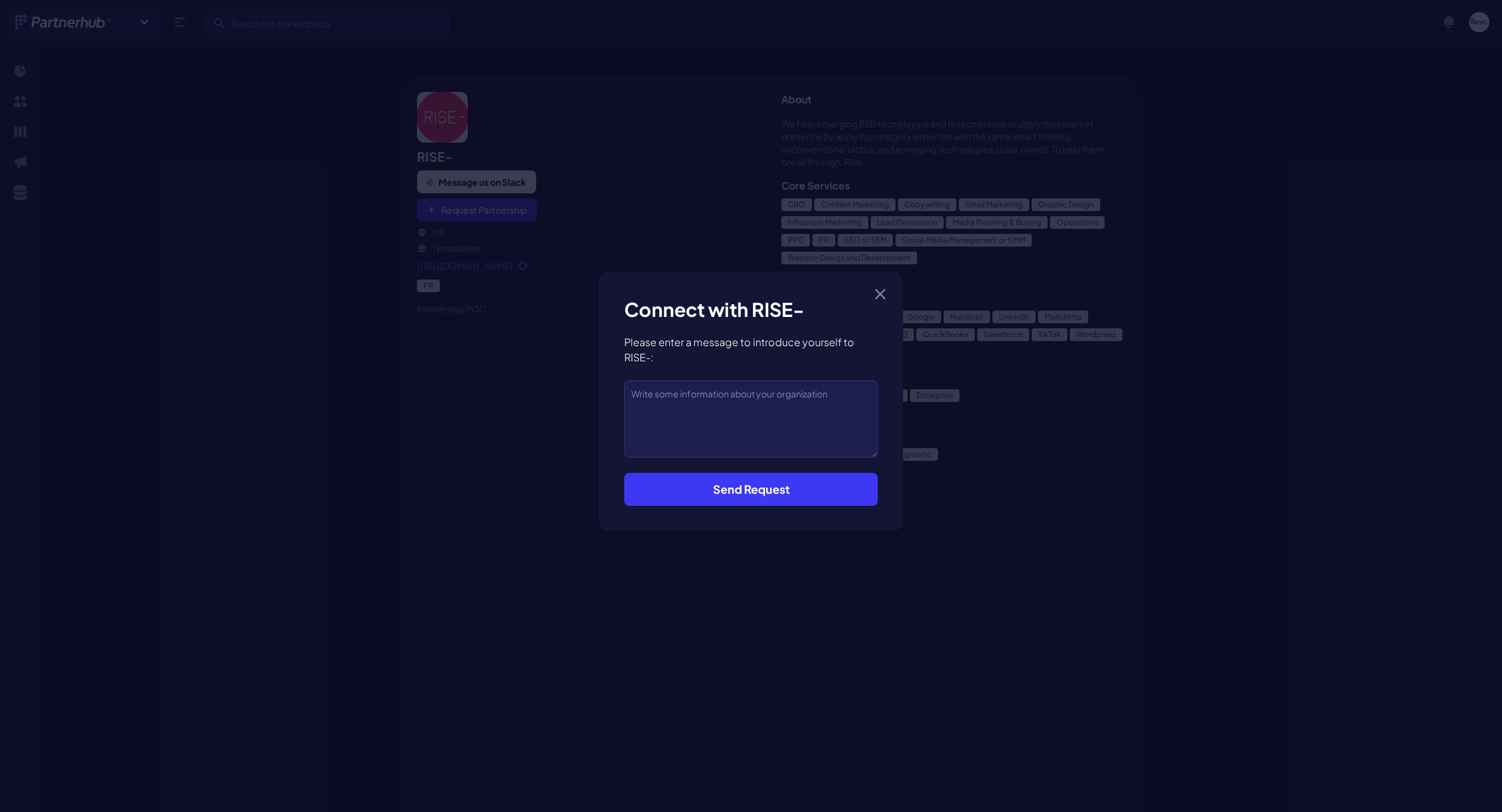
click at [732, 499] on button "Send Request" at bounding box center [750, 489] width 253 height 33
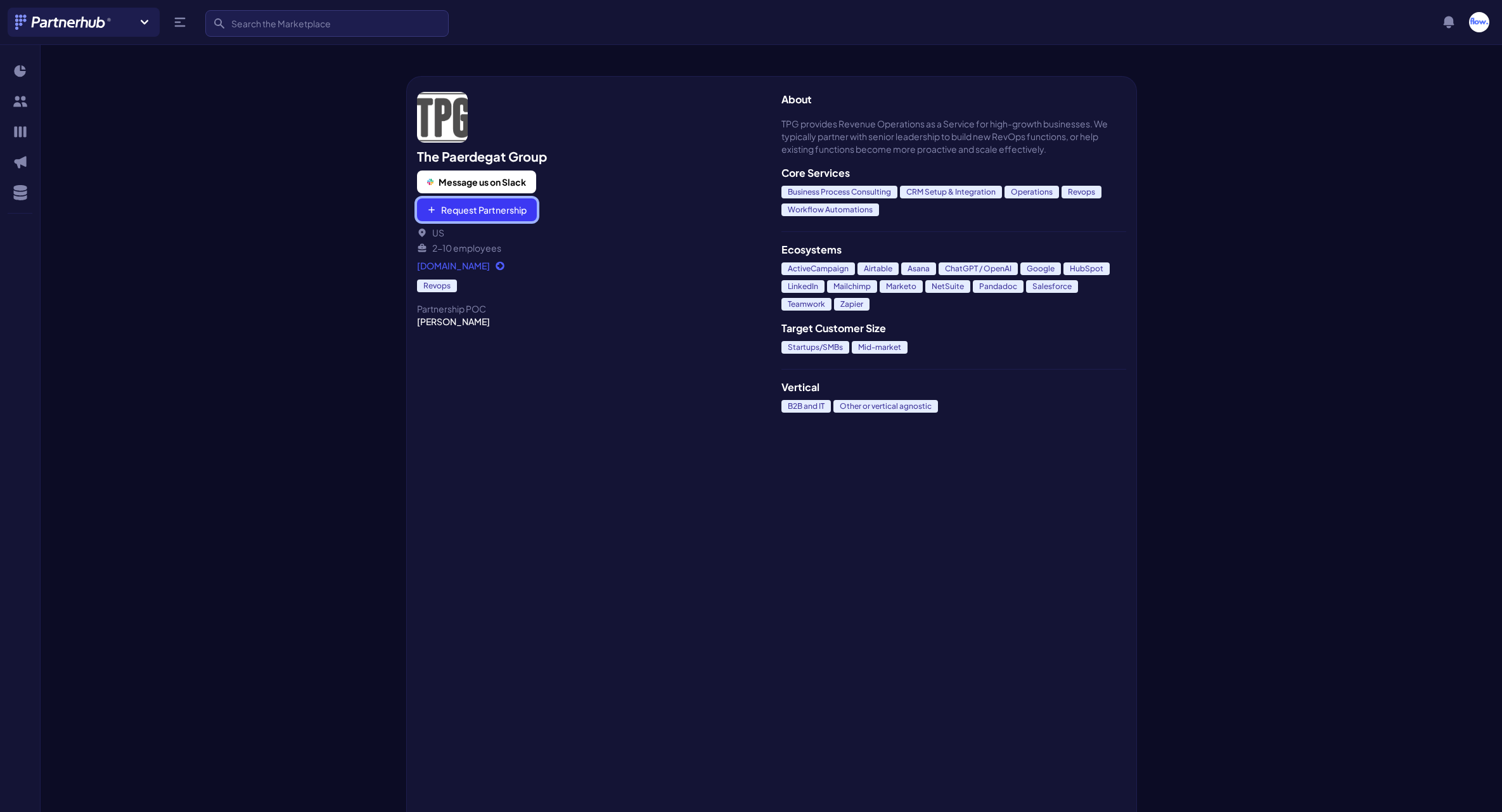
click at [469, 216] on button "Request Partnership" at bounding box center [477, 209] width 120 height 23
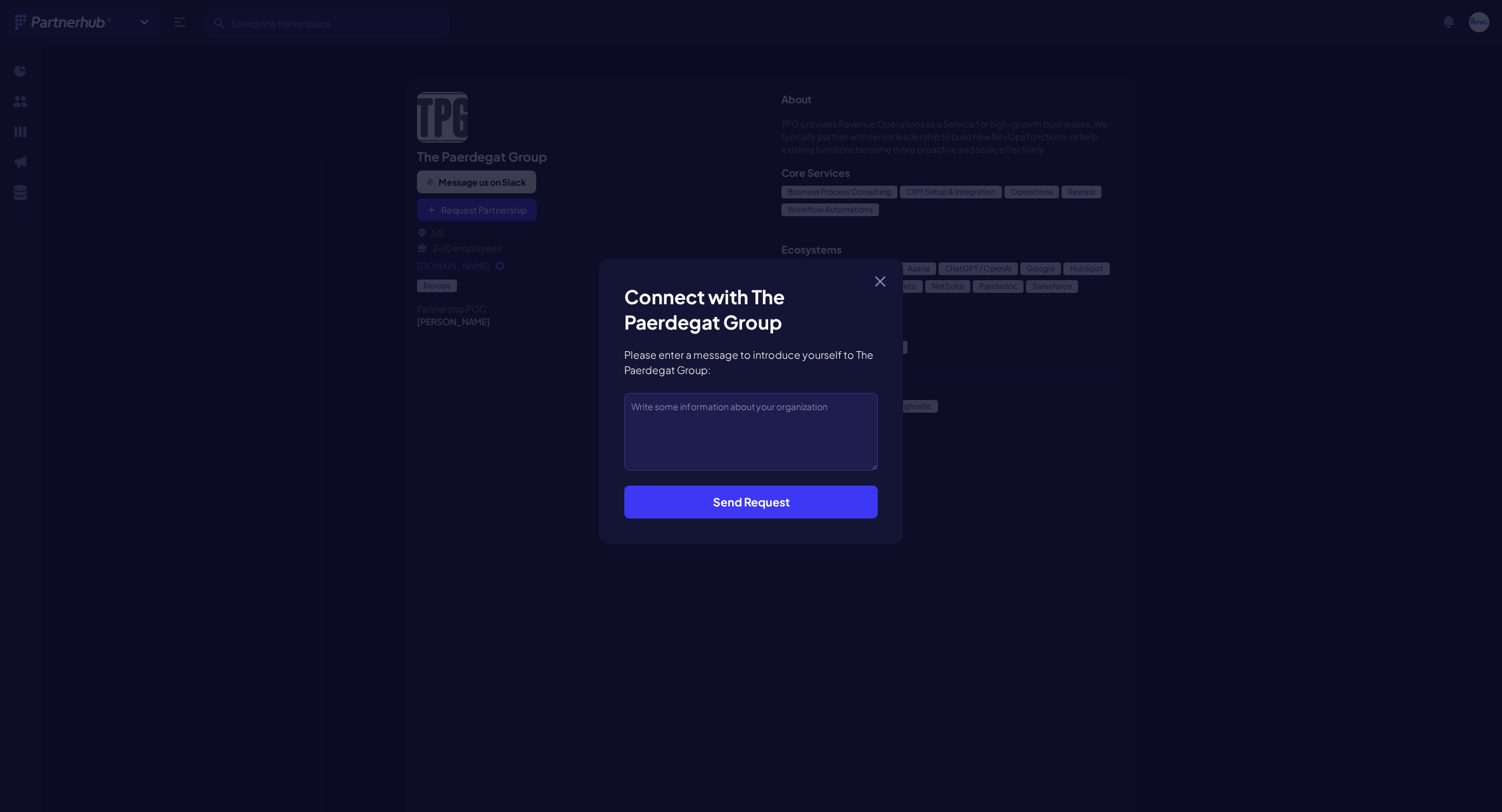
click at [754, 504] on button "Send Request" at bounding box center [750, 502] width 253 height 33
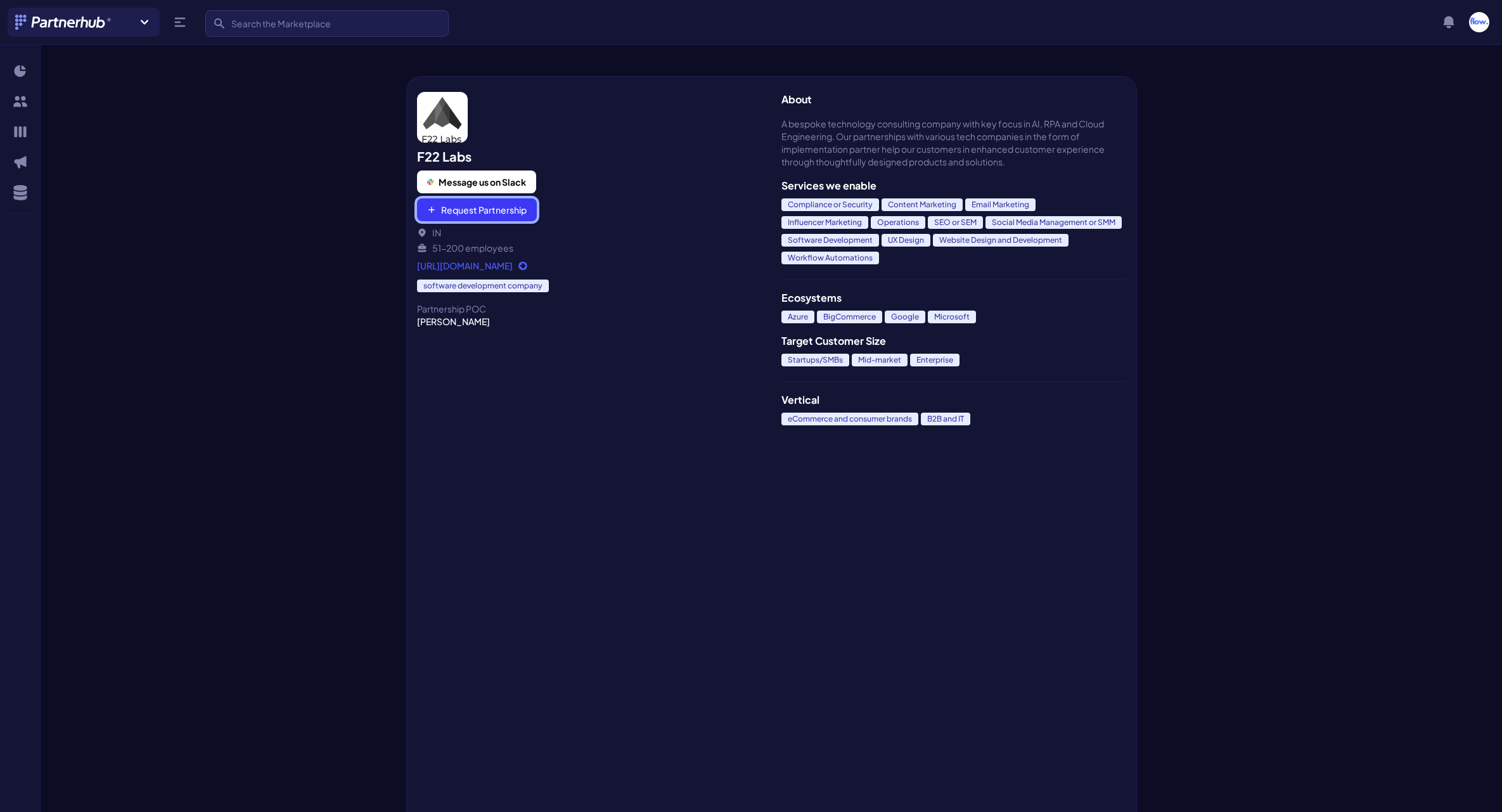
click at [454, 214] on button "Request Partnership" at bounding box center [477, 209] width 120 height 23
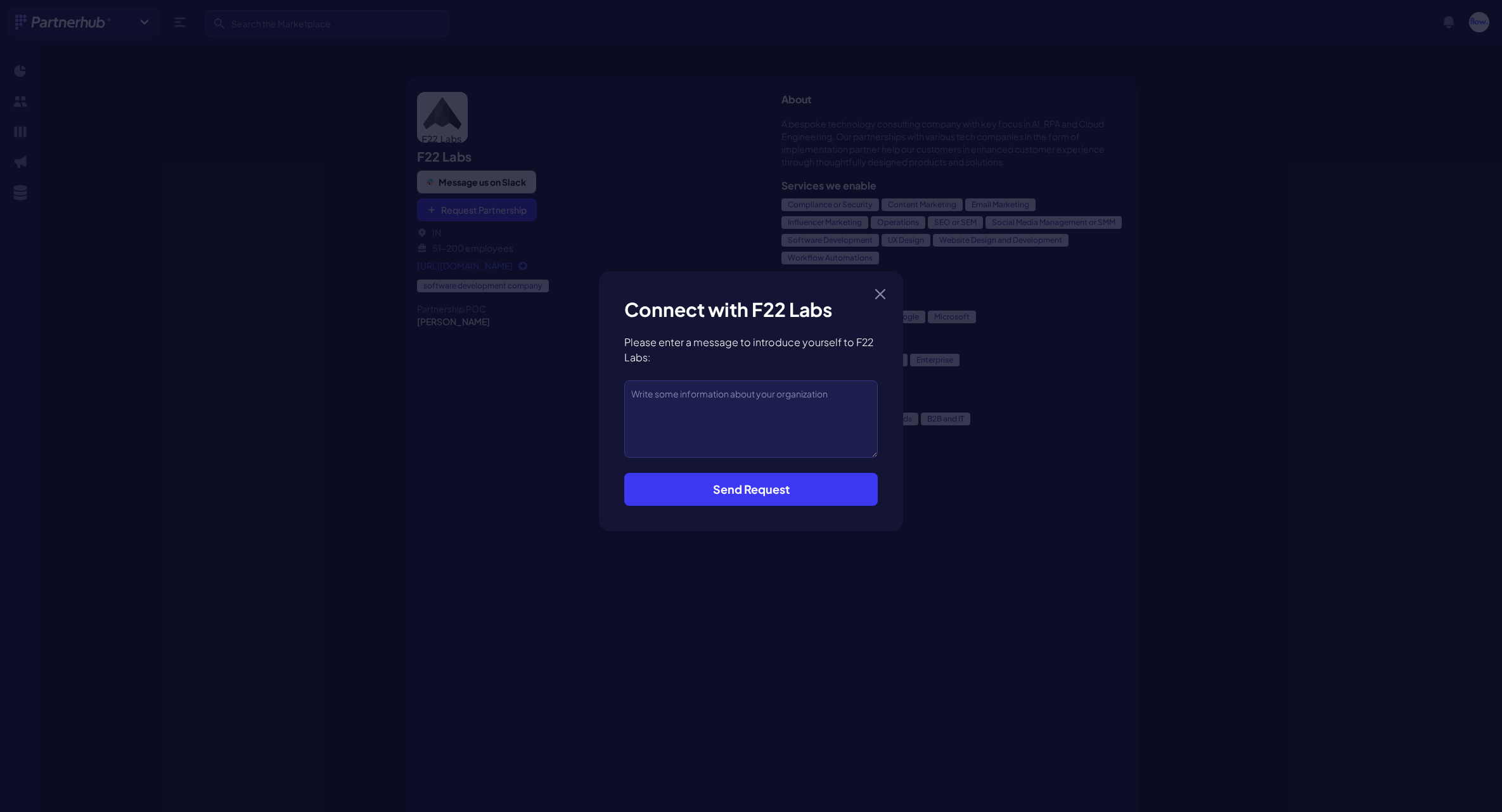
click at [732, 493] on button "Send Request" at bounding box center [750, 489] width 253 height 33
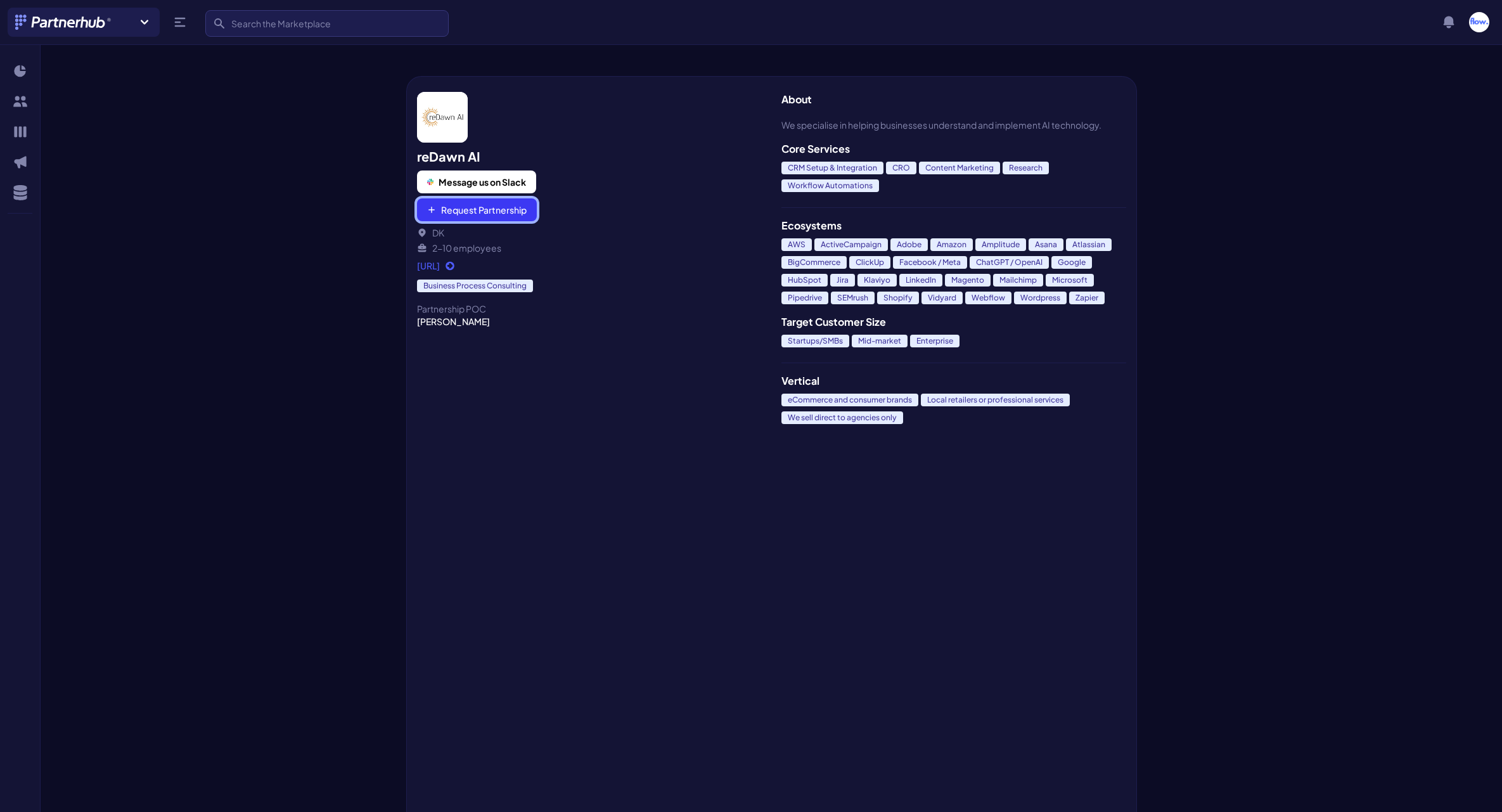
click at [490, 205] on button "Request Partnership" at bounding box center [477, 209] width 120 height 23
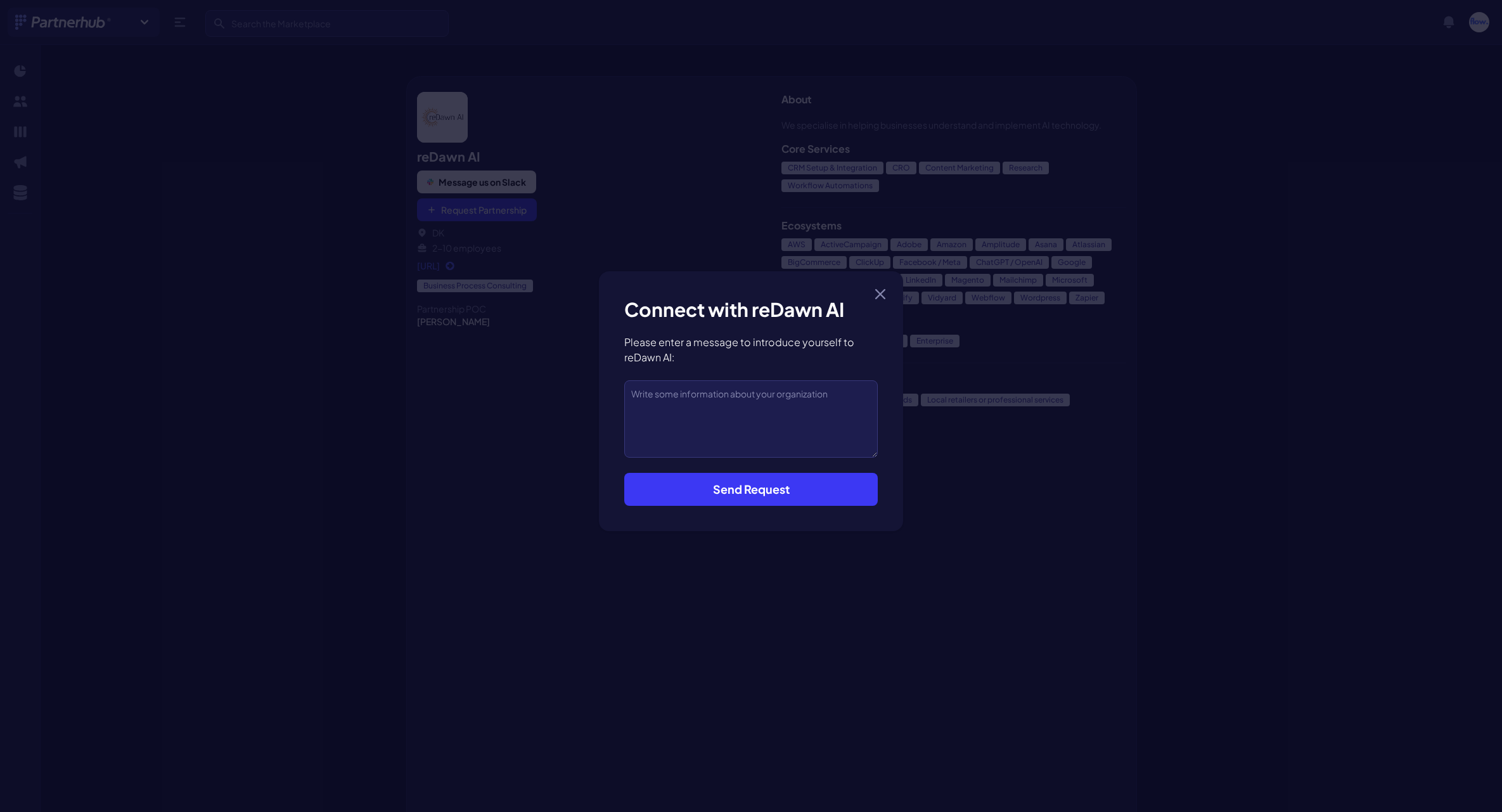
click at [738, 504] on button "Send Request" at bounding box center [750, 489] width 253 height 33
click at [746, 486] on button "Send Request" at bounding box center [750, 489] width 253 height 33
click at [746, 498] on button "Send Request" at bounding box center [750, 489] width 253 height 33
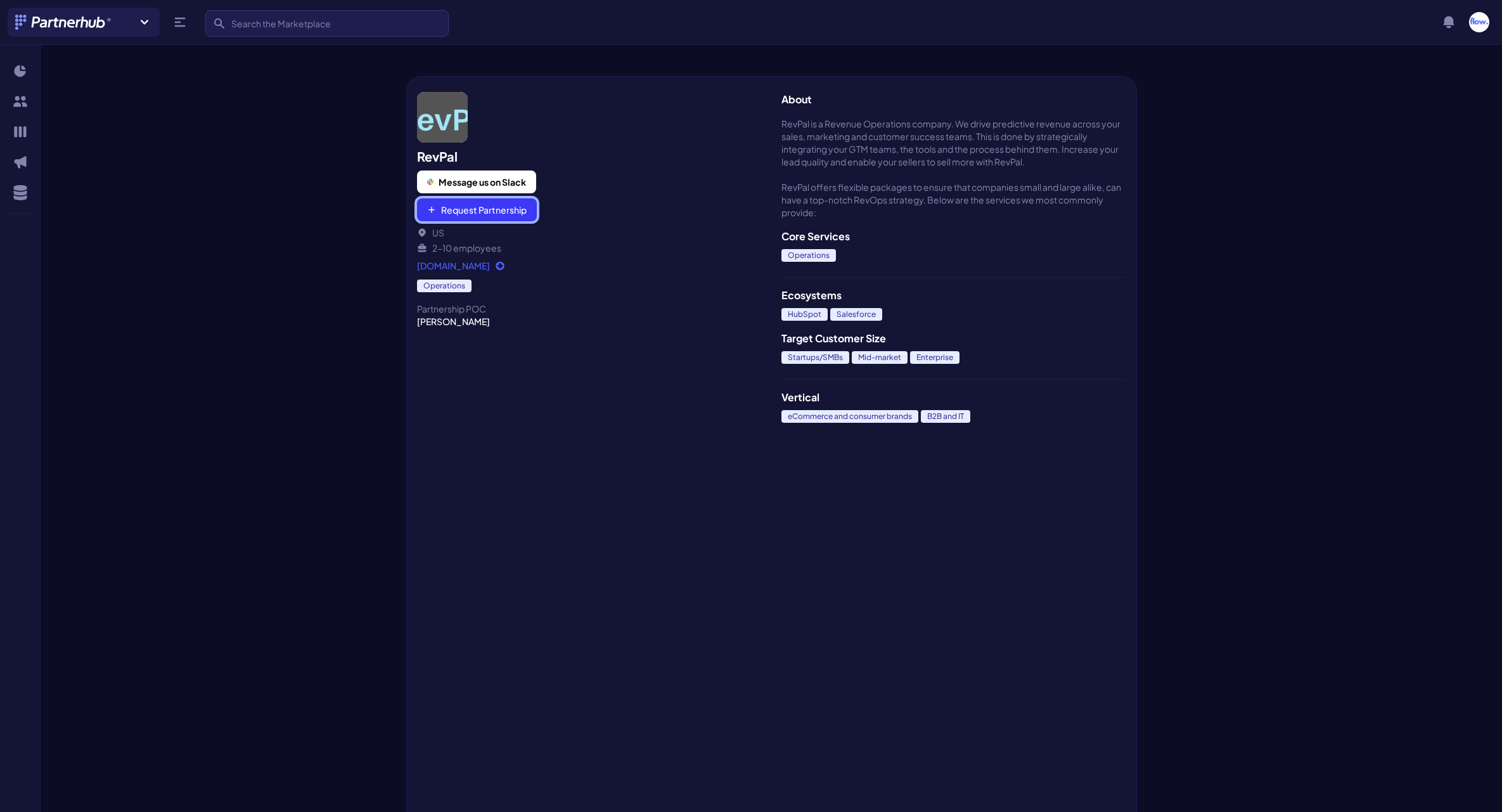
click at [483, 204] on button "Request Partnership" at bounding box center [477, 209] width 120 height 23
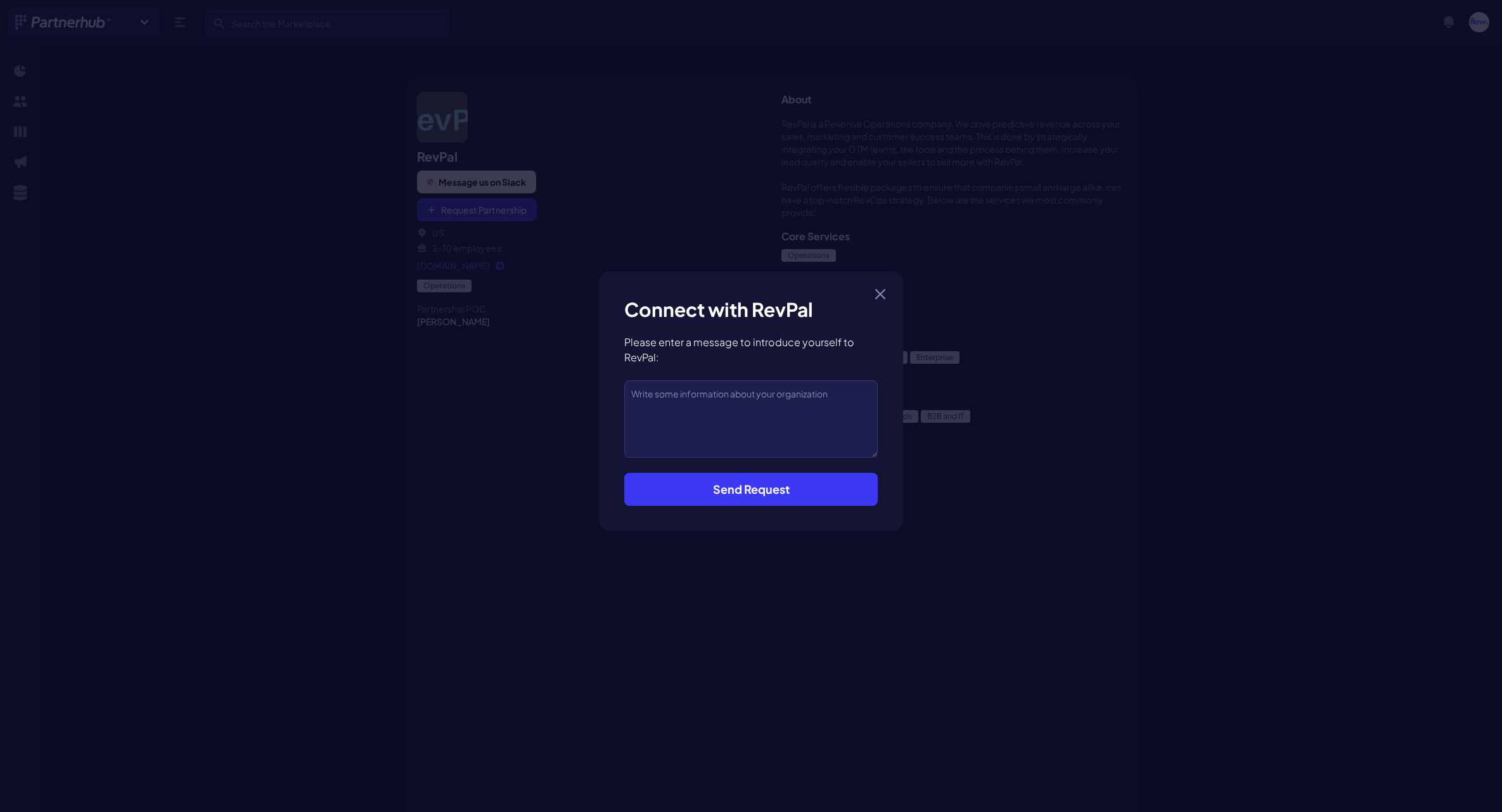
click at [726, 489] on button "Send Request" at bounding box center [750, 489] width 253 height 33
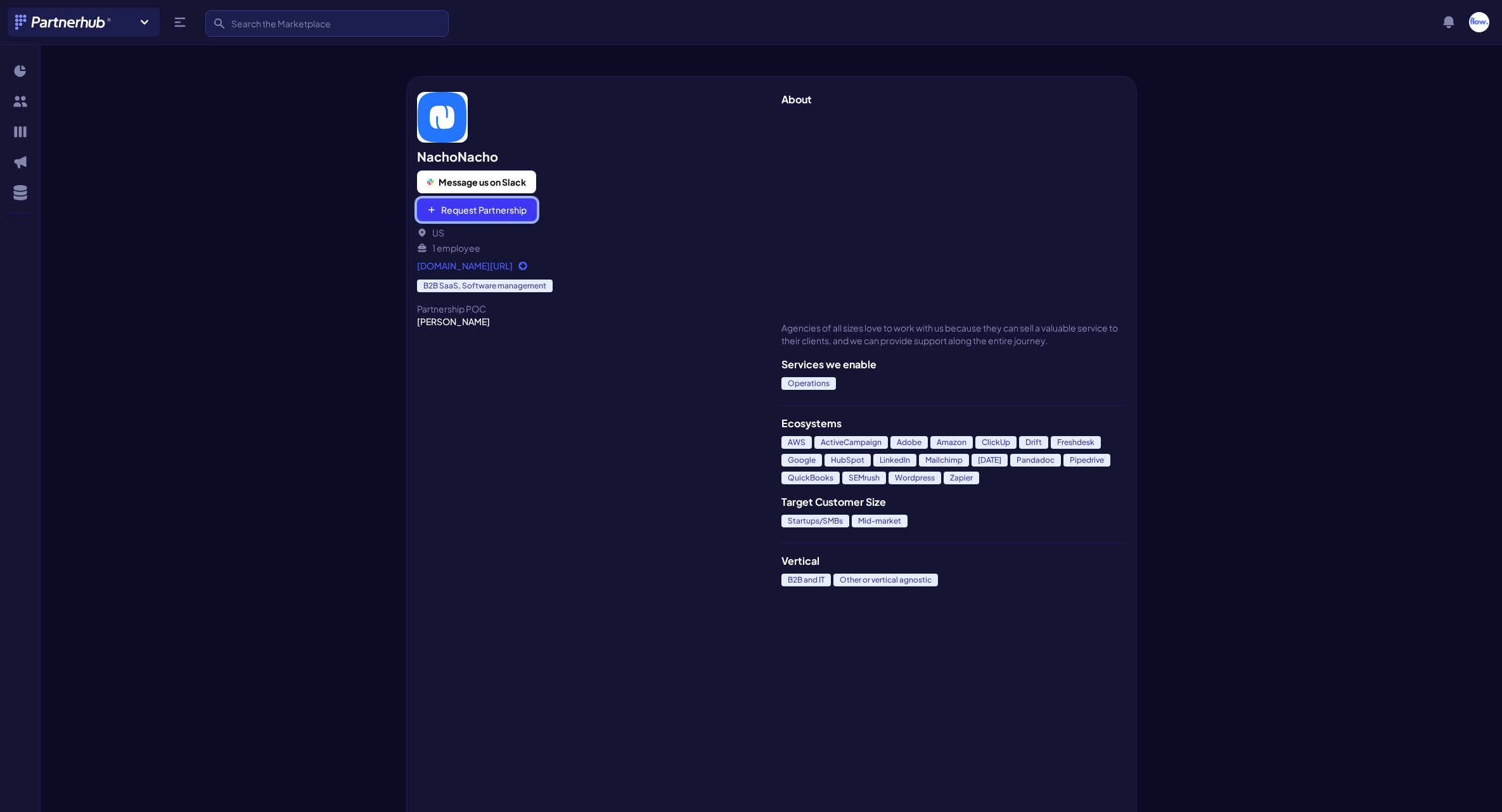
click at [469, 211] on button "Request Partnership" at bounding box center [477, 209] width 120 height 23
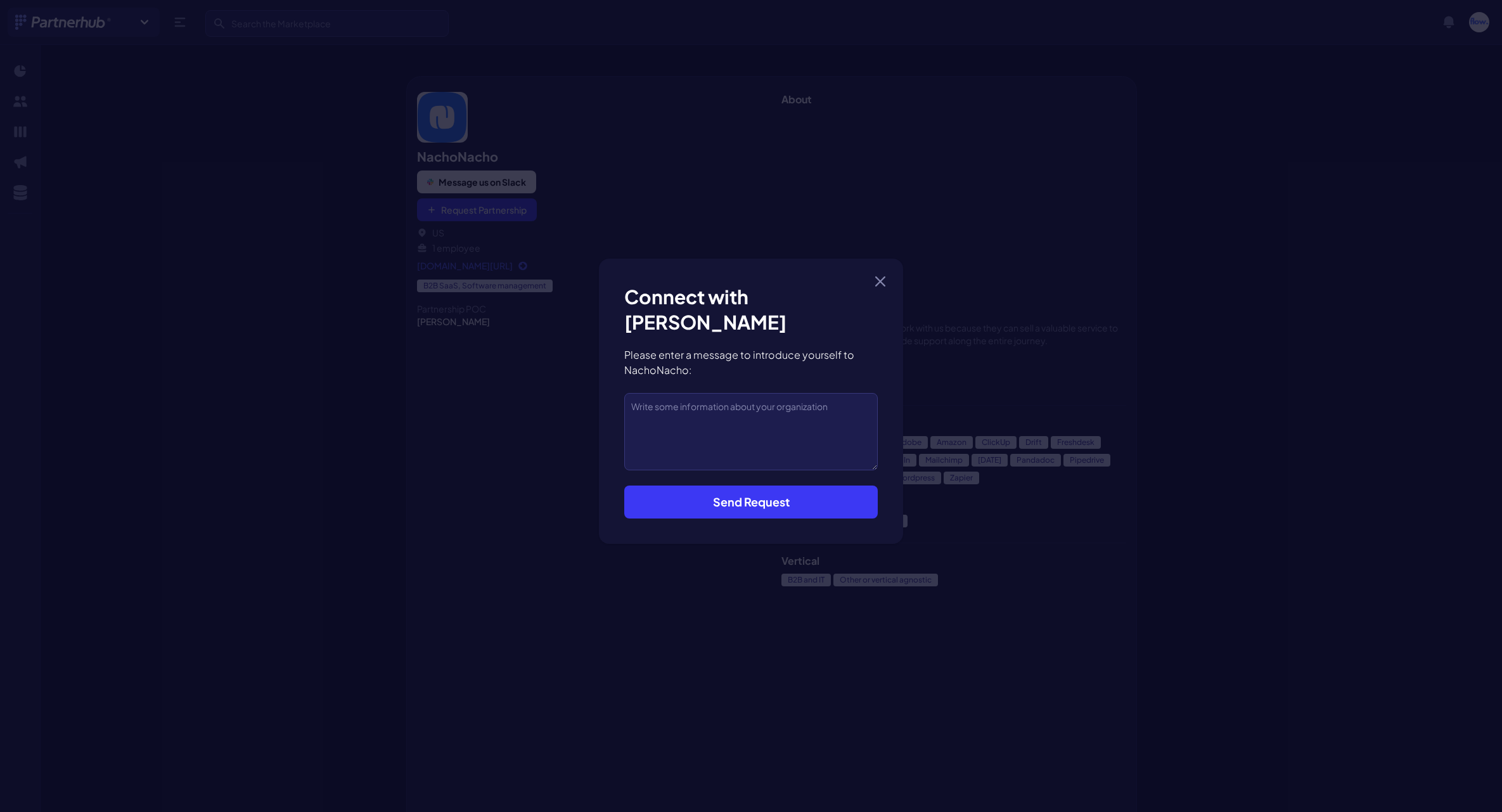
click at [746, 486] on button "Send Request" at bounding box center [750, 502] width 253 height 33
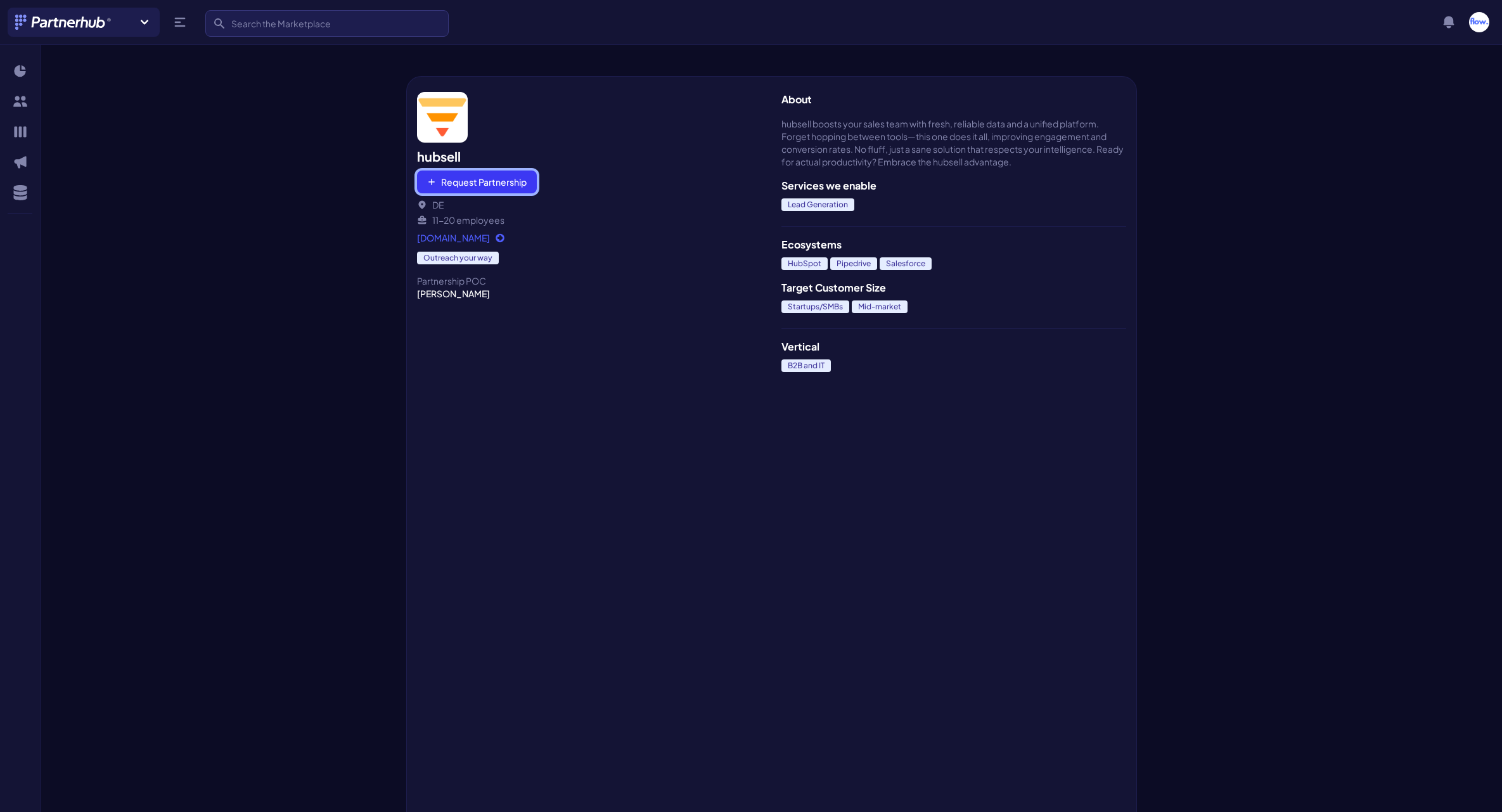
click at [489, 190] on button "Request Partnership" at bounding box center [477, 182] width 120 height 23
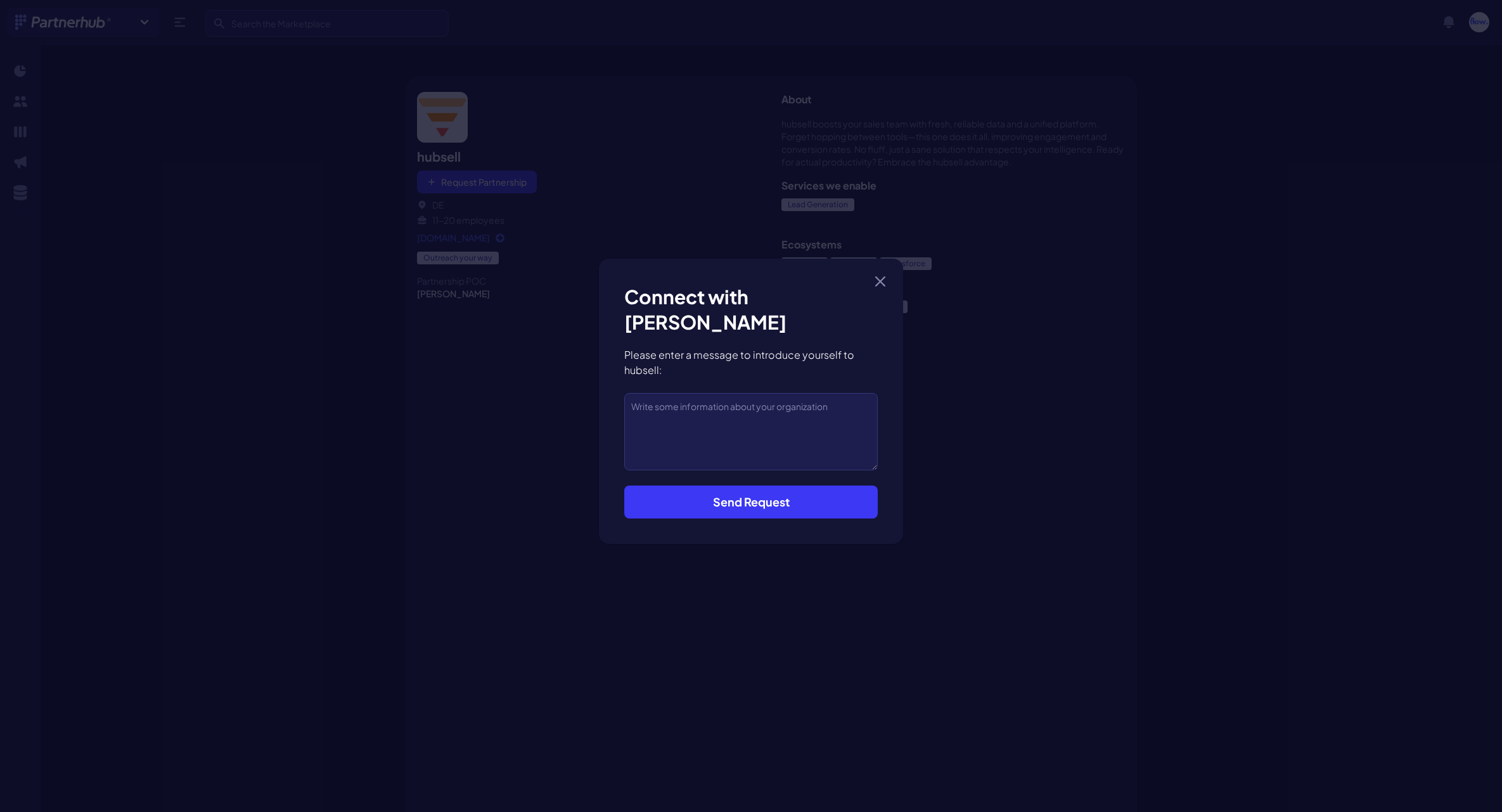
click at [736, 494] on button "Send Request" at bounding box center [750, 502] width 253 height 33
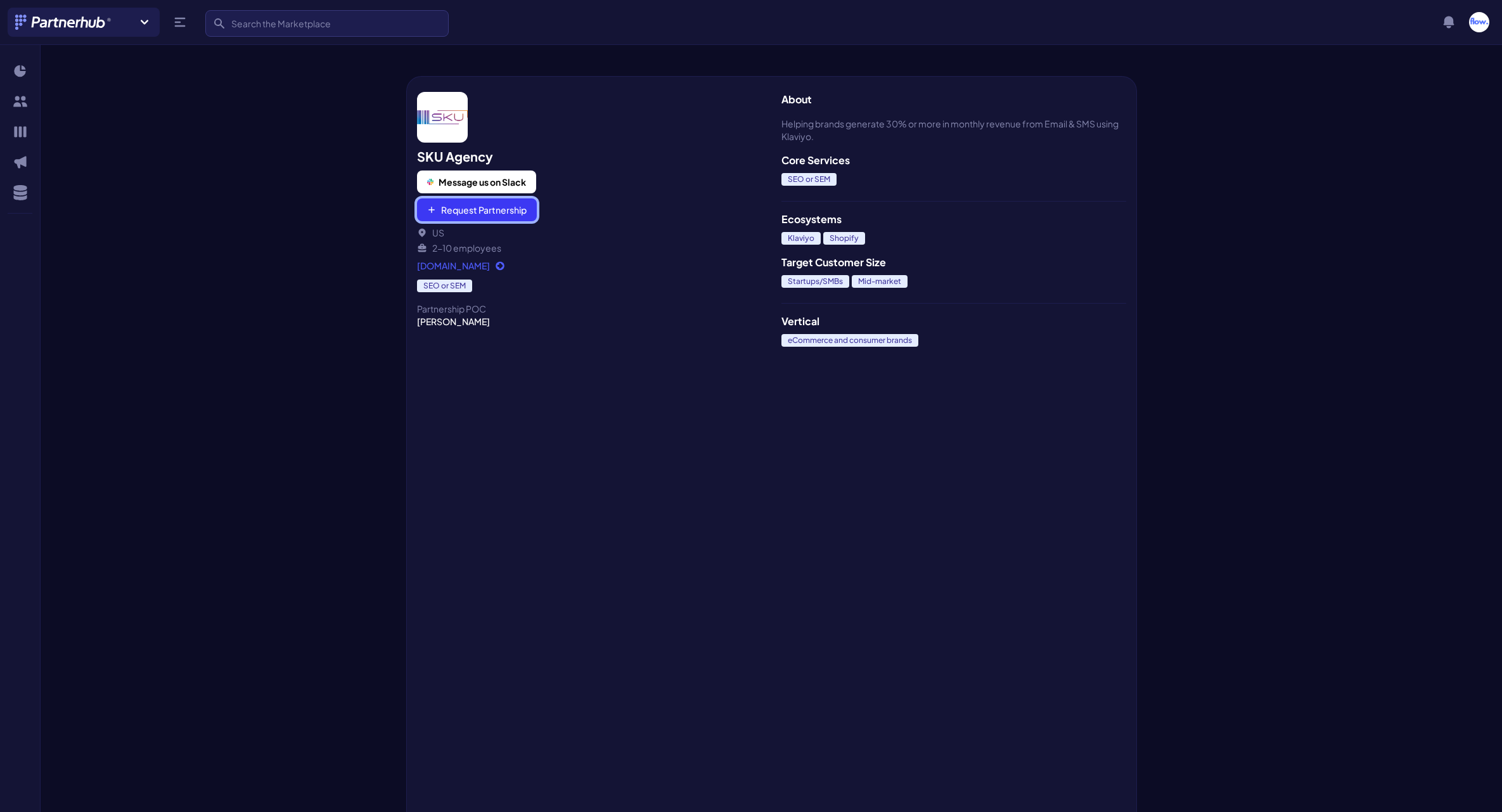
click at [495, 211] on button "Request Partnership" at bounding box center [477, 209] width 120 height 23
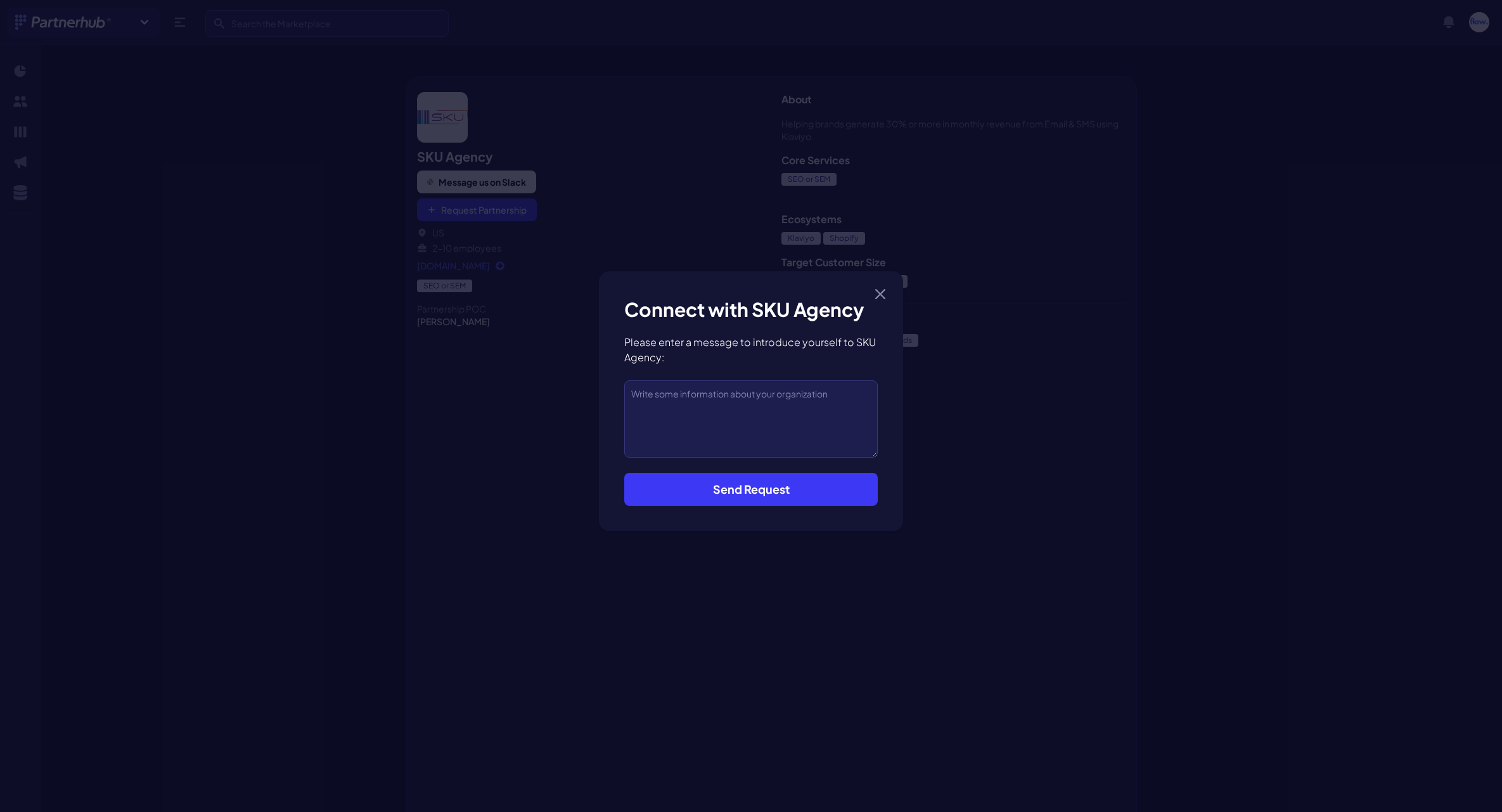
click at [741, 496] on button "Send Request" at bounding box center [750, 489] width 253 height 33
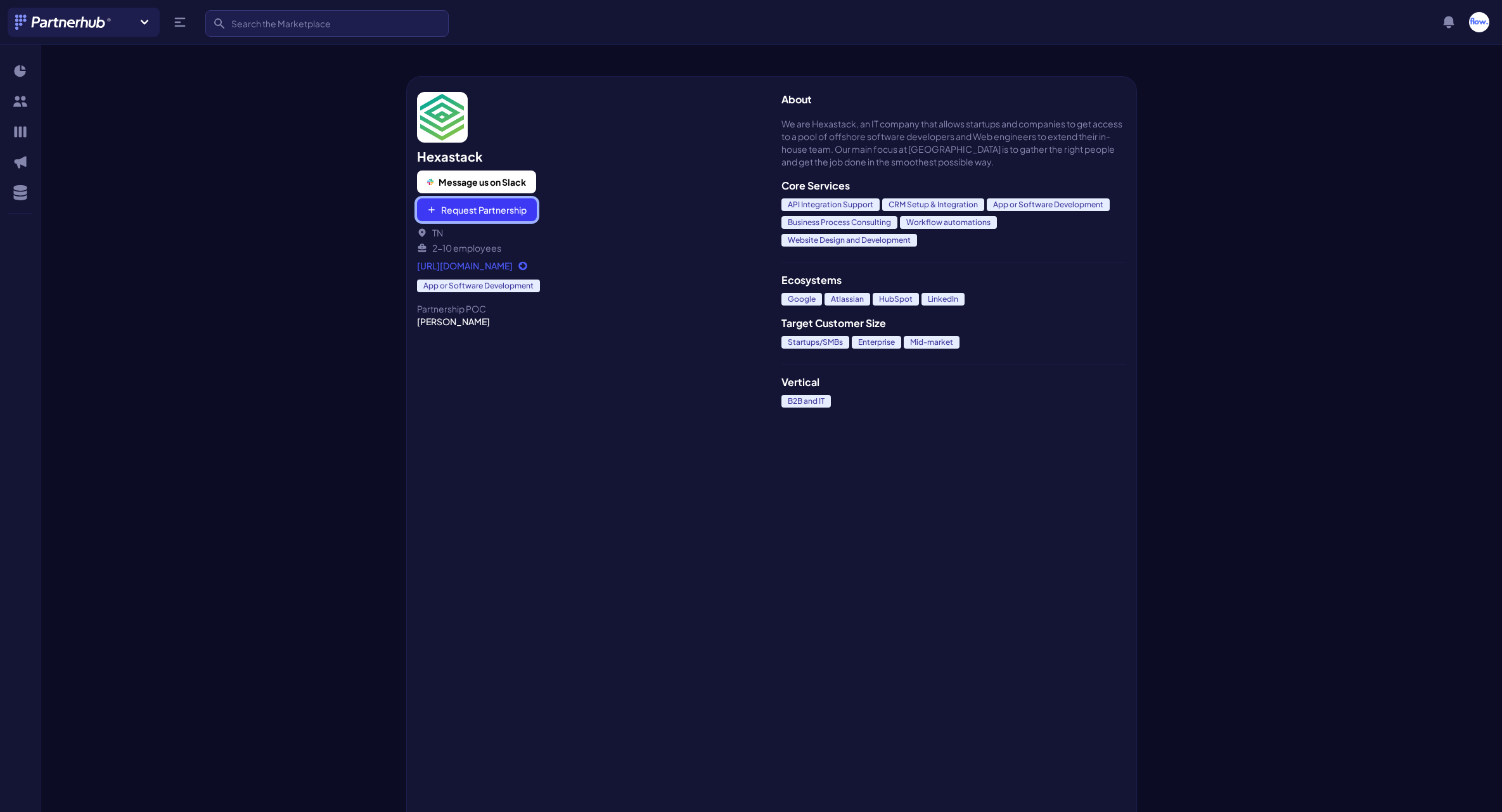
click at [489, 207] on button "Request Partnership" at bounding box center [477, 209] width 120 height 23
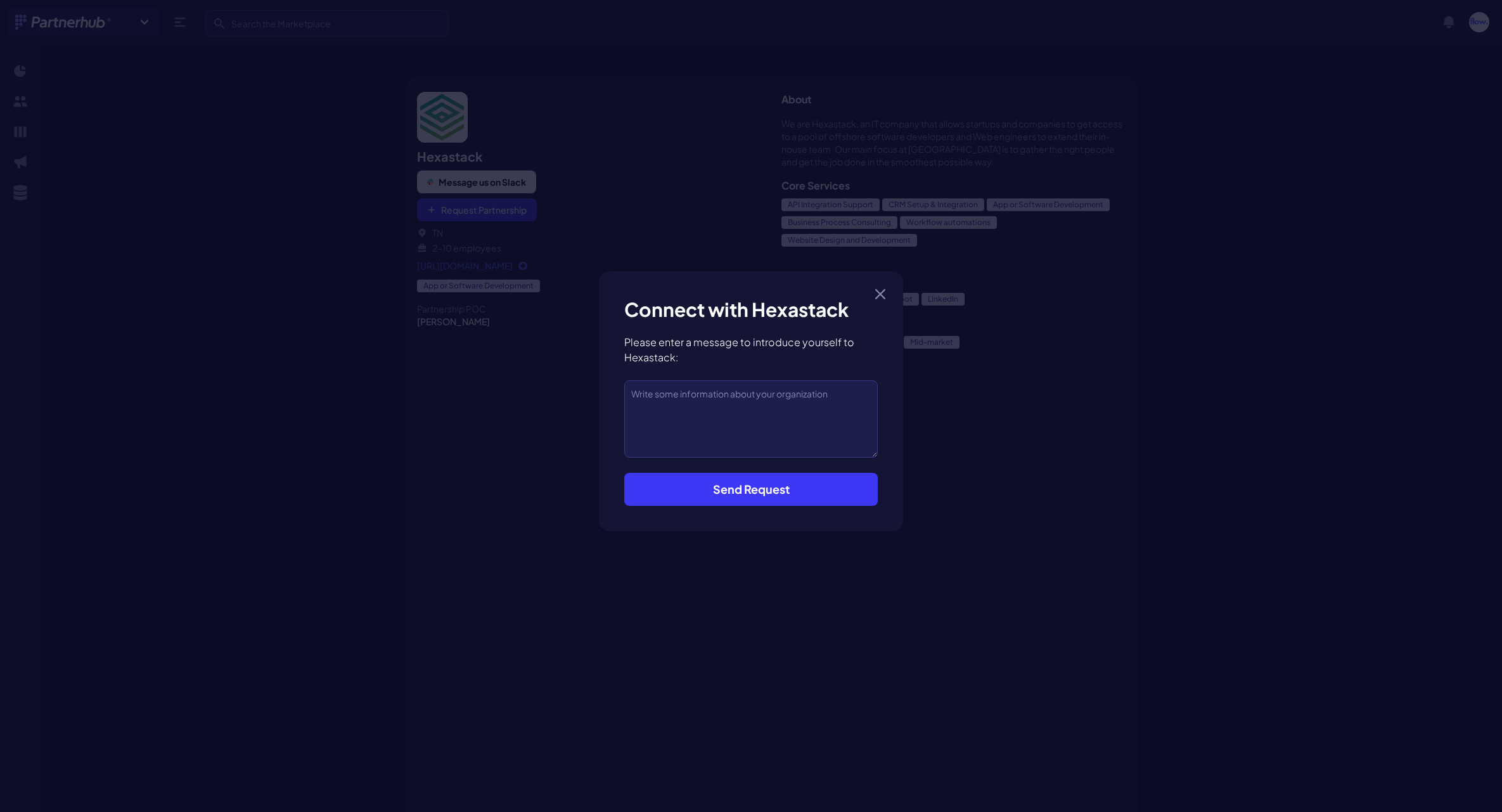
click at [724, 497] on button "Send Request" at bounding box center [750, 489] width 253 height 33
click at [746, 491] on button "Send Request" at bounding box center [750, 489] width 253 height 33
click at [348, 371] on div "Close modal Connect with Hexastack Please enter a message to introduce yourself…" at bounding box center [751, 400] width 1502 height 802
click at [300, 347] on div "Close modal Connect with Hexastack Please enter a message to introduce yourself…" at bounding box center [751, 400] width 1502 height 802
click at [884, 292] on icon "button" at bounding box center [880, 294] width 10 height 10
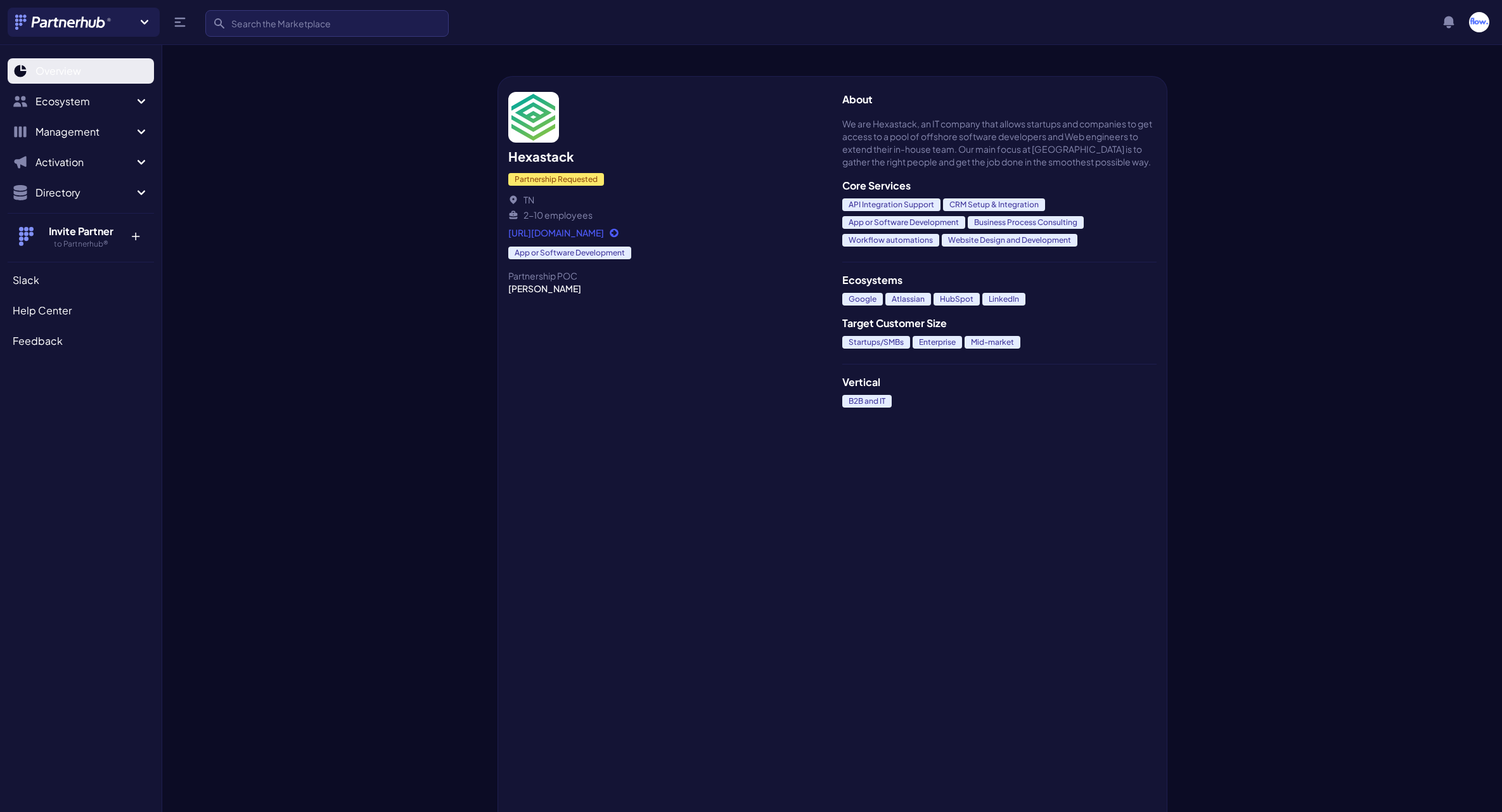
click at [27, 75] on icon "Sidebar" at bounding box center [20, 71] width 15 height 15
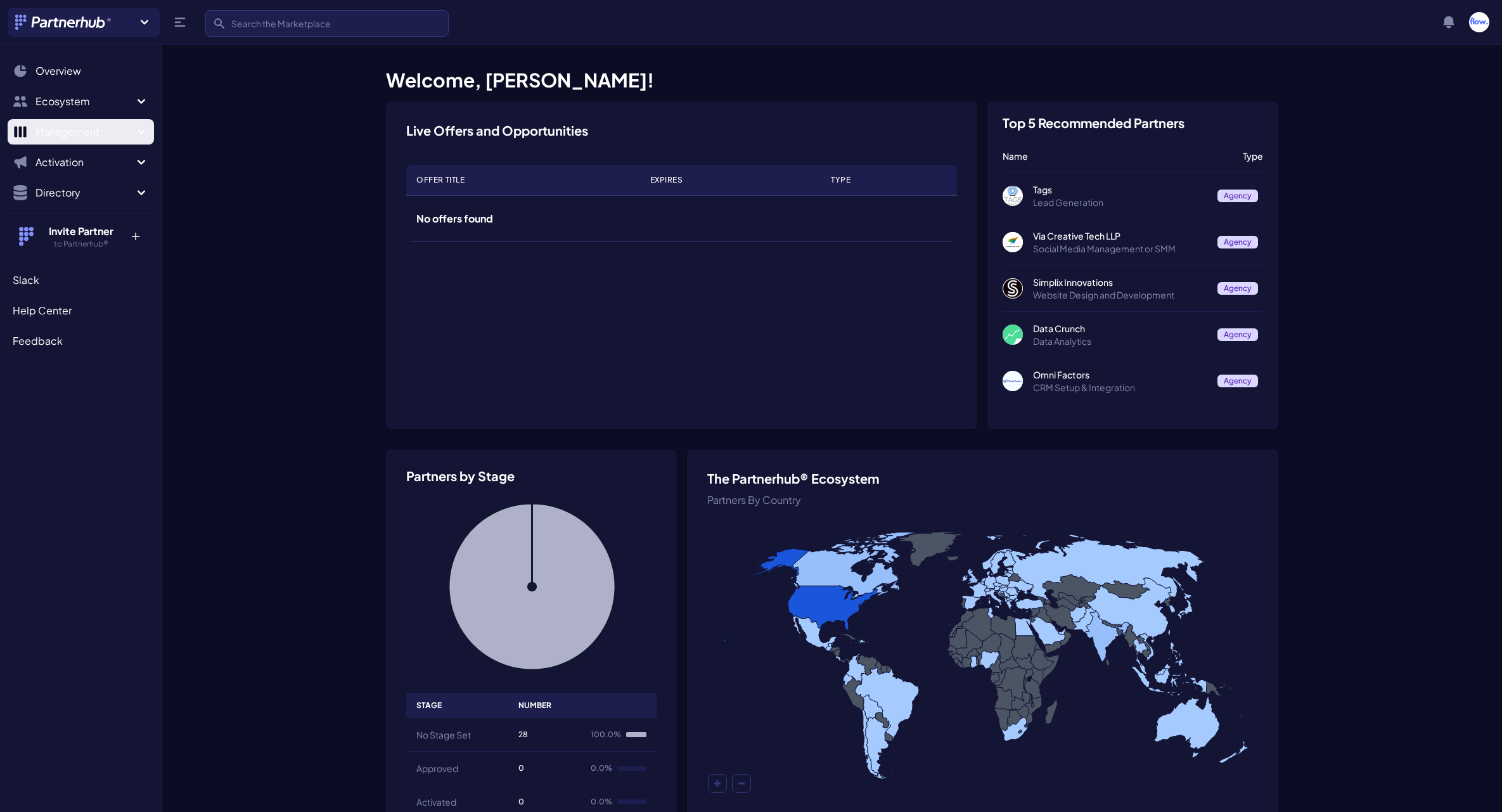
click at [140, 131] on icon "Sidebar" at bounding box center [141, 131] width 7 height 4
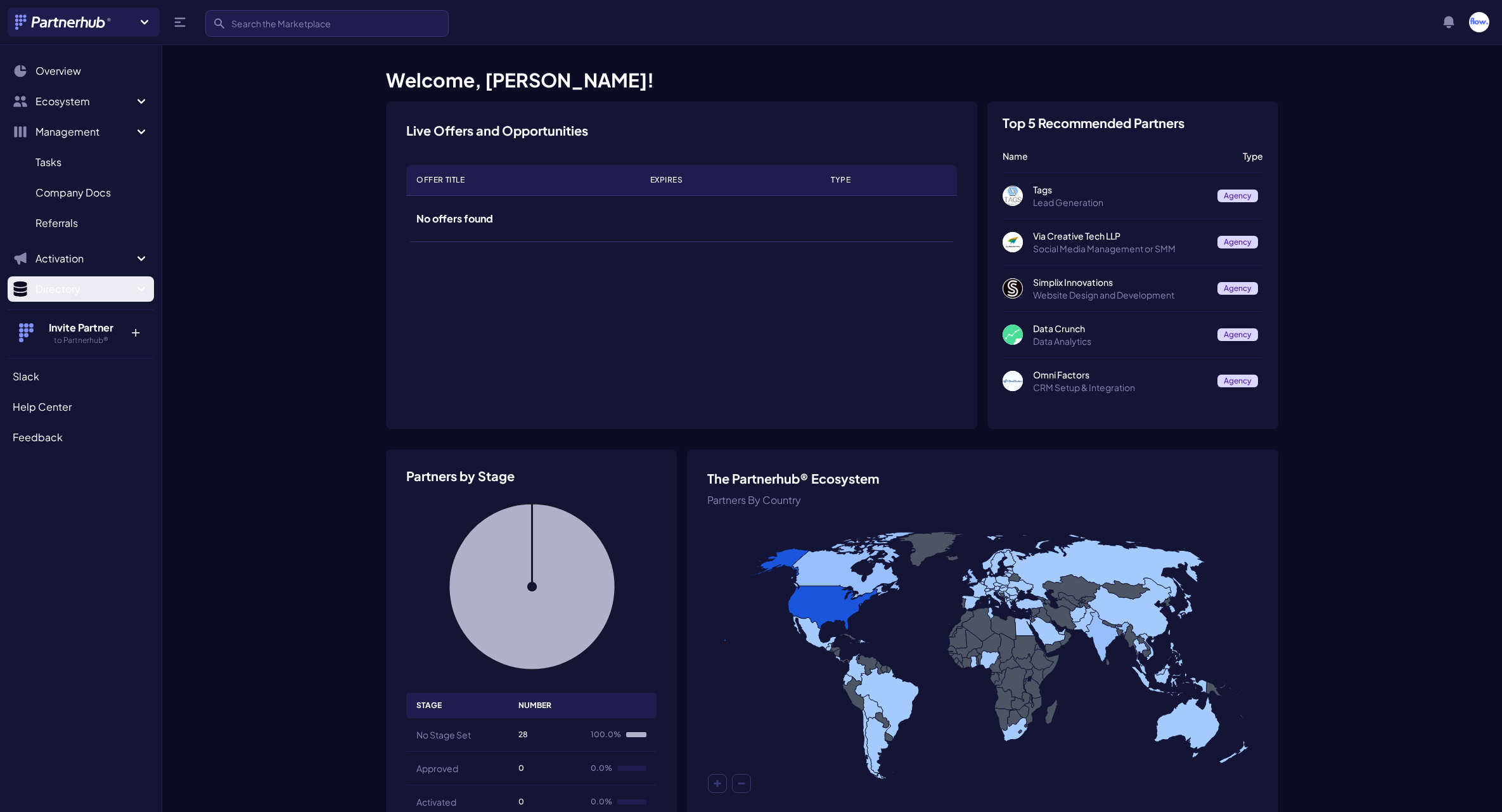
click at [148, 286] on icon "Sidebar" at bounding box center [141, 289] width 15 height 15
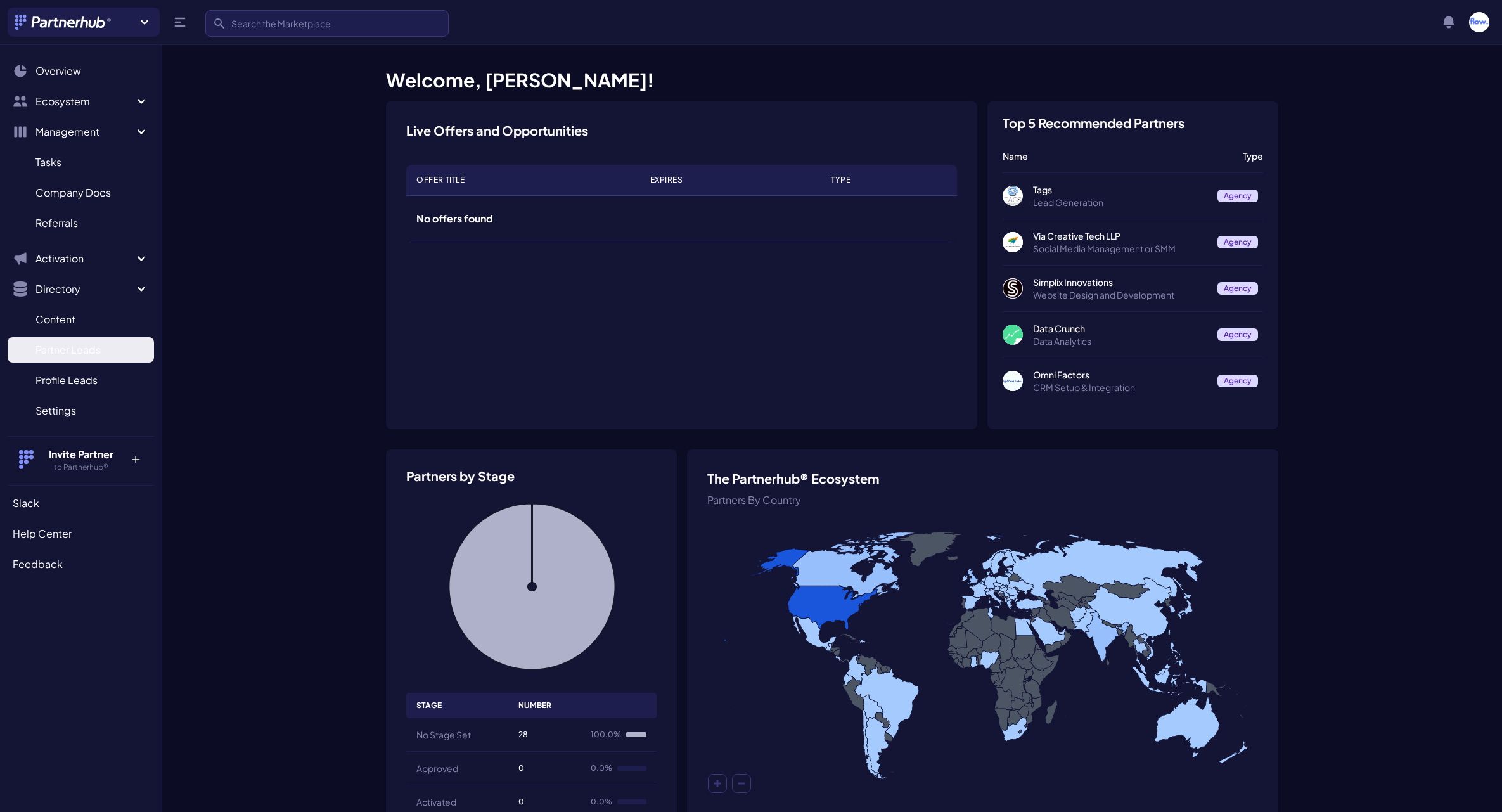
click at [112, 359] on link "Partner Leads P" at bounding box center [81, 350] width 146 height 25
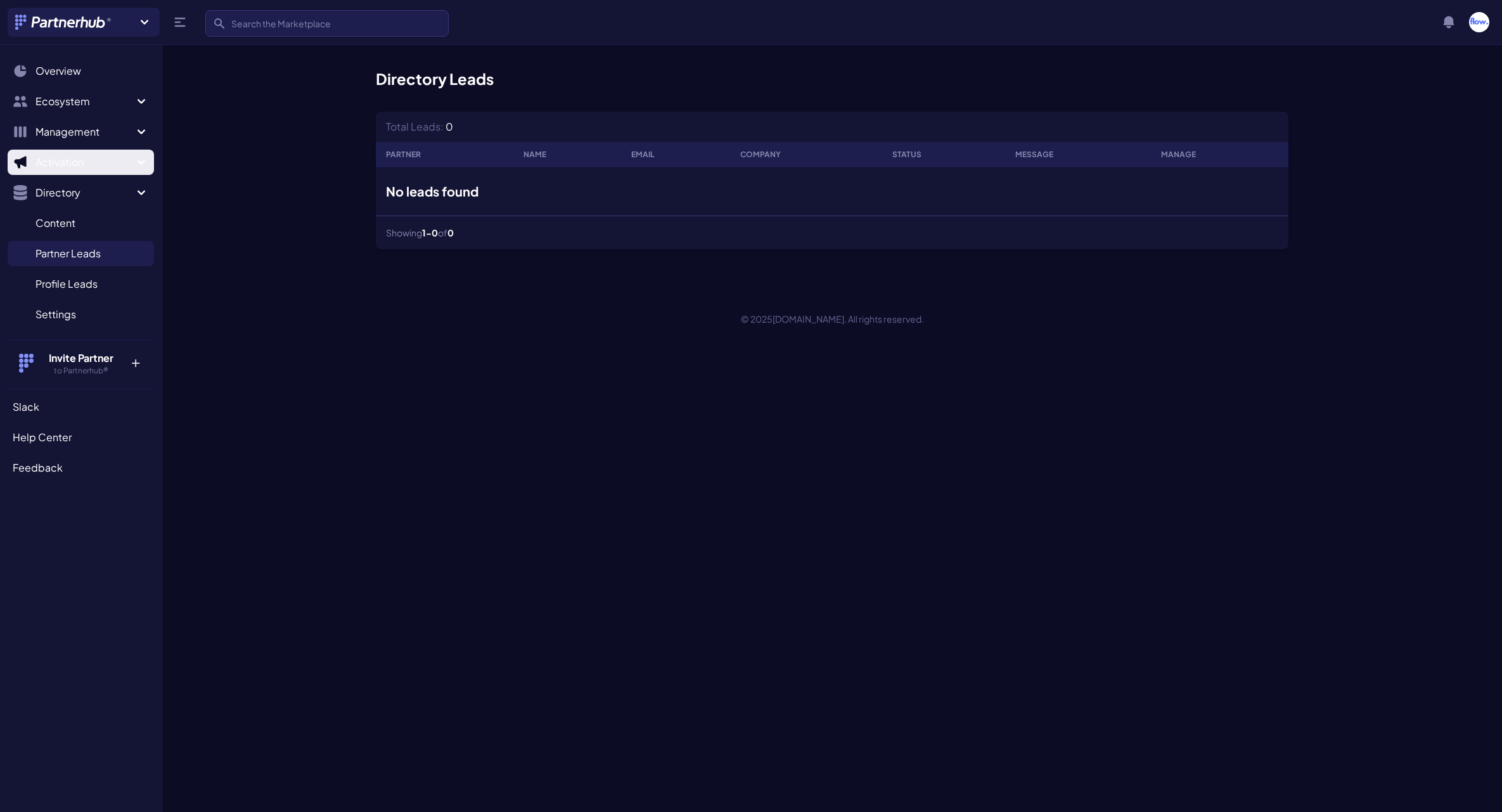
click at [84, 165] on span "Activation" at bounding box center [84, 162] width 98 height 15
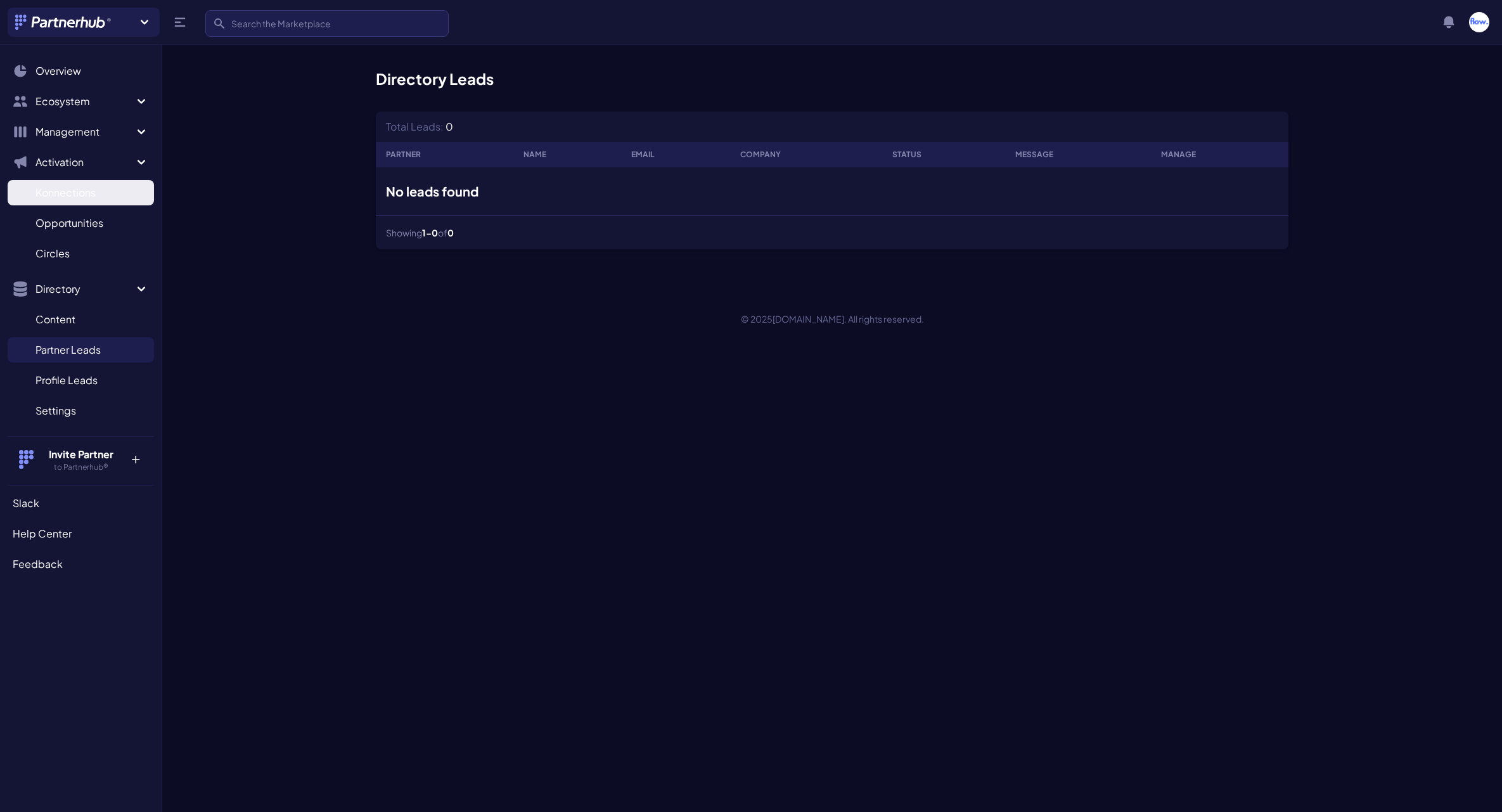
click at [81, 194] on span "Konnections" at bounding box center [65, 193] width 61 height 15
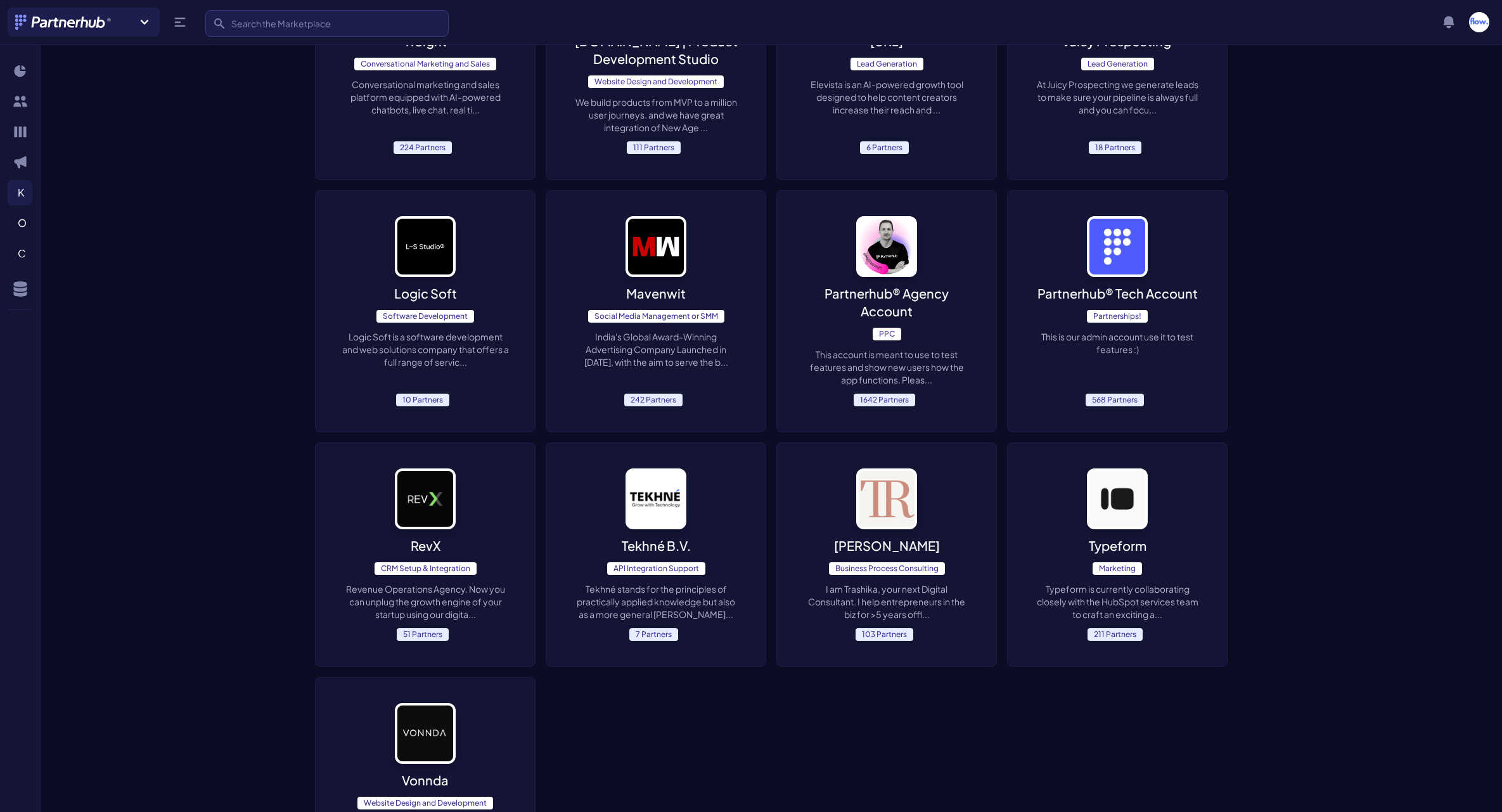
scroll to position [242, 0]
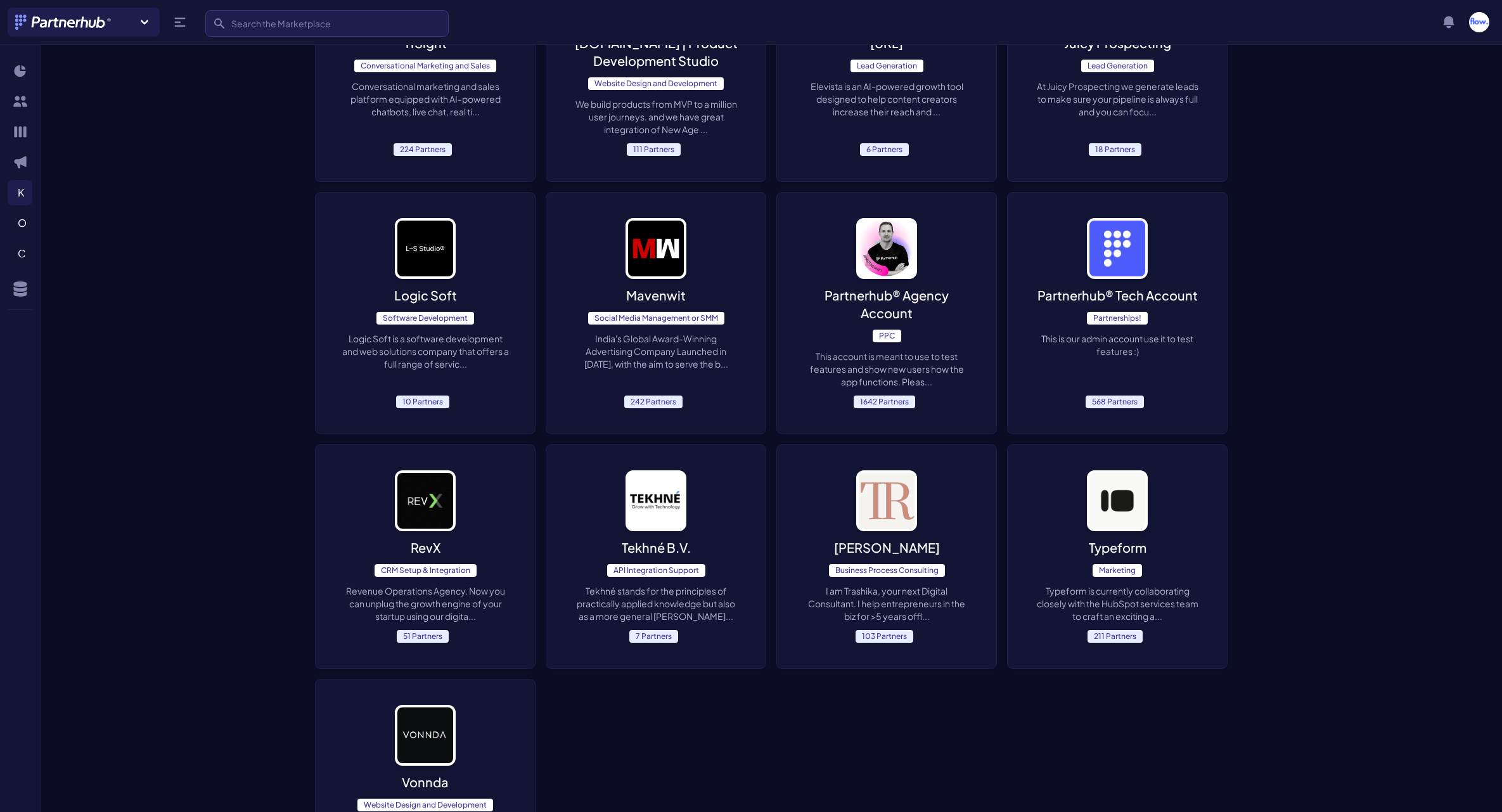
click at [1193, 586] on p "Typeform is currently collaborating closely with the HubSpot services team to c…" at bounding box center [1118, 603] width 169 height 38
click at [1181, 499] on div "Typeform Marketing Typeform is currently collaborating closely with the HubSpot…" at bounding box center [1117, 556] width 219 height 223
